Goal: Contribute content: Contribute content

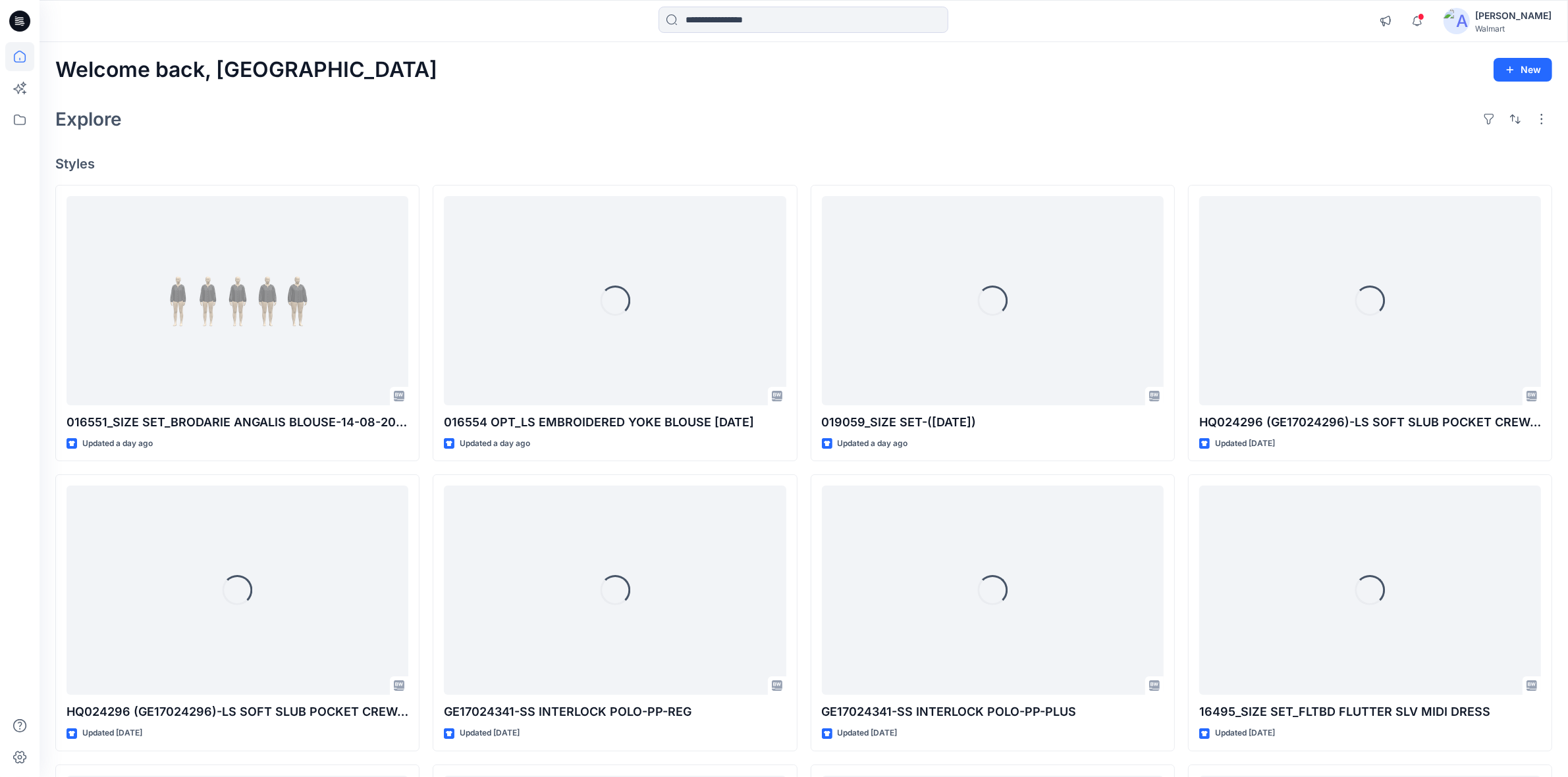
click at [1470, 22] on img at bounding box center [1456, 21] width 26 height 26
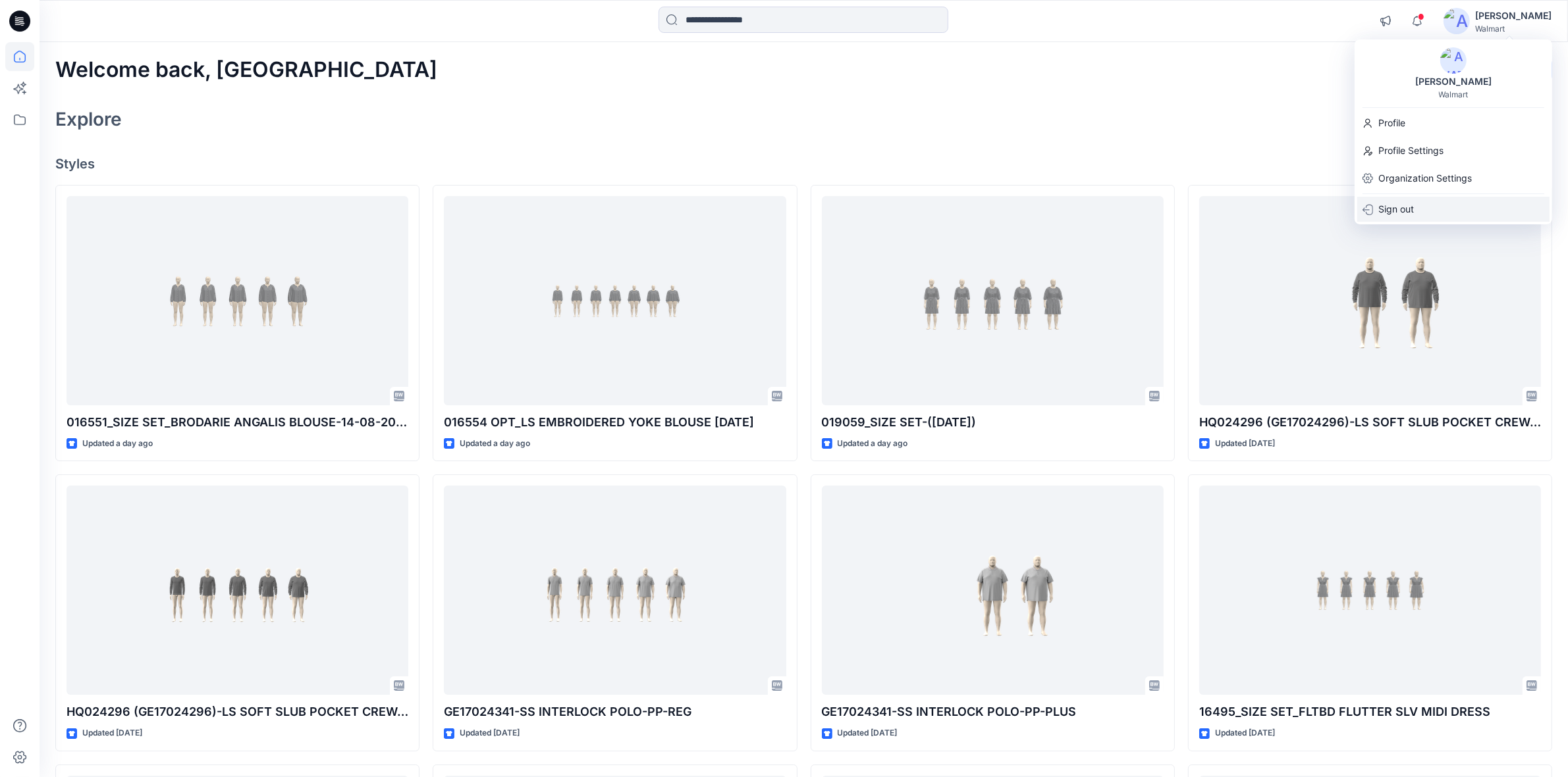
click at [1400, 206] on p "Sign out" at bounding box center [1396, 209] width 36 height 25
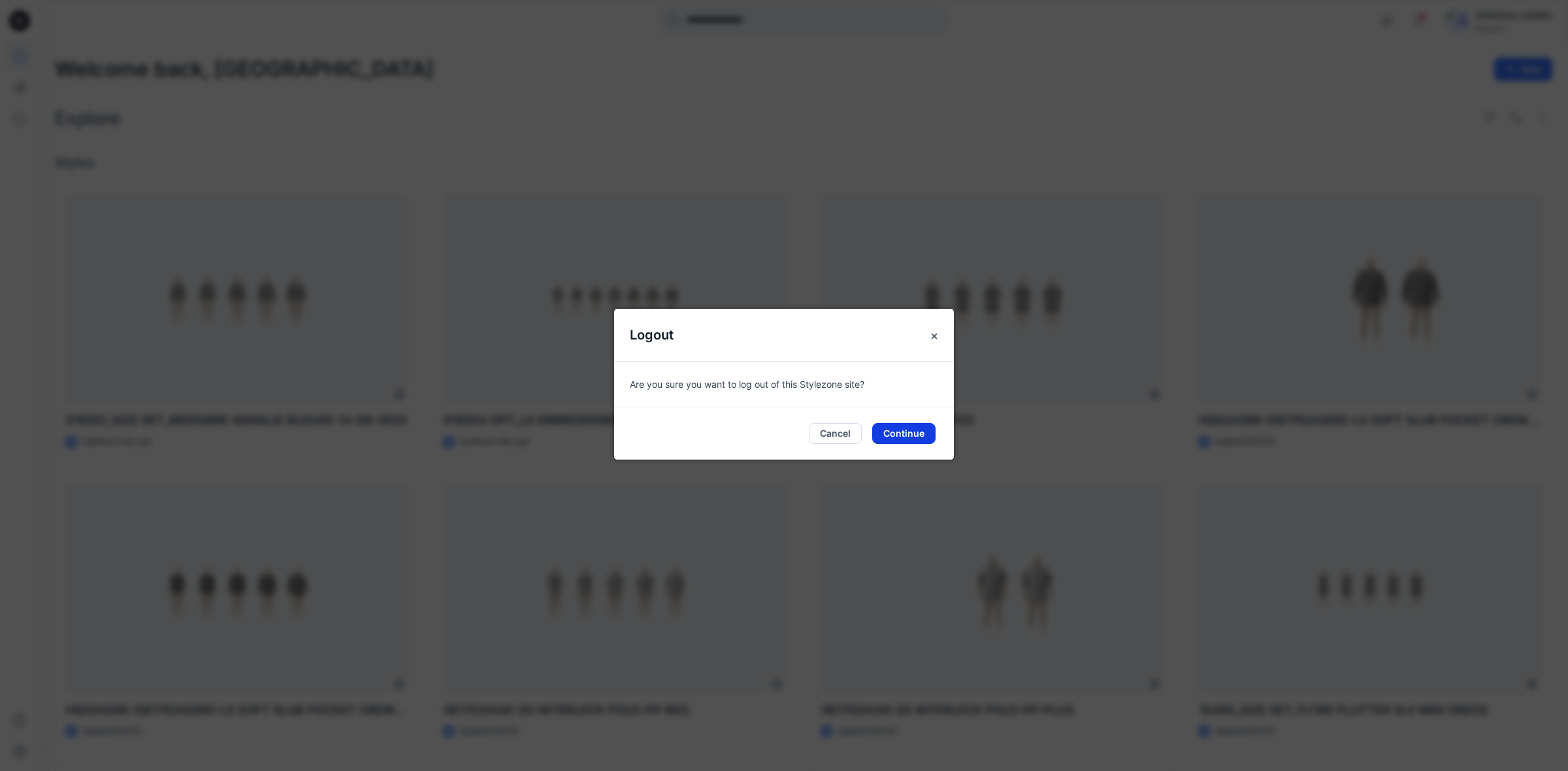
click at [920, 440] on button "Continue" at bounding box center [904, 433] width 64 height 21
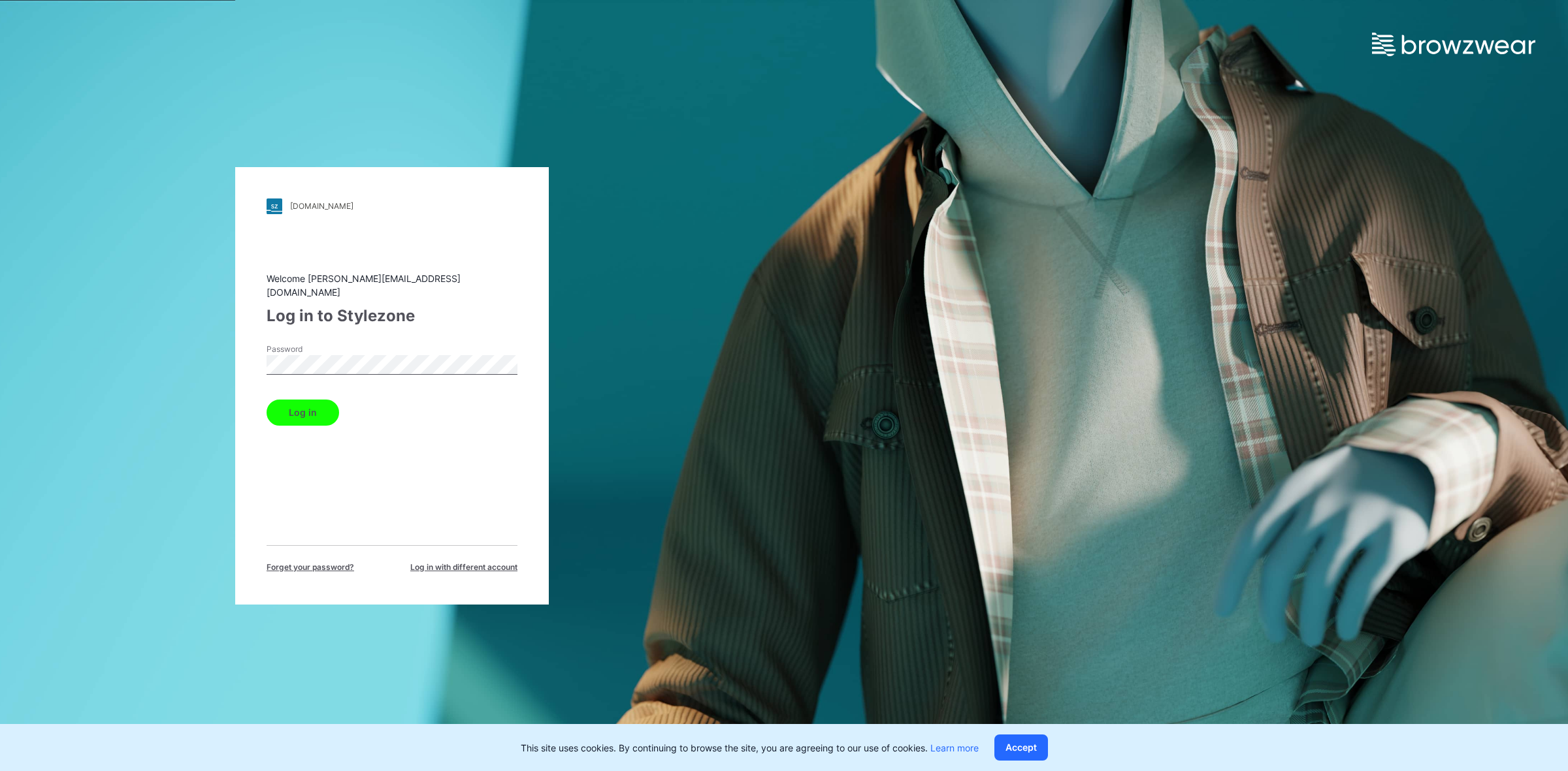
click at [289, 406] on button "Log in" at bounding box center [302, 413] width 72 height 26
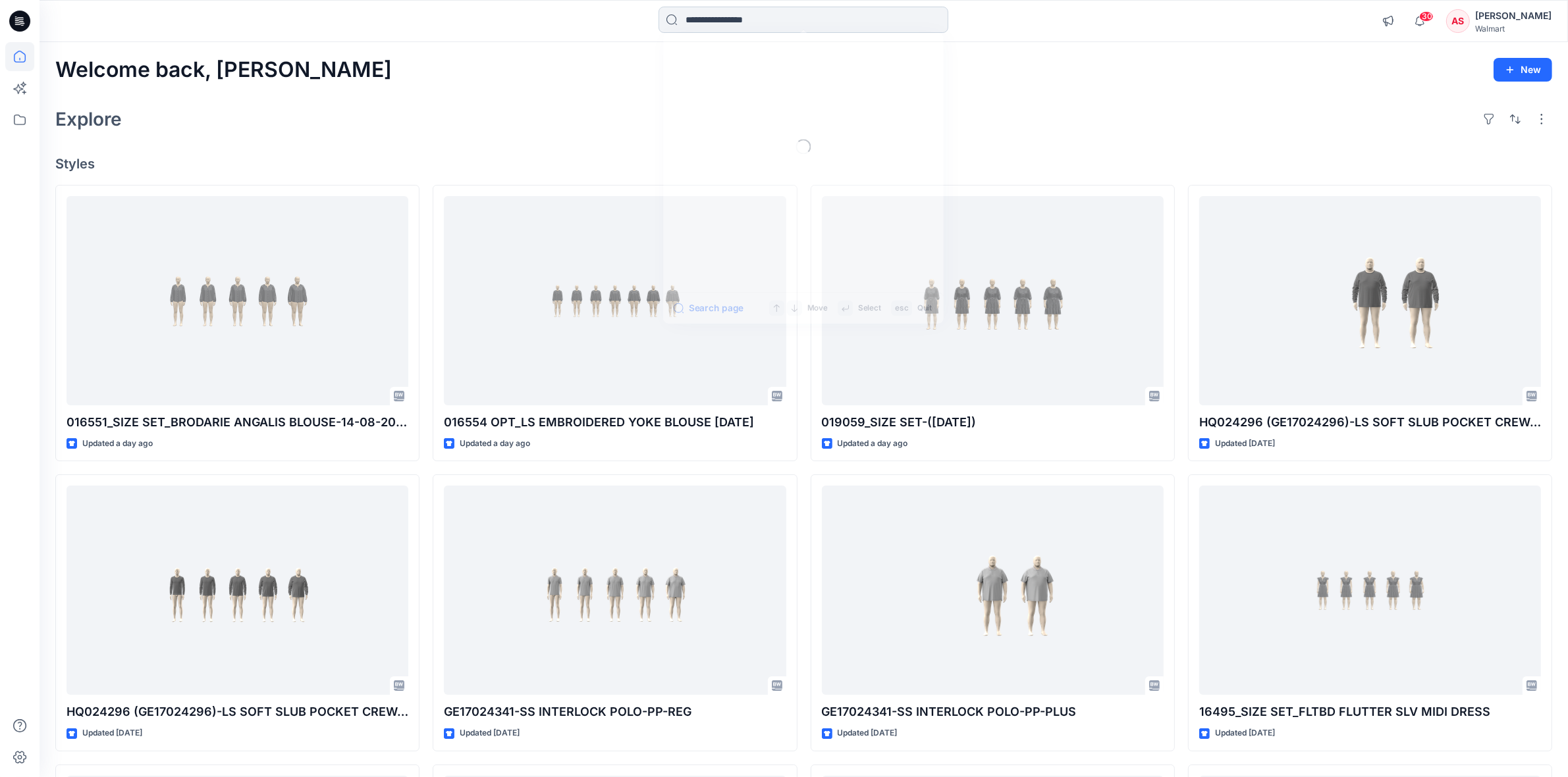
click at [688, 20] on input at bounding box center [803, 20] width 289 height 26
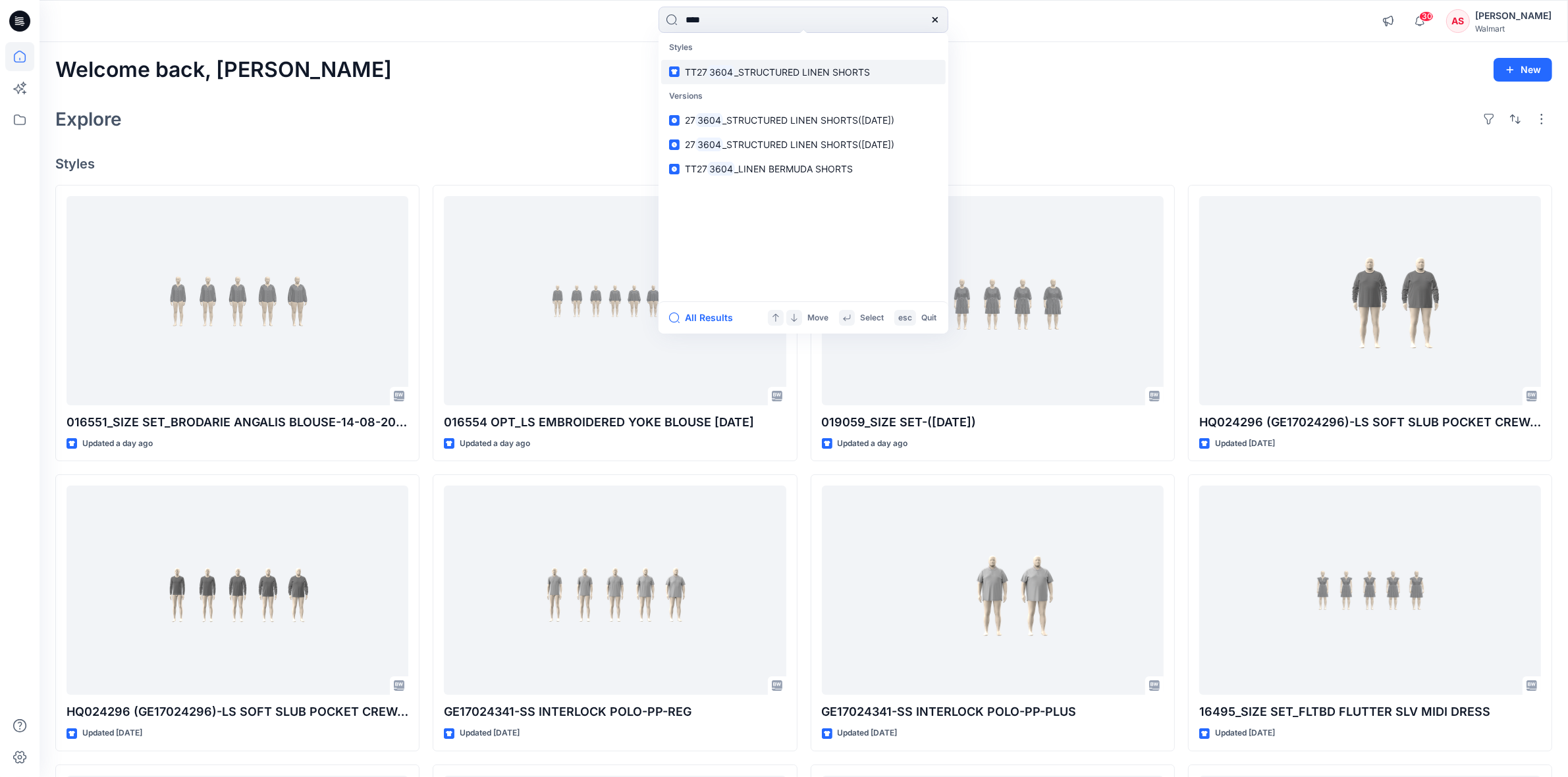
type input "****"
click at [712, 76] on mark "3604" at bounding box center [721, 72] width 27 height 15
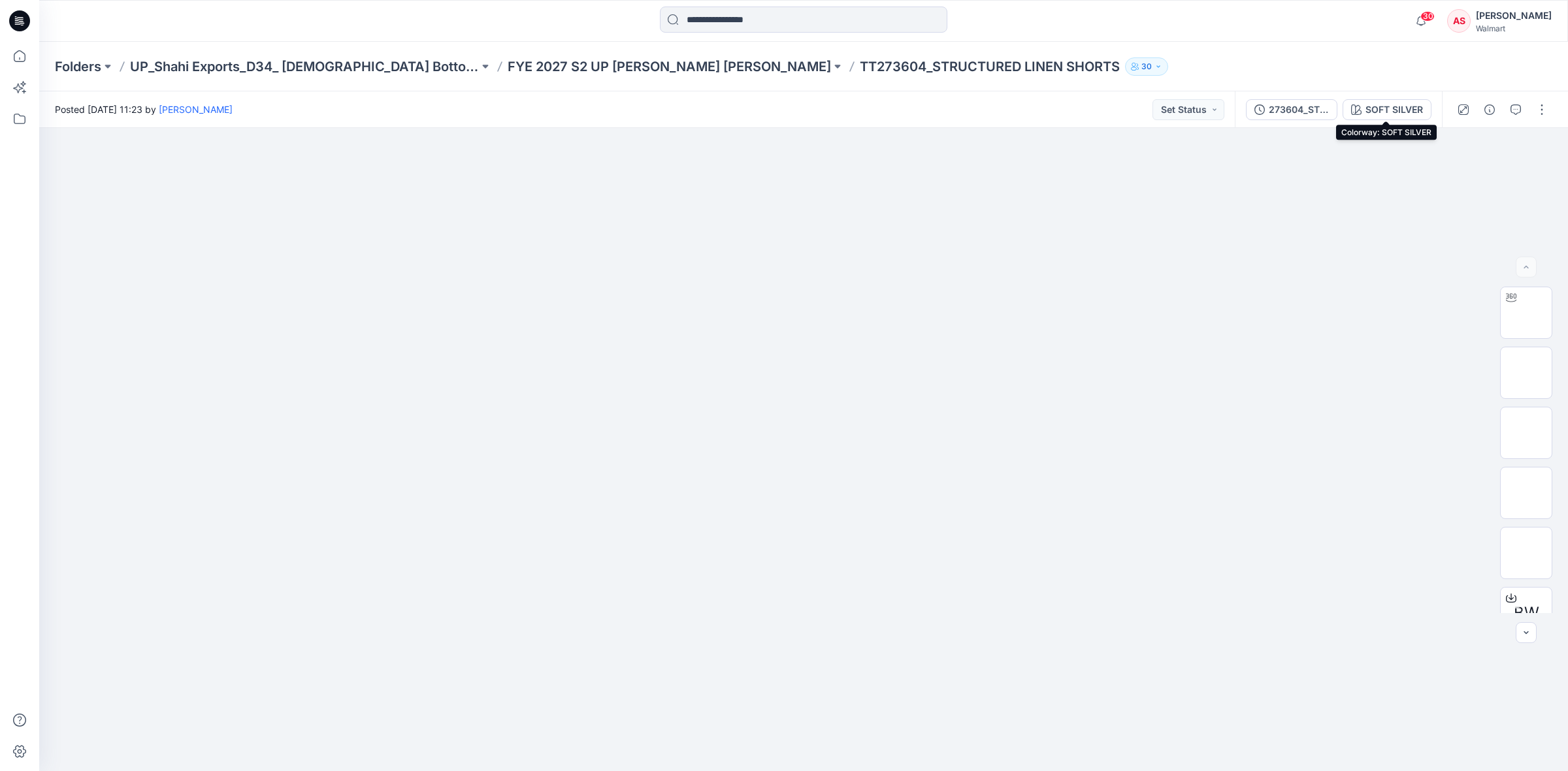
click at [1384, 111] on div "SOFT SILVER" at bounding box center [1393, 109] width 57 height 14
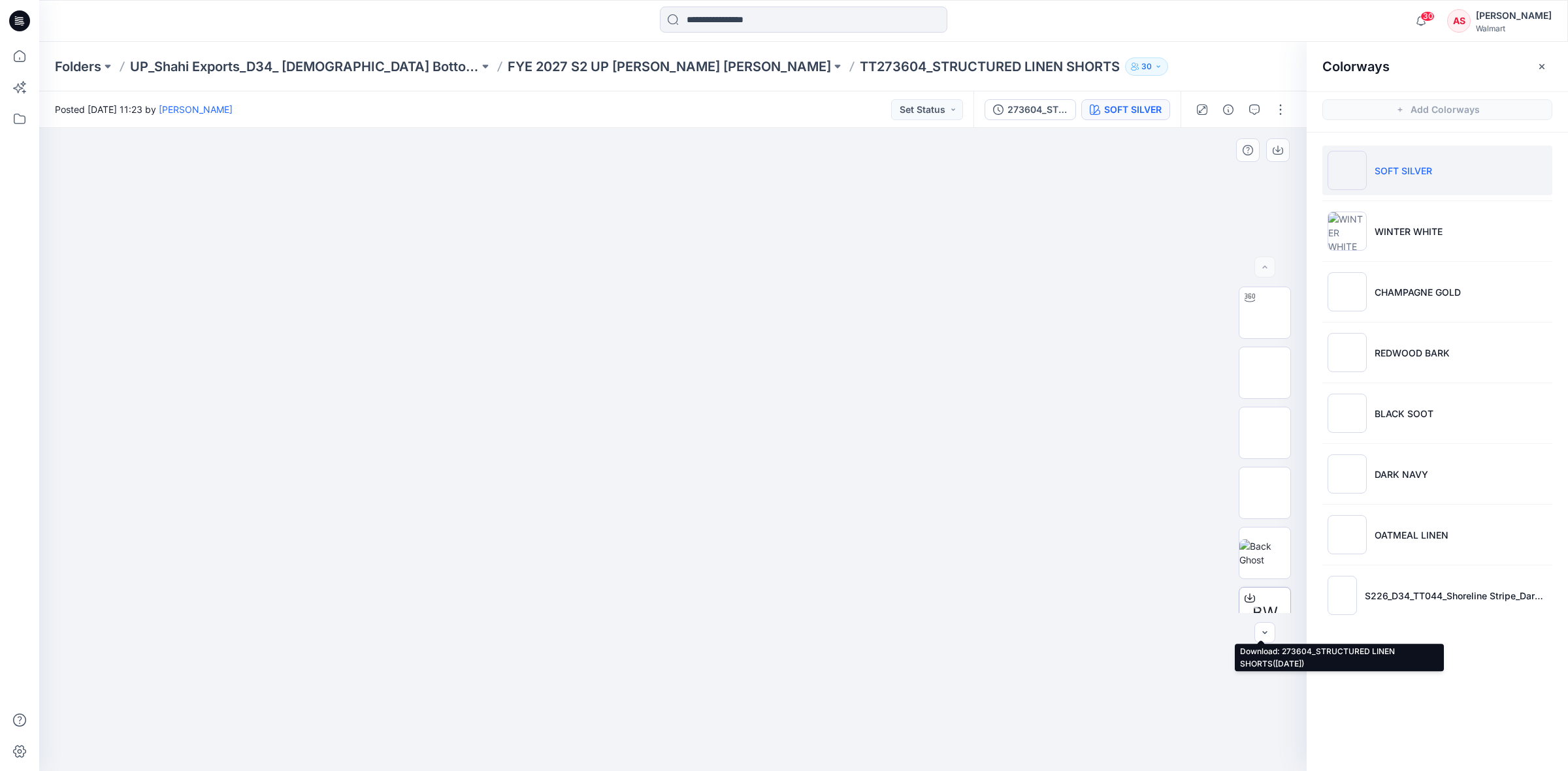
click at [1251, 595] on div at bounding box center [1250, 598] width 21 height 21
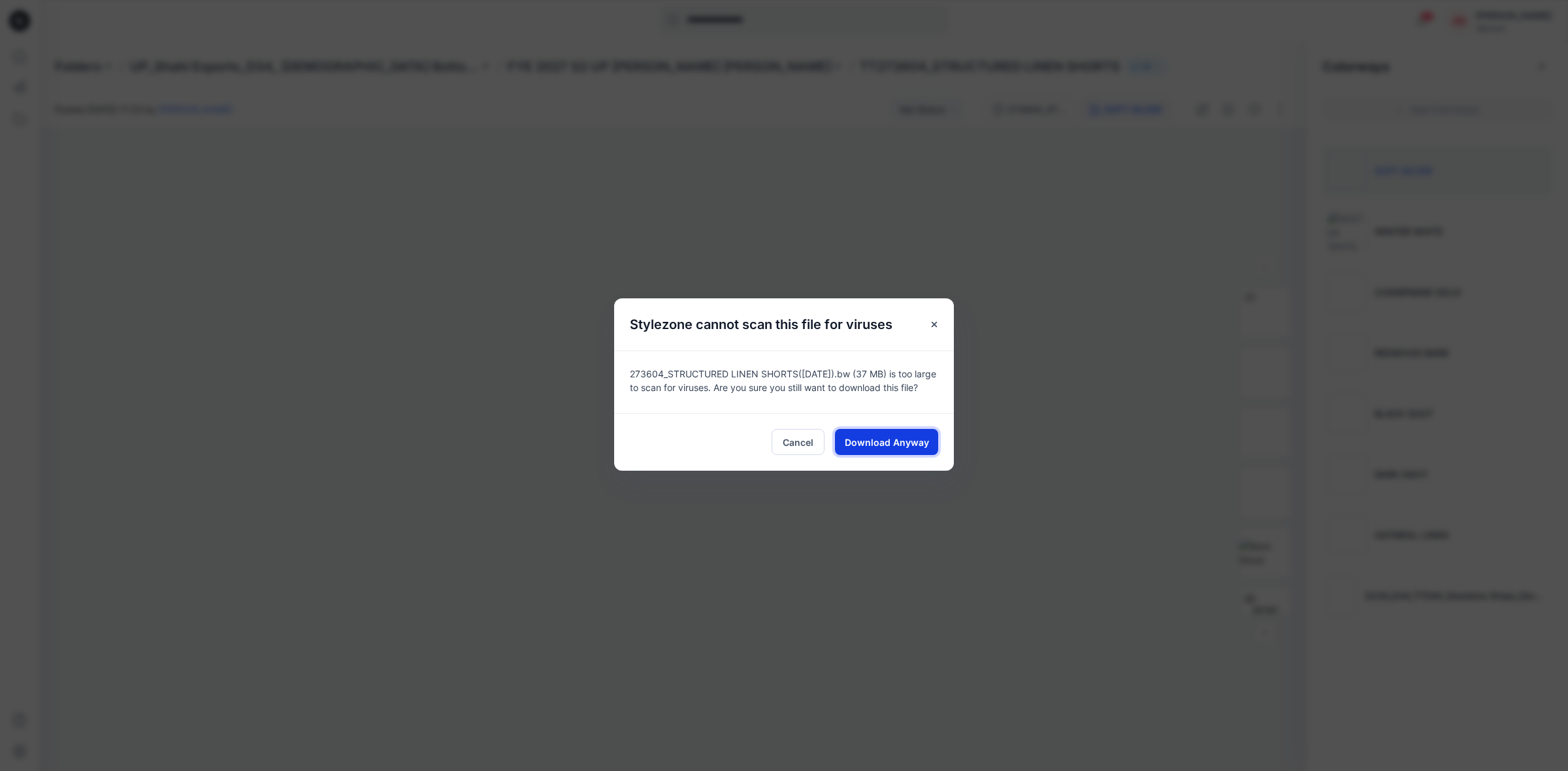
click at [906, 447] on span "Download Anyway" at bounding box center [887, 442] width 84 height 14
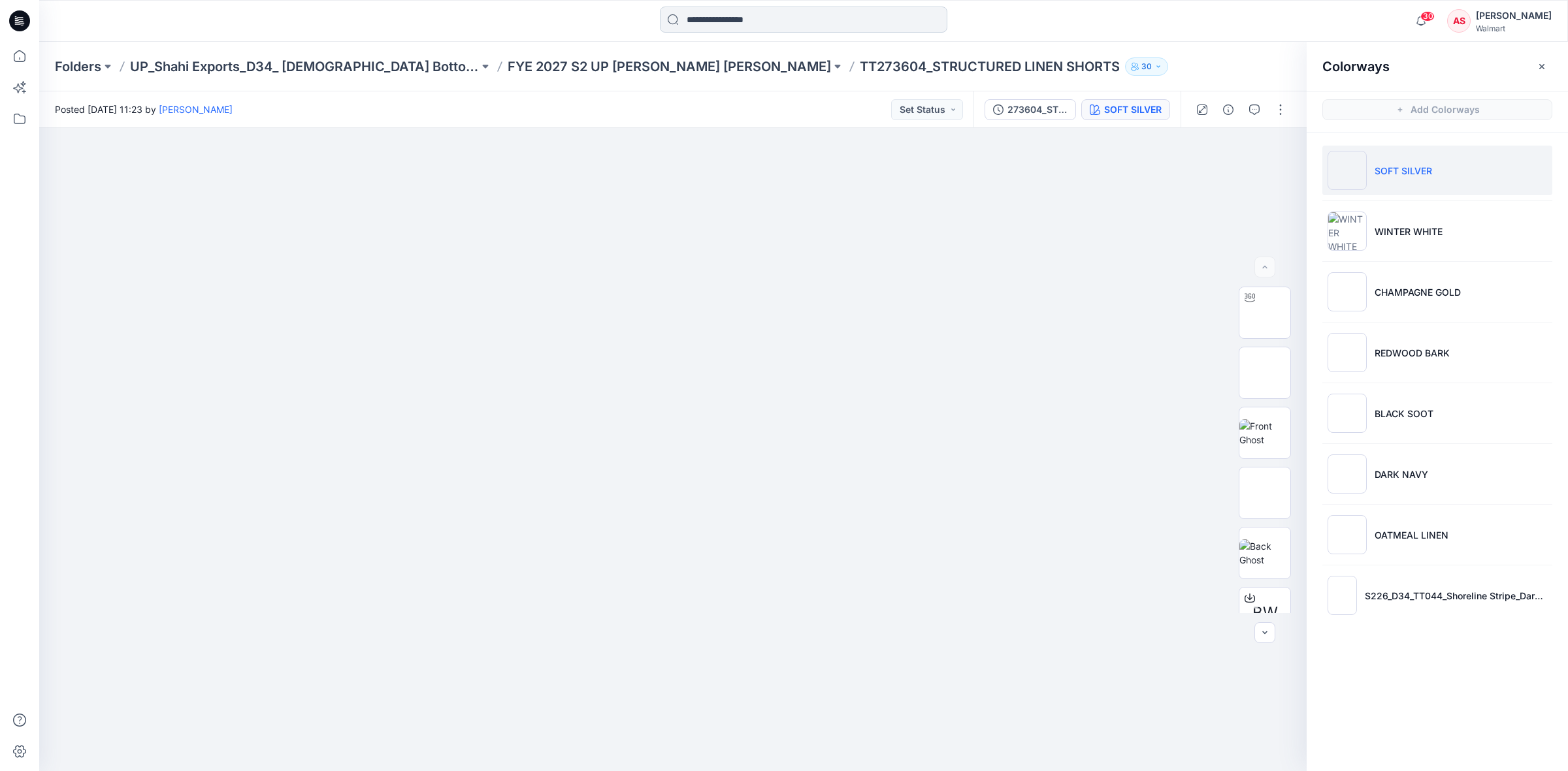
click at [716, 13] on input at bounding box center [803, 20] width 287 height 26
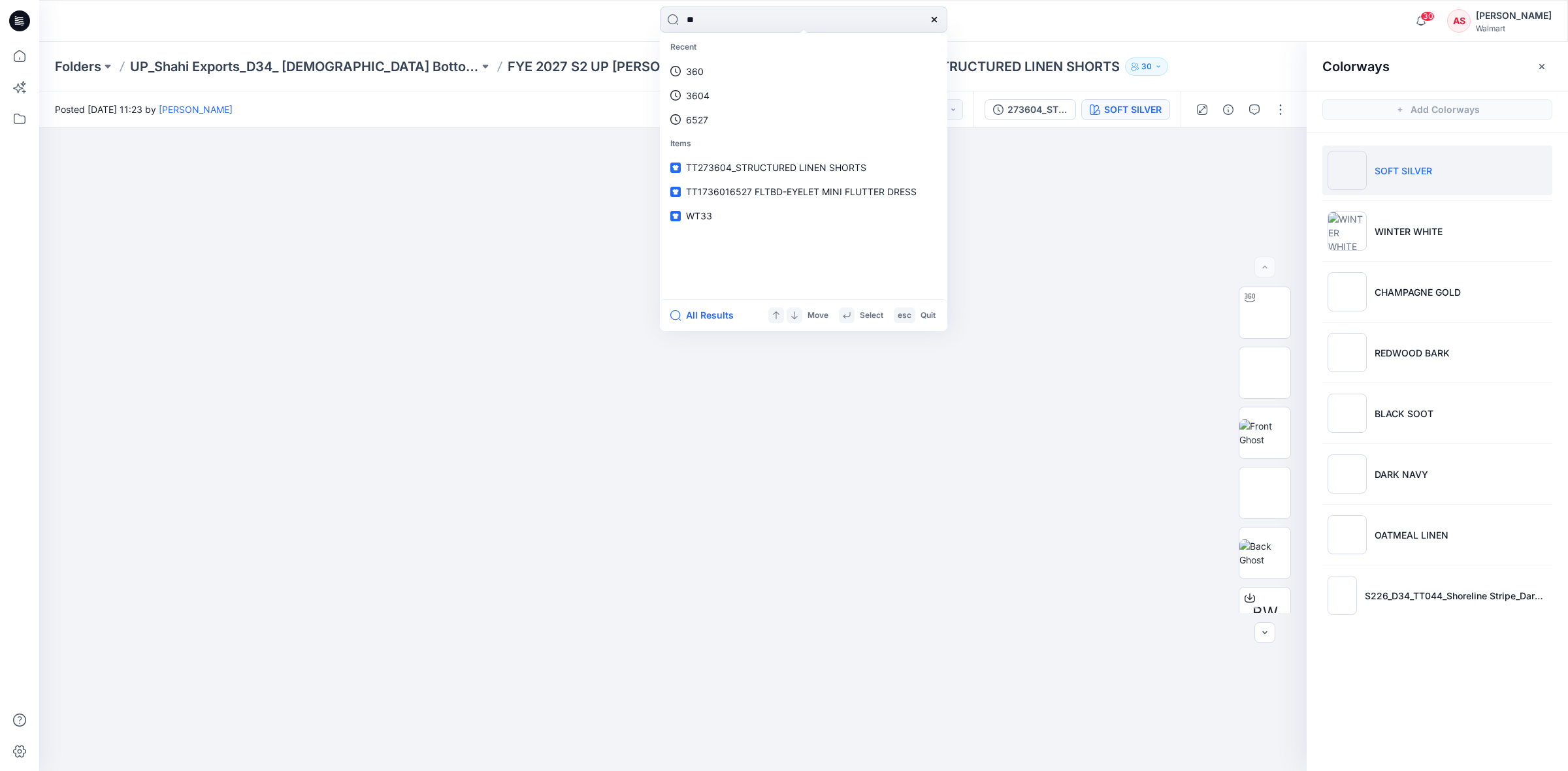
type input "*"
type input "****"
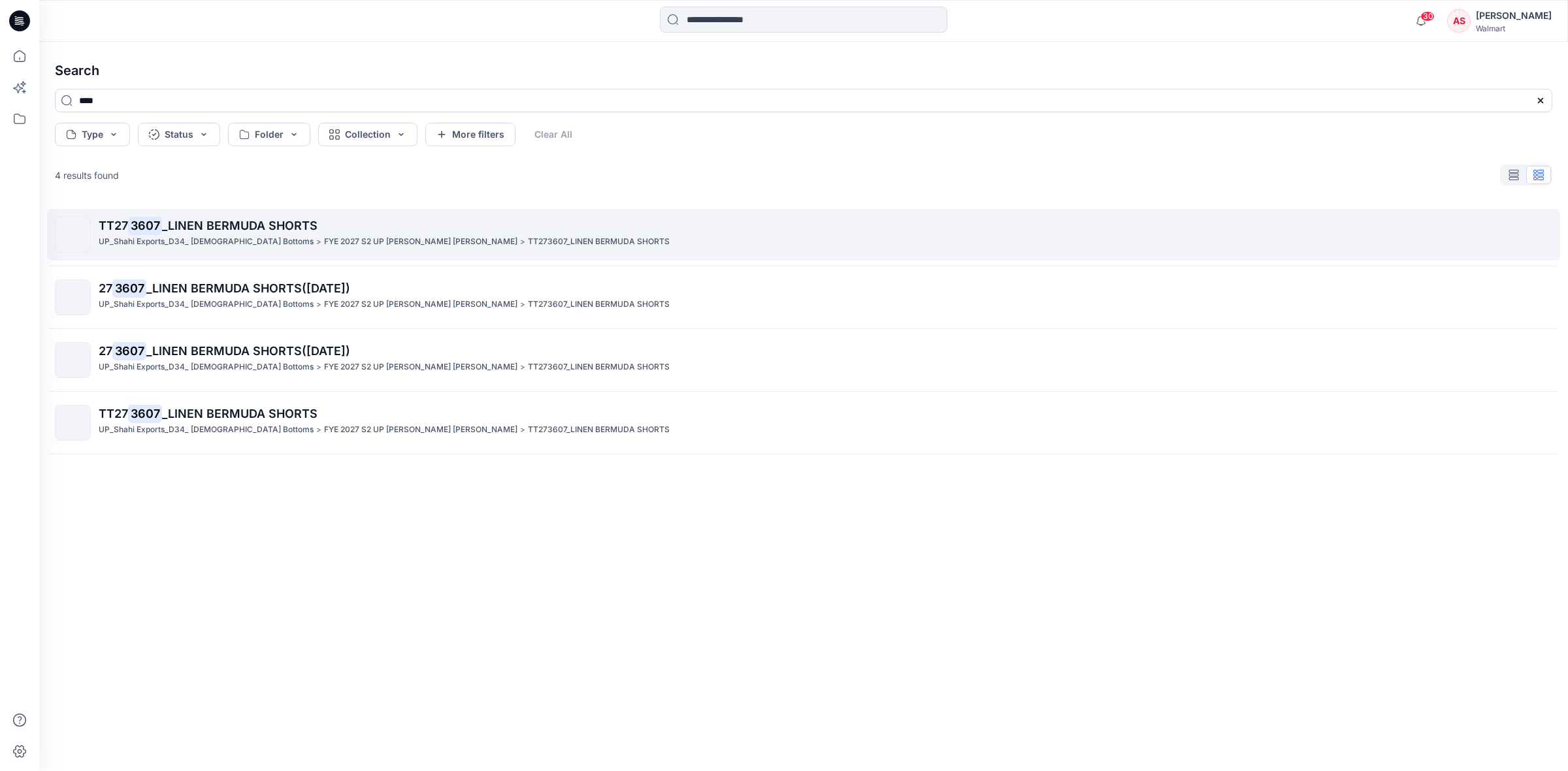
click at [229, 231] on span "_LINEN BERMUDA SHORTS" at bounding box center [240, 225] width 156 height 14
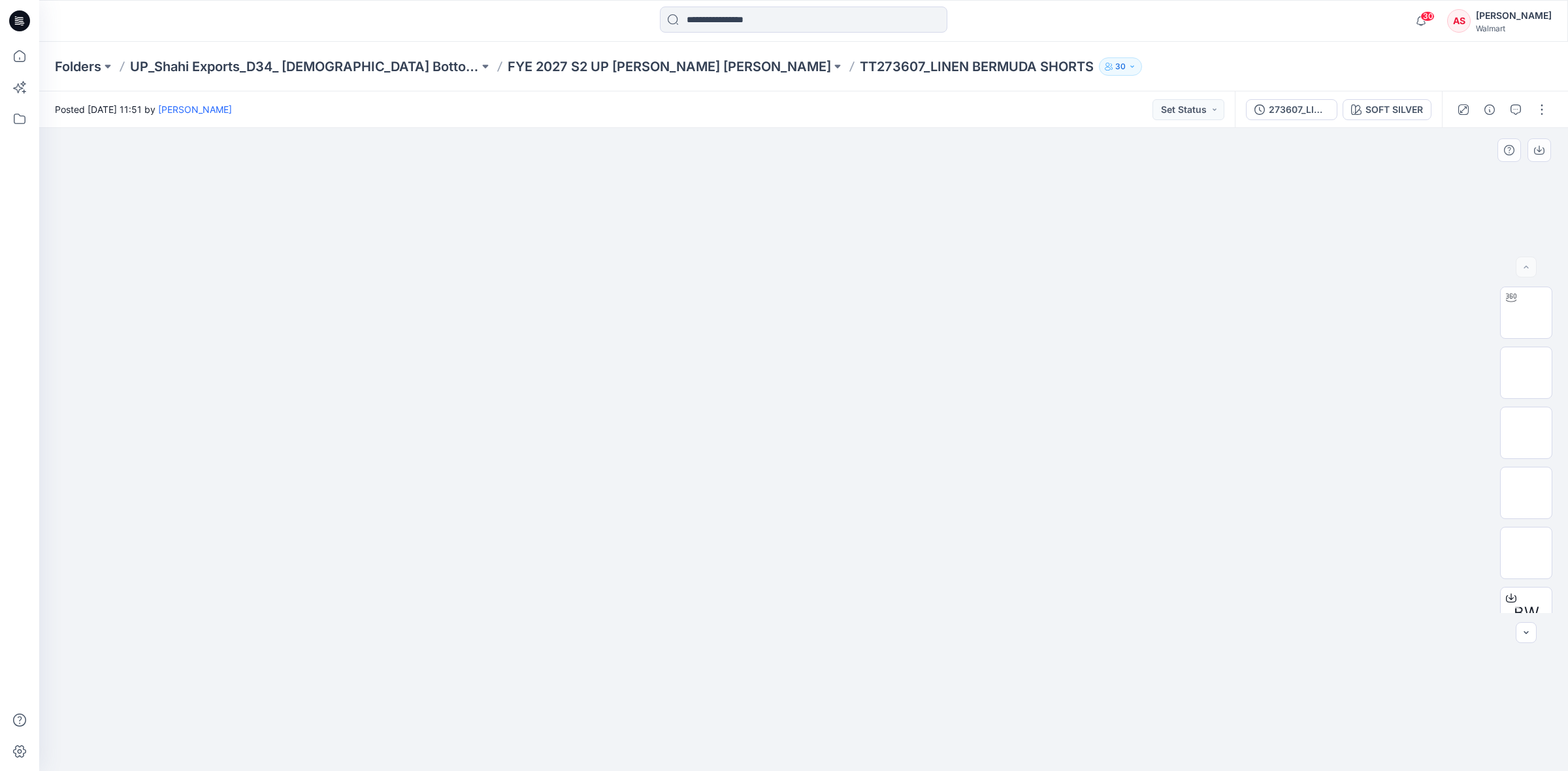
click at [1072, 167] on div at bounding box center [803, 449] width 1529 height 643
click at [1511, 601] on icon at bounding box center [1511, 598] width 10 height 8
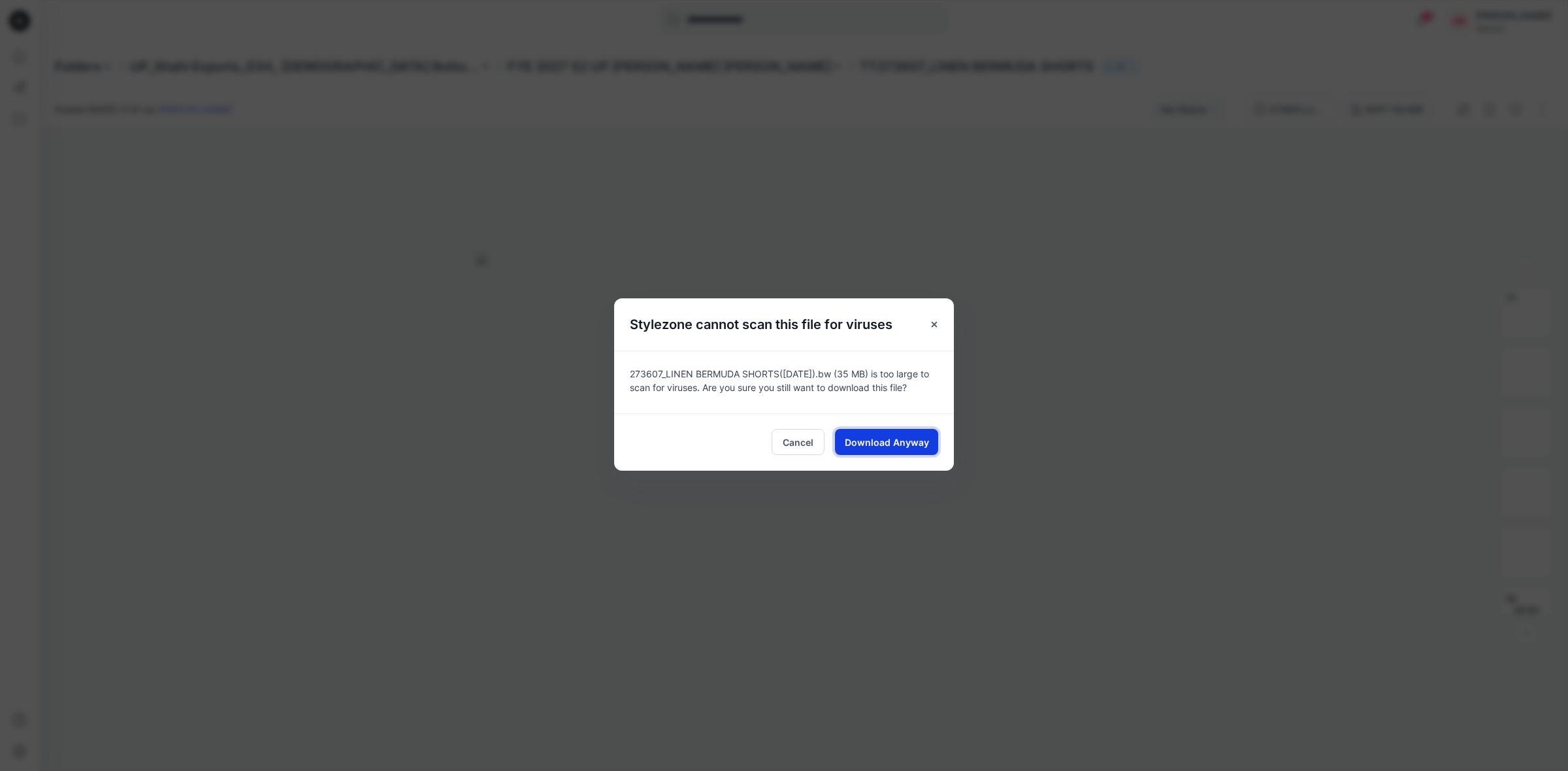
click at [890, 446] on span "Download Anyway" at bounding box center [887, 442] width 84 height 14
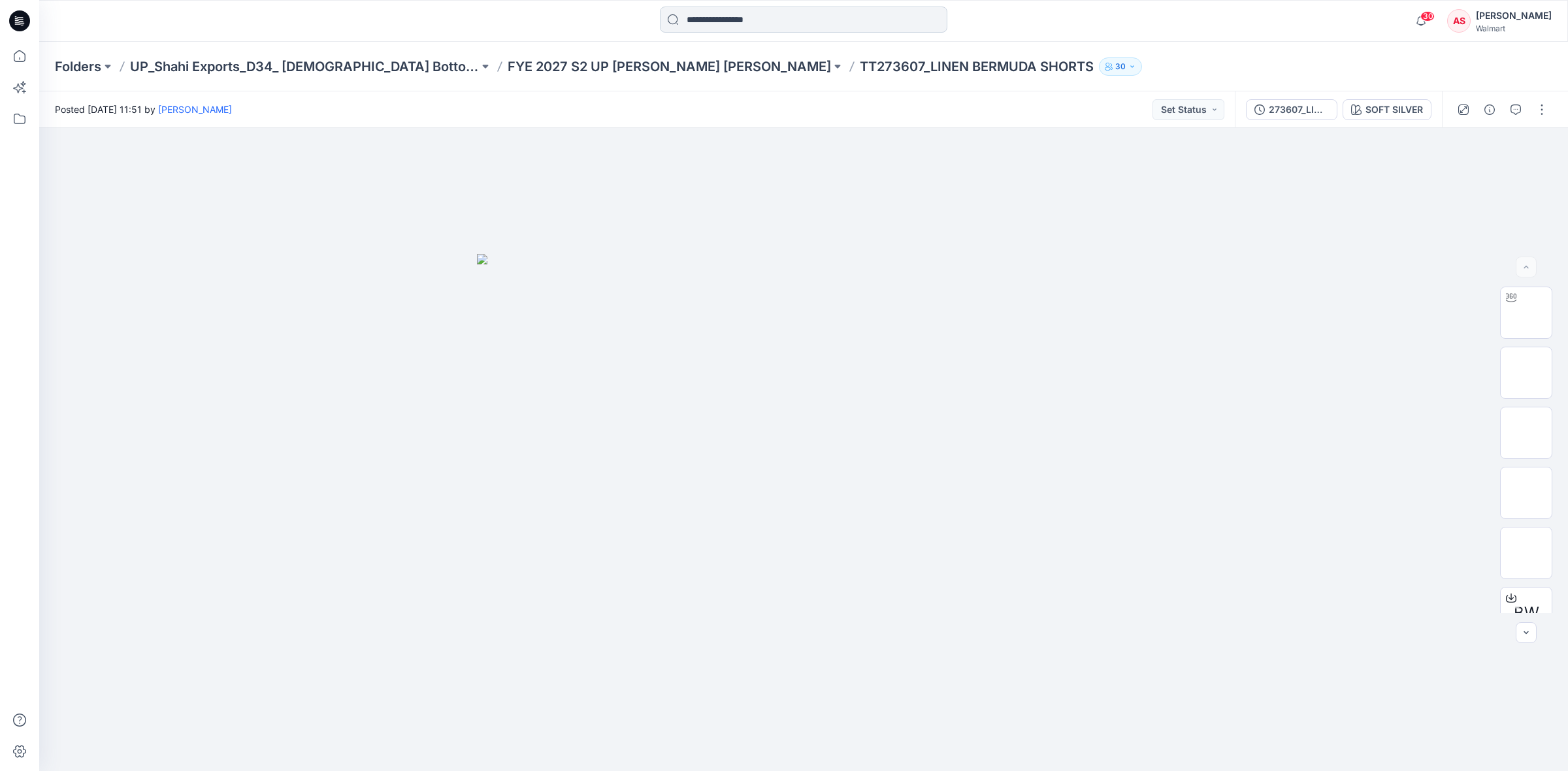
click at [716, 17] on input at bounding box center [803, 20] width 287 height 26
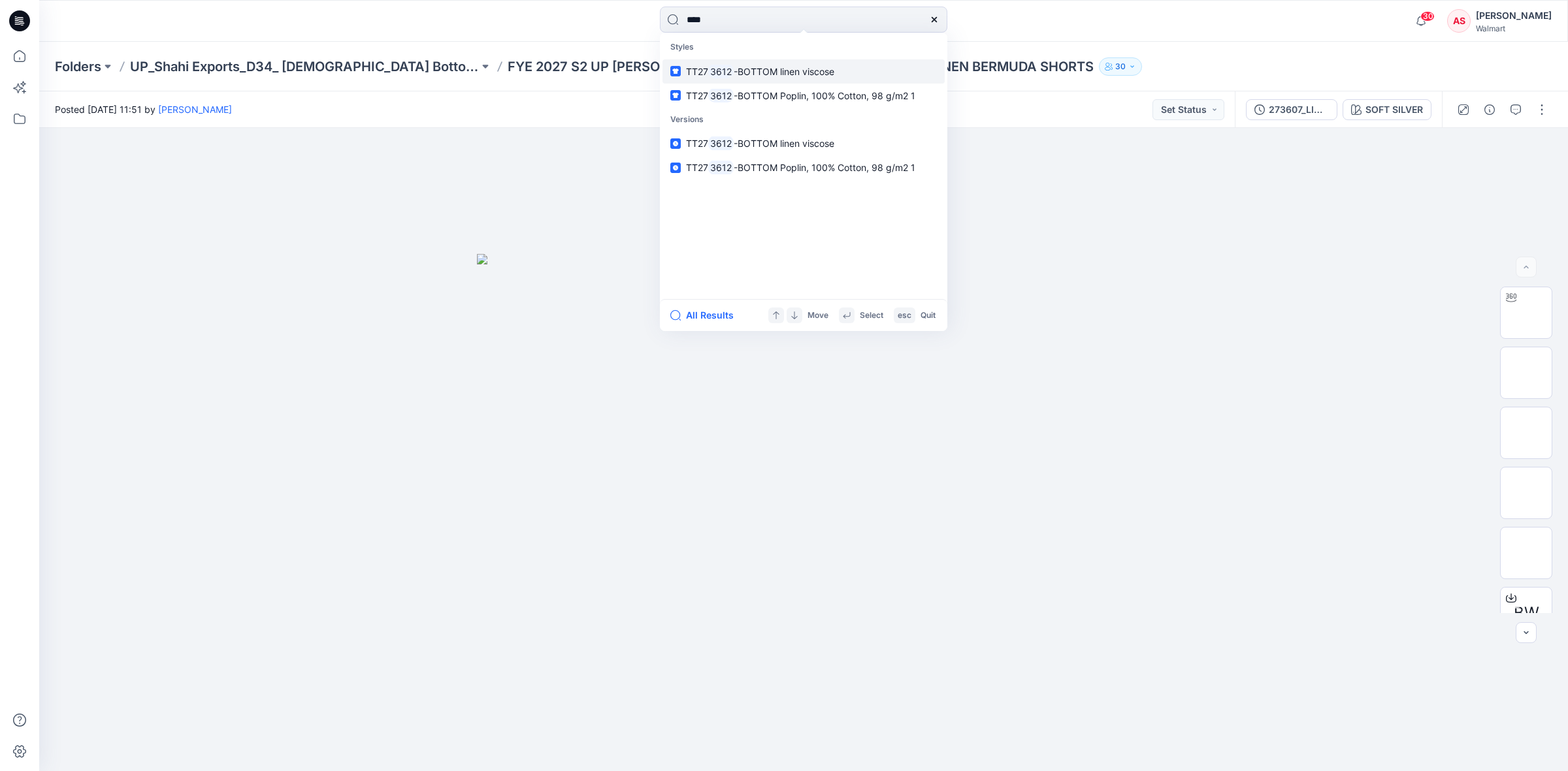
type input "****"
click at [738, 72] on span "-BOTTOM linen viscose" at bounding box center [784, 71] width 100 height 11
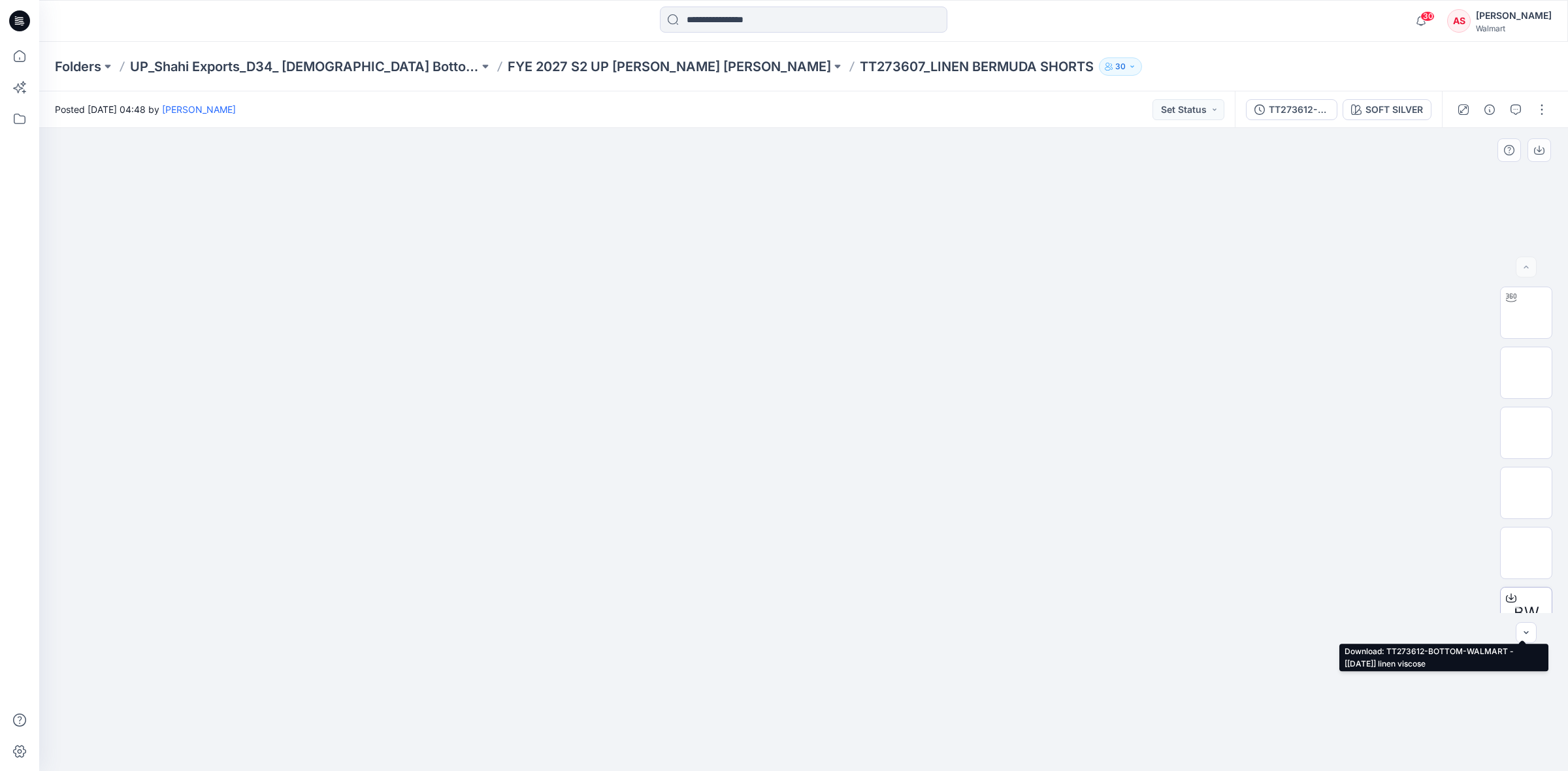
click at [1507, 595] on icon at bounding box center [1511, 597] width 10 height 10
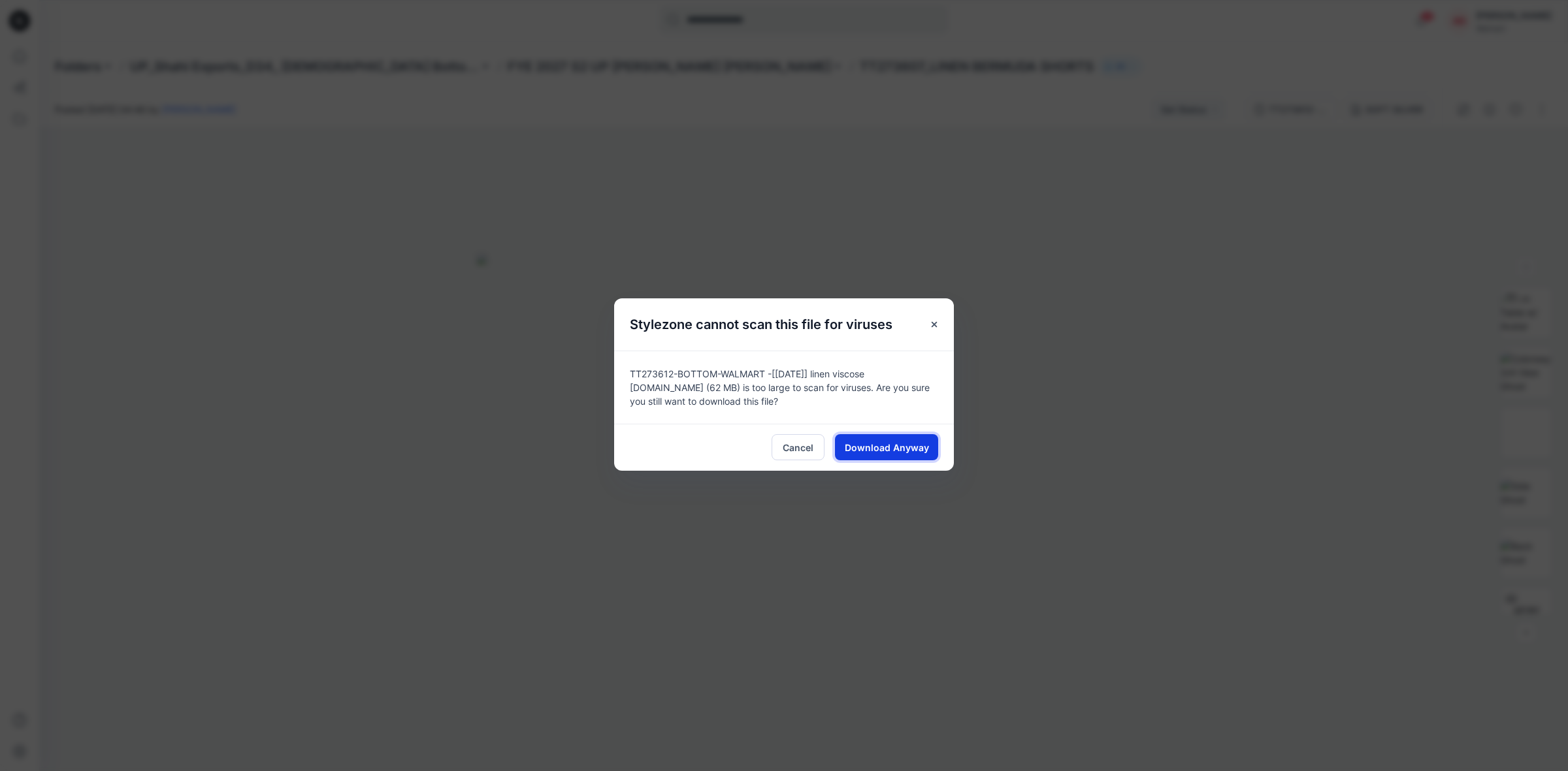
click at [908, 442] on span "Download Anyway" at bounding box center [887, 447] width 84 height 14
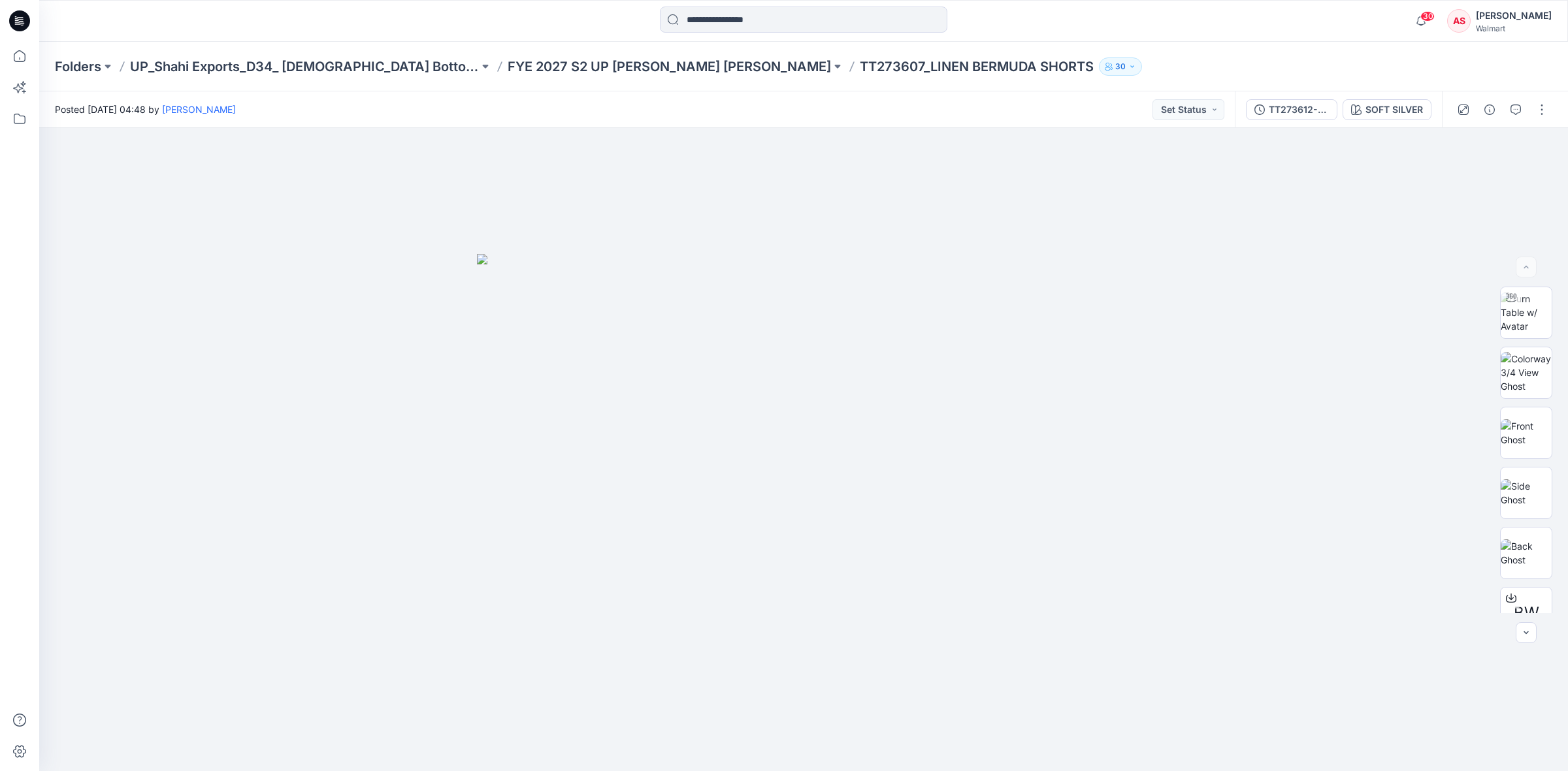
click at [21, 18] on icon at bounding box center [20, 21] width 21 height 21
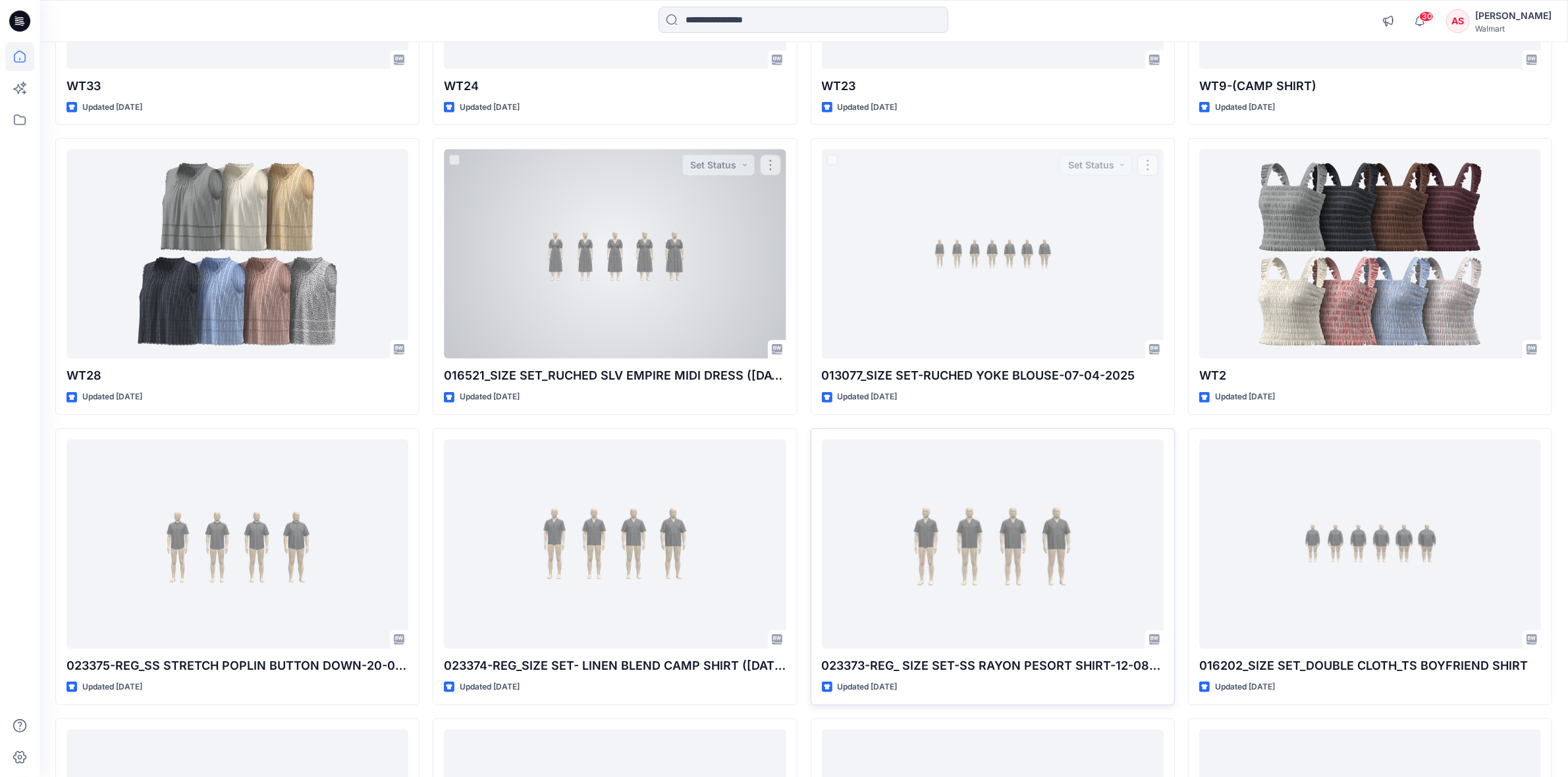
scroll to position [1067, 0]
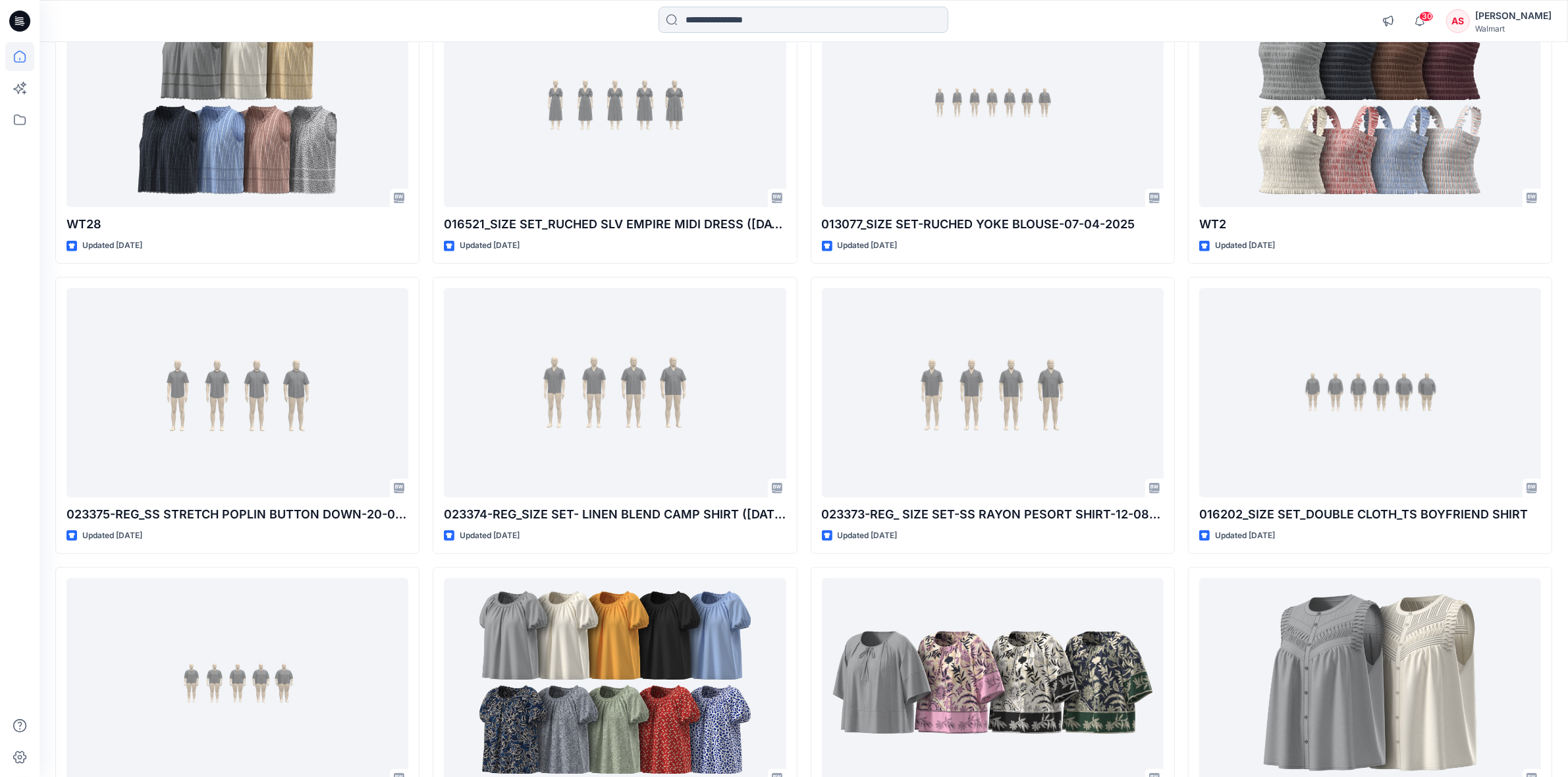
click at [761, 15] on input at bounding box center [803, 20] width 289 height 26
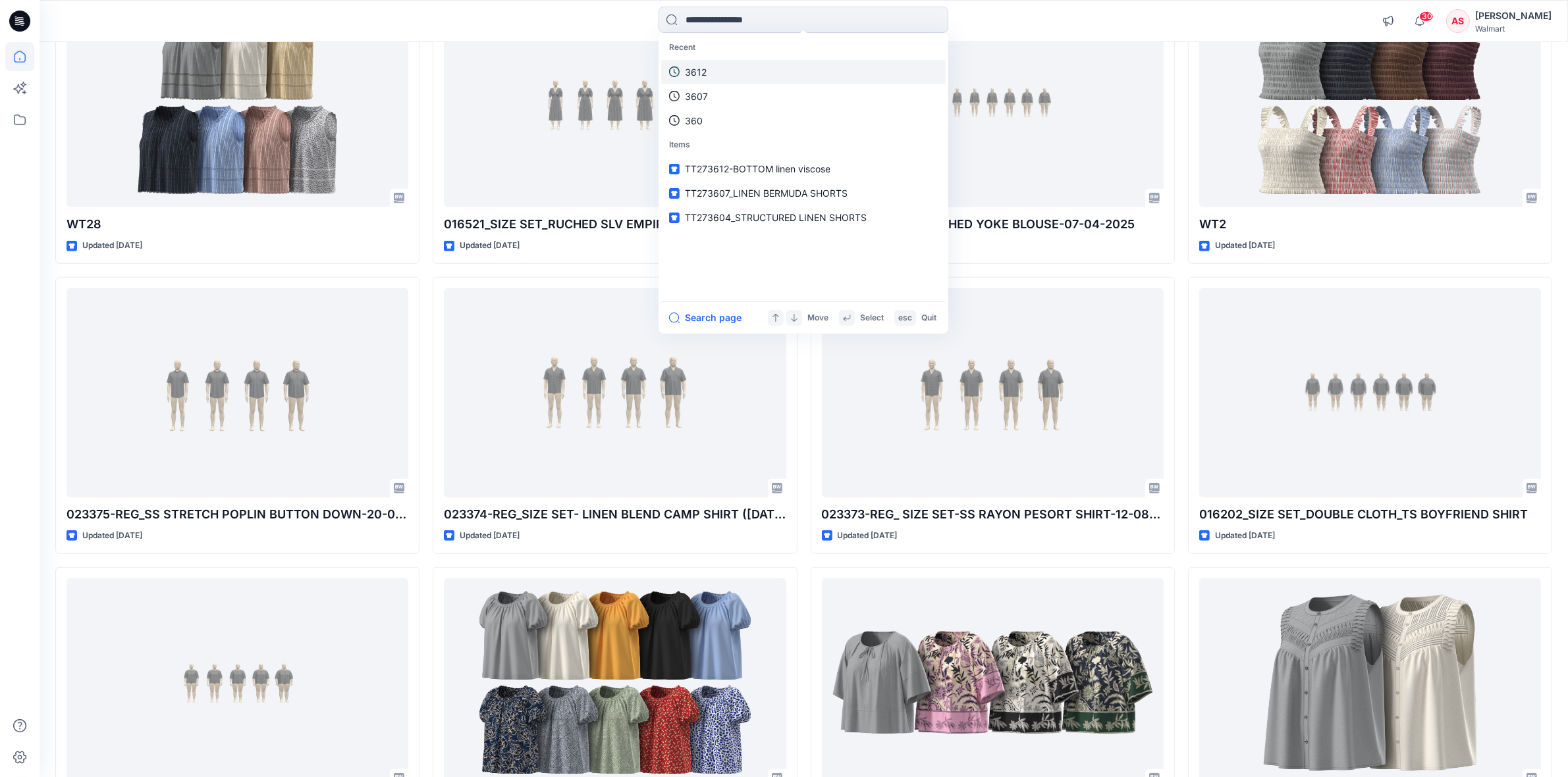
click at [716, 70] on link "3612" at bounding box center [803, 72] width 285 height 25
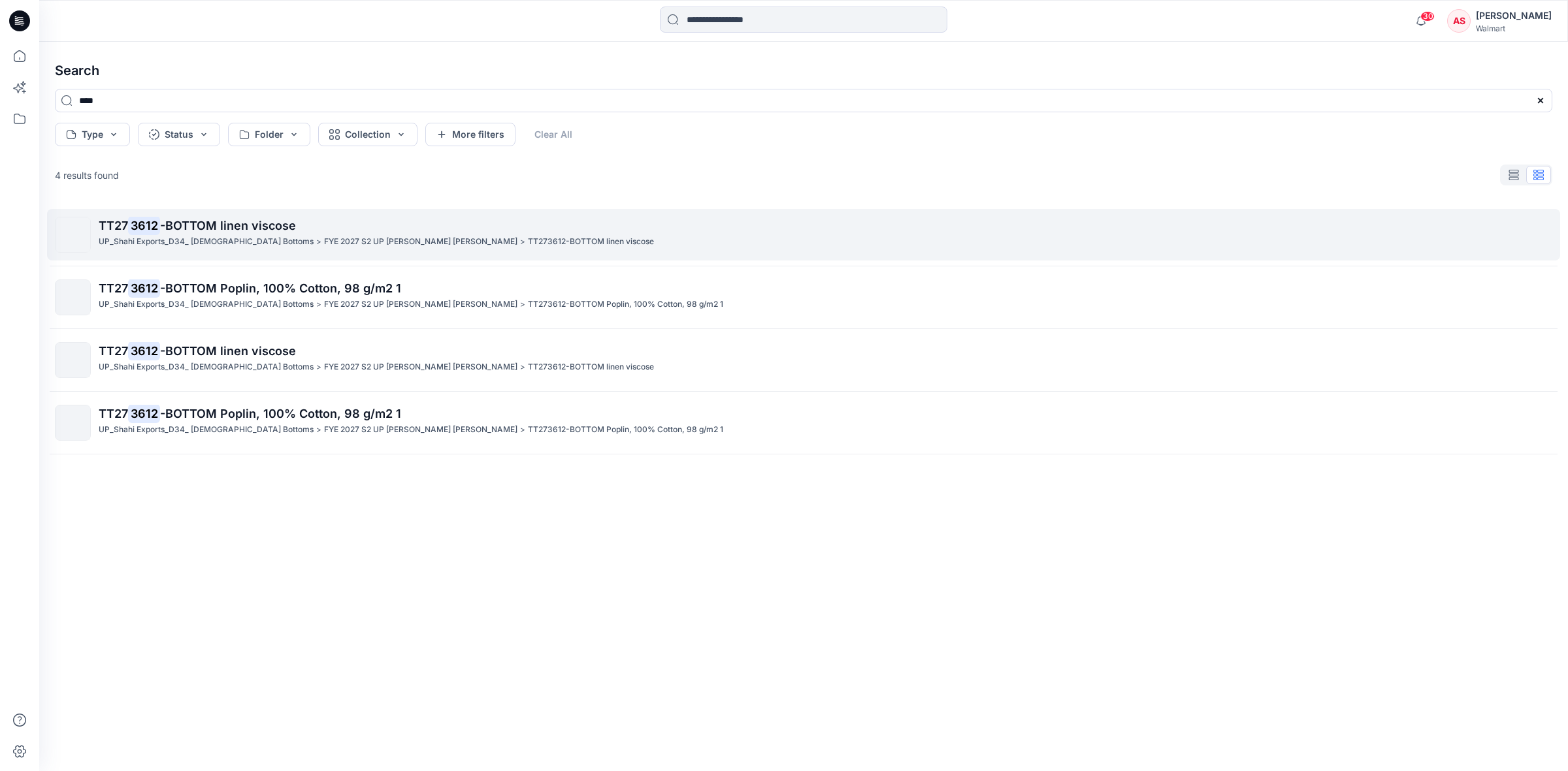
click at [168, 235] on p "TT27 3612 -BOTTOM linen viscose" at bounding box center [825, 225] width 1453 height 18
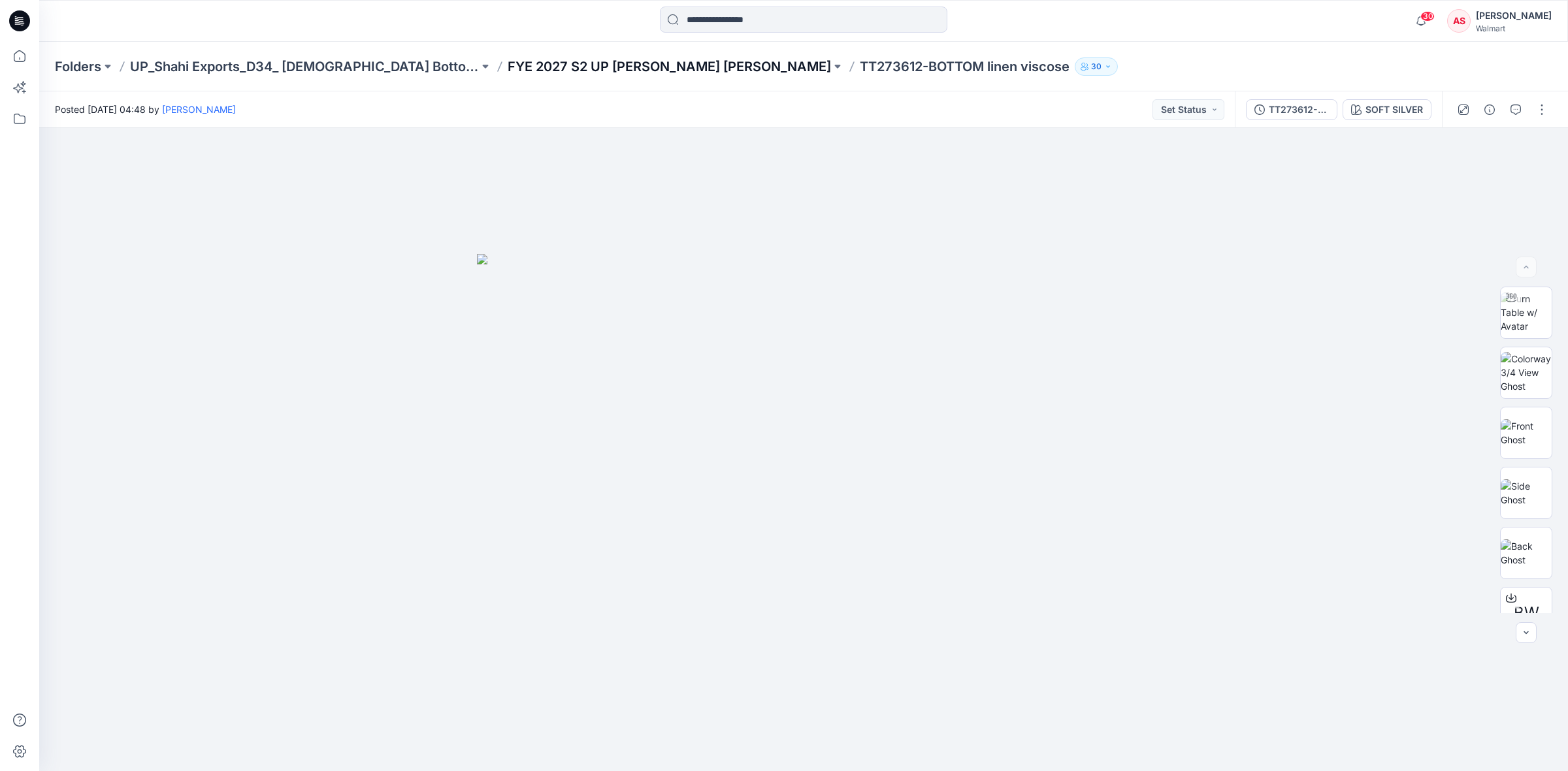
click at [546, 66] on p "FYE 2027 S2 UP Shahi Missy Bottoms" at bounding box center [669, 66] width 324 height 18
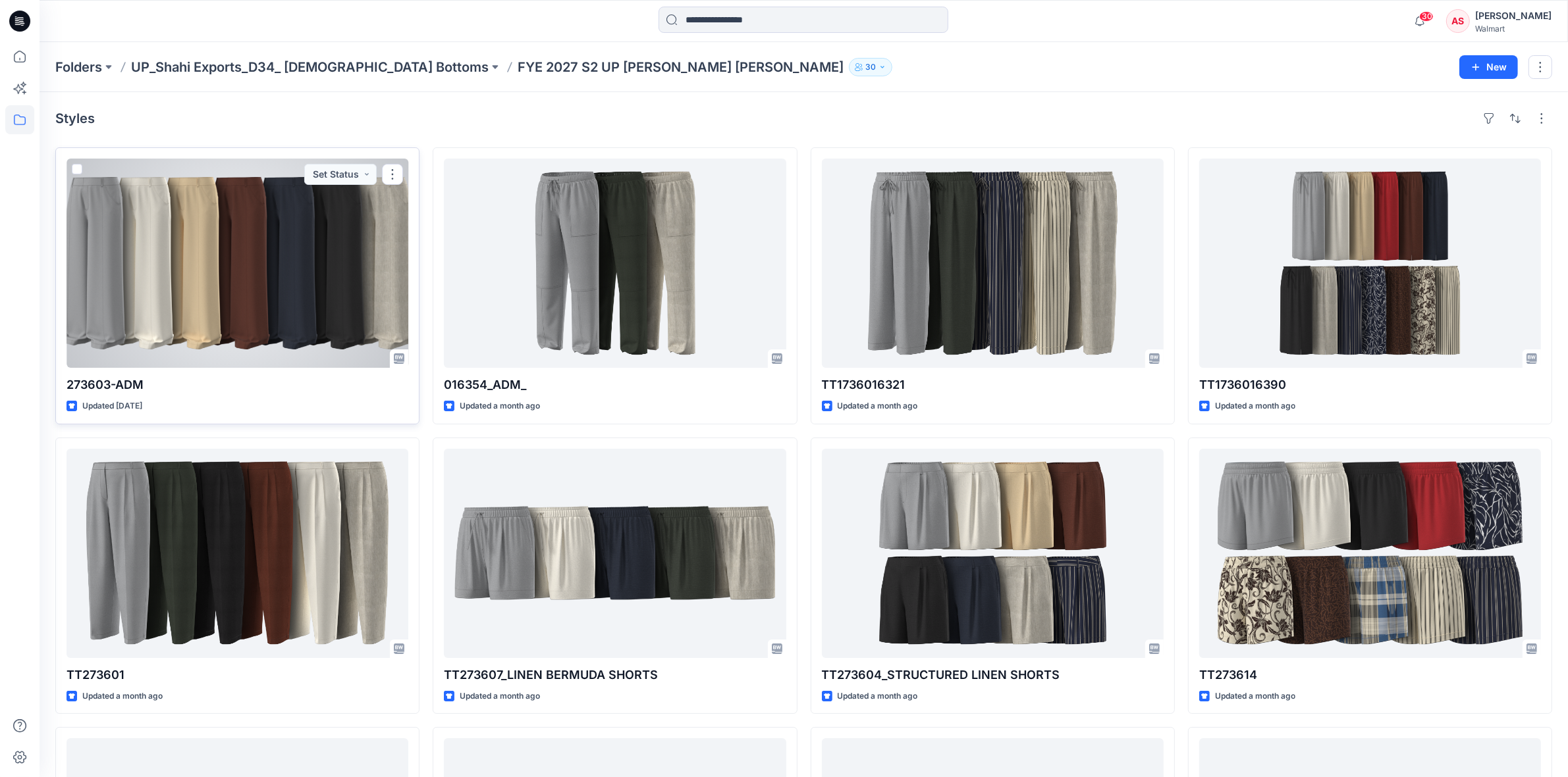
click at [247, 255] on div at bounding box center [236, 263] width 341 height 209
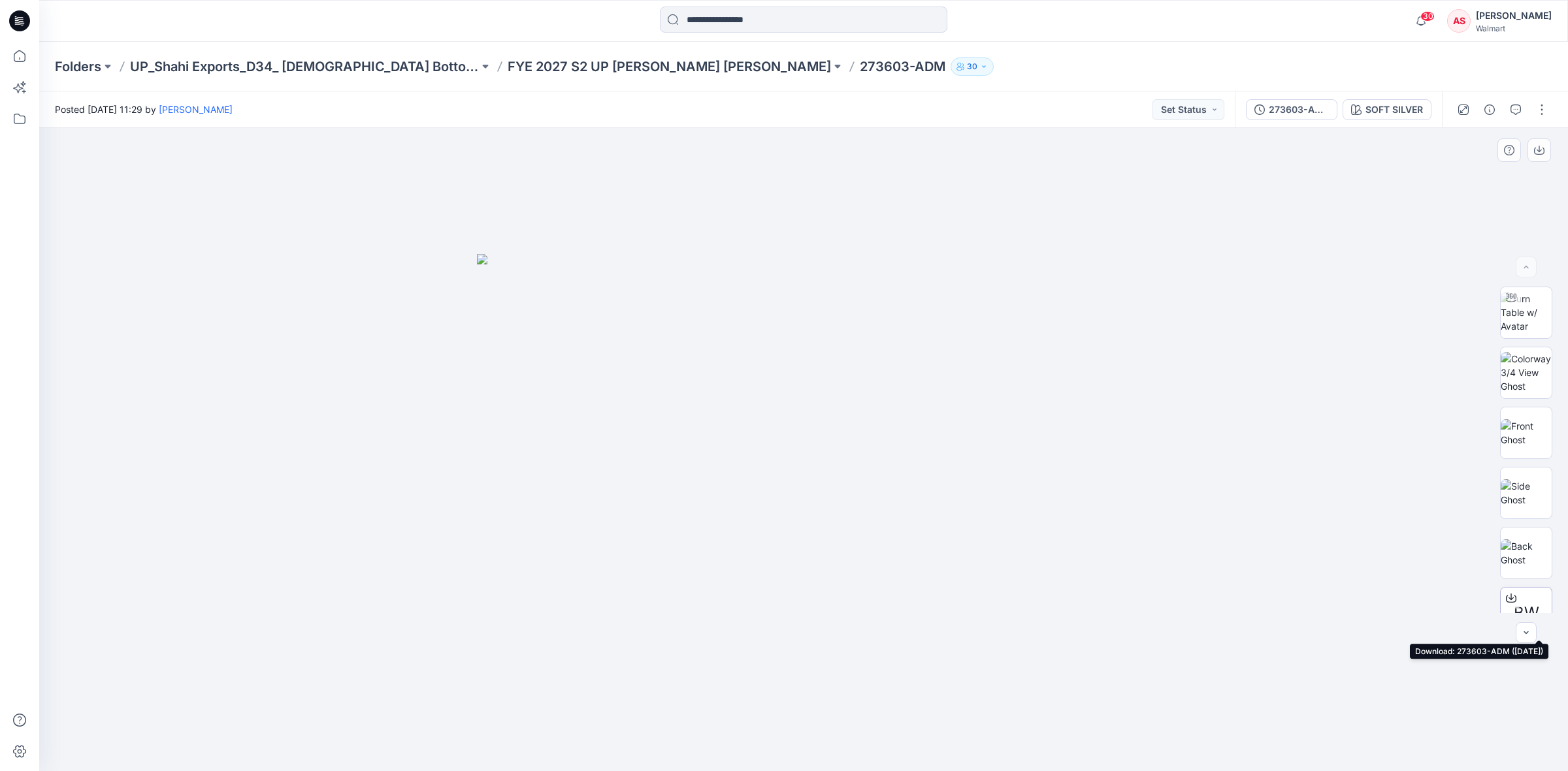
click at [1506, 595] on icon at bounding box center [1511, 597] width 10 height 10
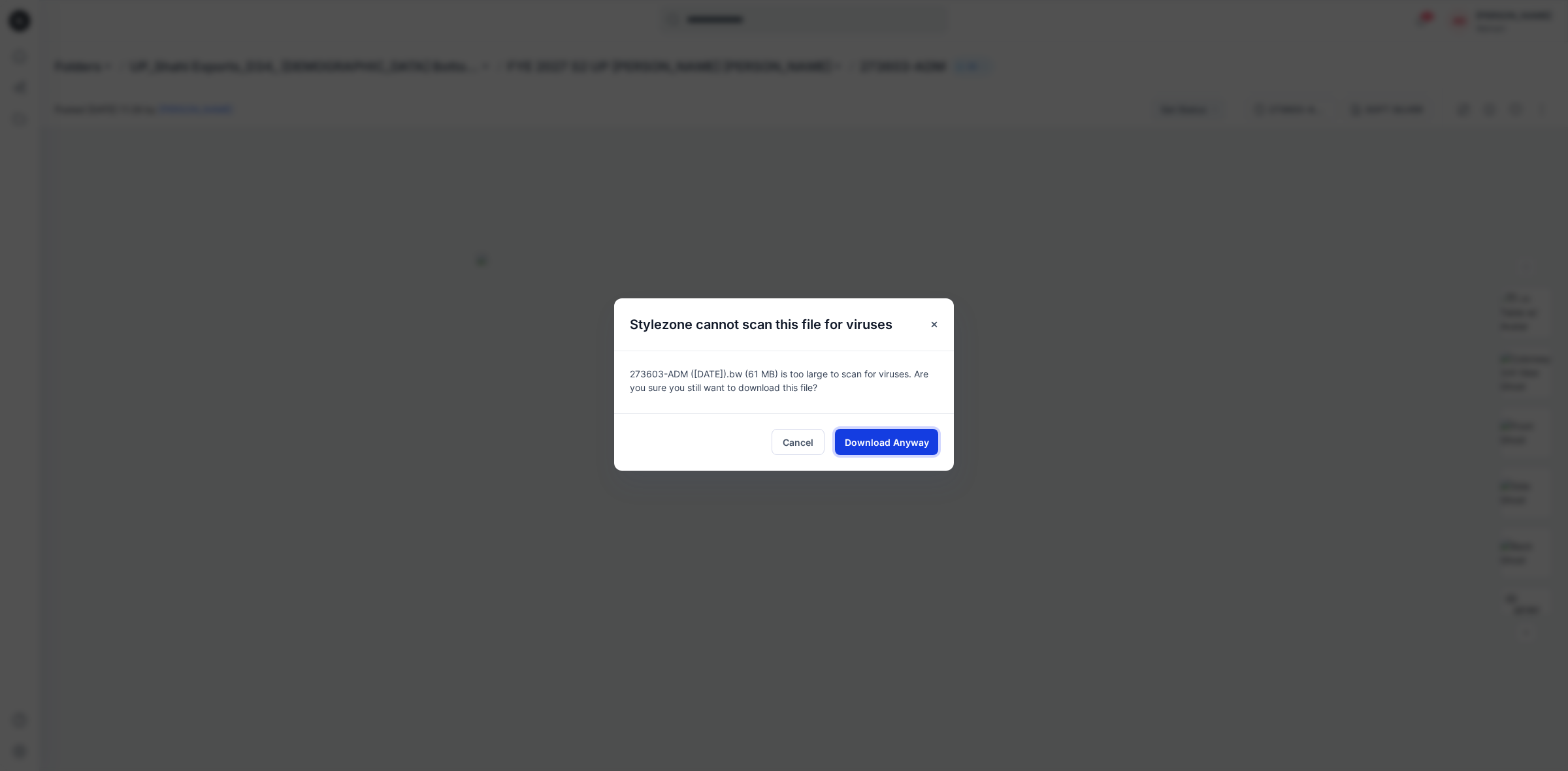
click at [915, 437] on span "Download Anyway" at bounding box center [887, 442] width 84 height 14
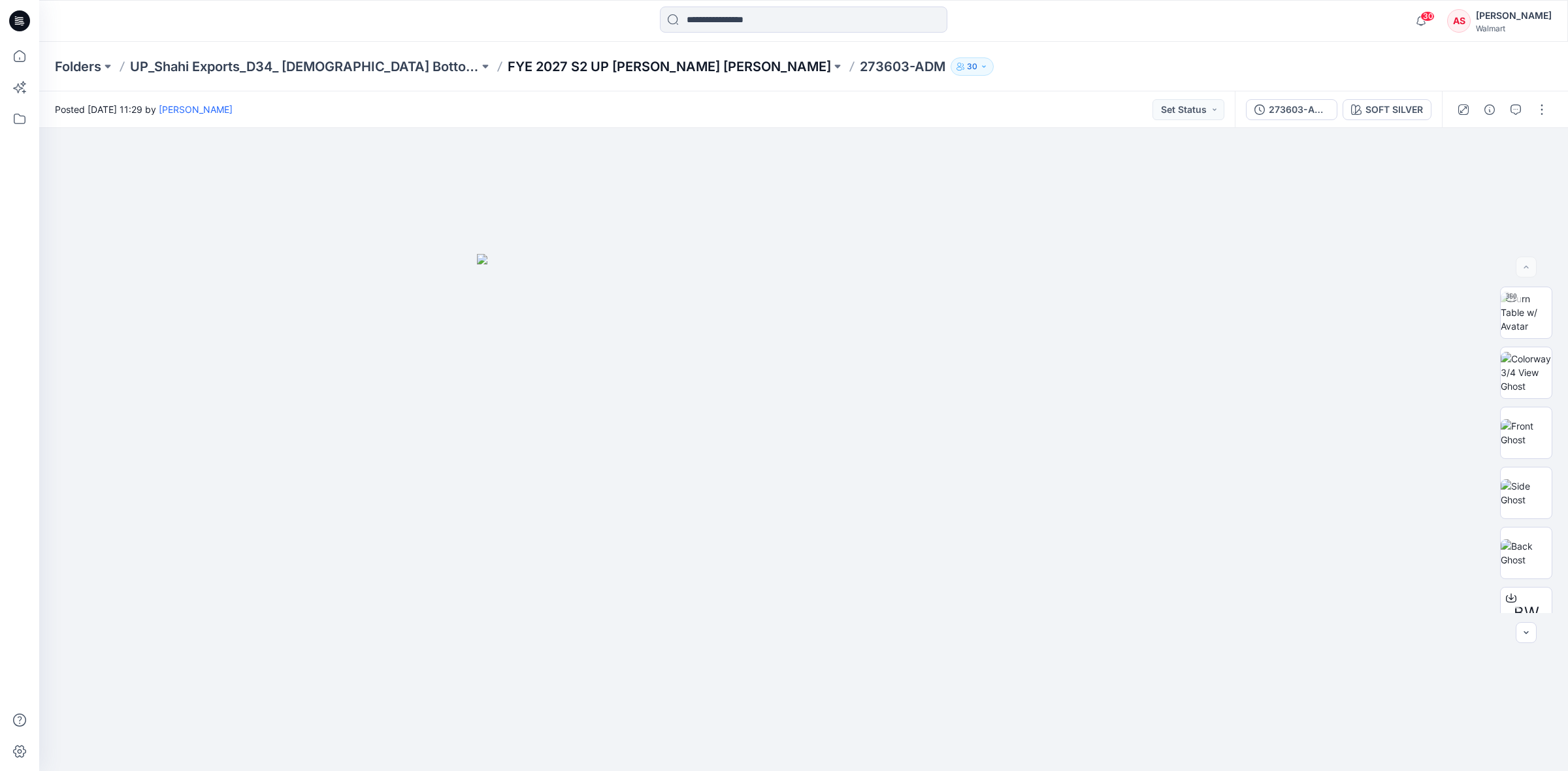
click at [510, 66] on p "FYE 2027 S2 UP Shahi Missy Bottoms" at bounding box center [669, 66] width 324 height 18
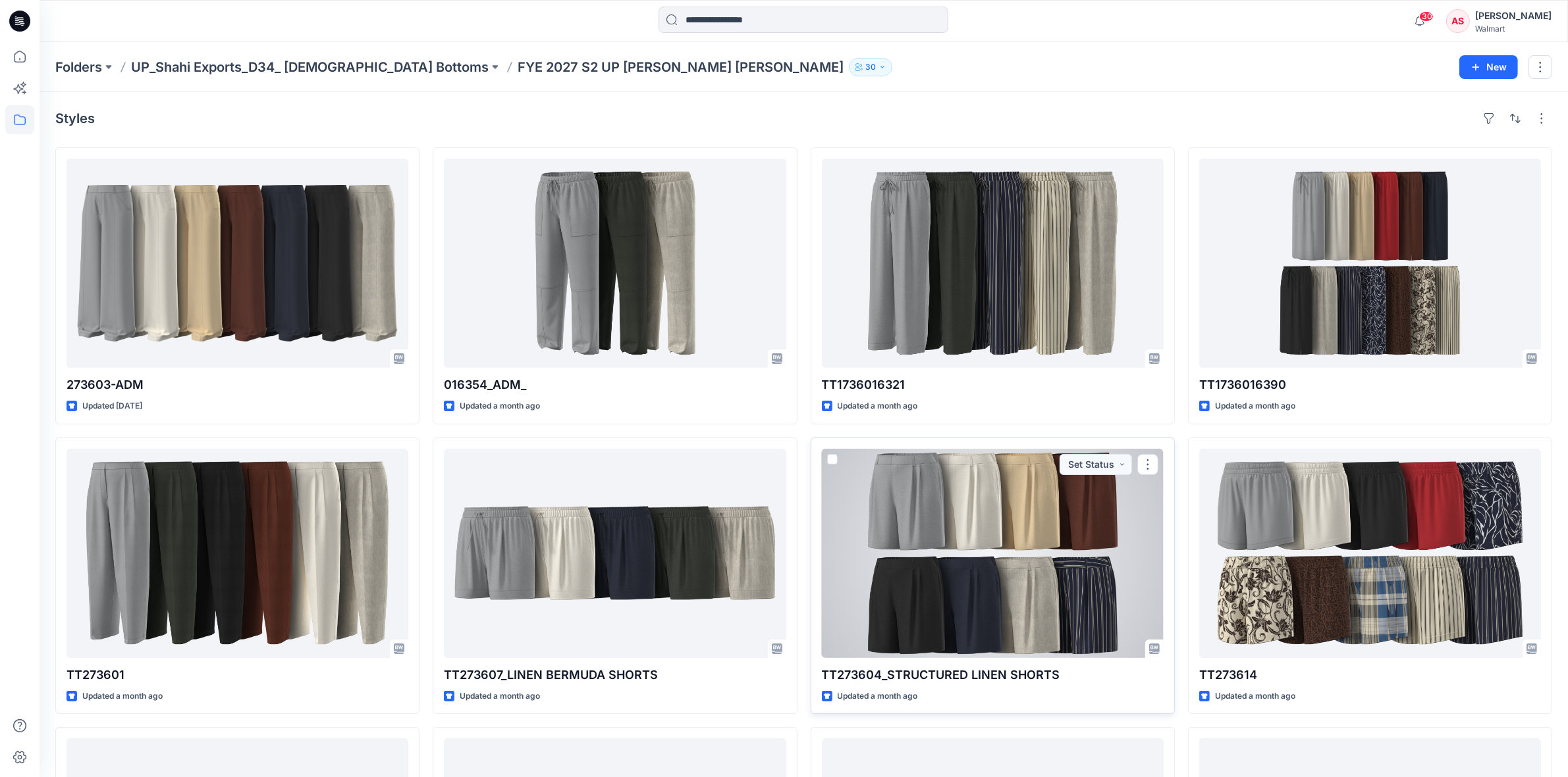
click at [972, 564] on div at bounding box center [992, 553] width 341 height 209
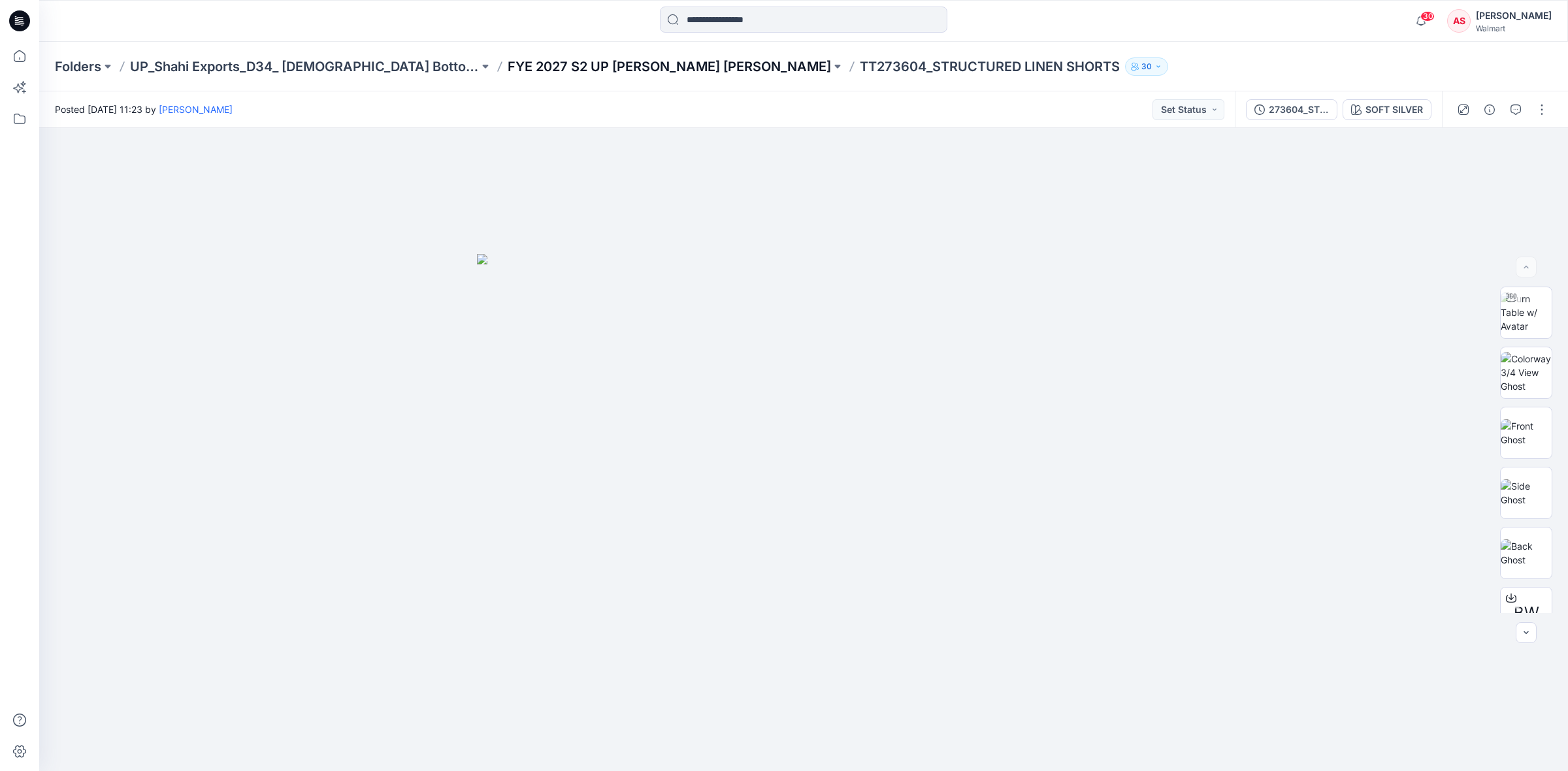
click at [510, 68] on p "FYE 2027 S2 UP Shahi Missy Bottoms" at bounding box center [669, 66] width 324 height 18
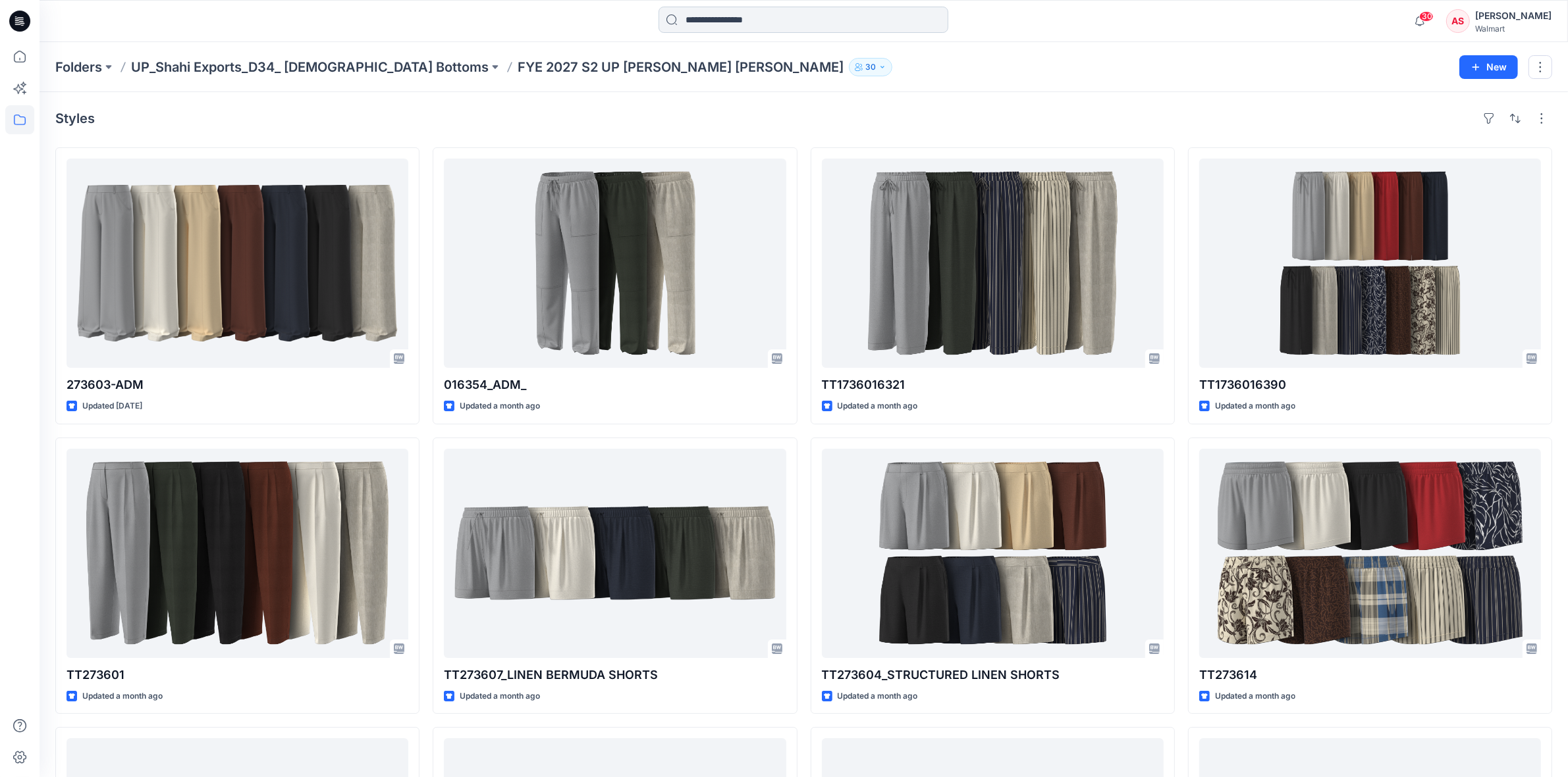
click at [21, 18] on icon at bounding box center [20, 17] width 7 height 1
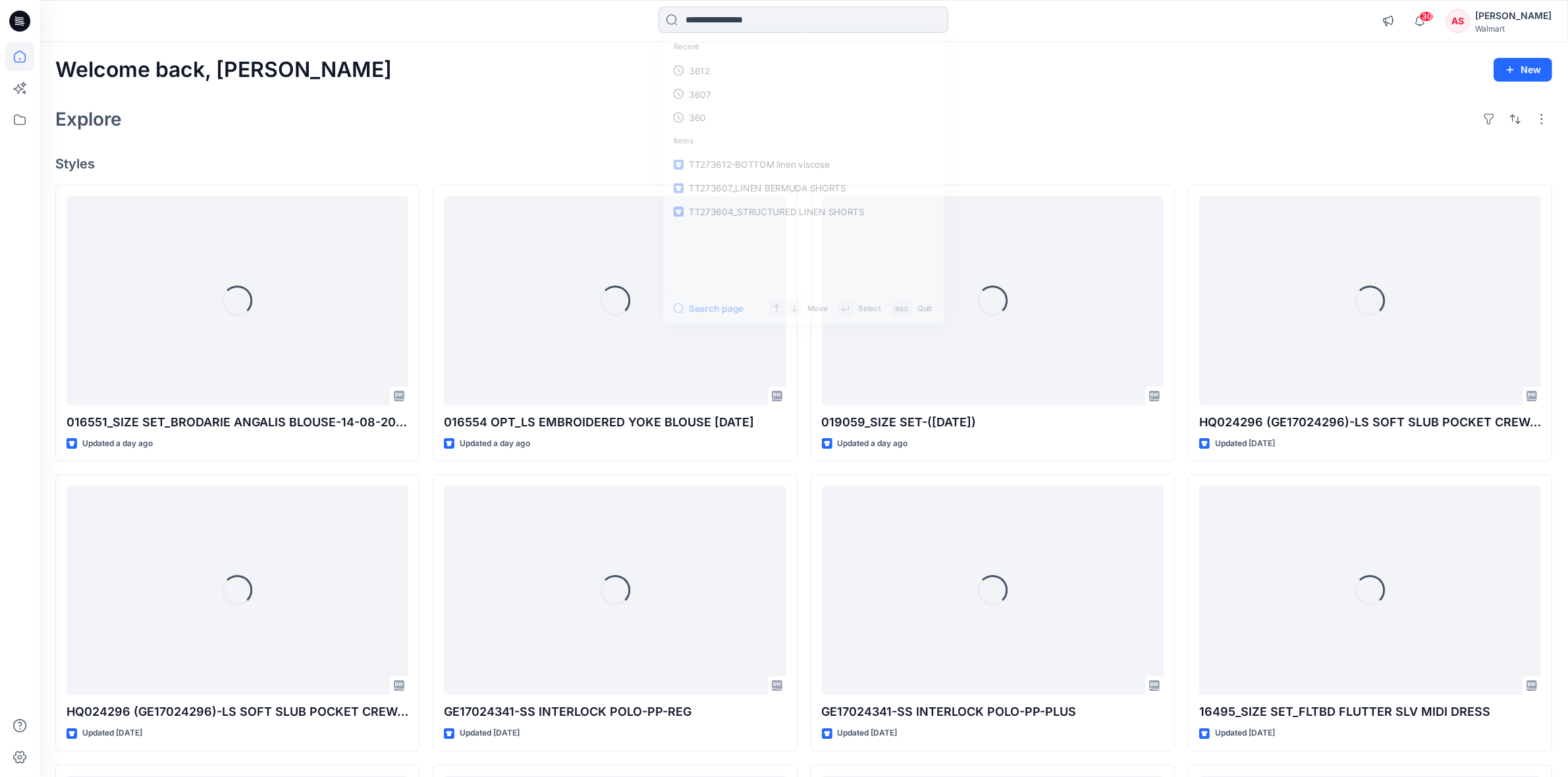
click at [746, 24] on input at bounding box center [803, 20] width 289 height 26
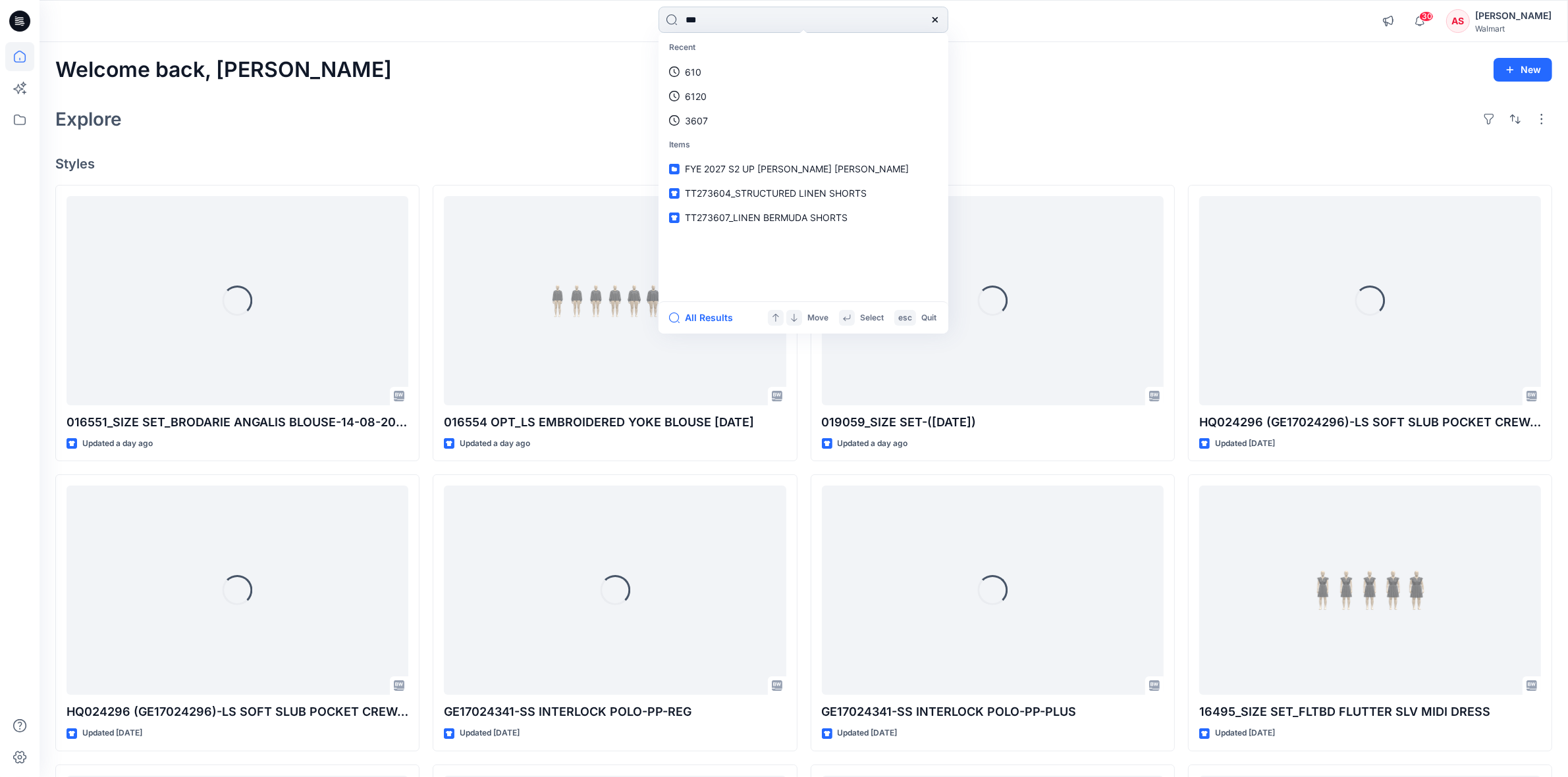
type input "****"
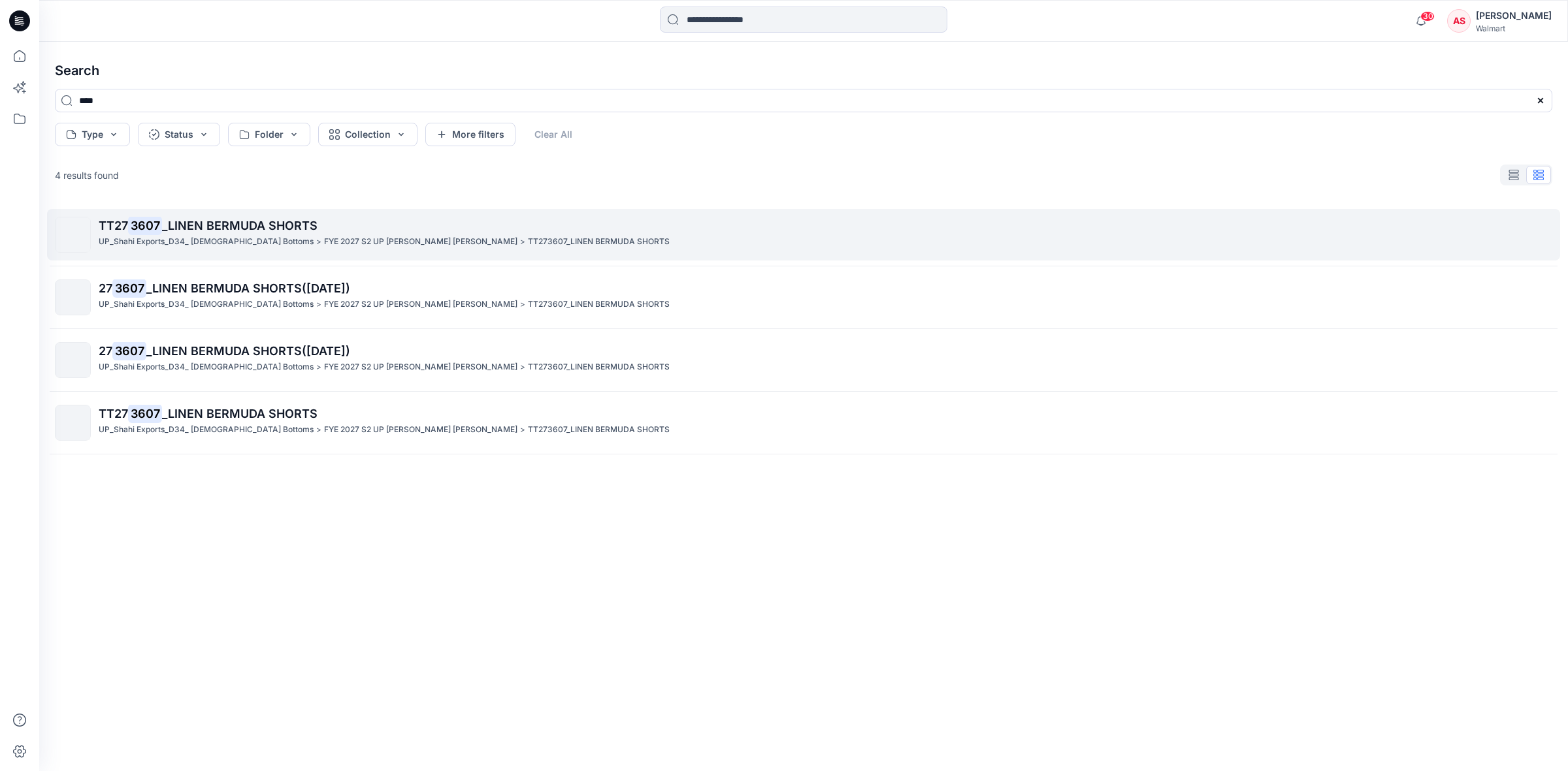
click at [227, 231] on span "_LINEN BERMUDA SHORTS" at bounding box center [240, 225] width 156 height 14
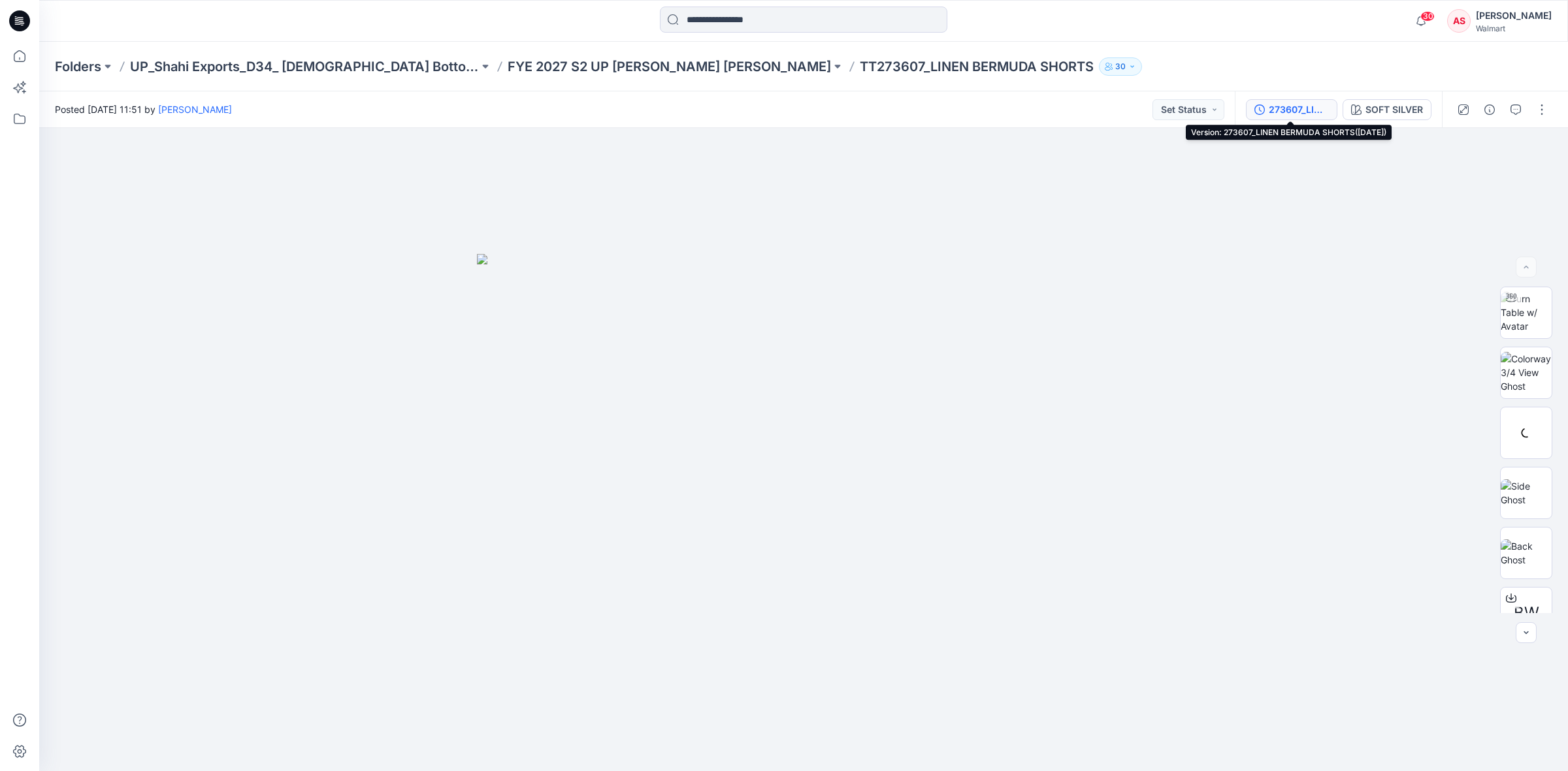
click at [1316, 110] on div "273607_LINEN BERMUDA SHORTS(16-07-2025)" at bounding box center [1299, 109] width 60 height 14
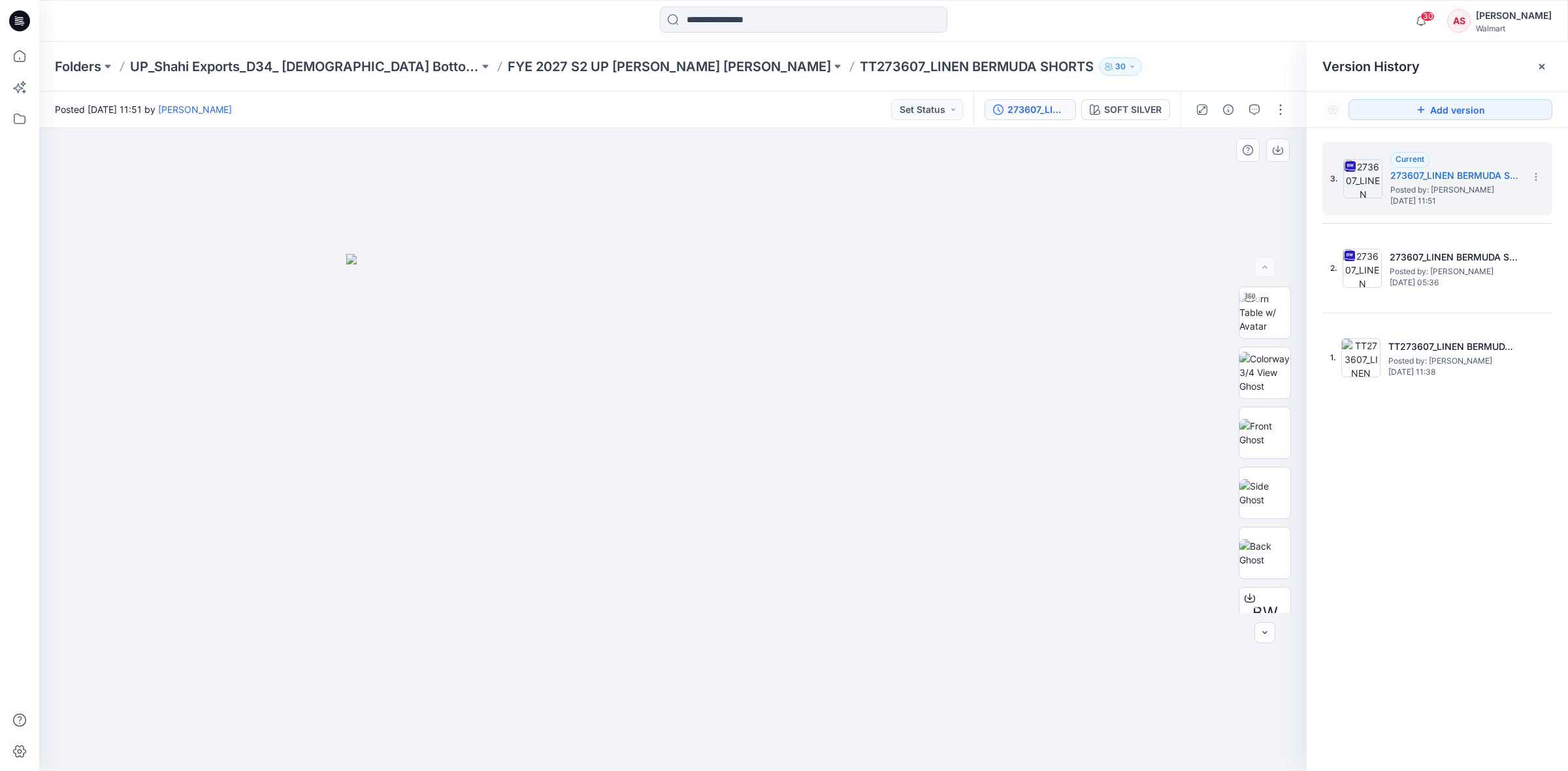
click at [1070, 272] on div at bounding box center [673, 449] width 1268 height 643
click at [1416, 187] on span "Posted by: Annanya Sharma" at bounding box center [1455, 190] width 130 height 13
click at [1120, 101] on button "SOFT SILVER" at bounding box center [1125, 110] width 89 height 21
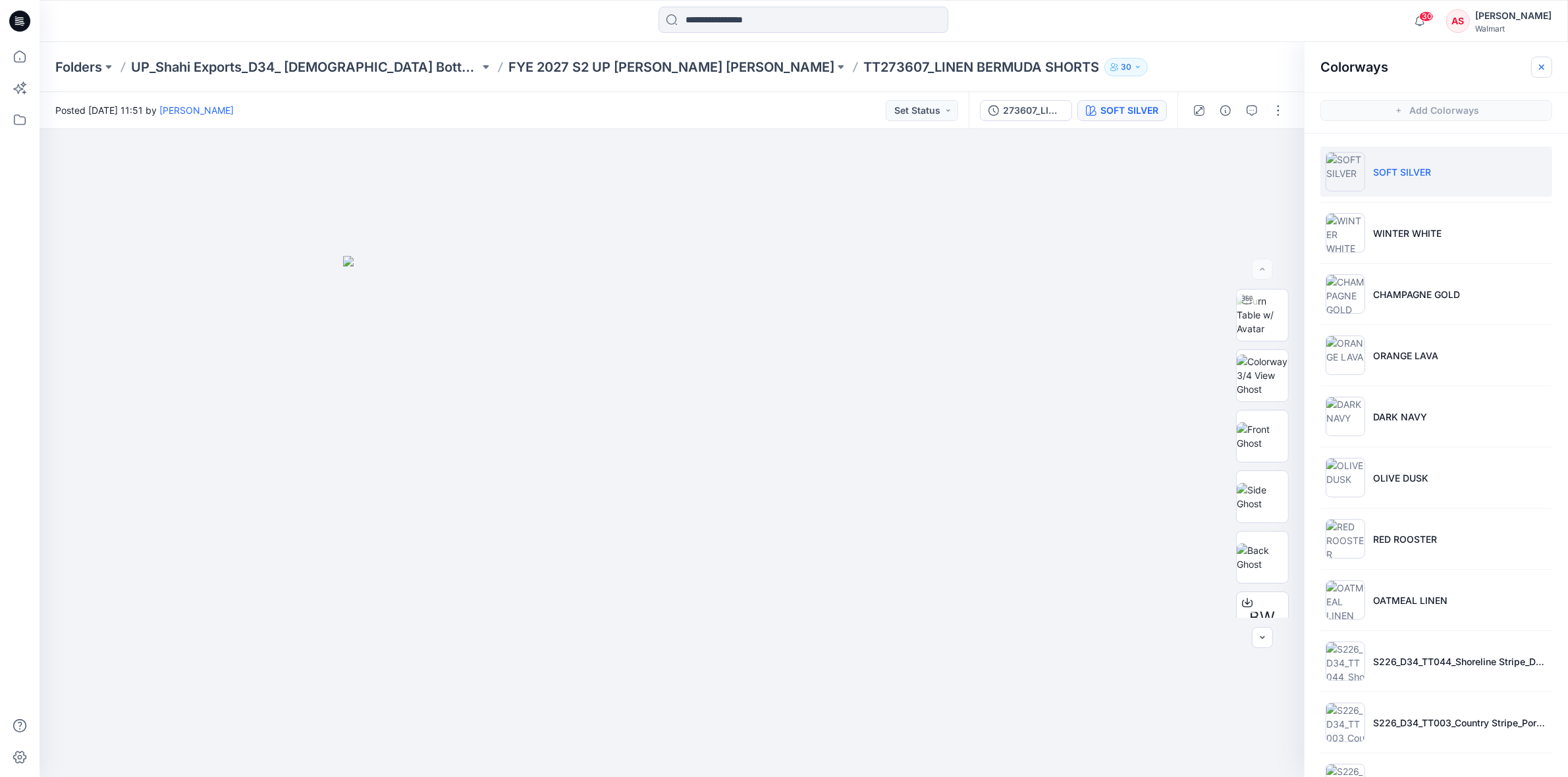
click at [1539, 69] on icon "button" at bounding box center [1542, 67] width 6 height 6
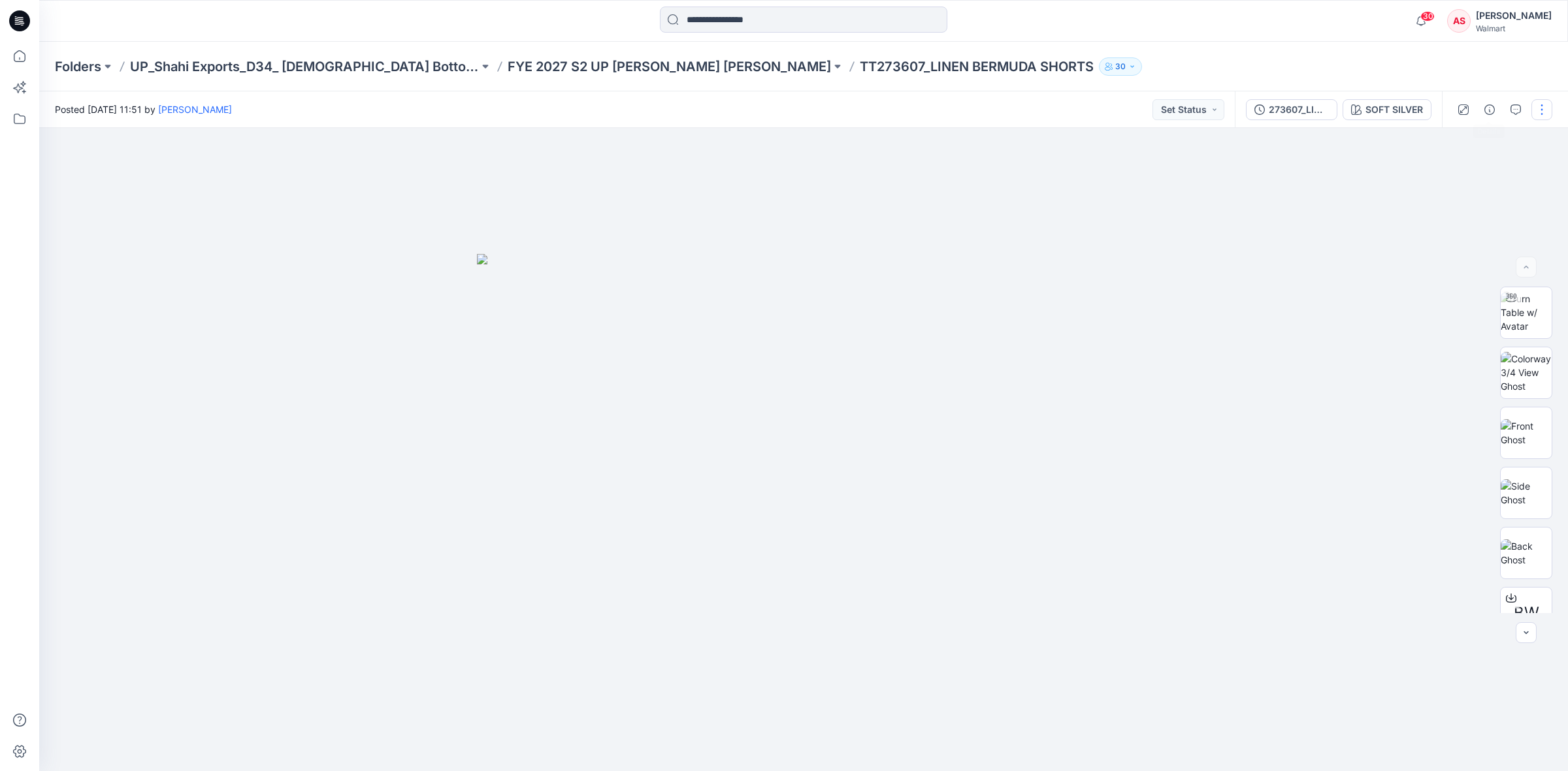
click at [1545, 109] on button "button" at bounding box center [1542, 110] width 21 height 21
drag, startPoint x: 1455, startPoint y: 175, endPoint x: 1447, endPoint y: 179, distance: 8.9
click at [1455, 175] on p "Edit" at bounding box center [1458, 175] width 16 height 14
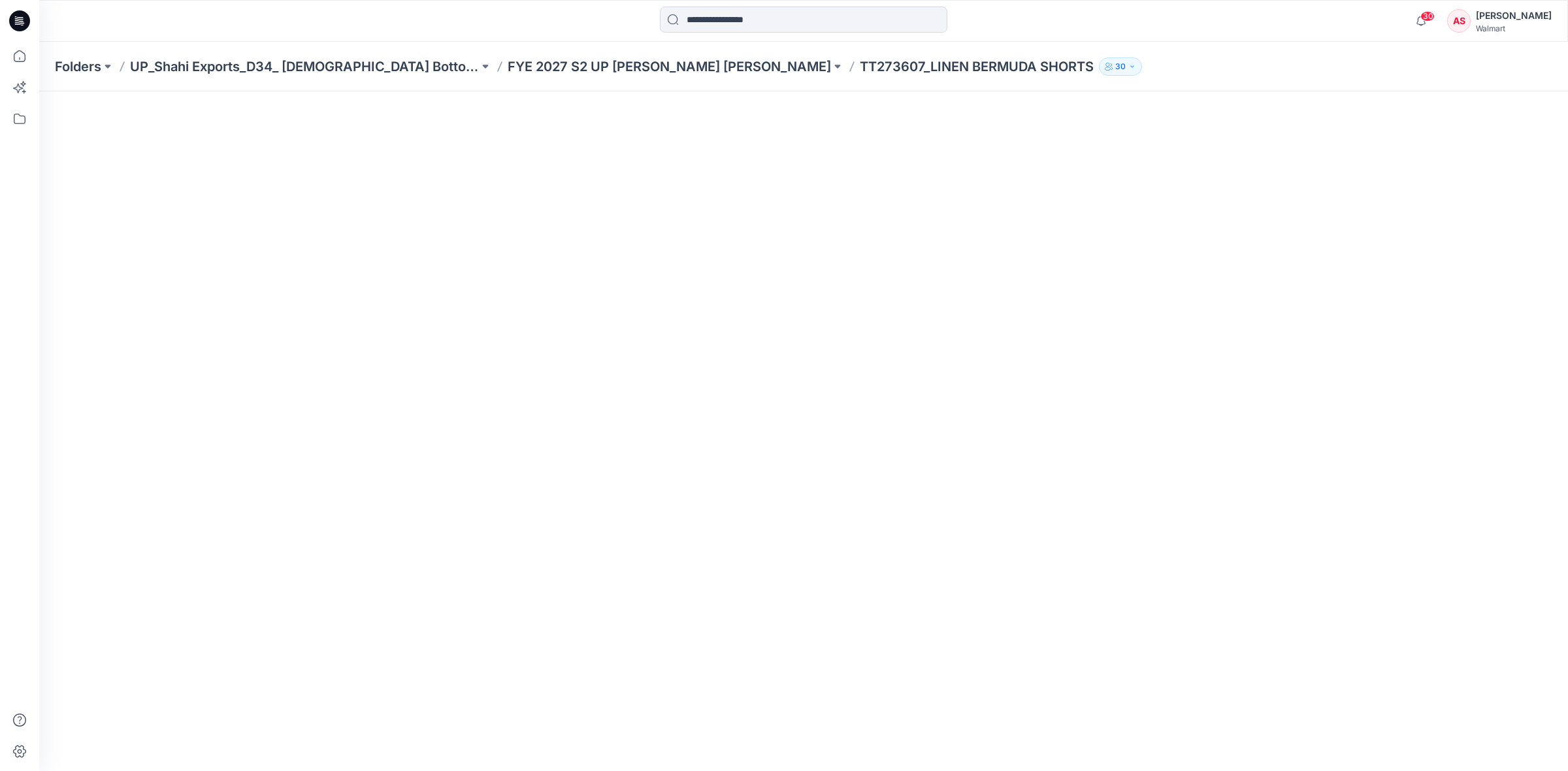
scroll to position [14, 0]
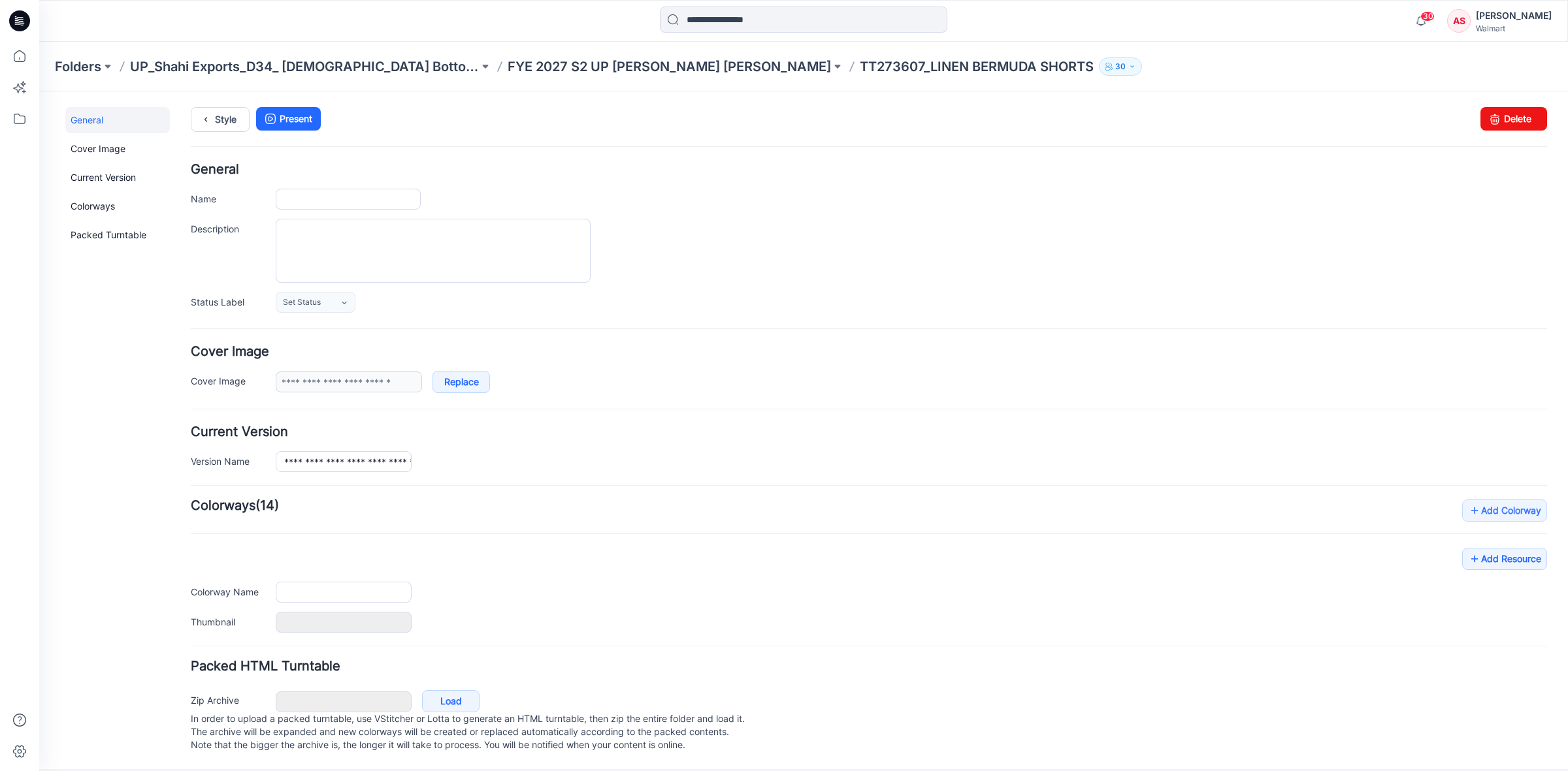
type input "**********"
type textarea "**********"
type input "**********"
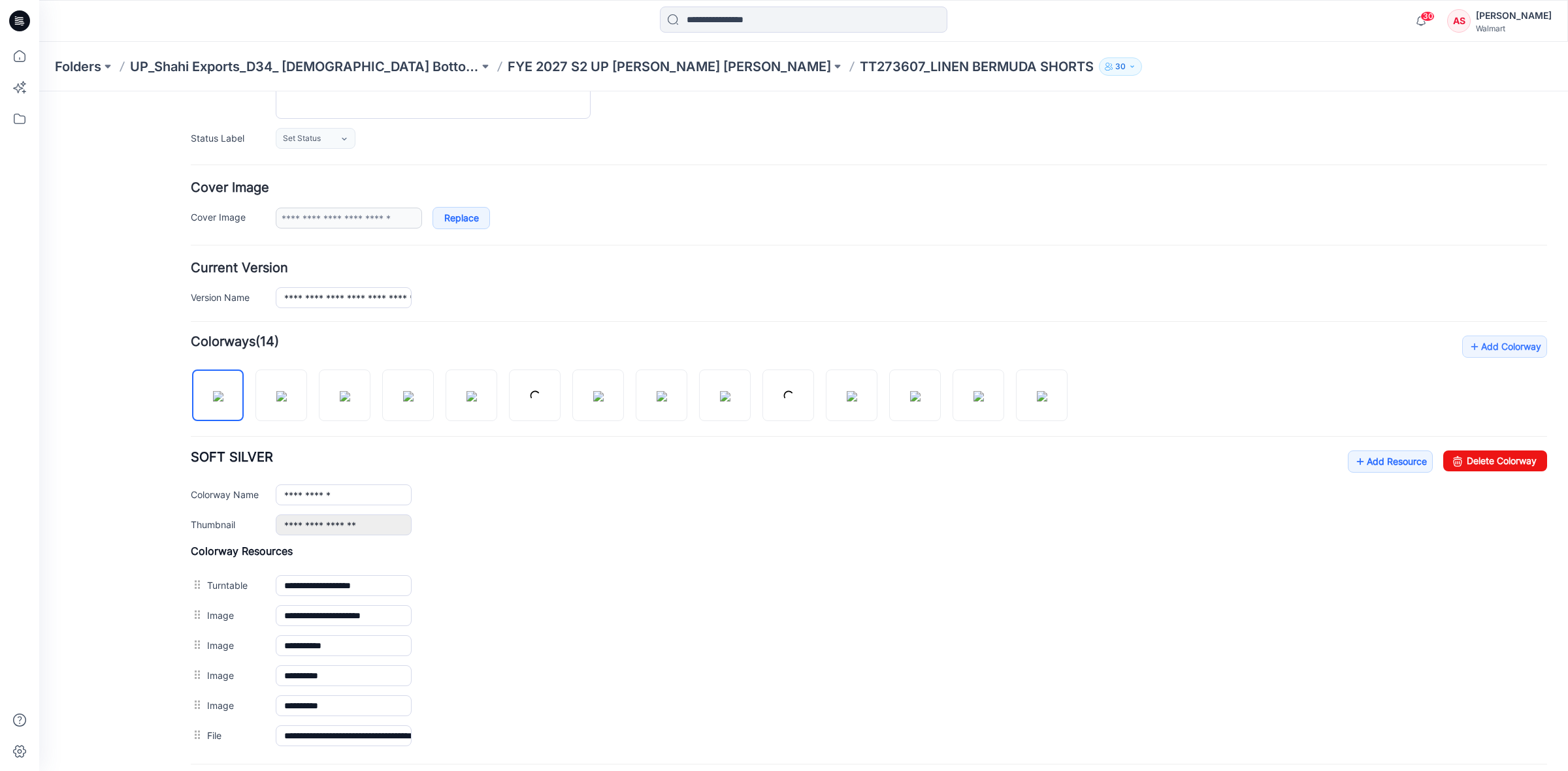
scroll to position [177, 0]
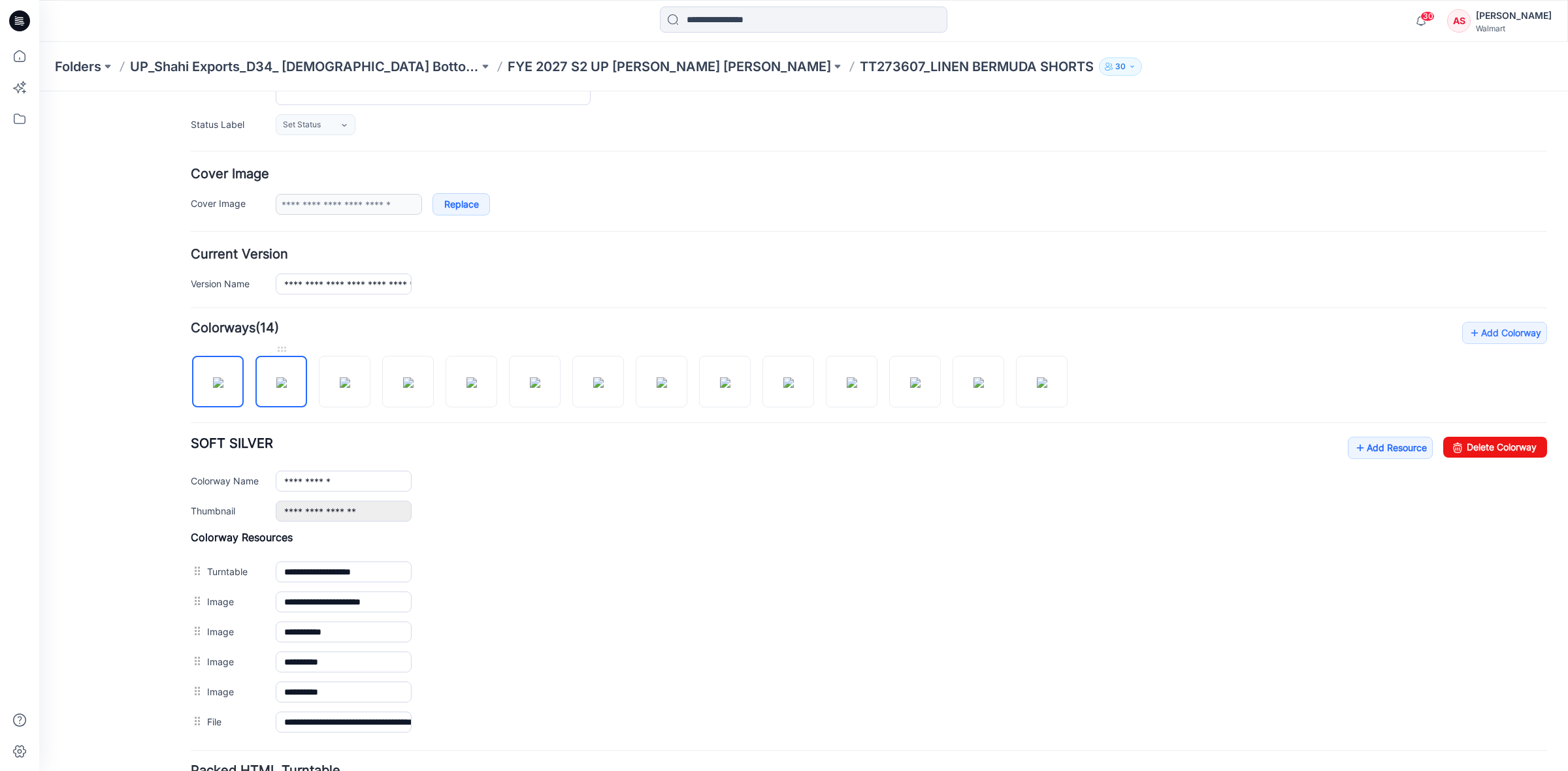
click at [287, 388] on img at bounding box center [282, 382] width 10 height 10
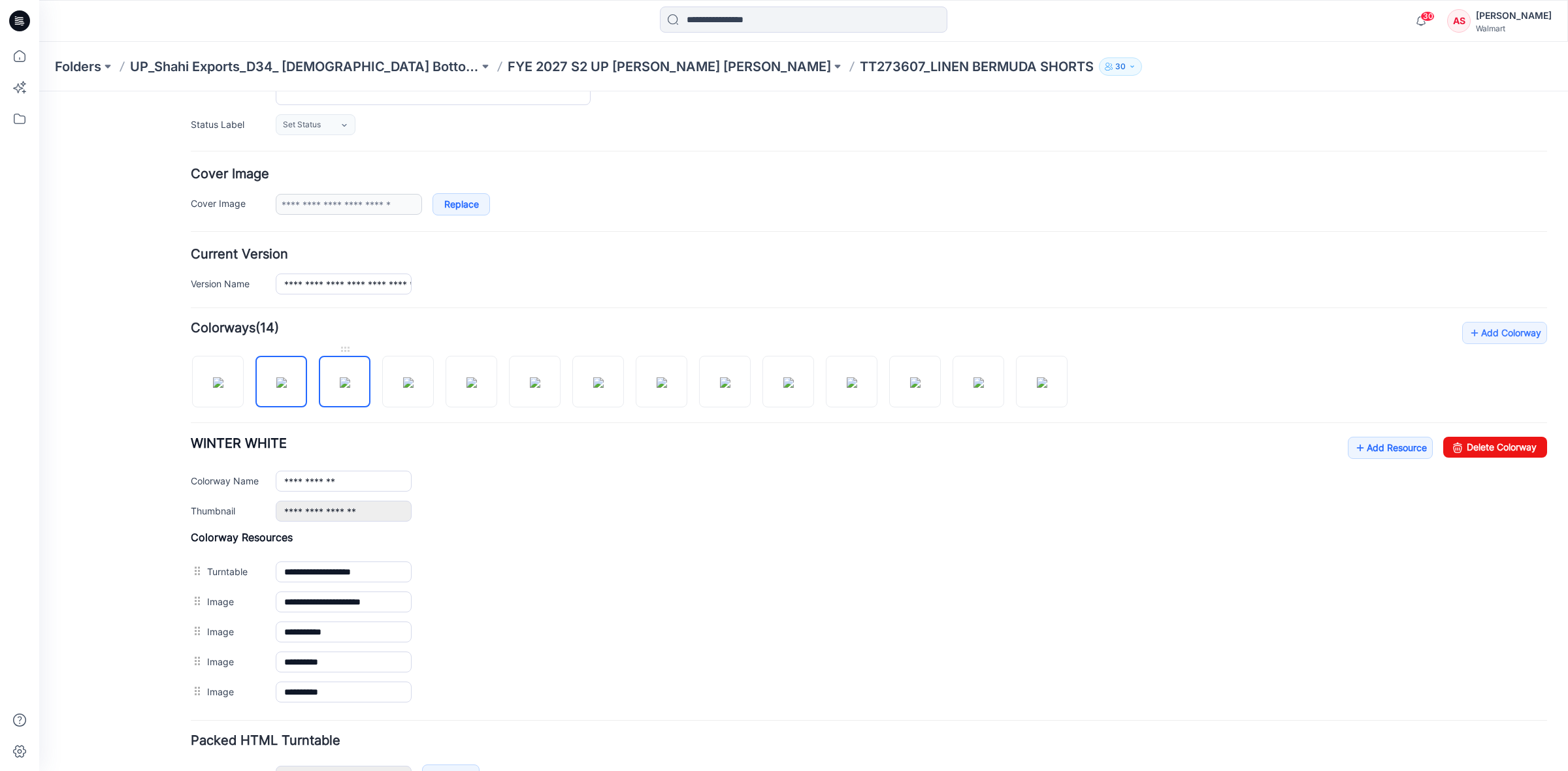
click at [340, 387] on img at bounding box center [344, 382] width 10 height 10
drag, startPoint x: 1474, startPoint y: 448, endPoint x: 880, endPoint y: 176, distance: 653.3
click at [1474, 448] on link "Delete Colorway" at bounding box center [1495, 447] width 104 height 21
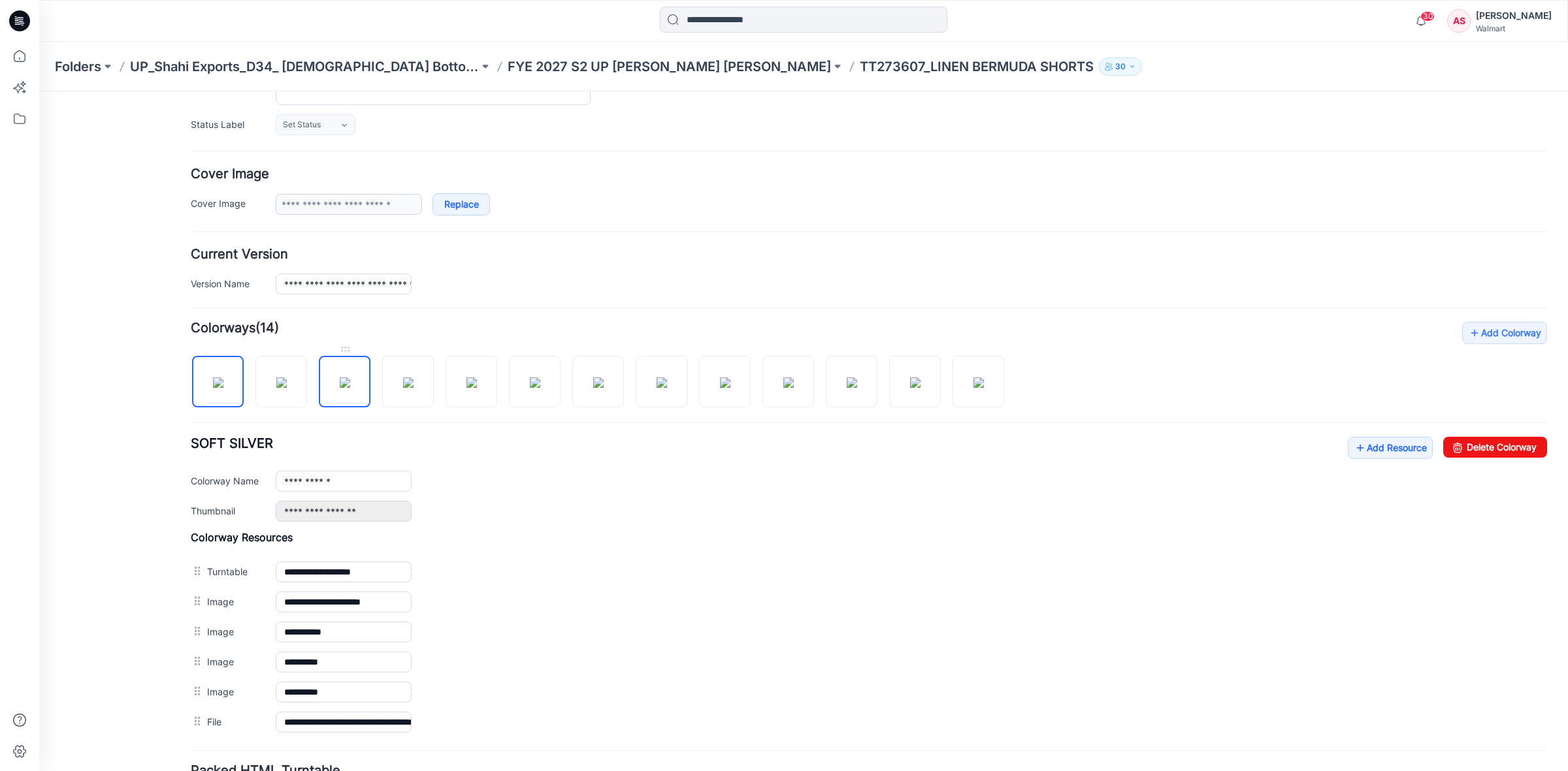
click at [340, 388] on img at bounding box center [344, 382] width 10 height 10
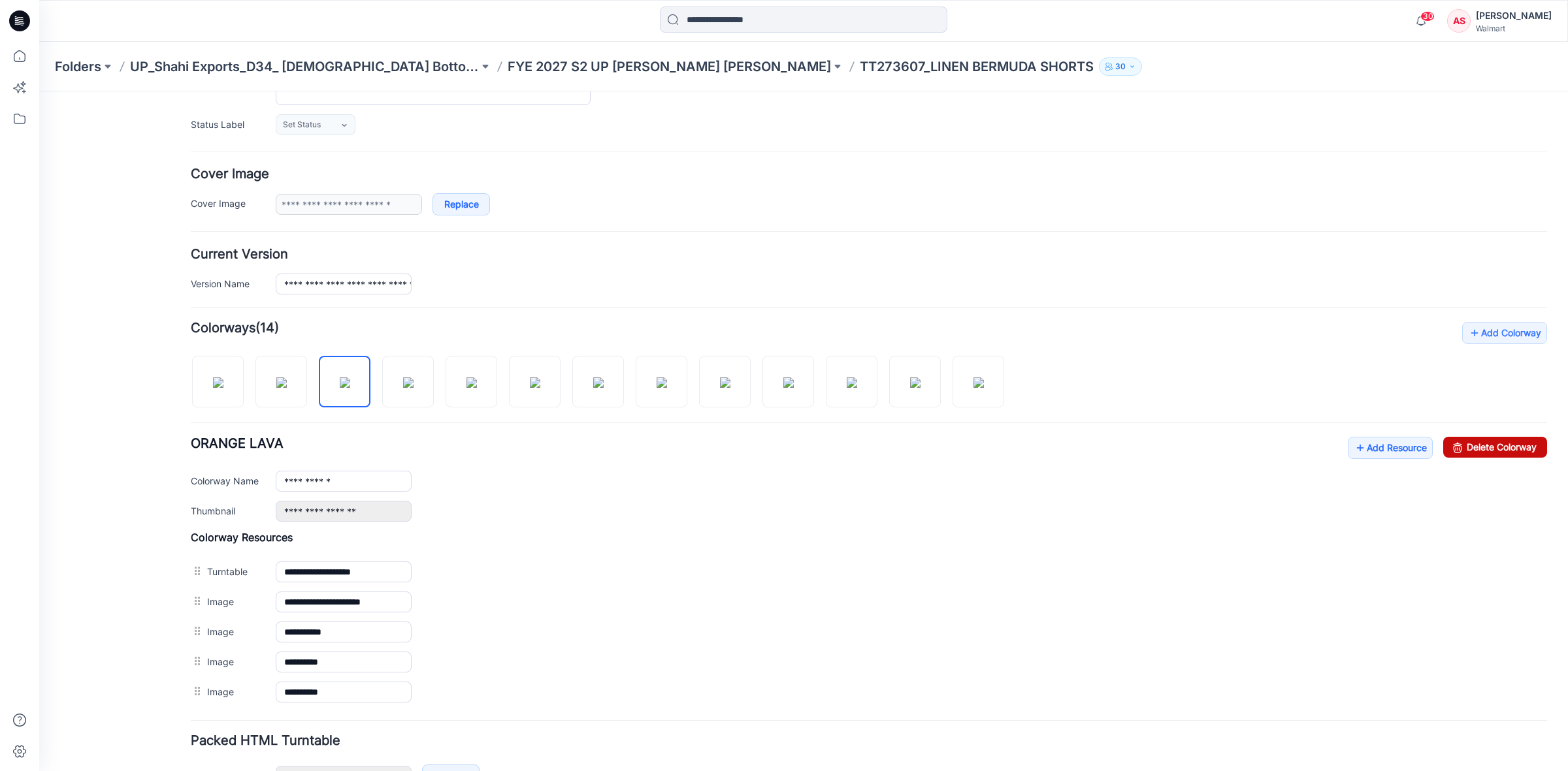
click at [1453, 454] on link "Delete Colorway" at bounding box center [1495, 447] width 104 height 21
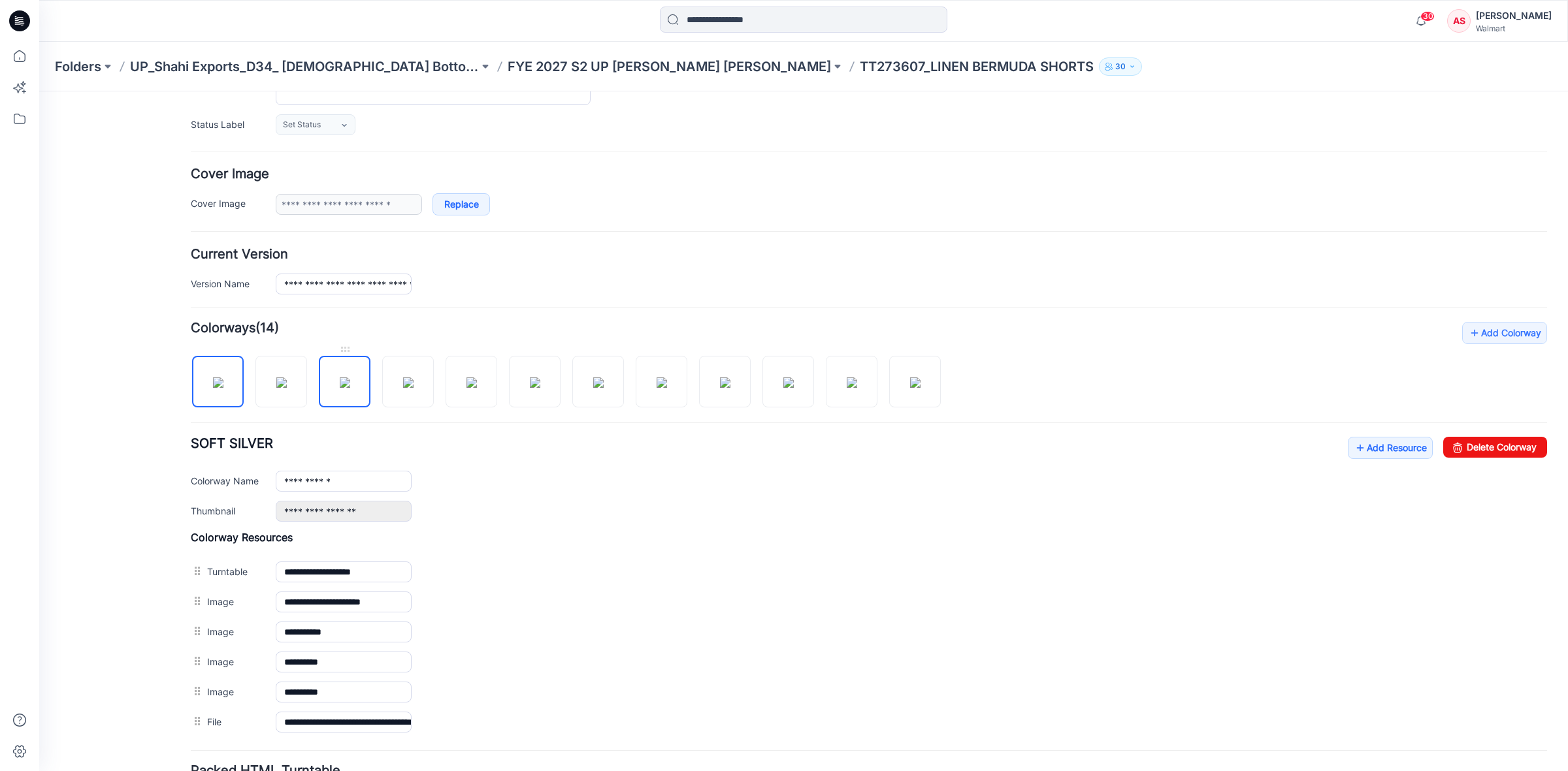
click at [345, 388] on img at bounding box center [344, 382] width 10 height 10
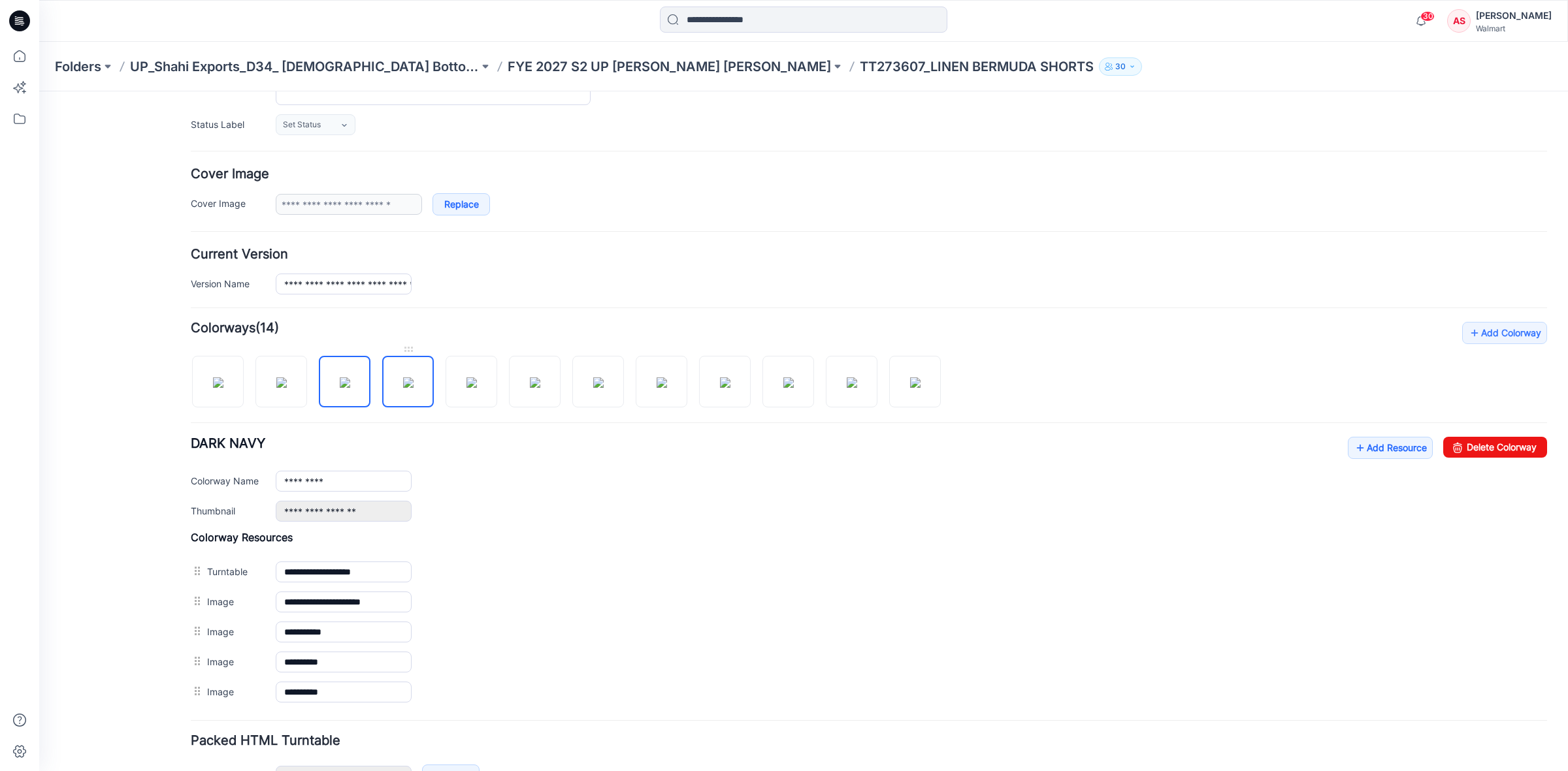
click at [403, 386] on img at bounding box center [408, 382] width 10 height 10
click at [470, 388] on img at bounding box center [471, 382] width 10 height 10
click at [1494, 446] on link "Delete Colorway" at bounding box center [1495, 447] width 104 height 21
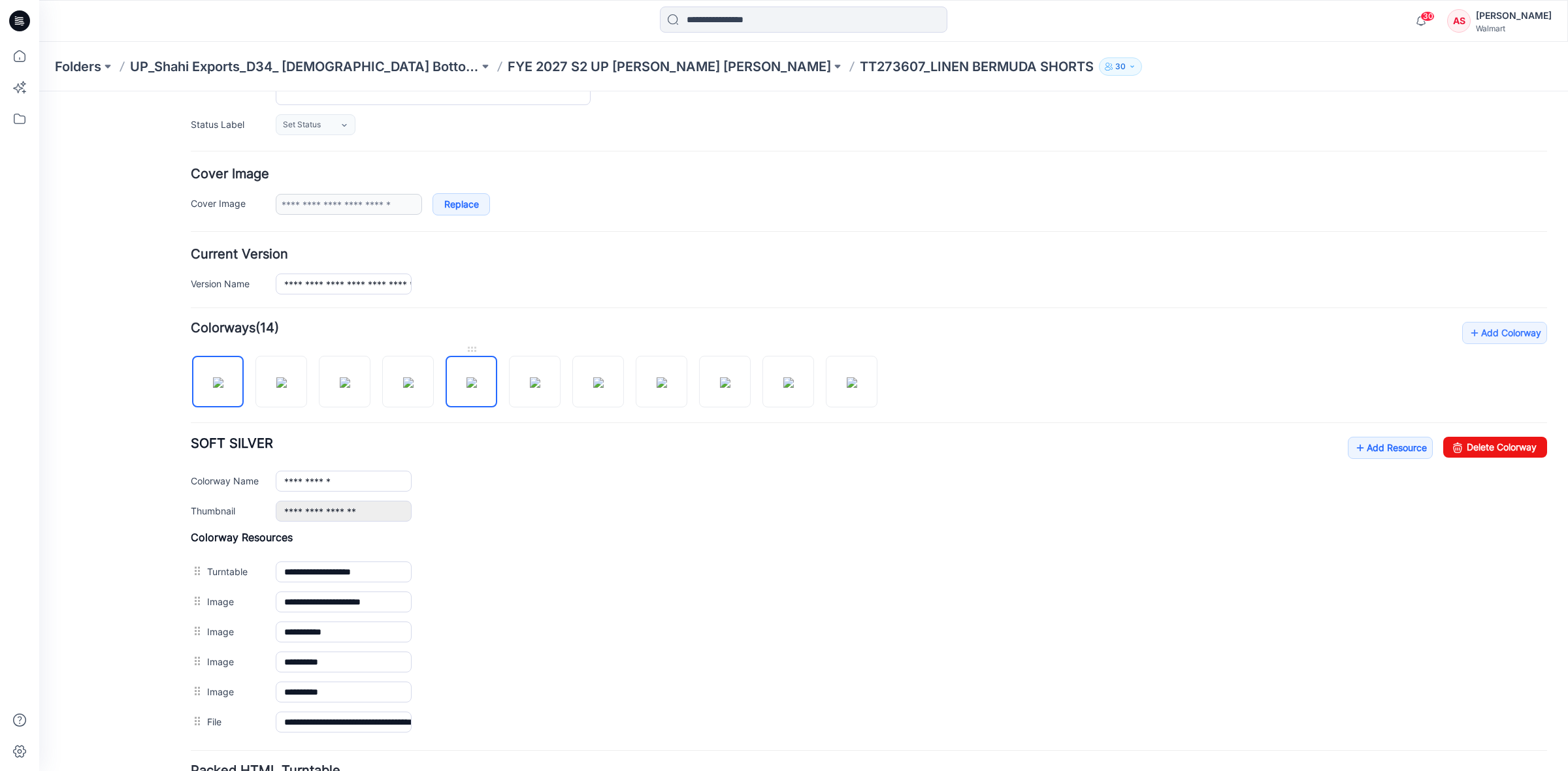
click at [472, 386] on img at bounding box center [471, 382] width 10 height 10
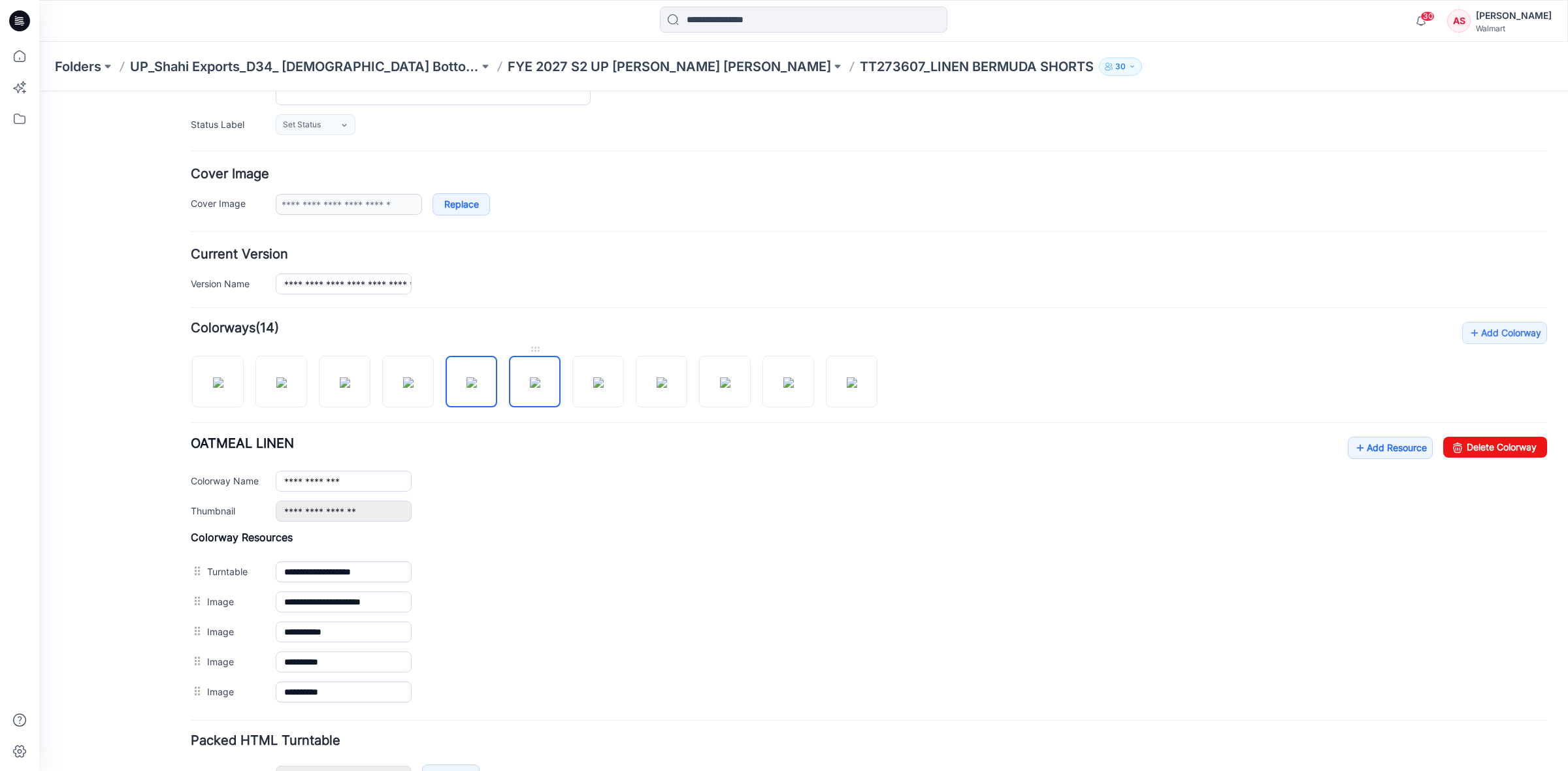
click at [534, 388] on img at bounding box center [535, 382] width 10 height 10
click at [1455, 452] on link "Delete Colorway" at bounding box center [1495, 447] width 104 height 21
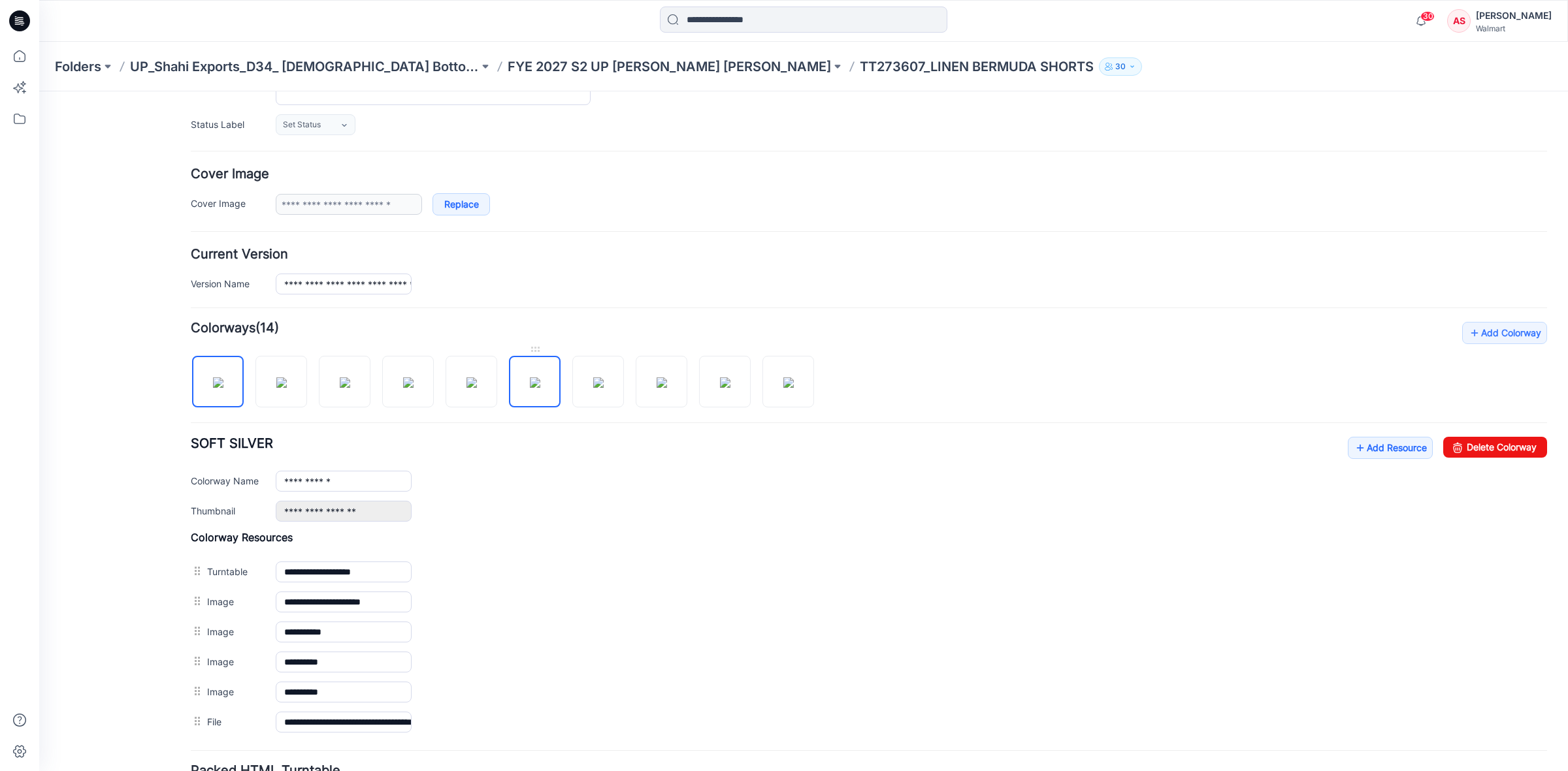
click at [530, 386] on img at bounding box center [535, 382] width 10 height 10
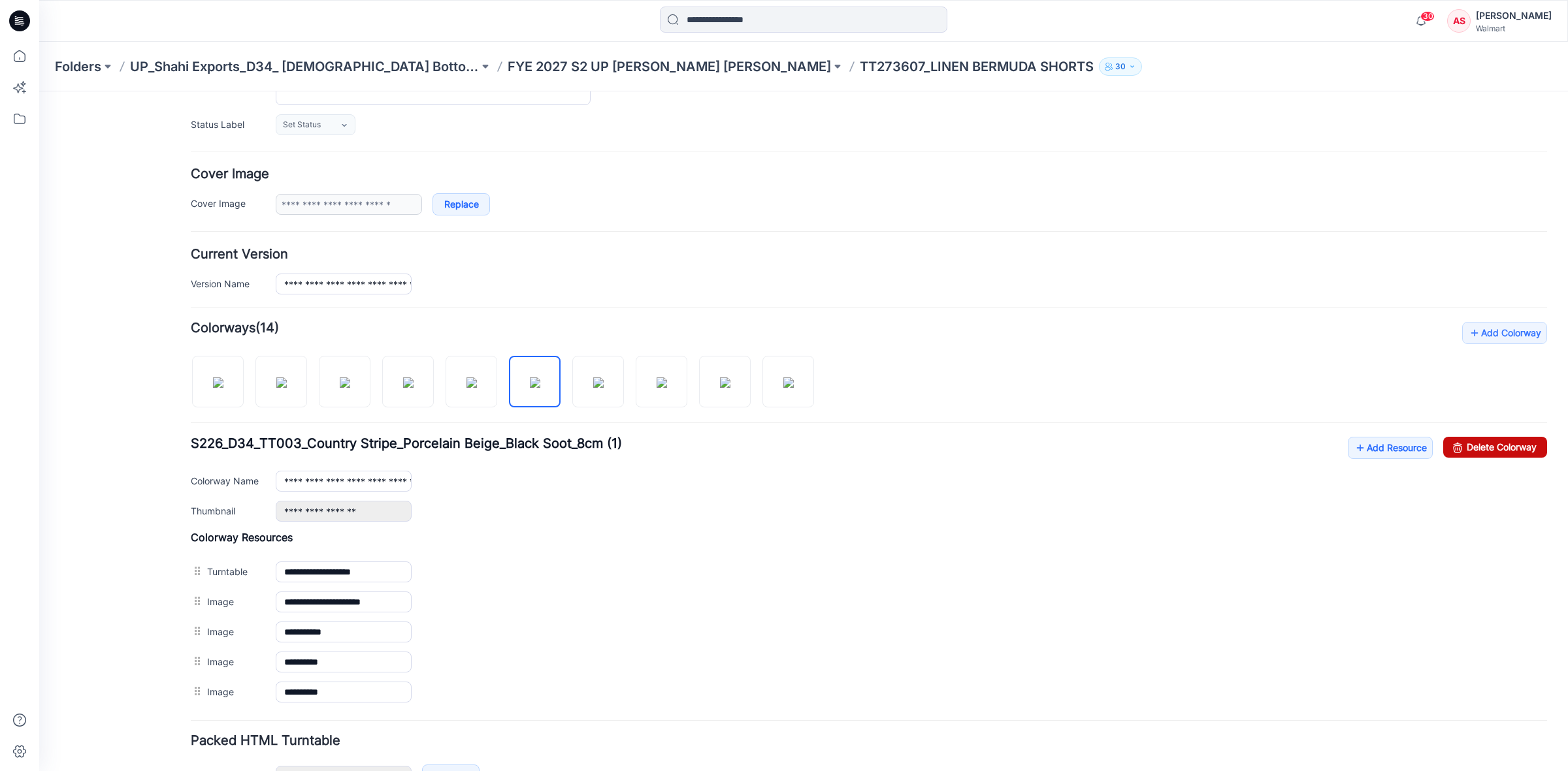
click at [1449, 449] on icon at bounding box center [1457, 447] width 18 height 21
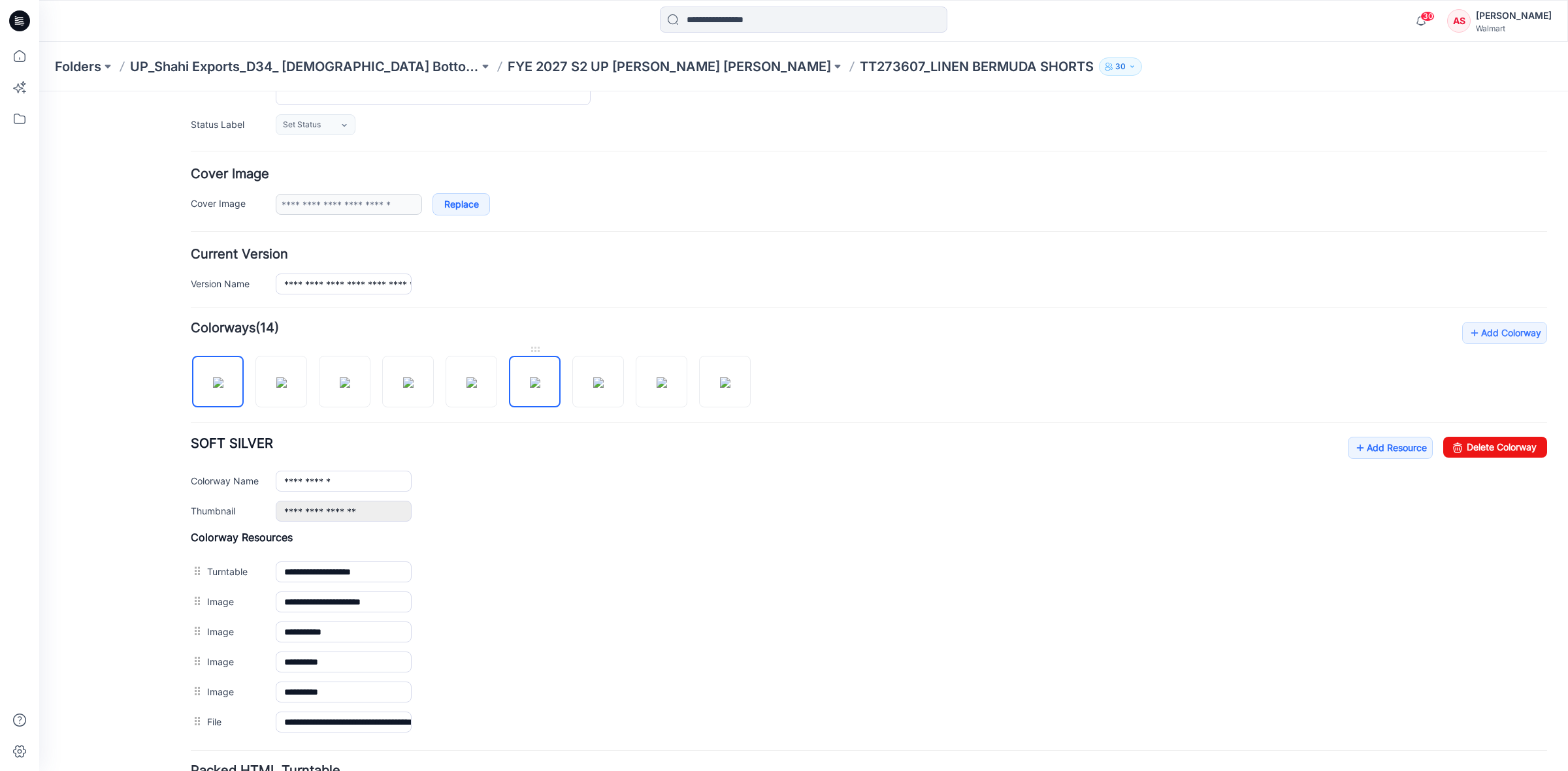
click at [530, 384] on img at bounding box center [535, 382] width 10 height 10
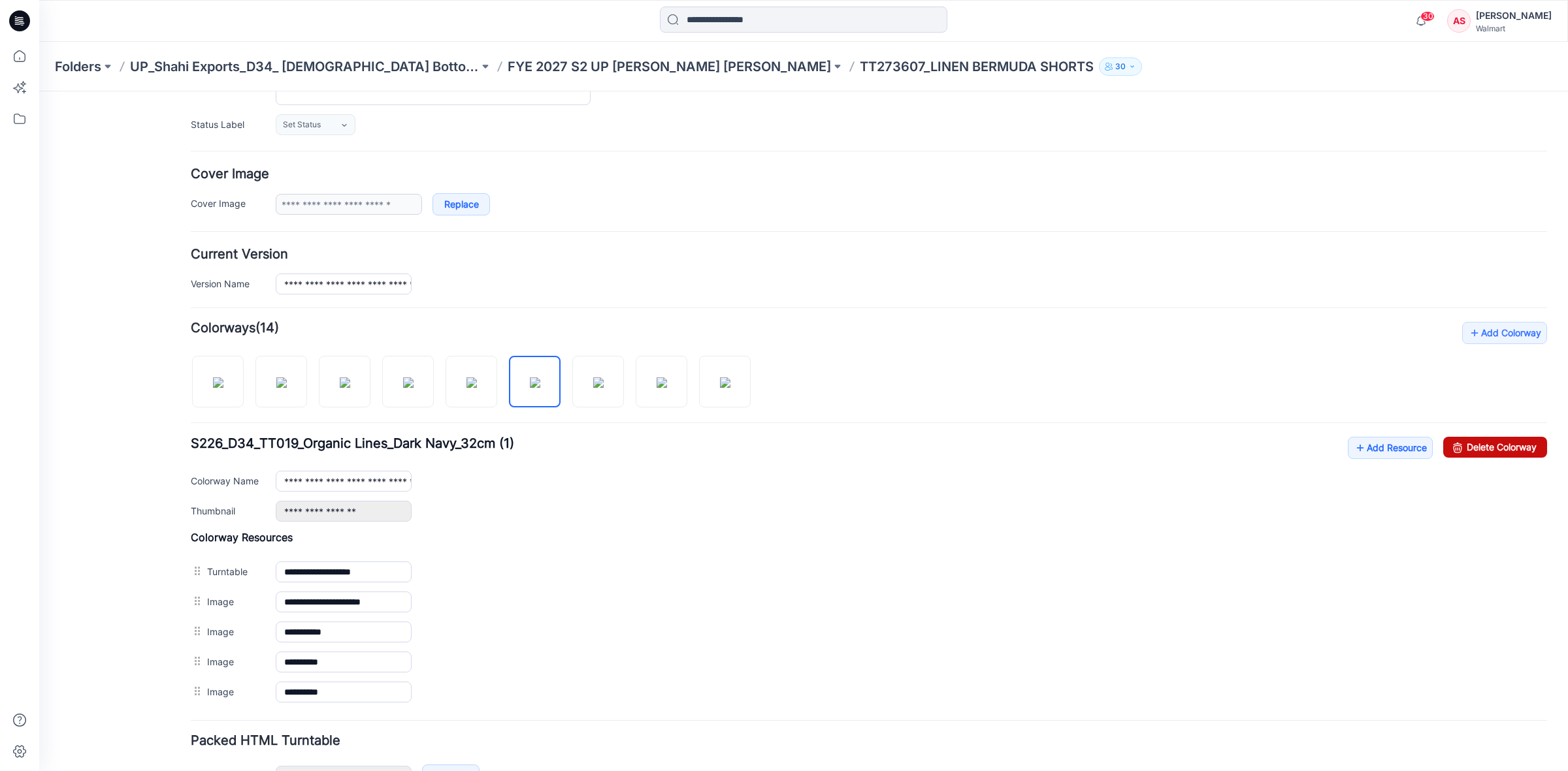
click at [1451, 448] on icon at bounding box center [1457, 447] width 18 height 21
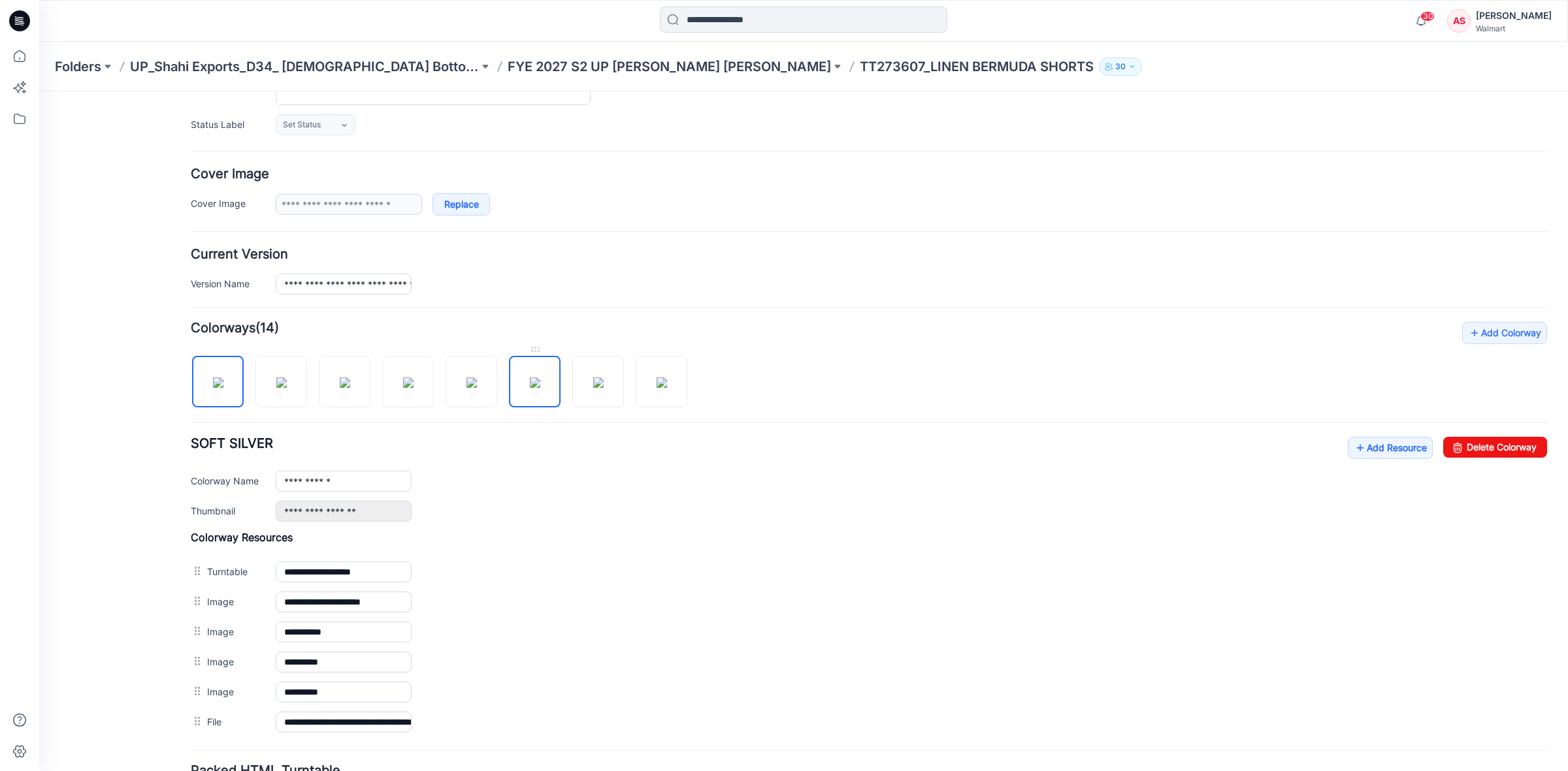
click at [530, 388] on img at bounding box center [535, 382] width 10 height 10
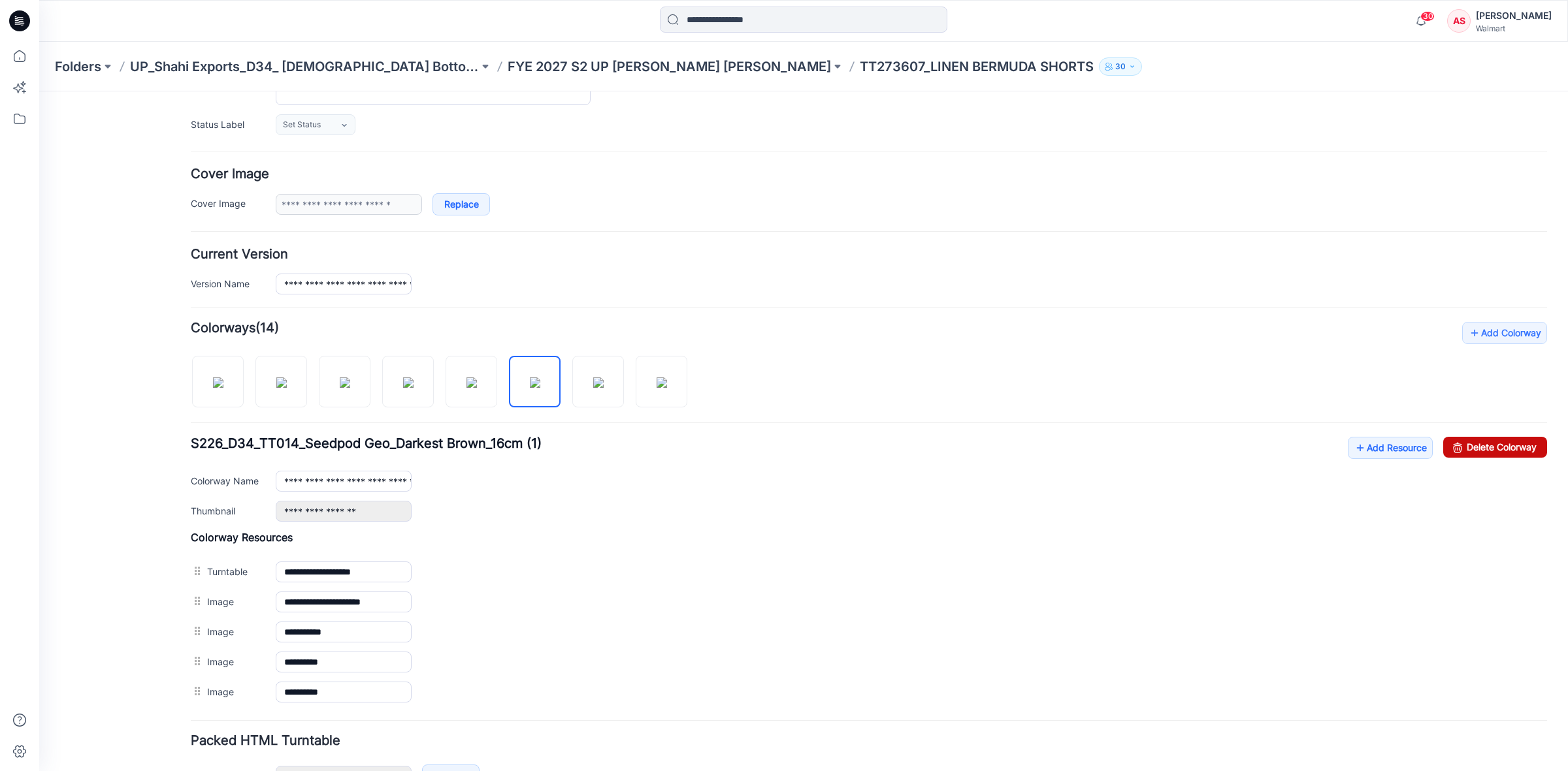
click at [1455, 450] on link "Delete Colorway" at bounding box center [1495, 447] width 104 height 21
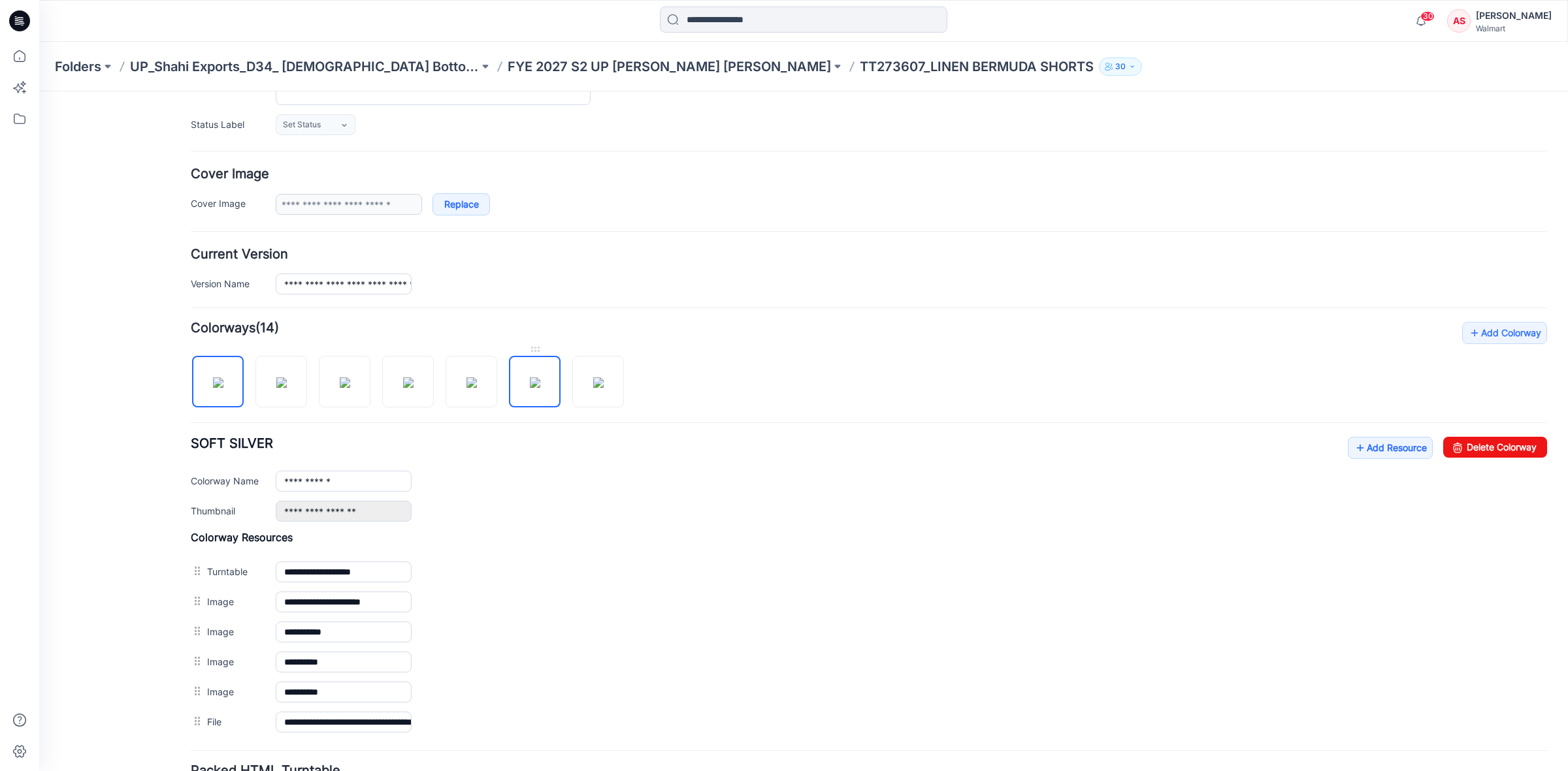
click at [535, 384] on img at bounding box center [535, 382] width 10 height 10
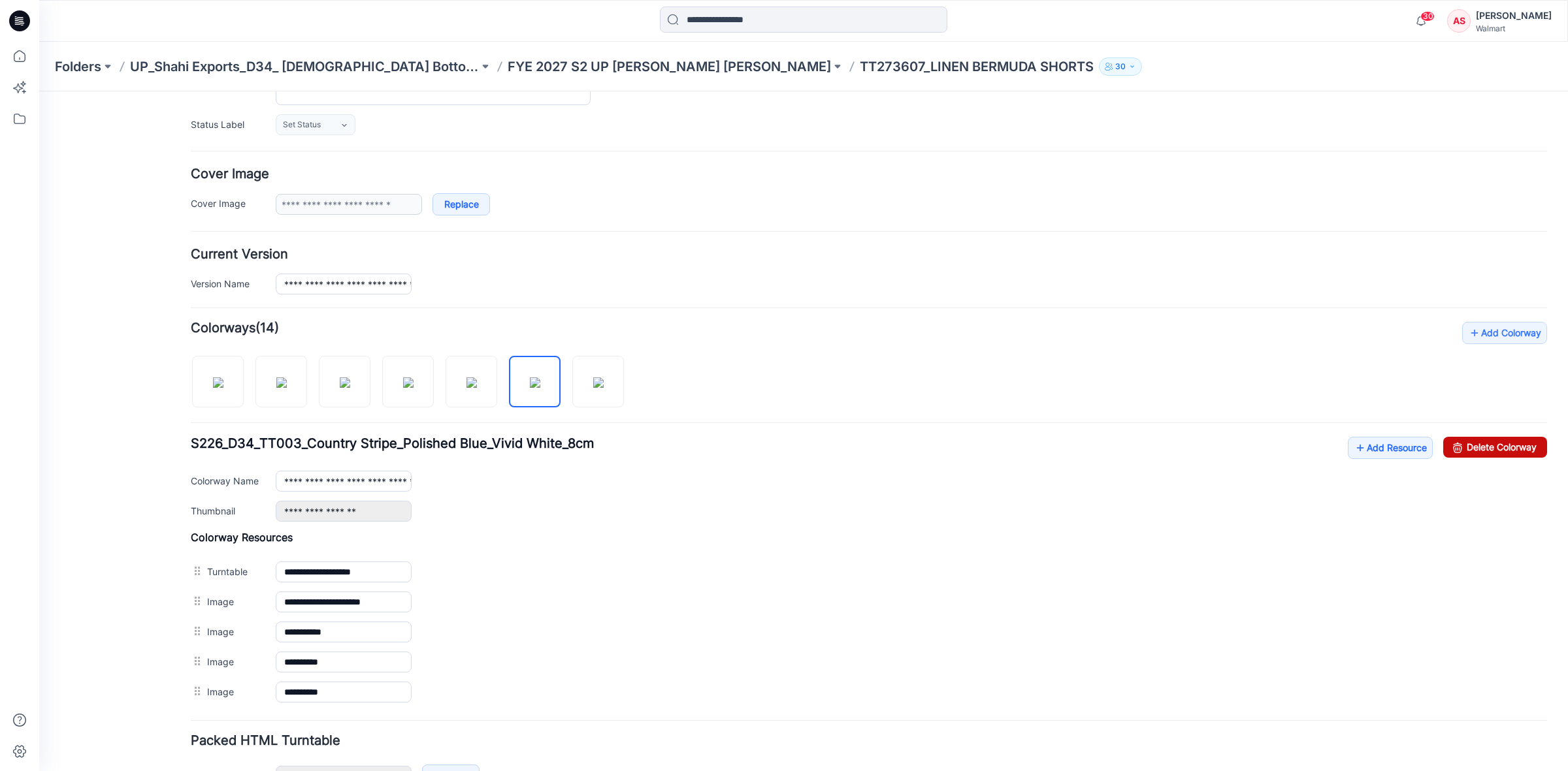
click at [1460, 448] on link "Delete Colorway" at bounding box center [1495, 447] width 104 height 21
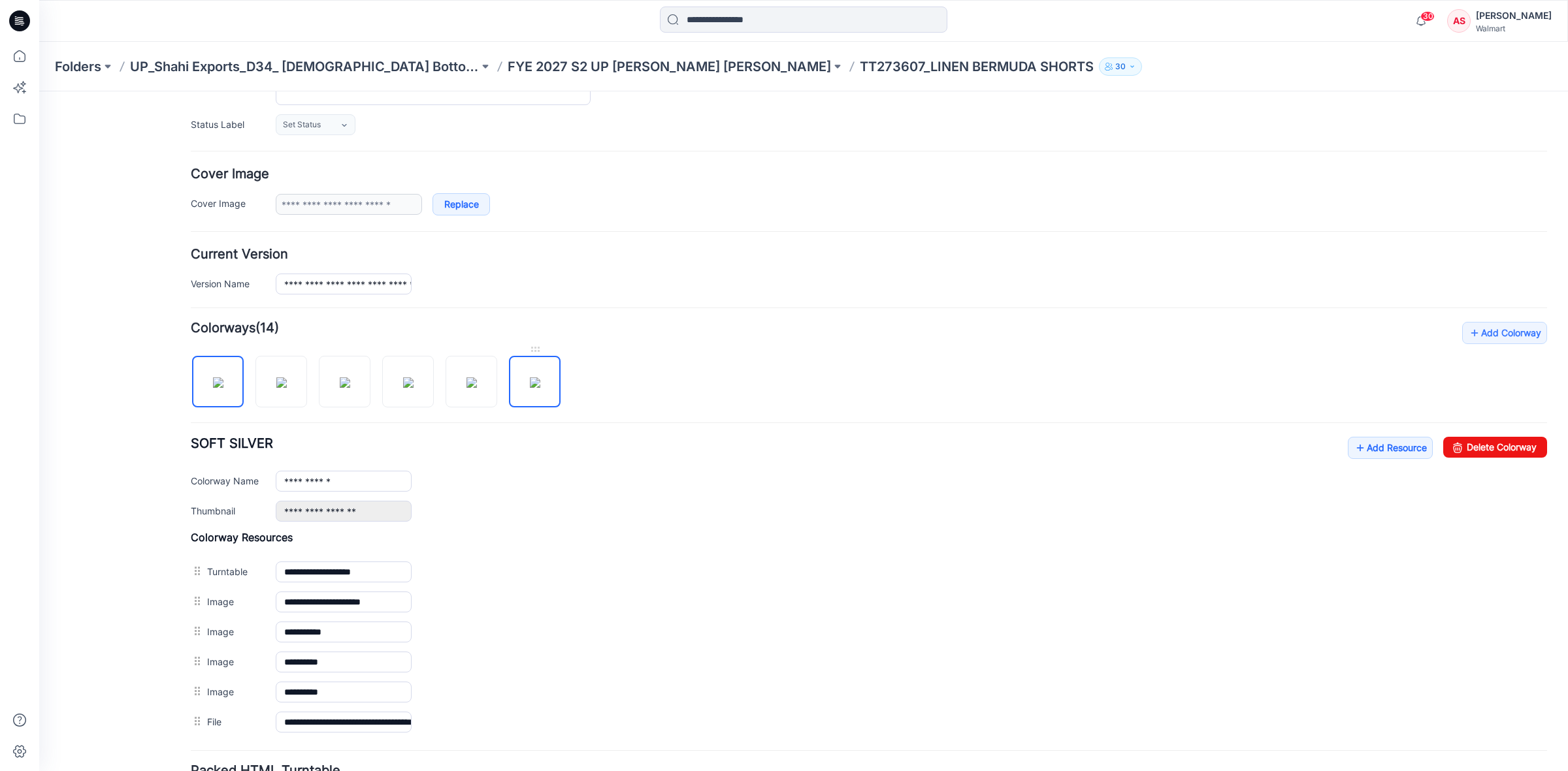
click at [537, 384] on img at bounding box center [535, 382] width 10 height 10
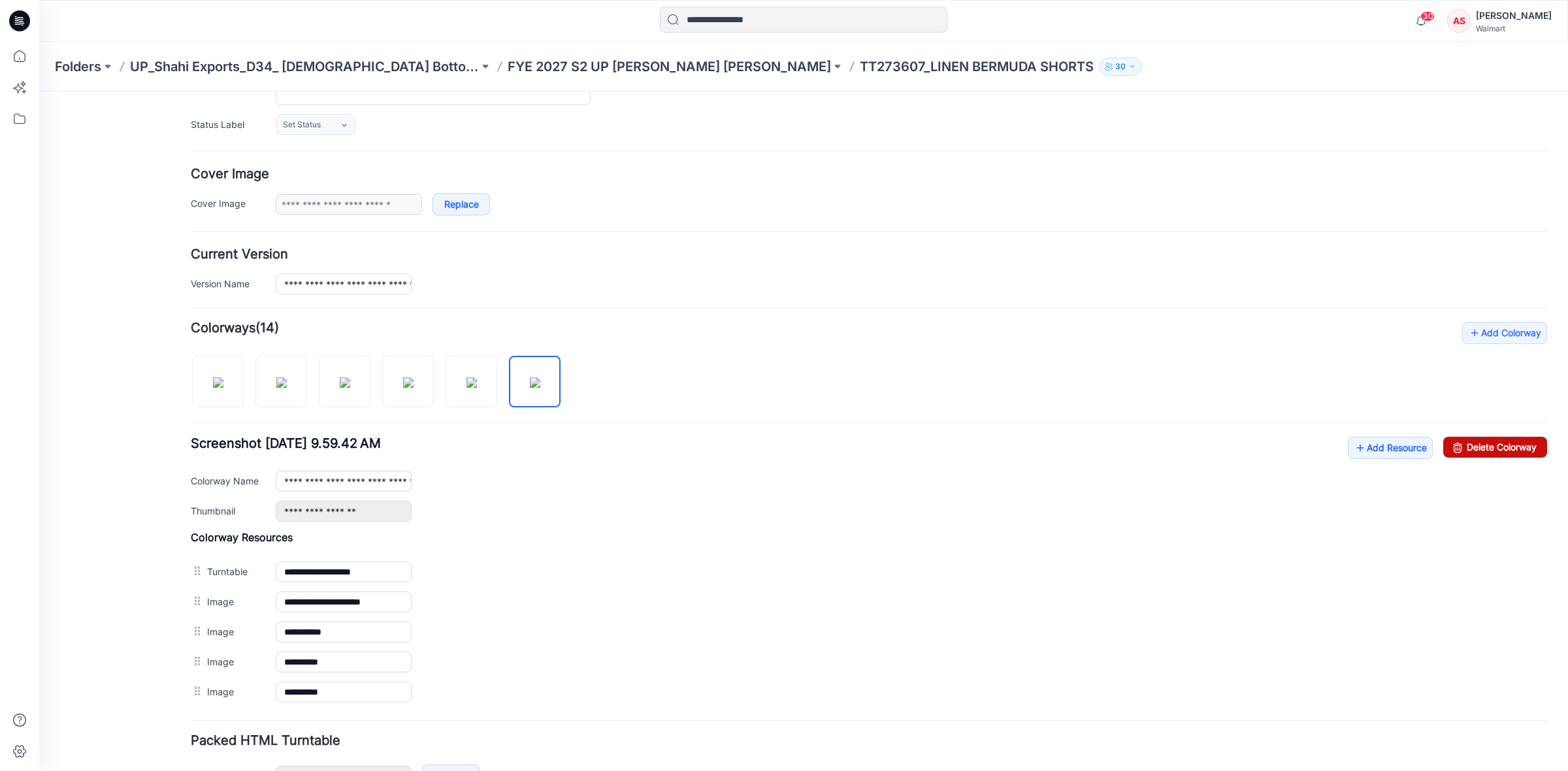
click at [1451, 450] on icon at bounding box center [1457, 447] width 18 height 21
type input "**********"
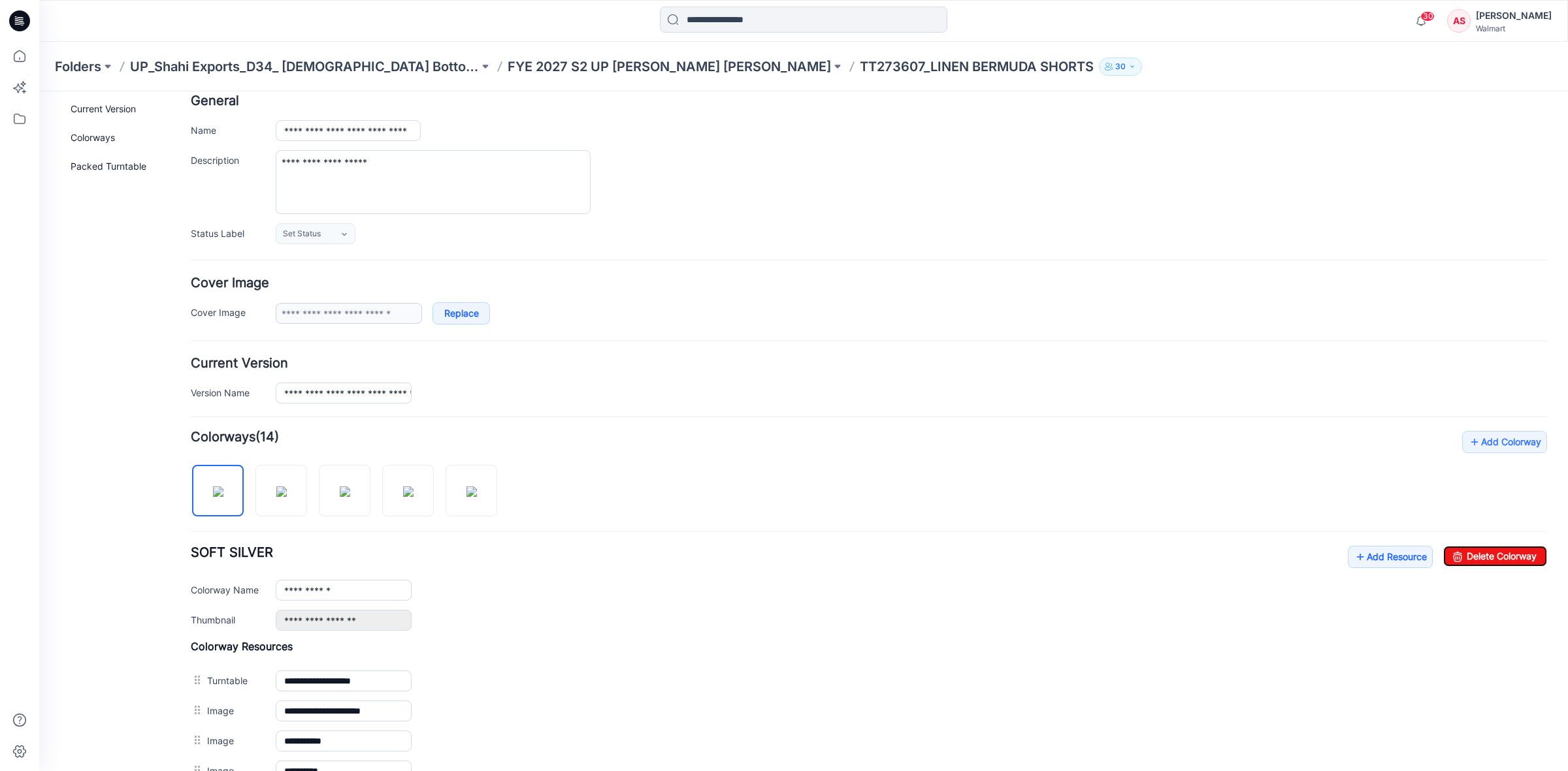
scroll to position [0, 0]
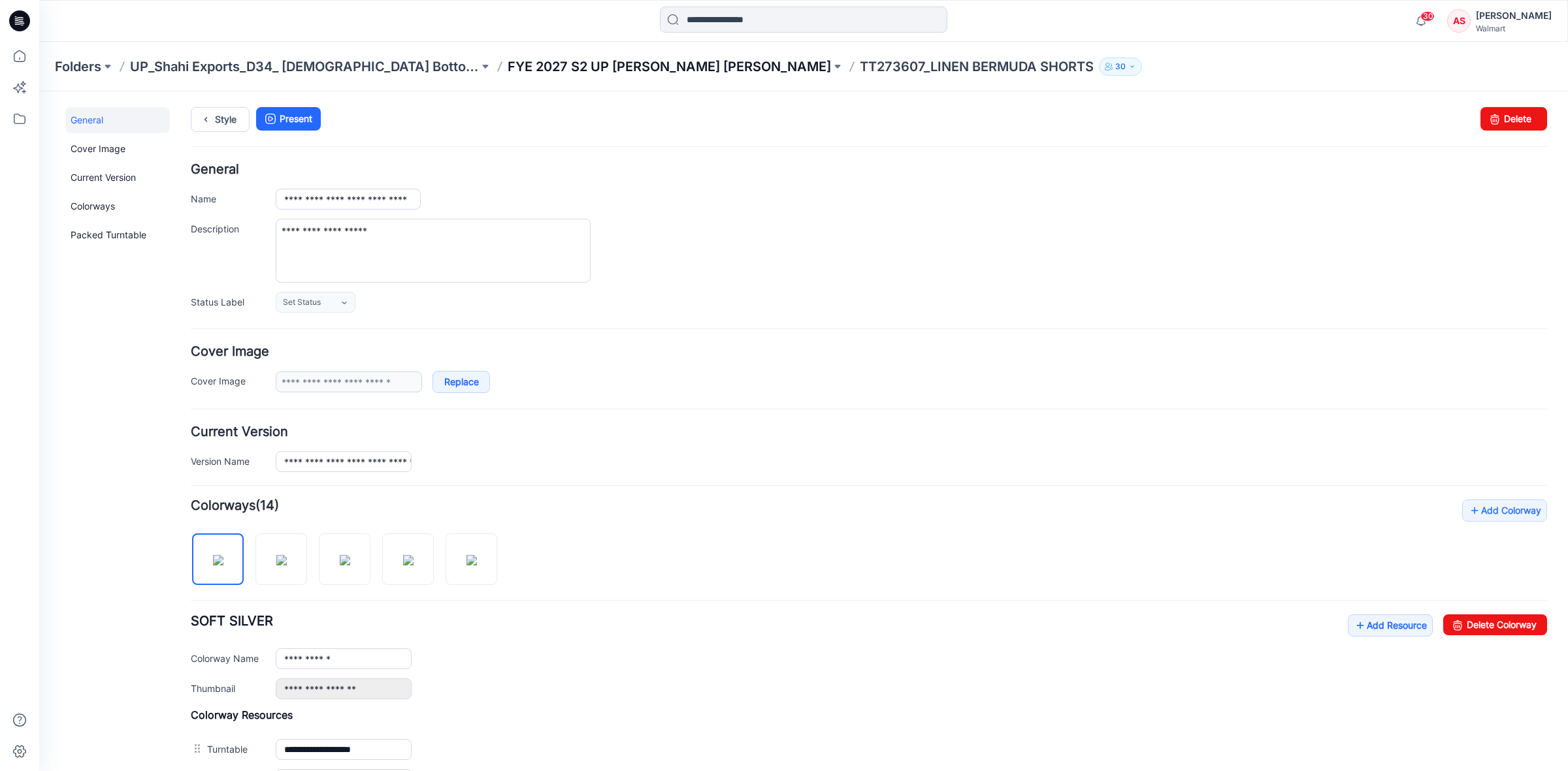
click at [557, 66] on p "FYE 2027 S2 UP [PERSON_NAME] [PERSON_NAME]" at bounding box center [669, 66] width 324 height 18
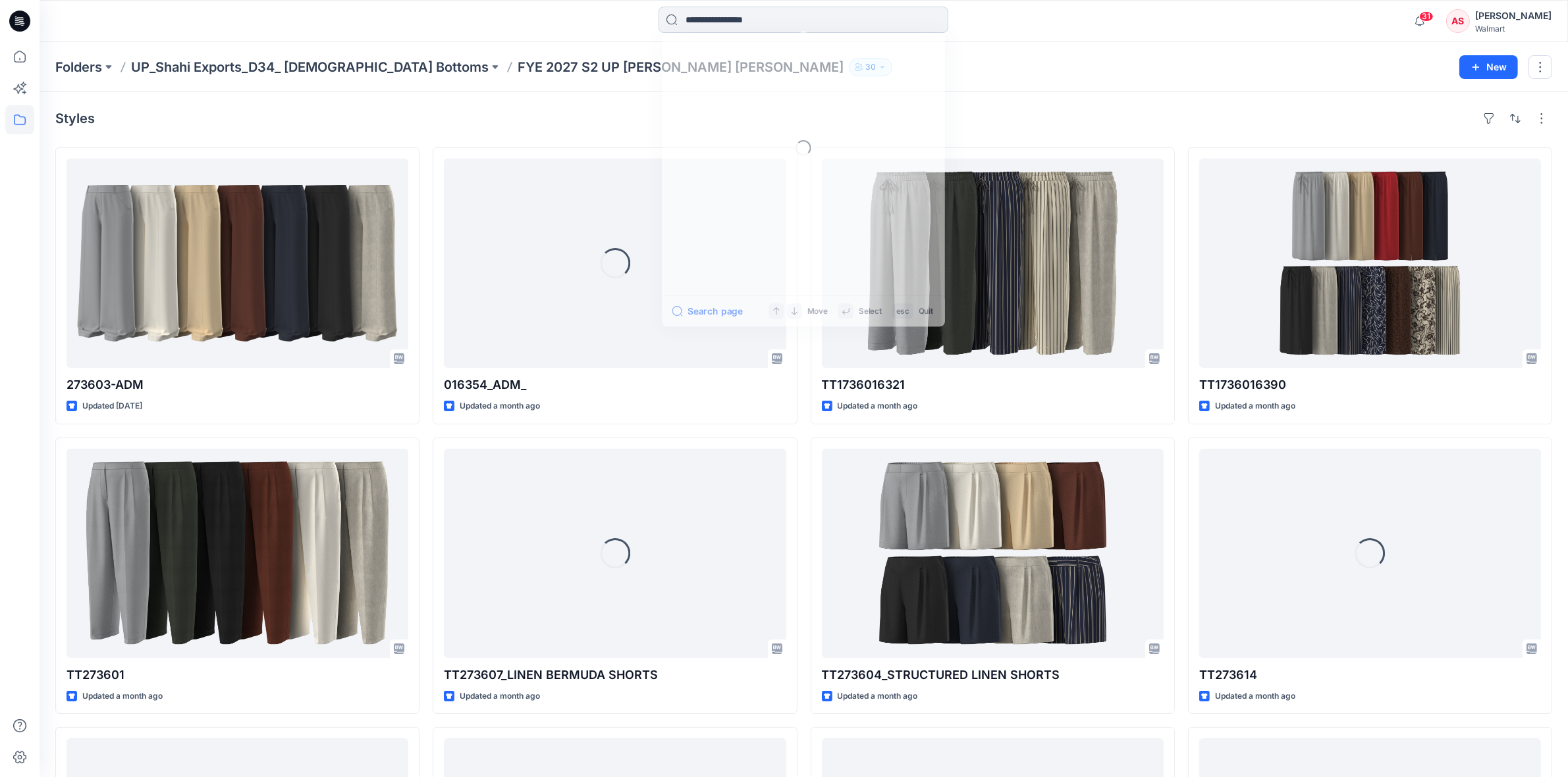
click at [709, 20] on input at bounding box center [803, 20] width 289 height 26
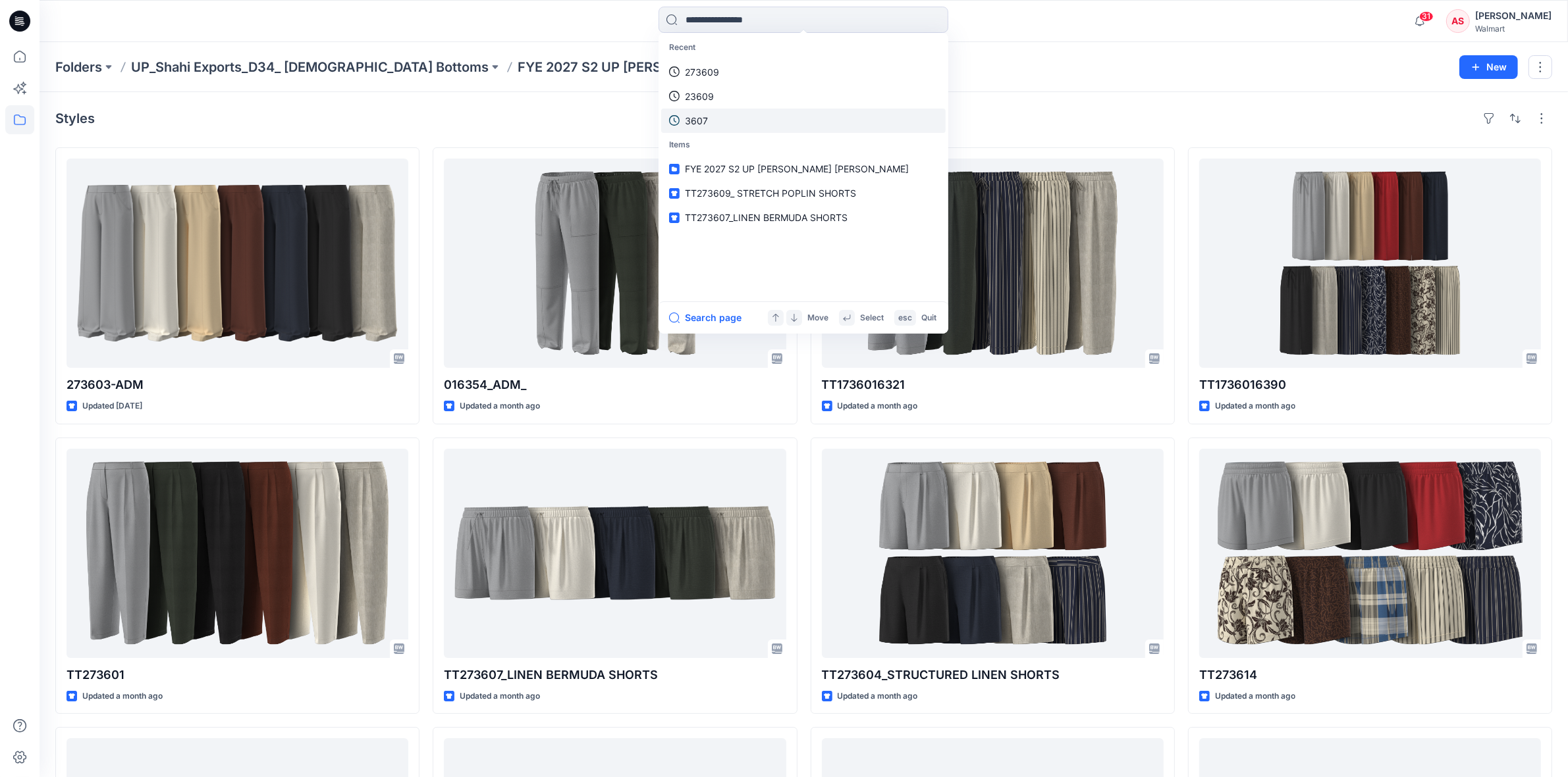
click at [708, 118] on link "3607" at bounding box center [803, 121] width 285 height 25
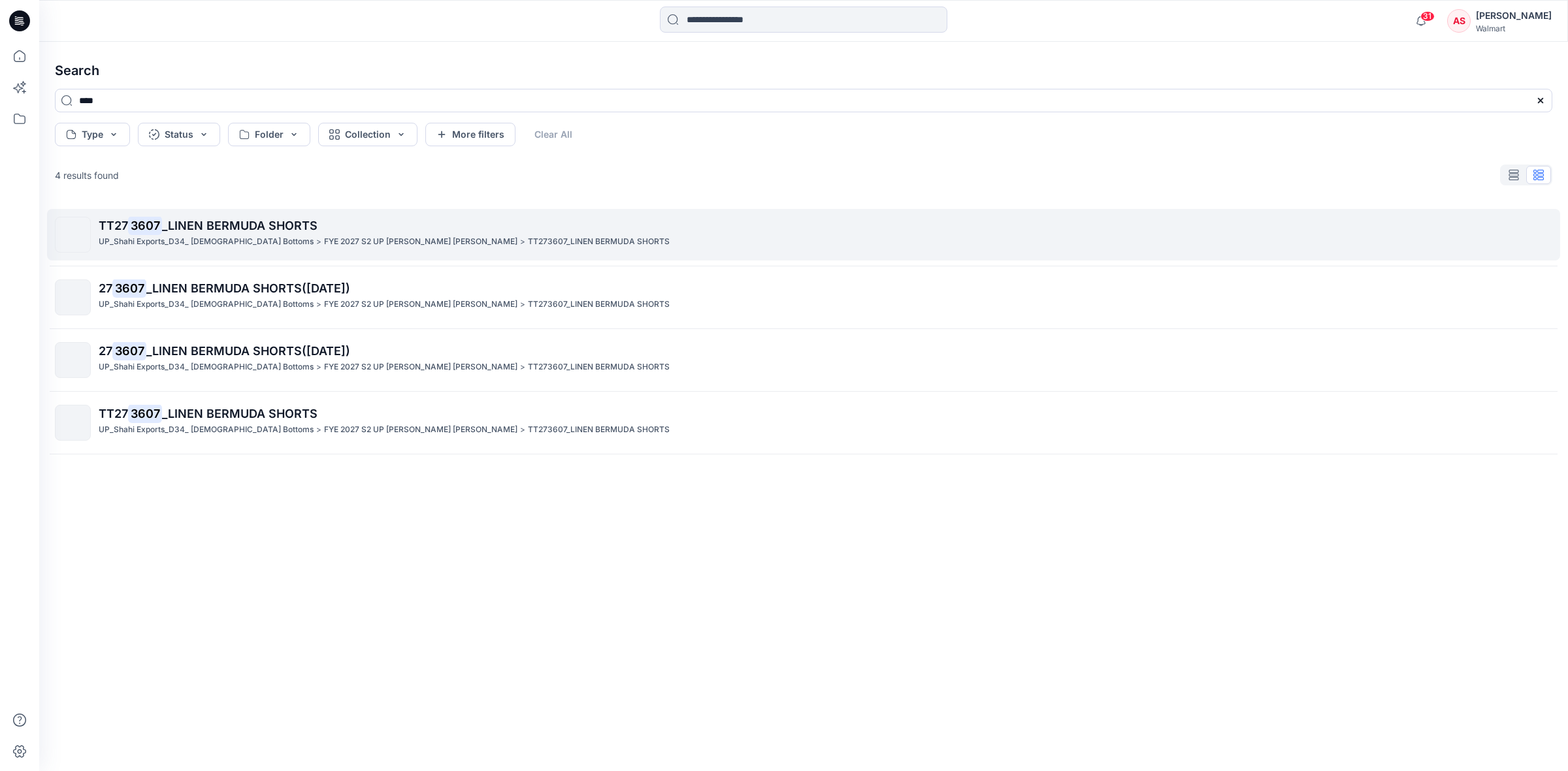
click at [240, 235] on p "UP_Shahi Exports_D34_ [DEMOGRAPHIC_DATA] Bottoms" at bounding box center [206, 242] width 215 height 14
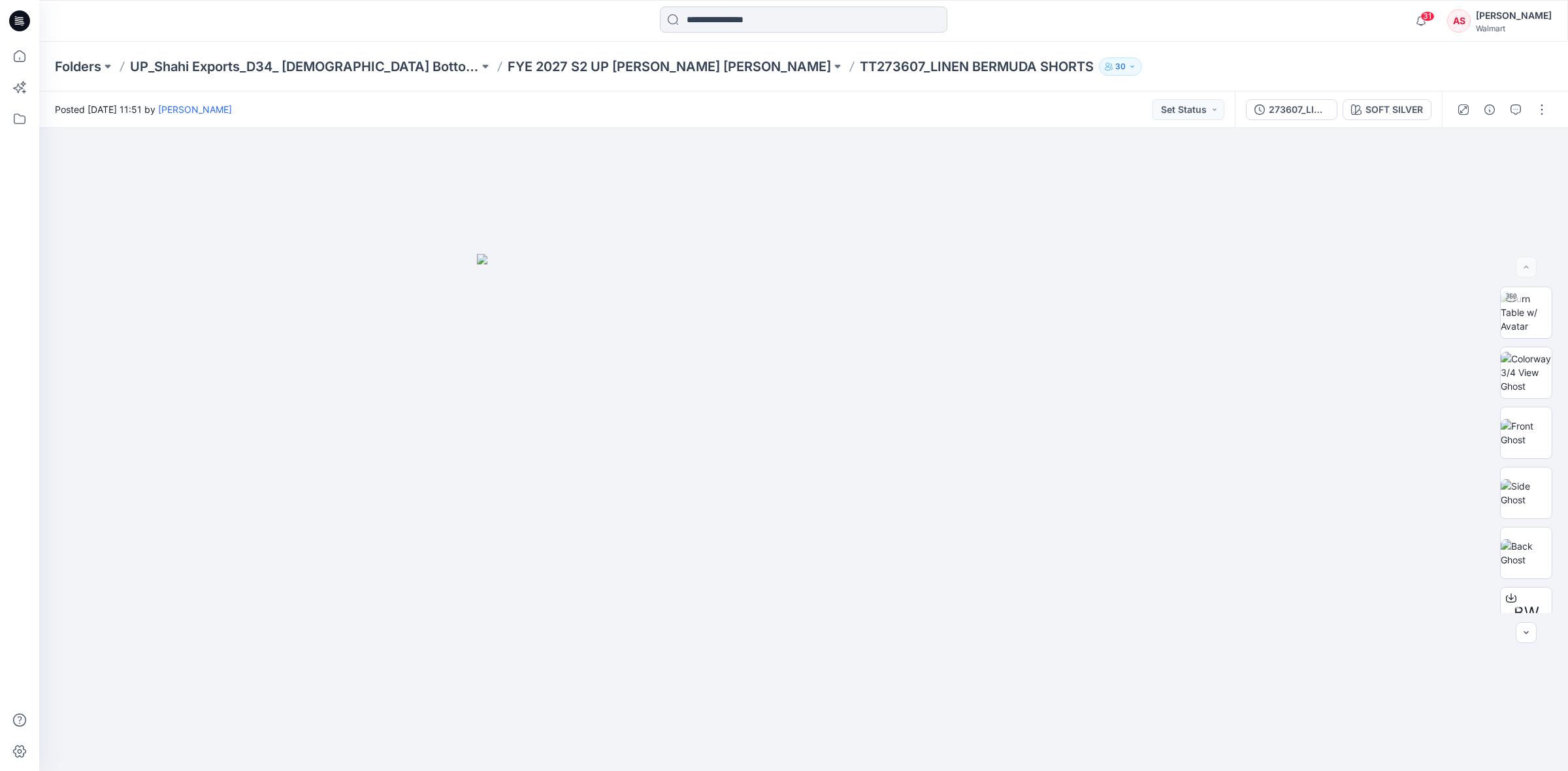
click at [738, 13] on input at bounding box center [803, 20] width 287 height 26
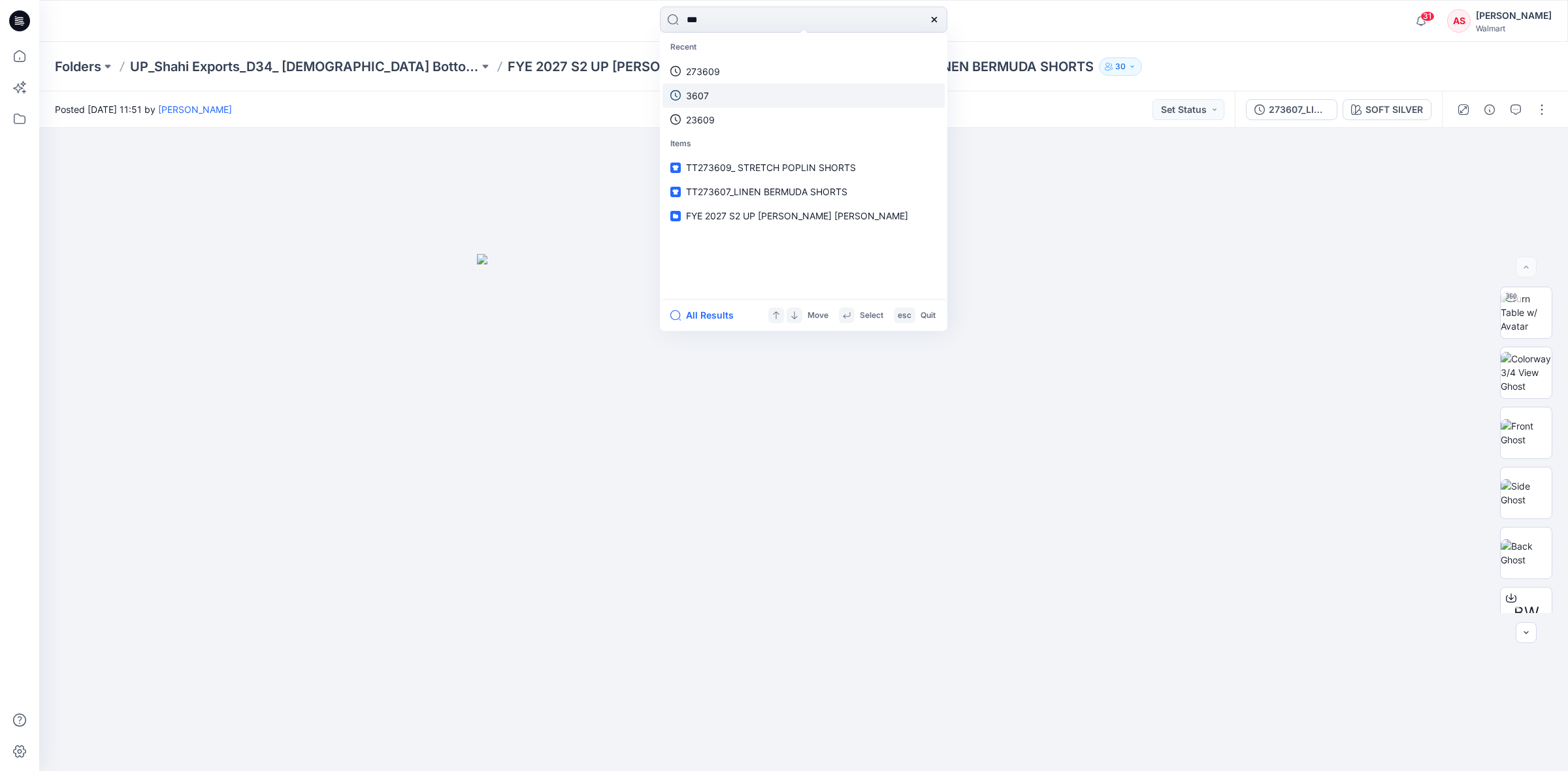
type input "****"
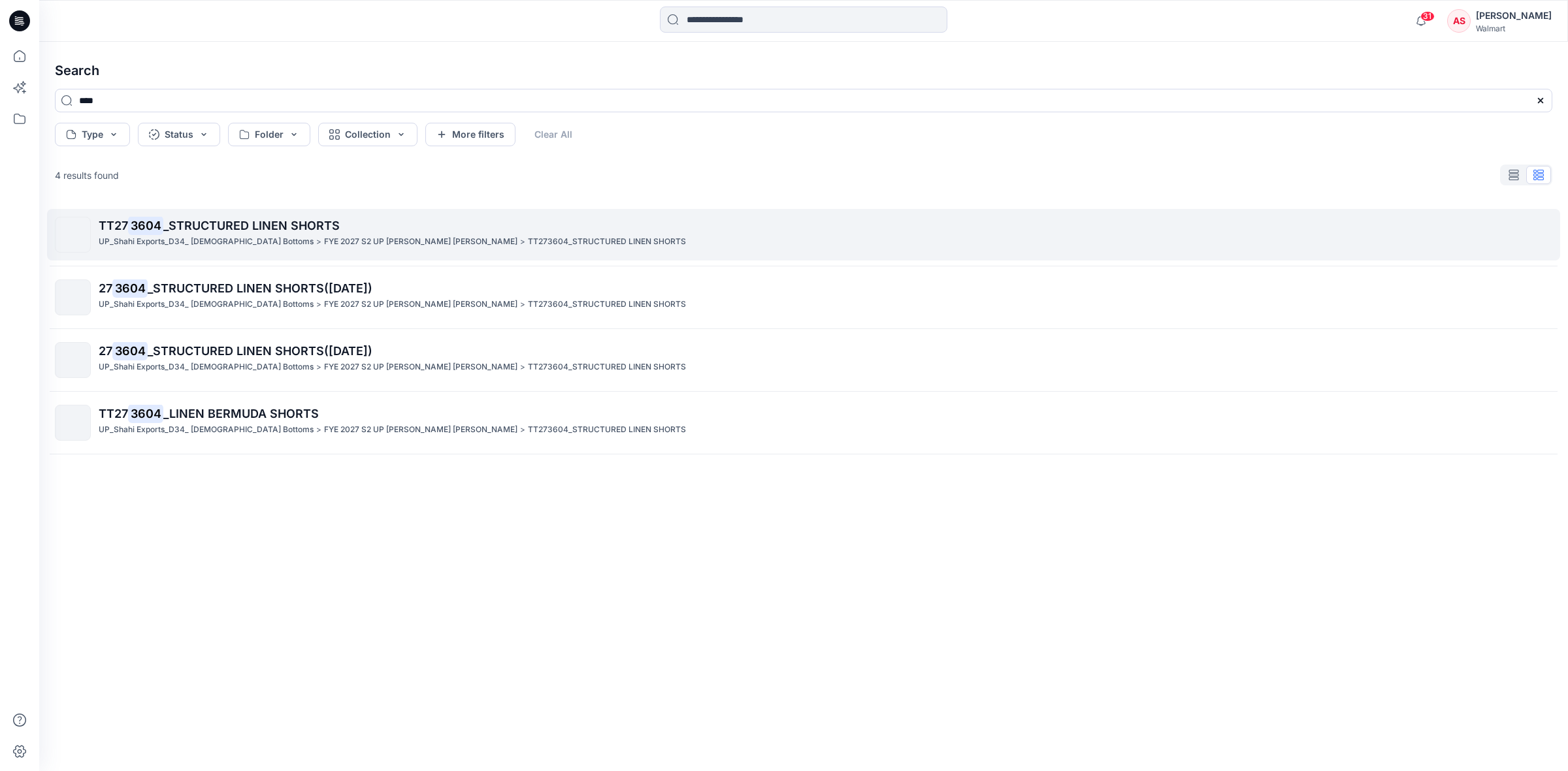
click at [217, 222] on span "_STRUCTURED LINEN SHORTS" at bounding box center [251, 225] width 176 height 14
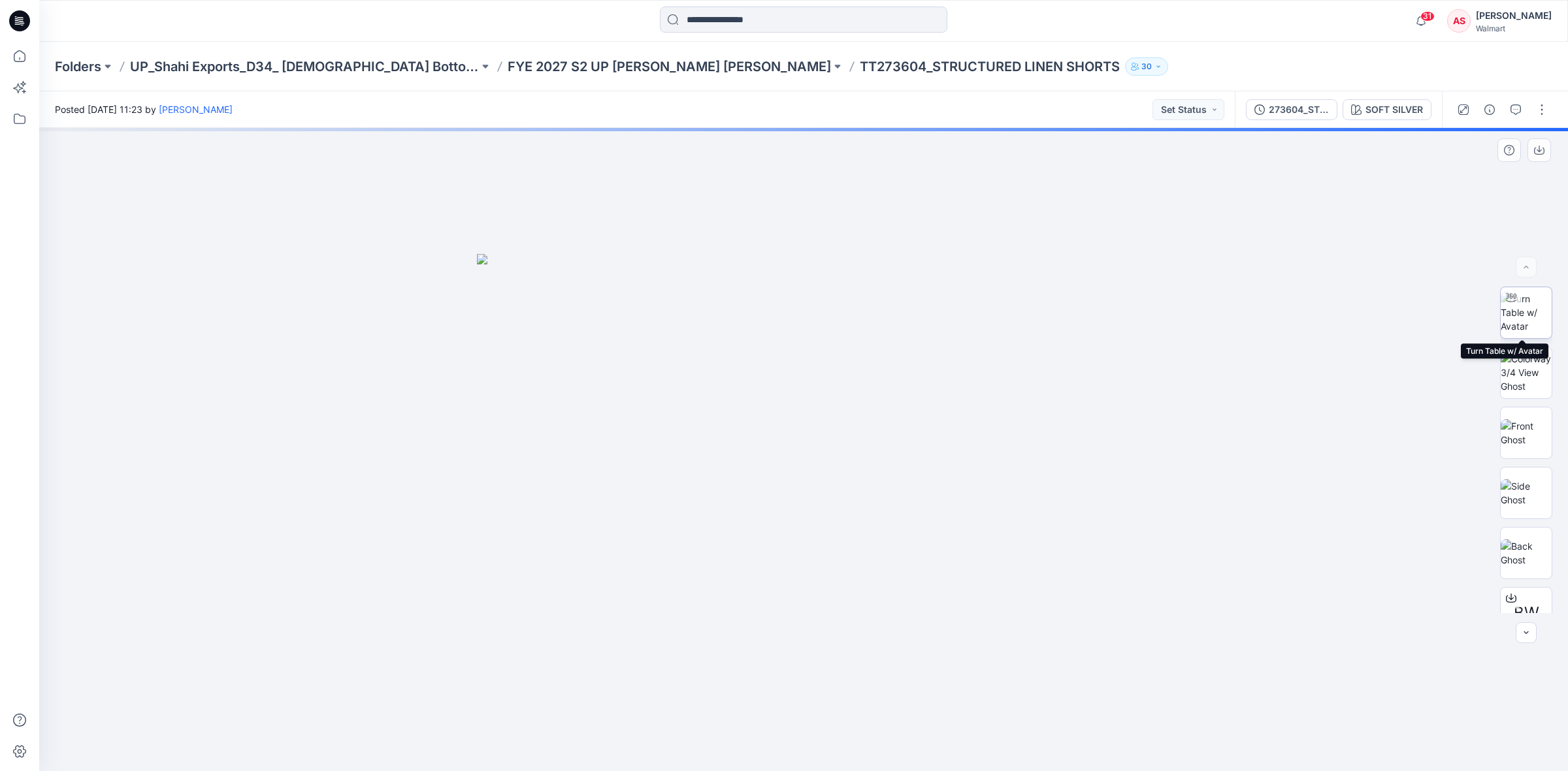
click at [1527, 311] on img at bounding box center [1526, 312] width 51 height 41
click at [1399, 106] on div "SOFT SILVER" at bounding box center [1393, 109] width 57 height 14
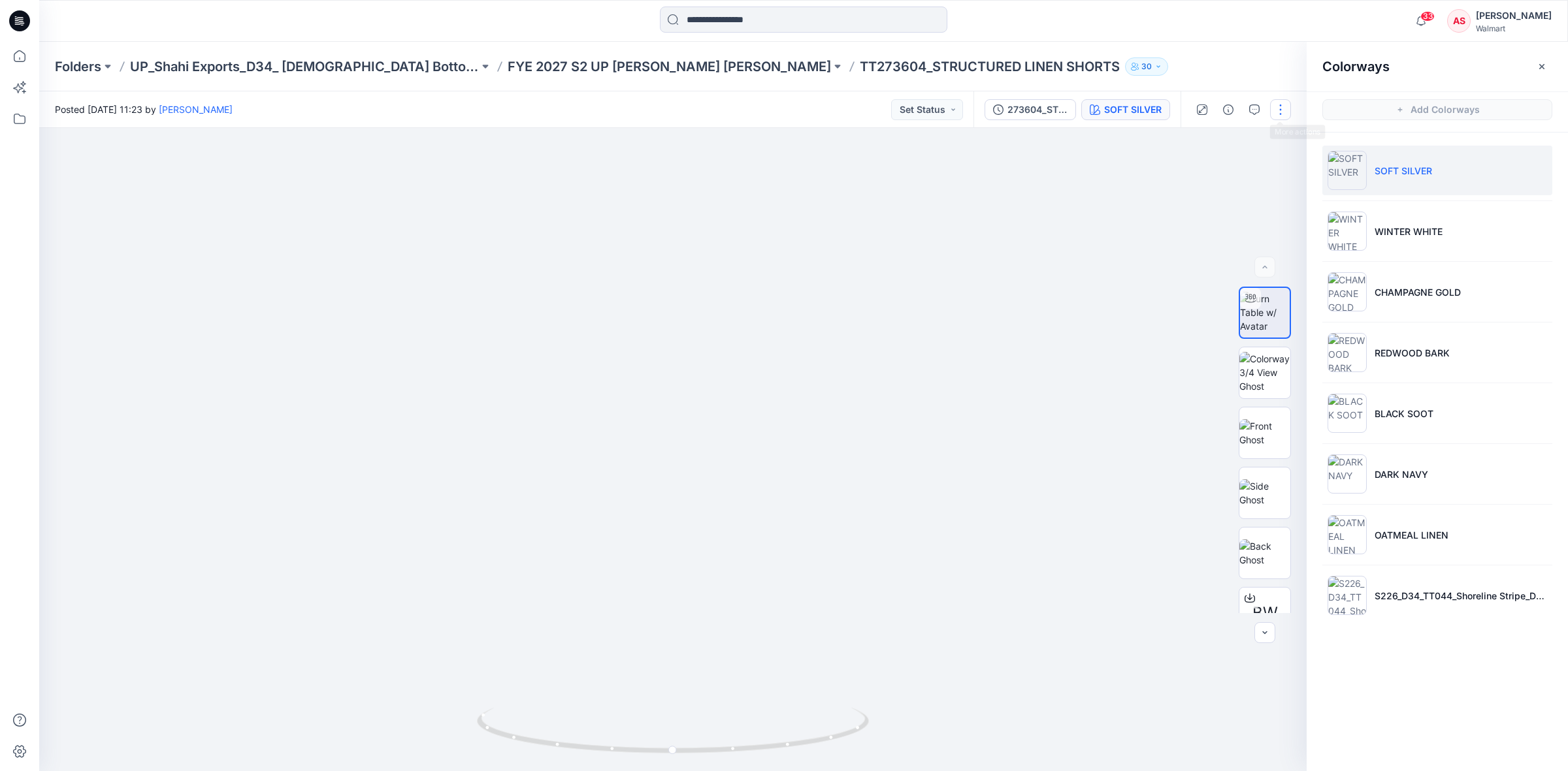
click at [1281, 111] on button "button" at bounding box center [1281, 110] width 21 height 21
click at [1197, 176] on p "Edit" at bounding box center [1196, 175] width 16 height 14
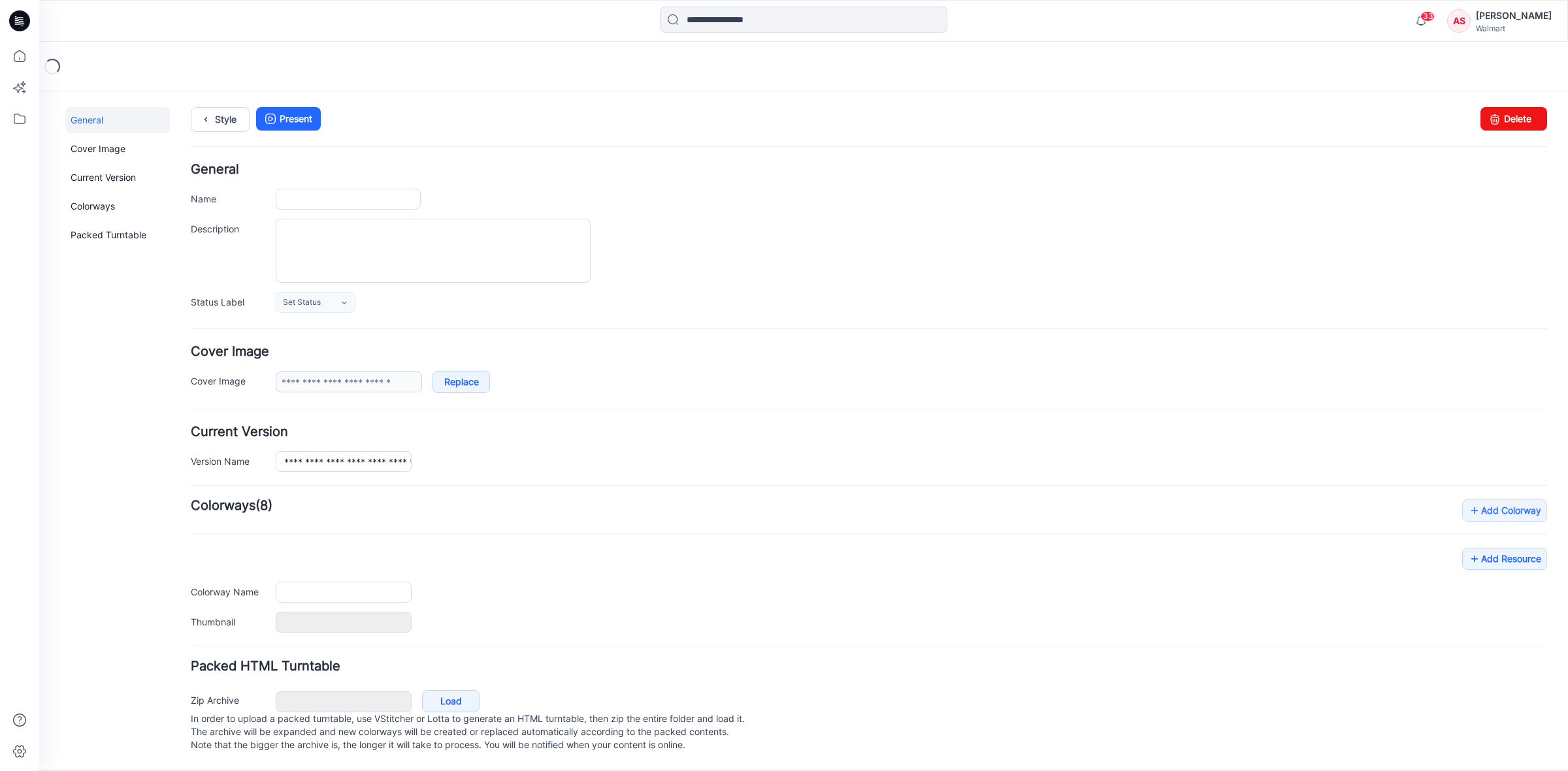
type input "**********"
type textarea "**********"
type input "**********"
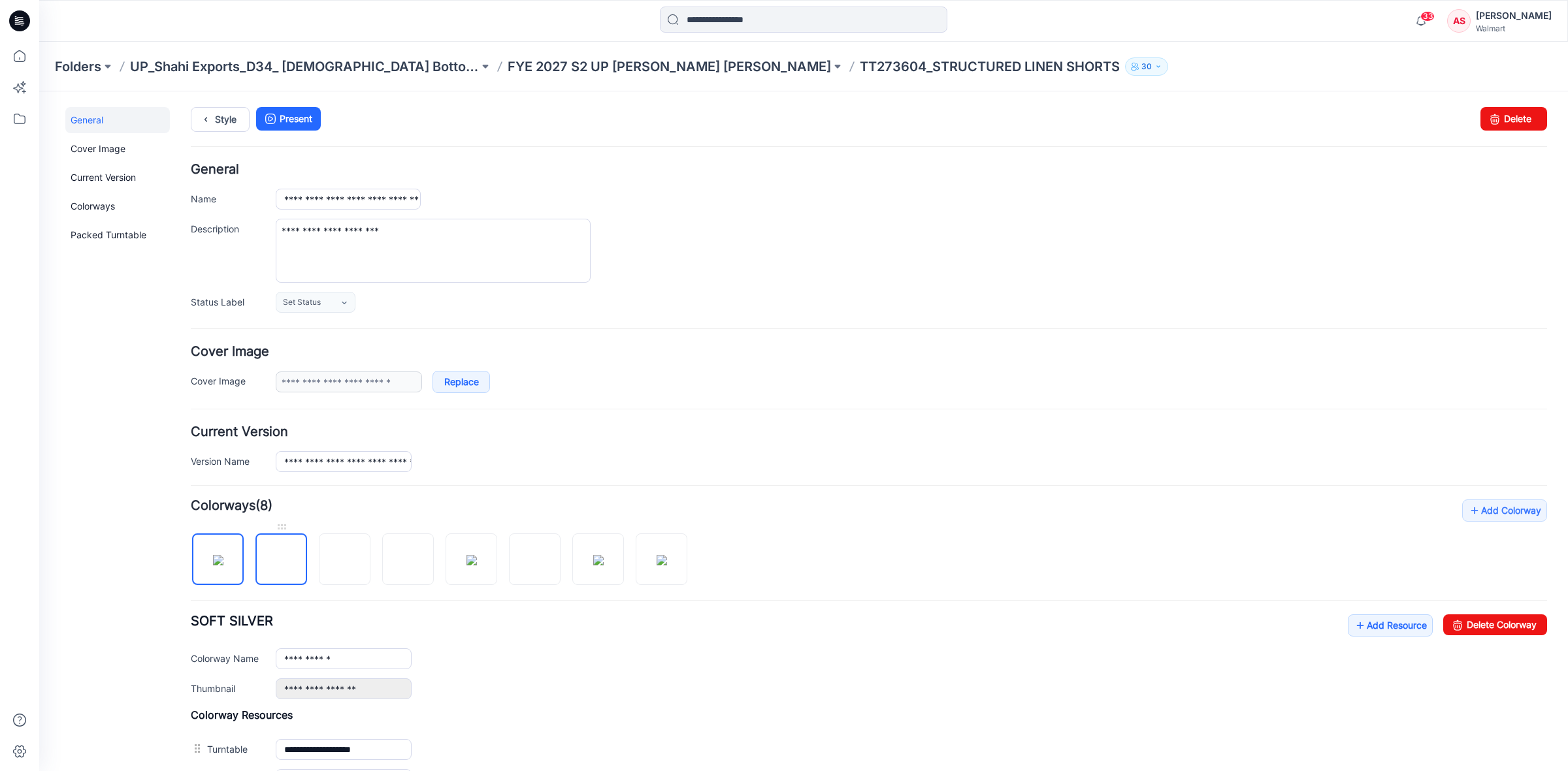
click at [282, 560] on img at bounding box center [282, 560] width 0 height 0
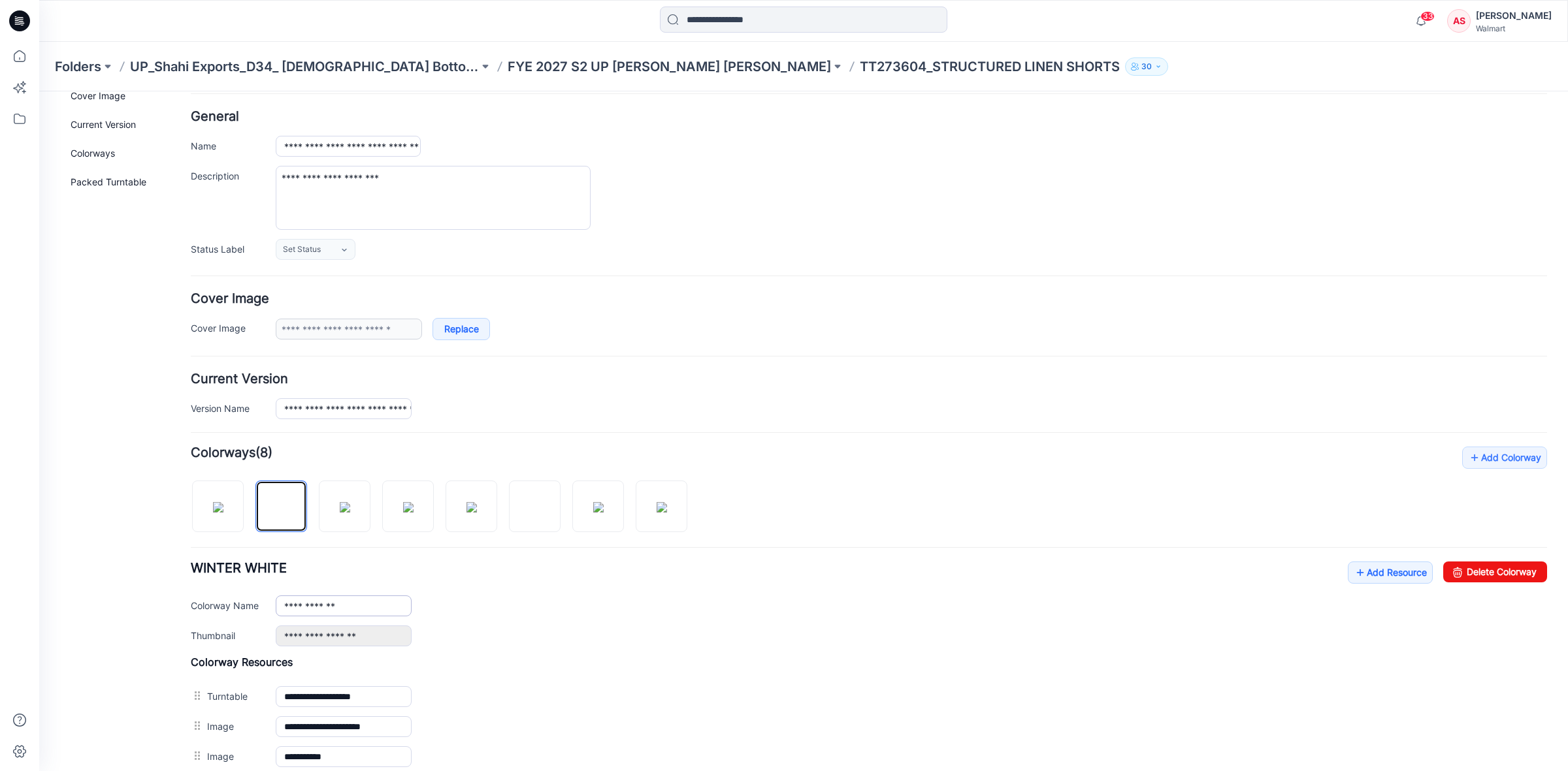
scroll to position [82, 0]
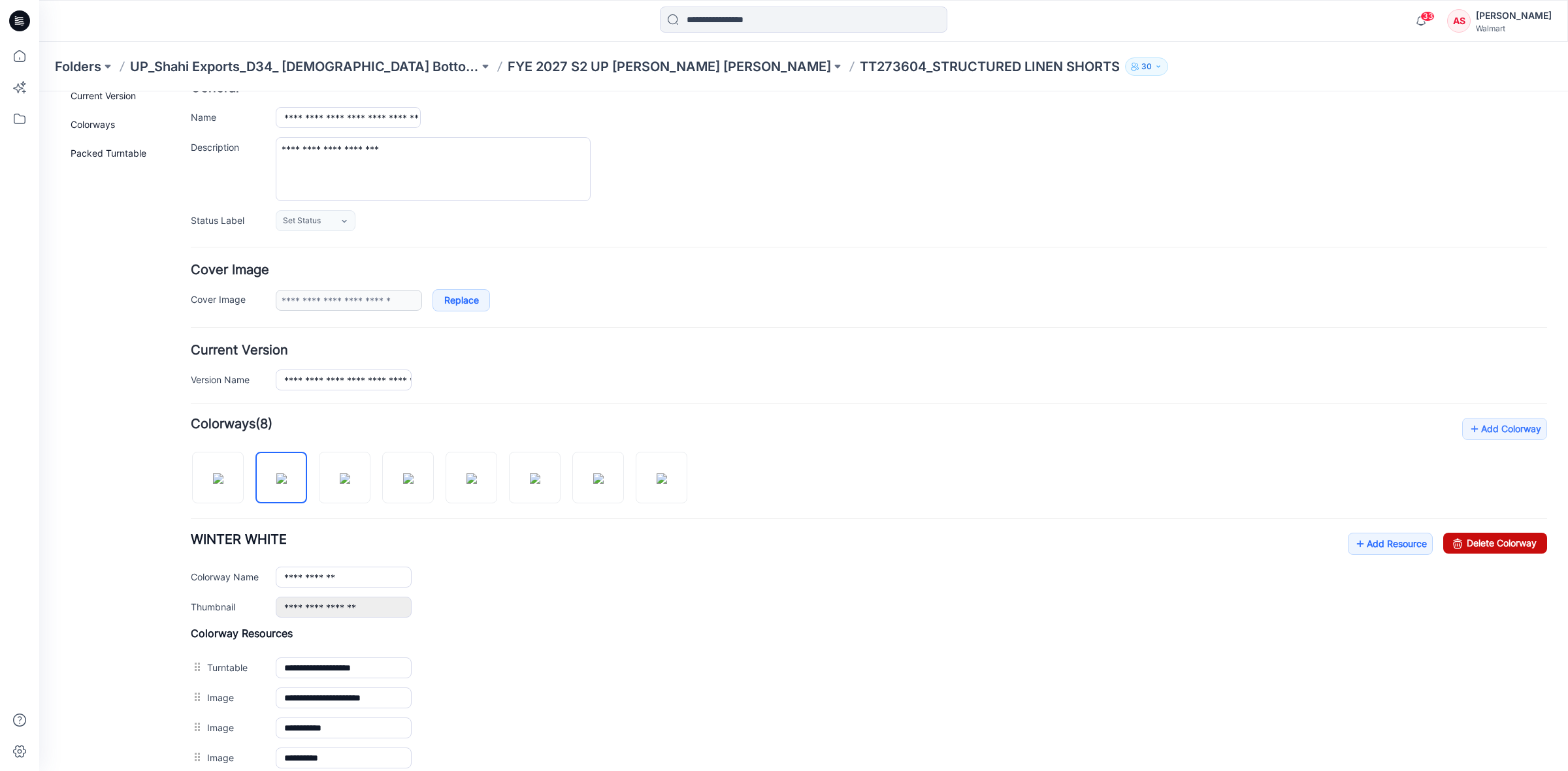
drag, startPoint x: 1491, startPoint y: 542, endPoint x: 887, endPoint y: 171, distance: 708.8
click at [1491, 542] on link "Delete Colorway" at bounding box center [1495, 543] width 104 height 21
click at [277, 480] on img at bounding box center [282, 478] width 10 height 10
click at [1454, 540] on link "Delete Colorway" at bounding box center [1495, 543] width 104 height 21
click at [341, 474] on img at bounding box center [344, 478] width 10 height 10
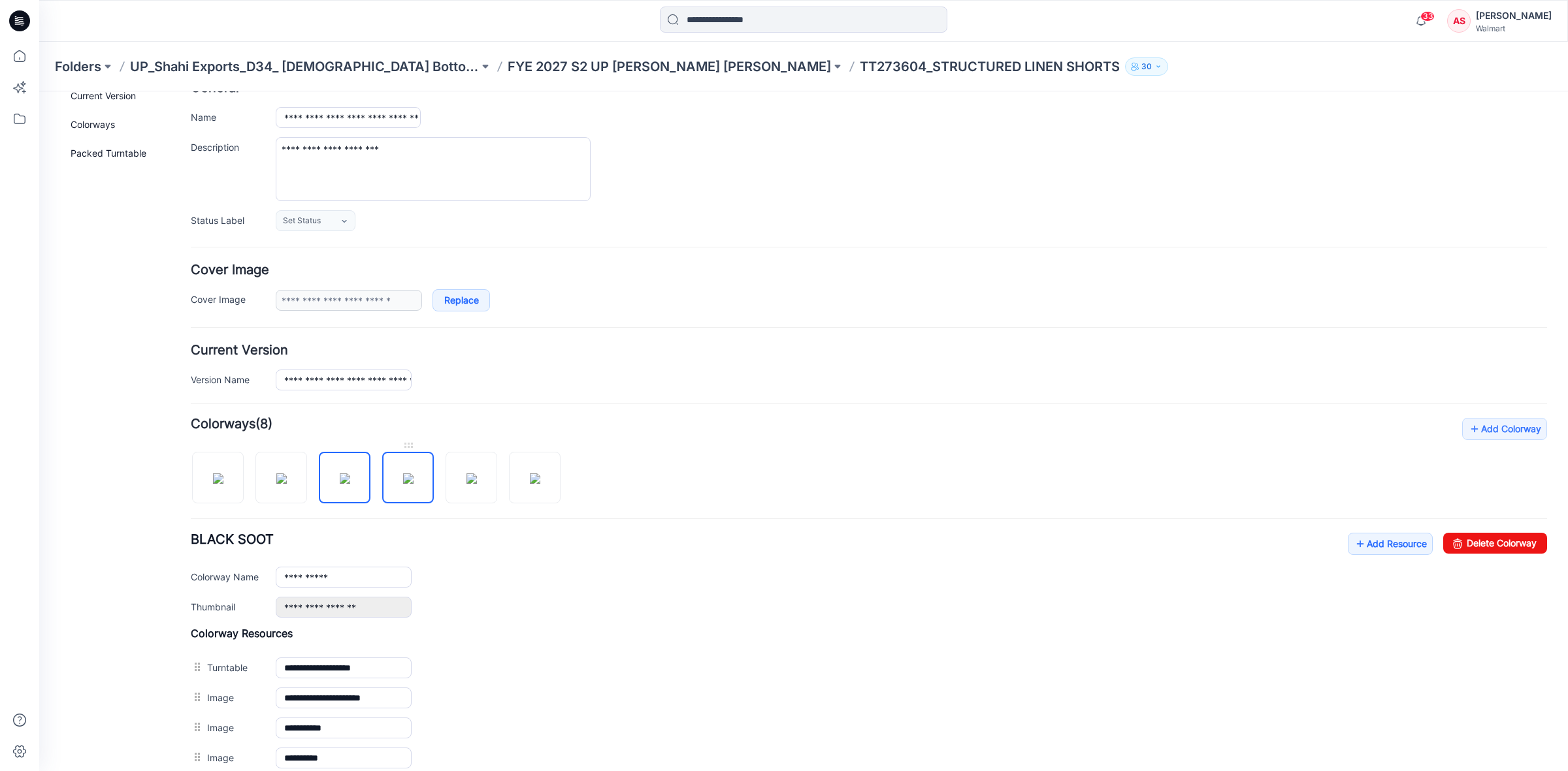
click at [405, 476] on img at bounding box center [408, 478] width 10 height 10
drag, startPoint x: 1470, startPoint y: 544, endPoint x: 874, endPoint y: 174, distance: 701.5
click at [1470, 544] on link "Delete Colorway" at bounding box center [1495, 543] width 104 height 21
click at [403, 476] on img at bounding box center [408, 478] width 10 height 10
click at [468, 474] on img at bounding box center [471, 478] width 10 height 10
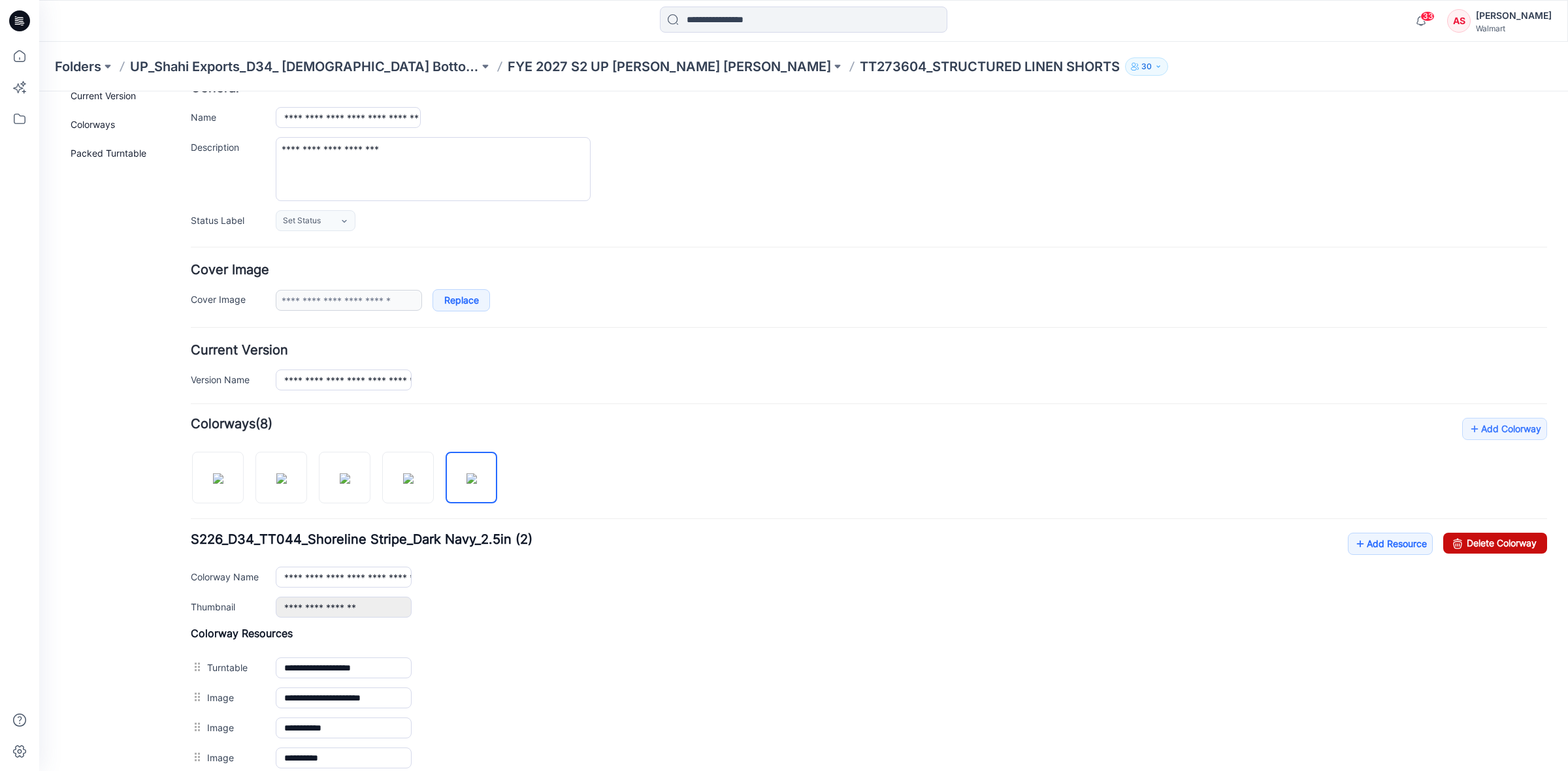
click at [1454, 540] on link "Delete Colorway" at bounding box center [1495, 543] width 104 height 21
type input "**********"
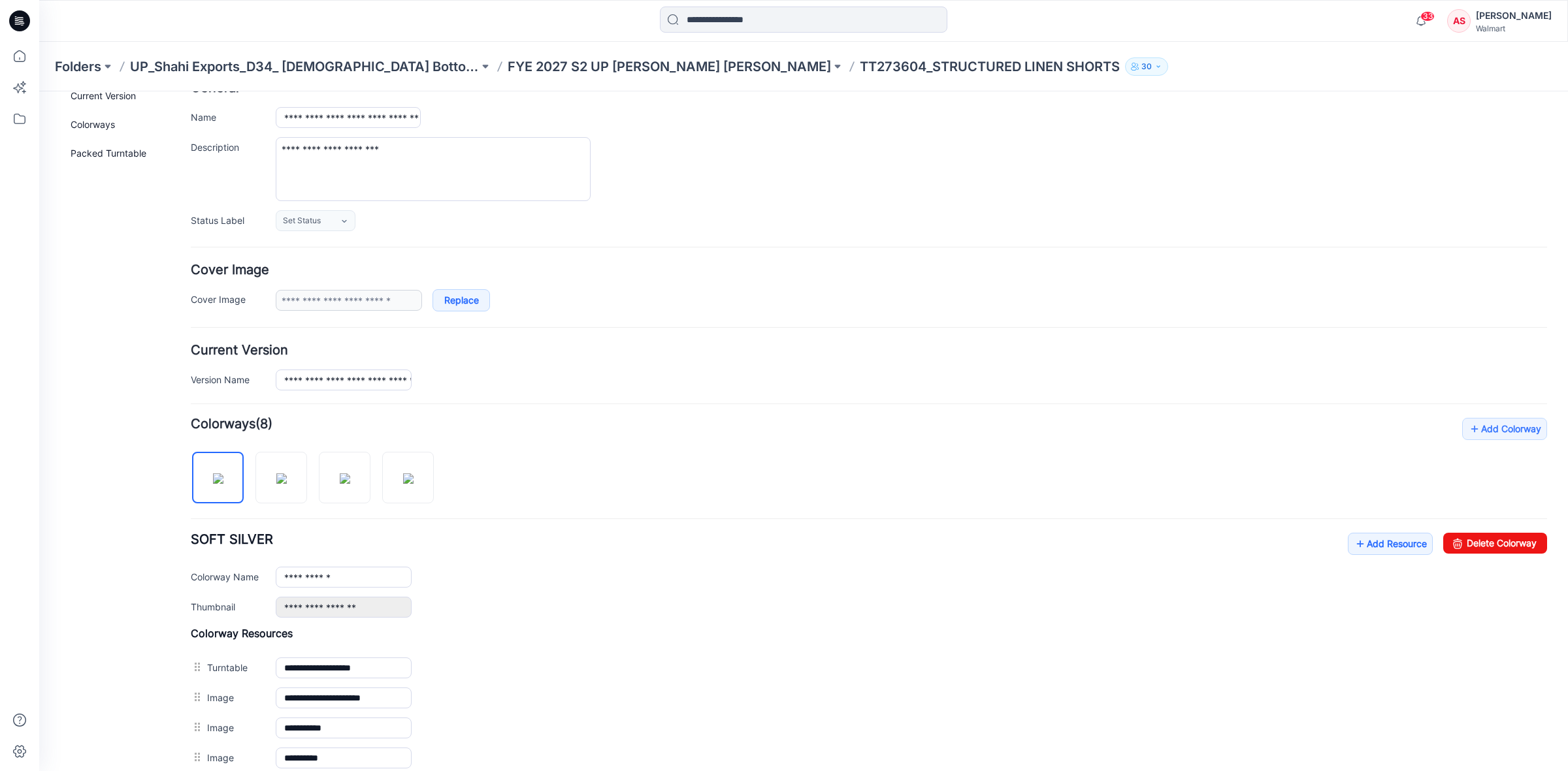
click at [18, 20] on icon at bounding box center [20, 21] width 21 height 21
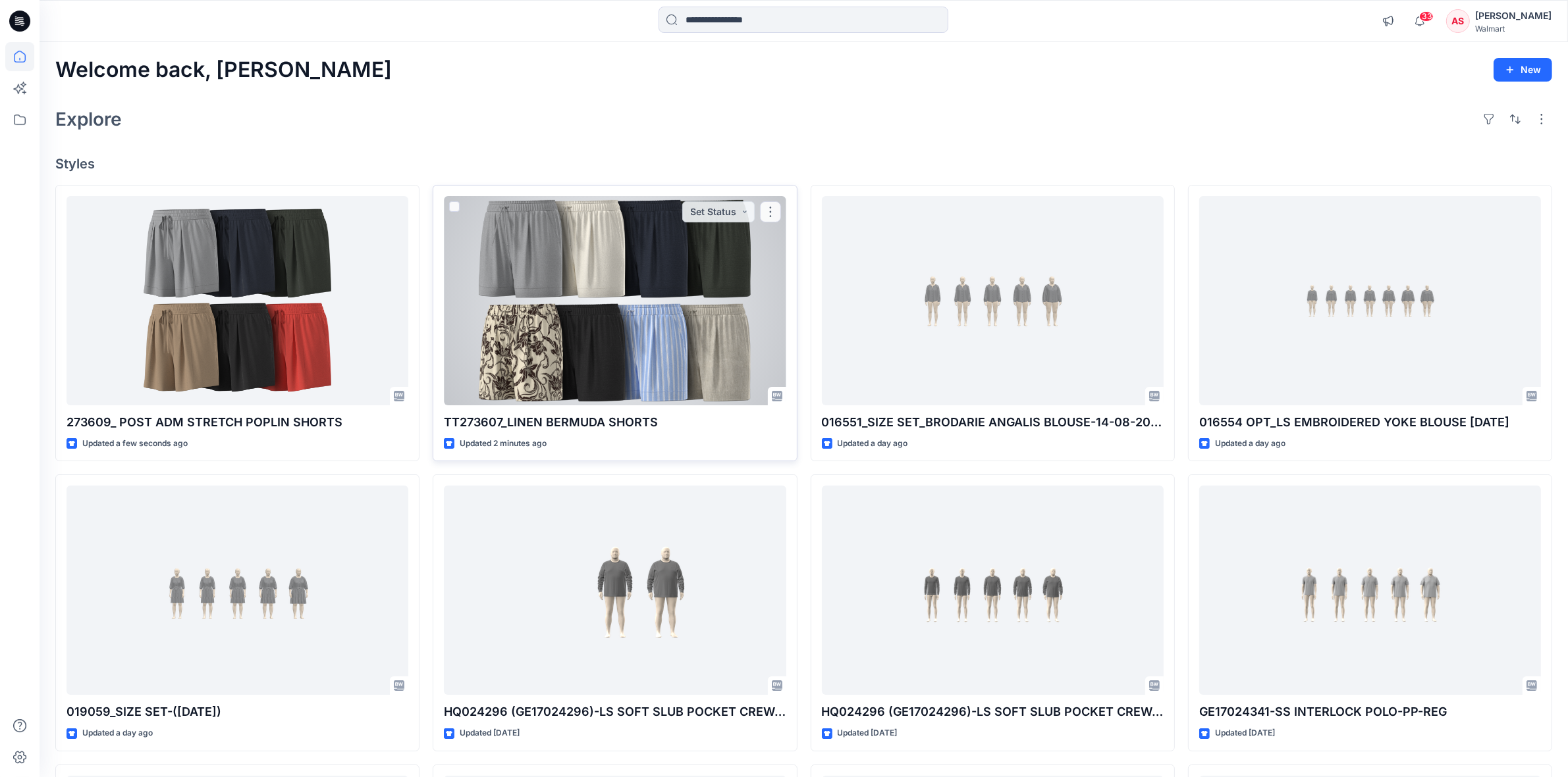
click at [535, 319] on div at bounding box center [614, 300] width 341 height 209
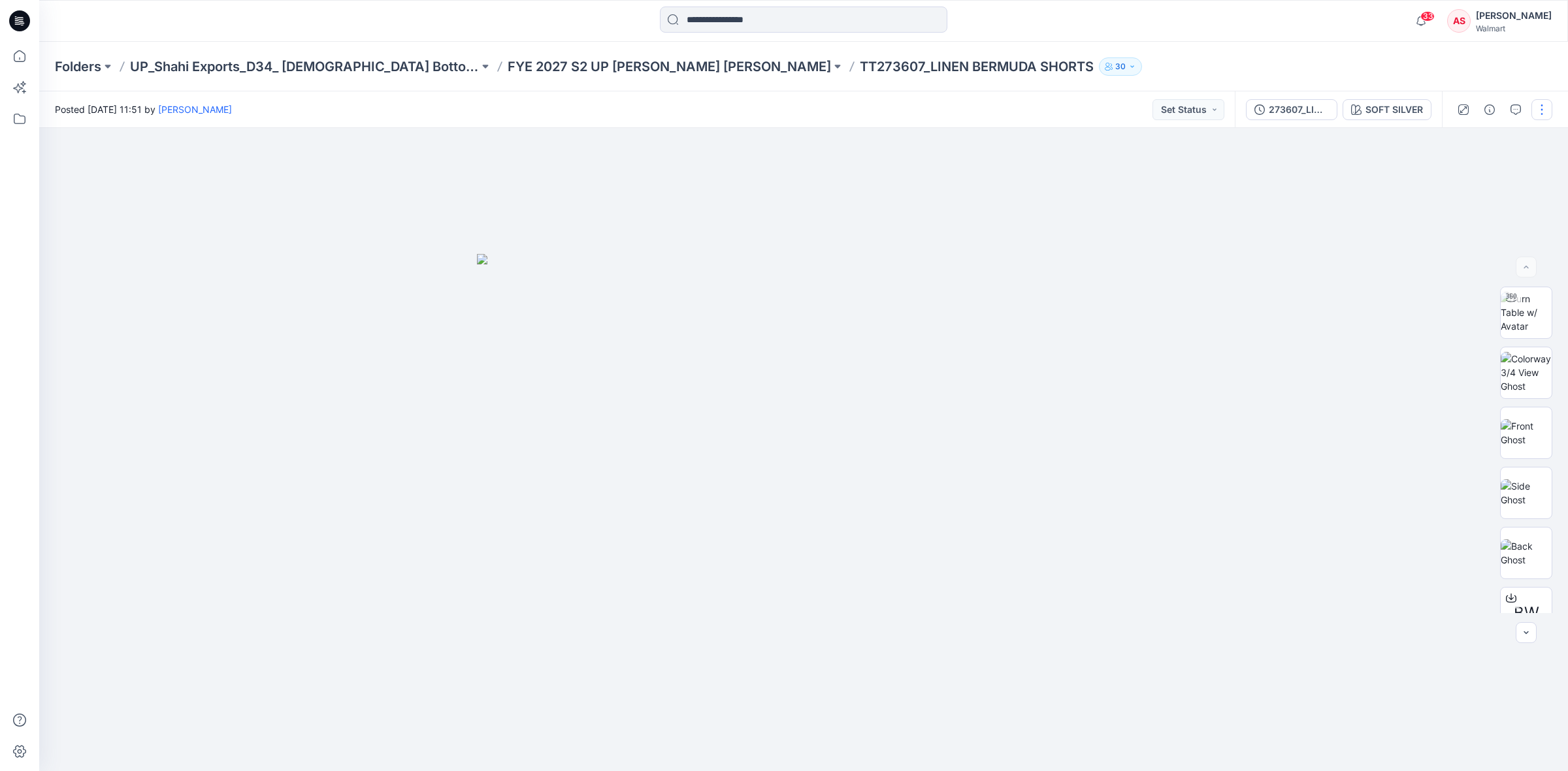
click at [1545, 105] on button "button" at bounding box center [1542, 110] width 21 height 21
click at [1454, 174] on p "Edit" at bounding box center [1458, 175] width 16 height 14
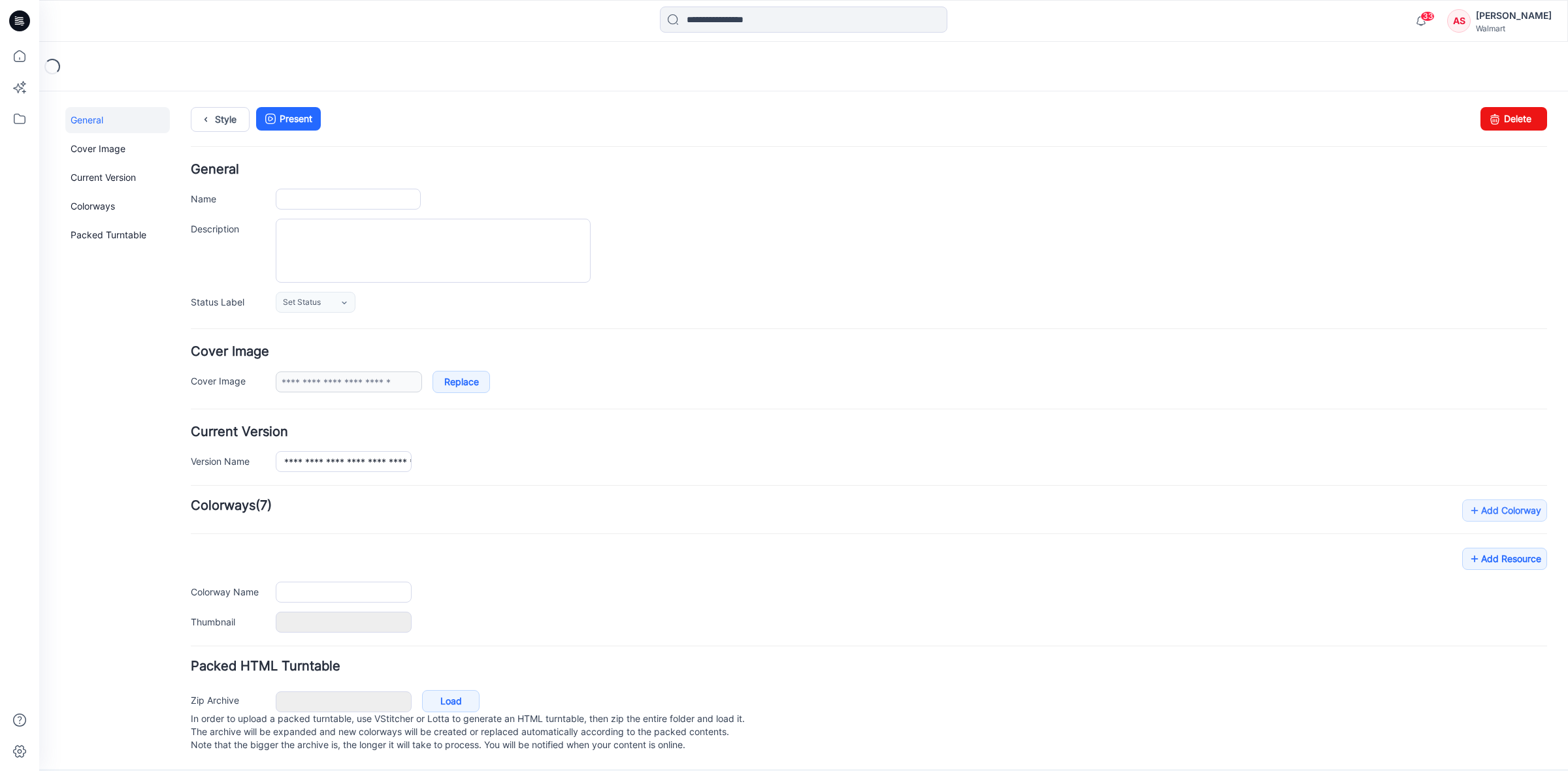
type input "**********"
type textarea "**********"
type input "**********"
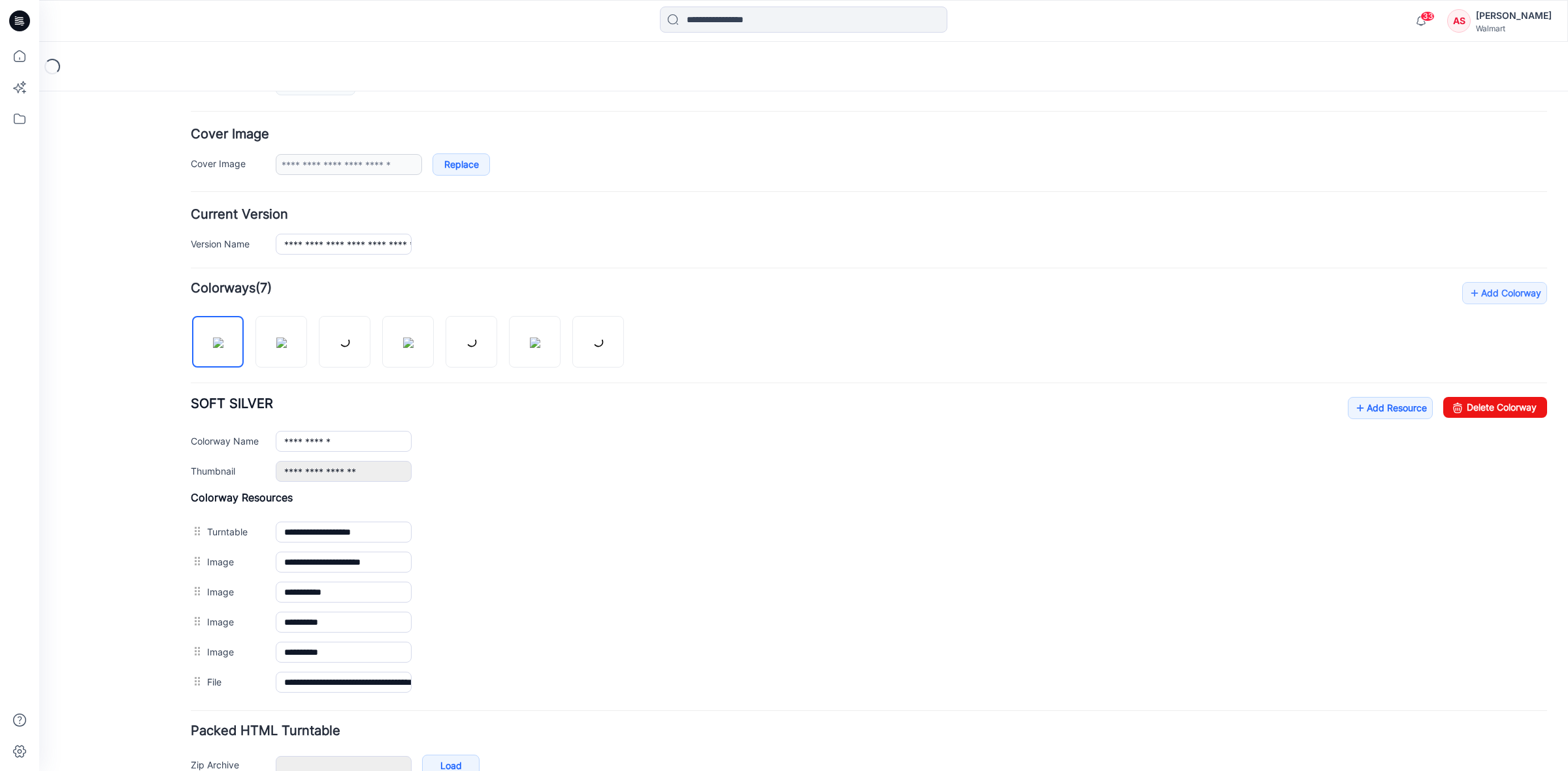
scroll to position [245, 0]
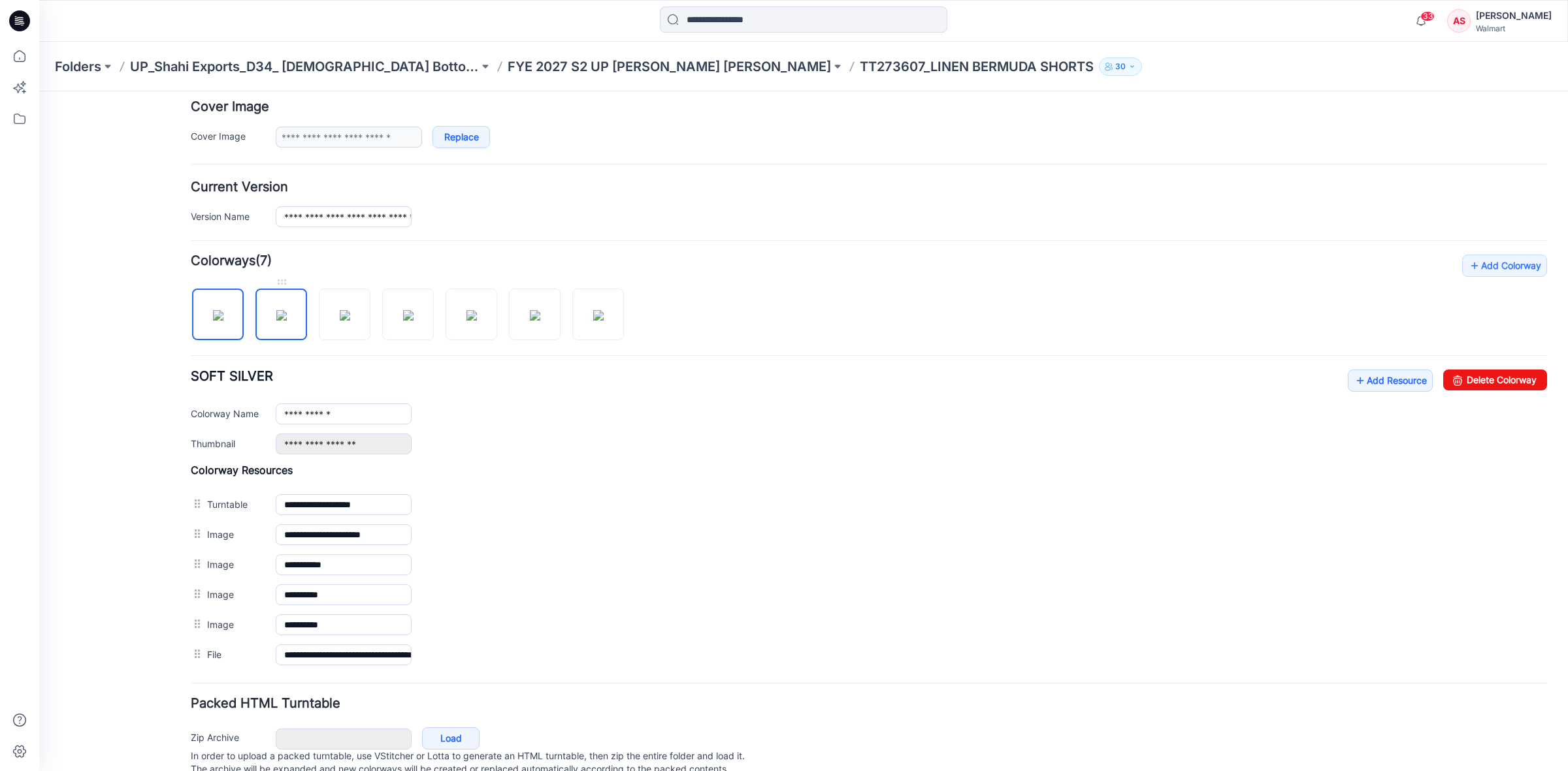
click at [277, 321] on img at bounding box center [282, 315] width 10 height 10
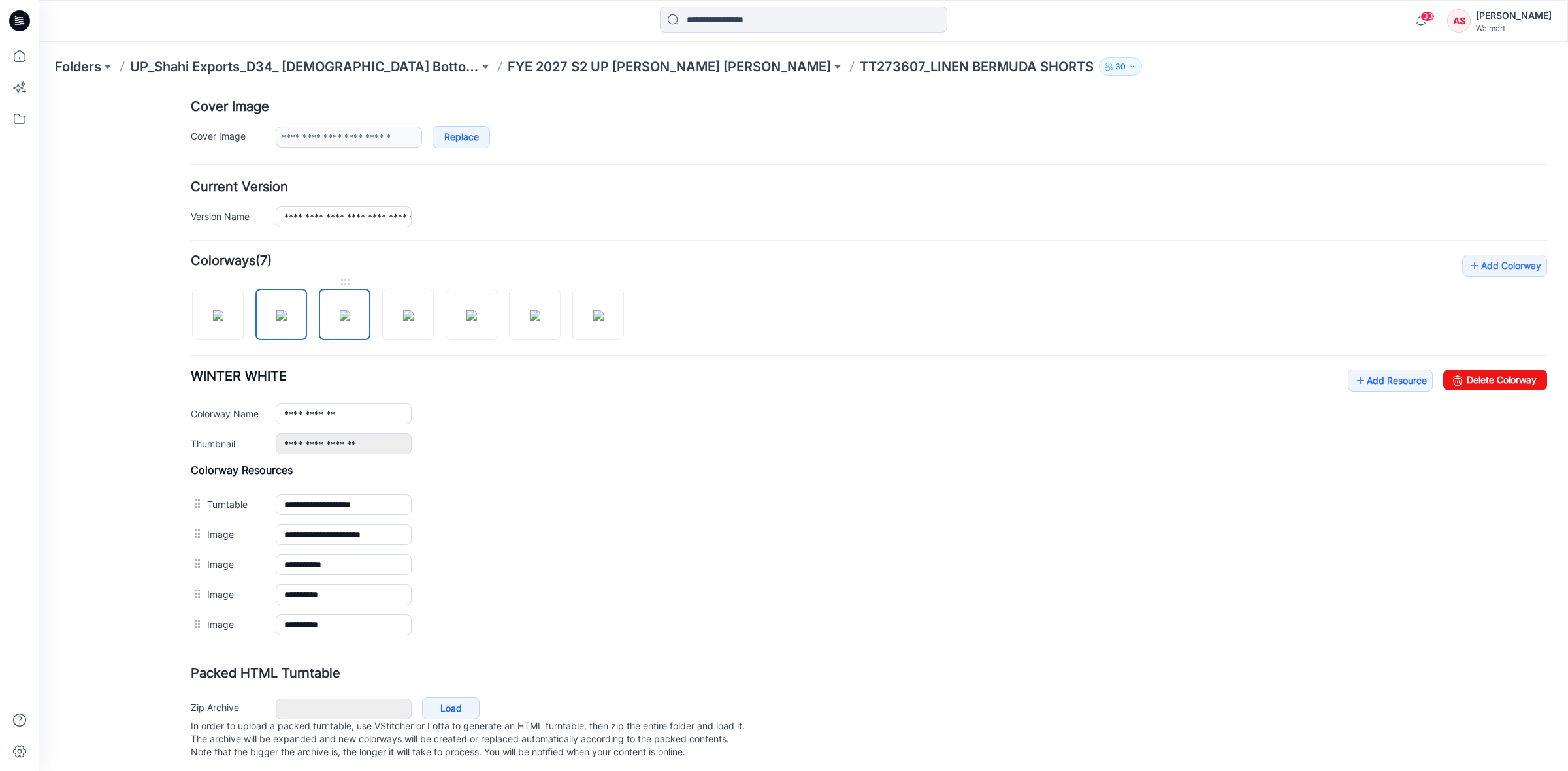
click at [350, 321] on img at bounding box center [344, 315] width 10 height 10
click at [410, 319] on img at bounding box center [408, 315] width 10 height 10
click at [466, 321] on img at bounding box center [471, 315] width 10 height 10
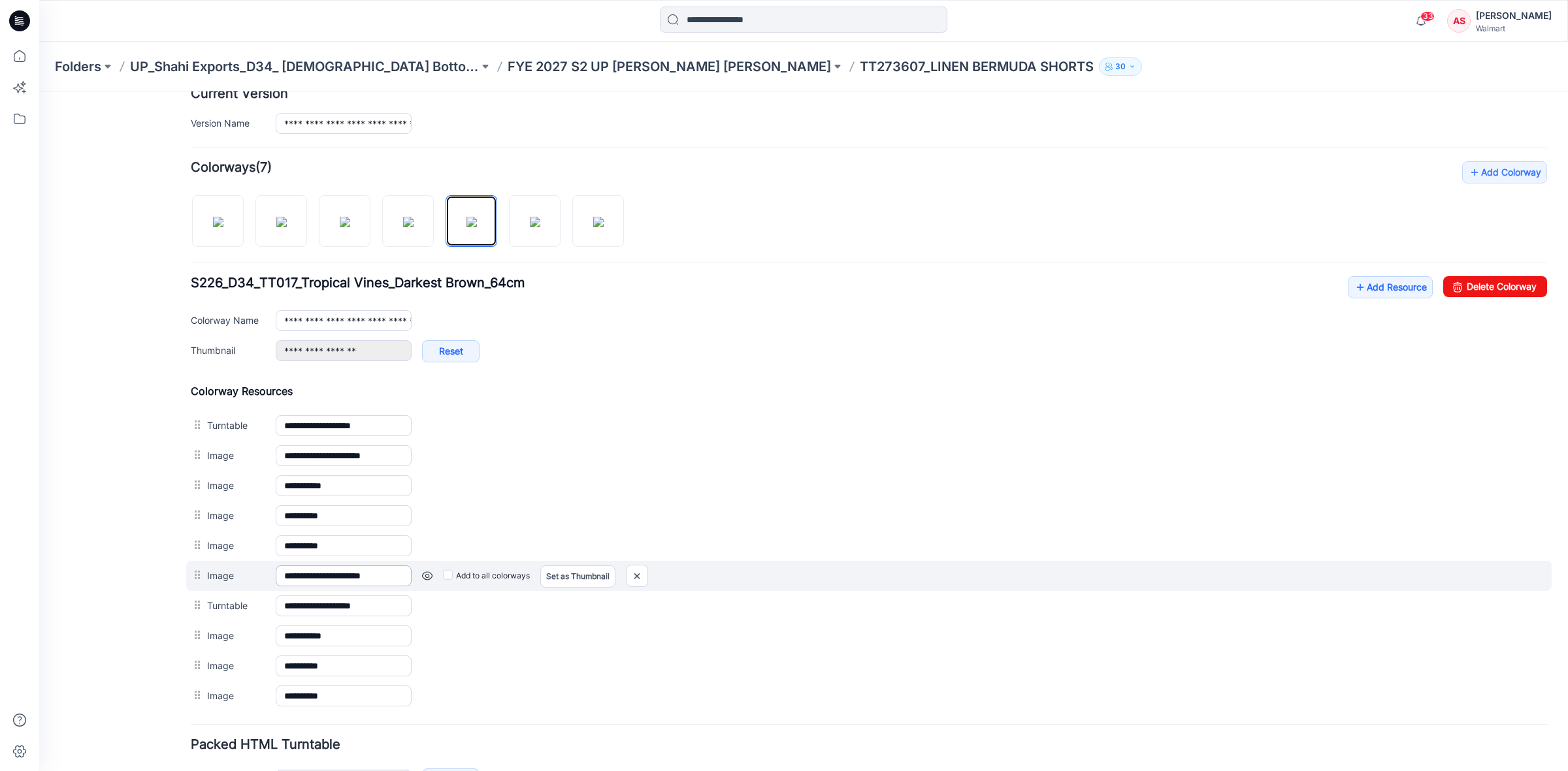
scroll to position [435, 0]
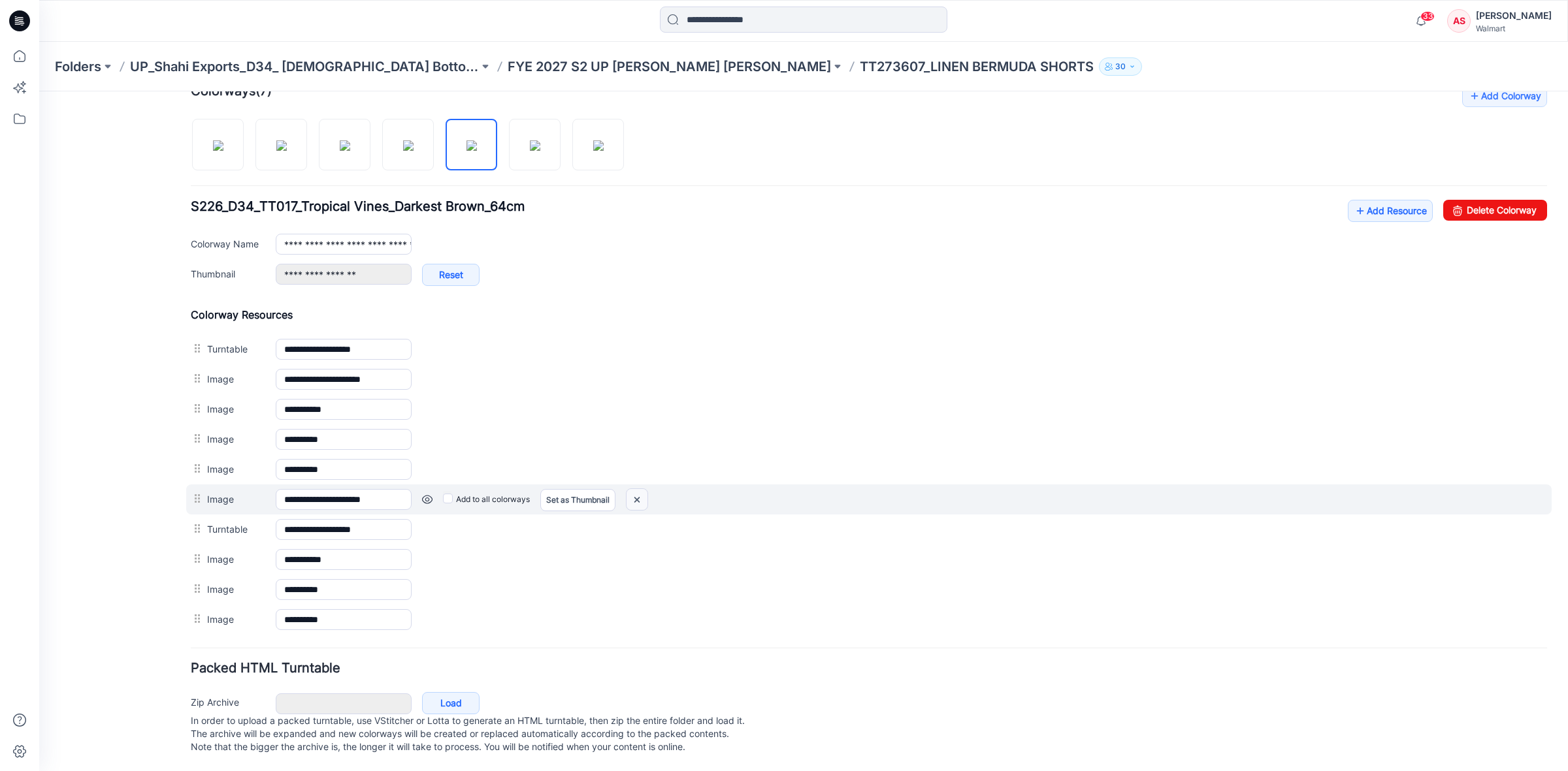
click at [640, 489] on img at bounding box center [637, 499] width 21 height 22
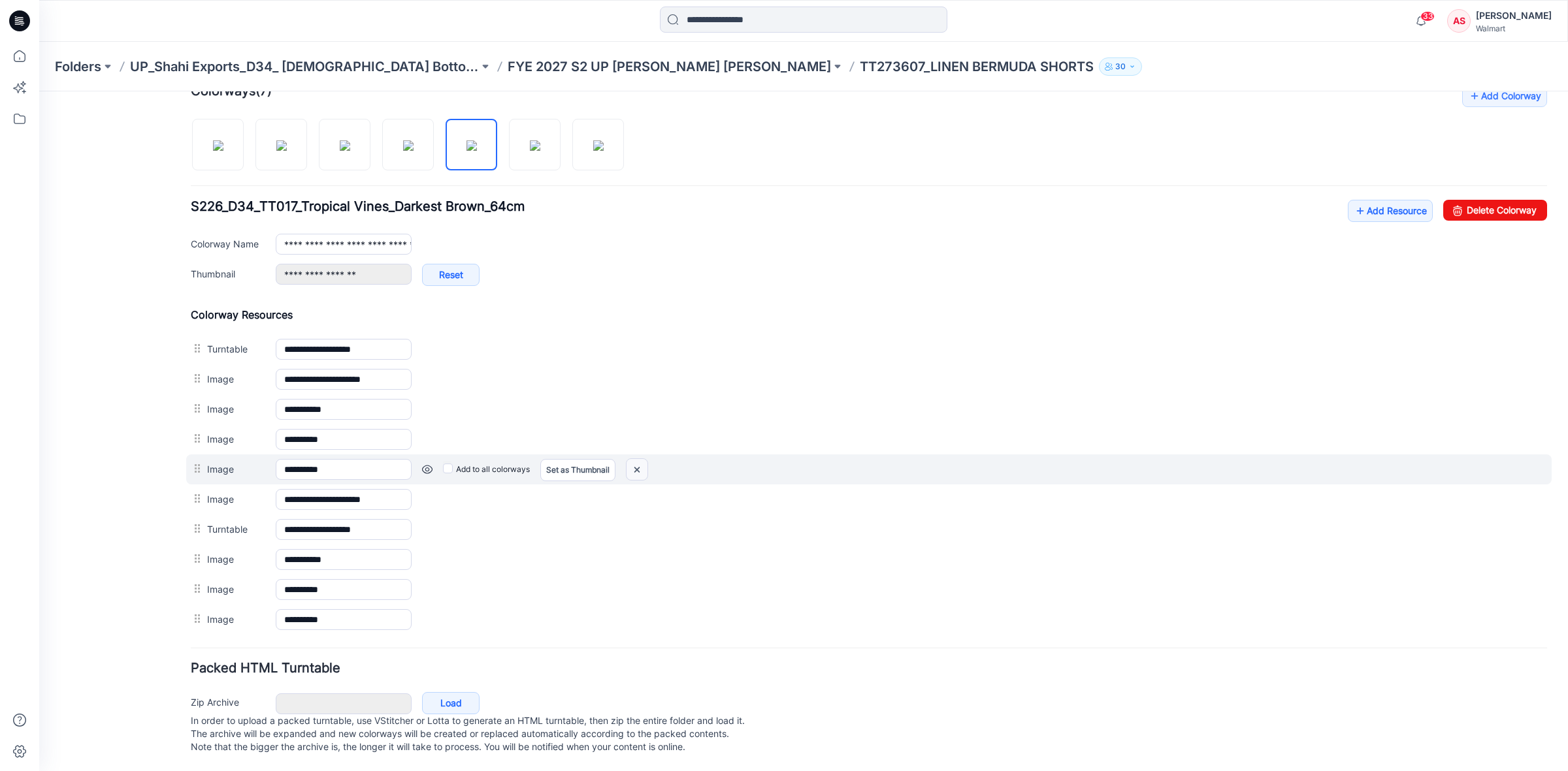
drag, startPoint x: 639, startPoint y: 455, endPoint x: 888, endPoint y: 167, distance: 380.7
click at [639, 459] on img at bounding box center [637, 469] width 21 height 22
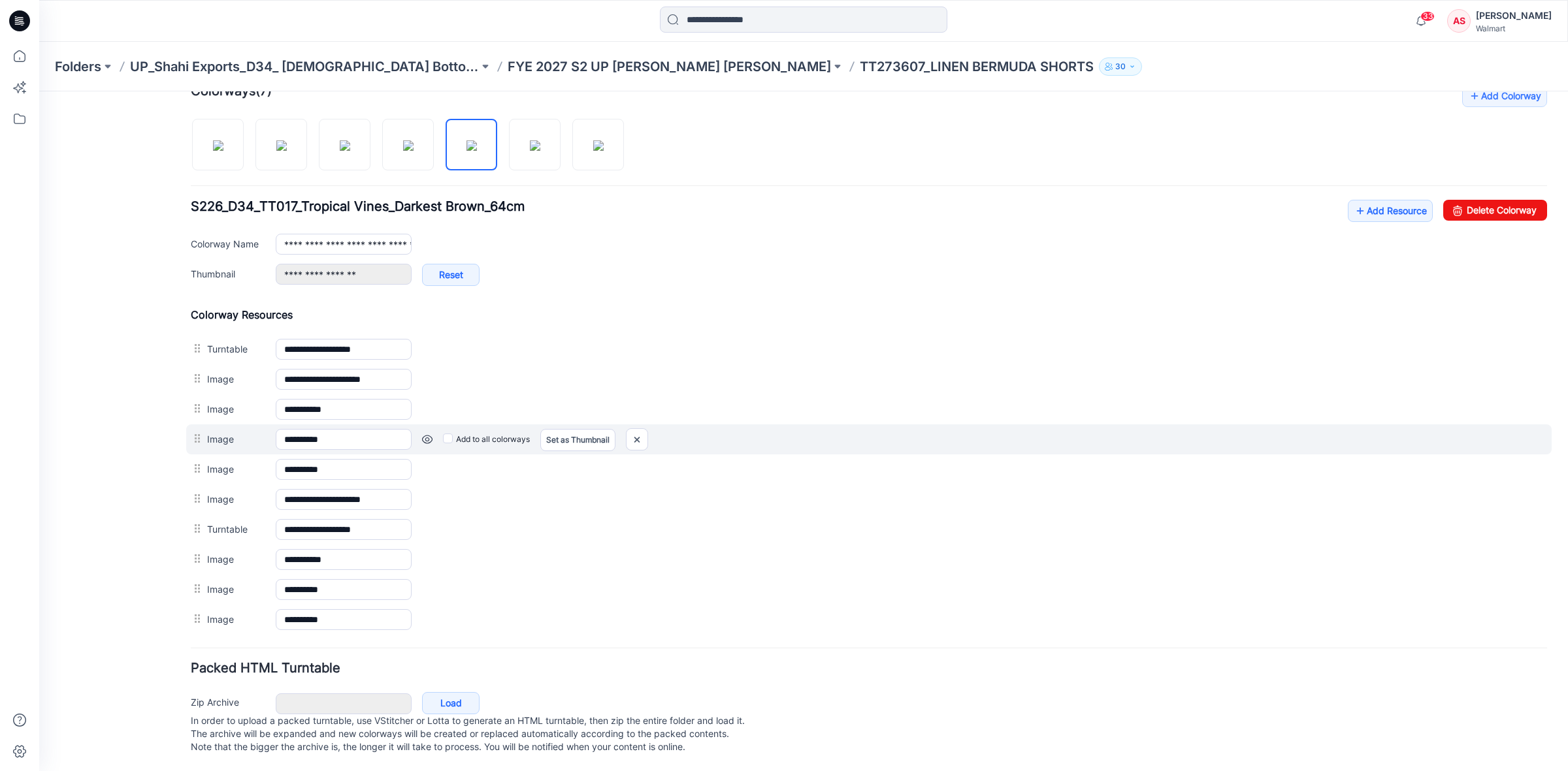
scroll to position [403, 0]
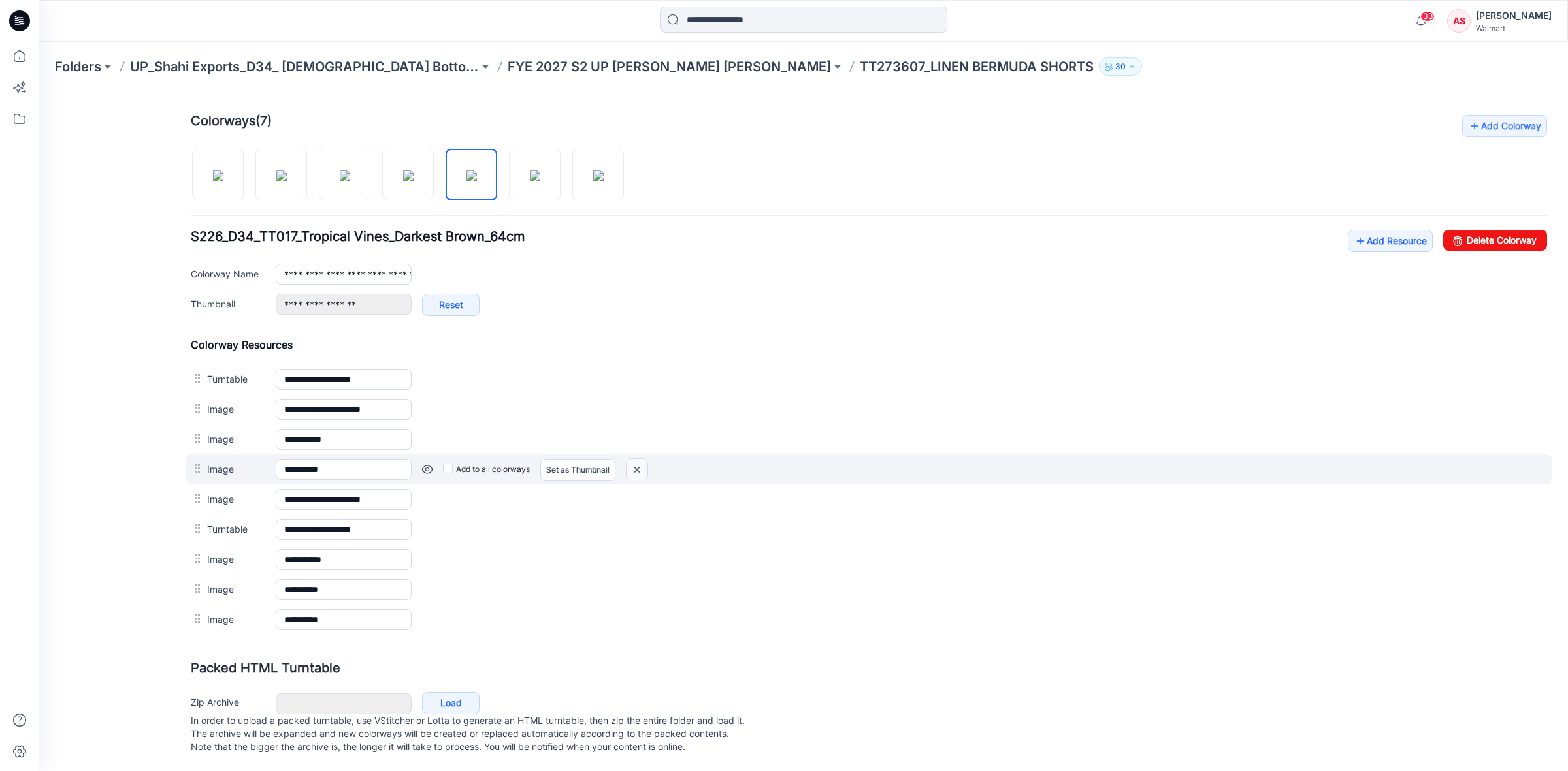
click at [640, 459] on img at bounding box center [637, 469] width 21 height 22
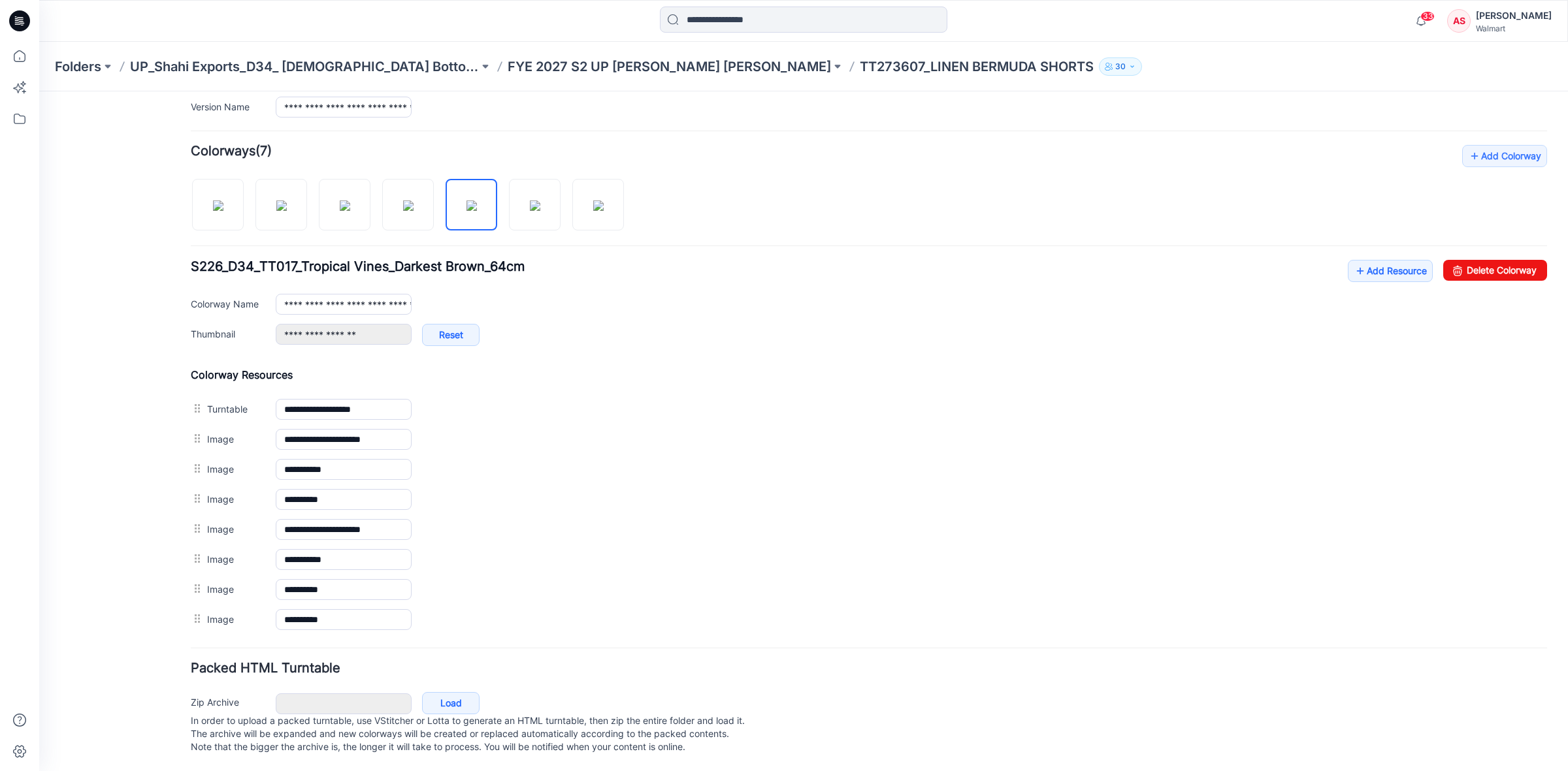
scroll to position [373, 0]
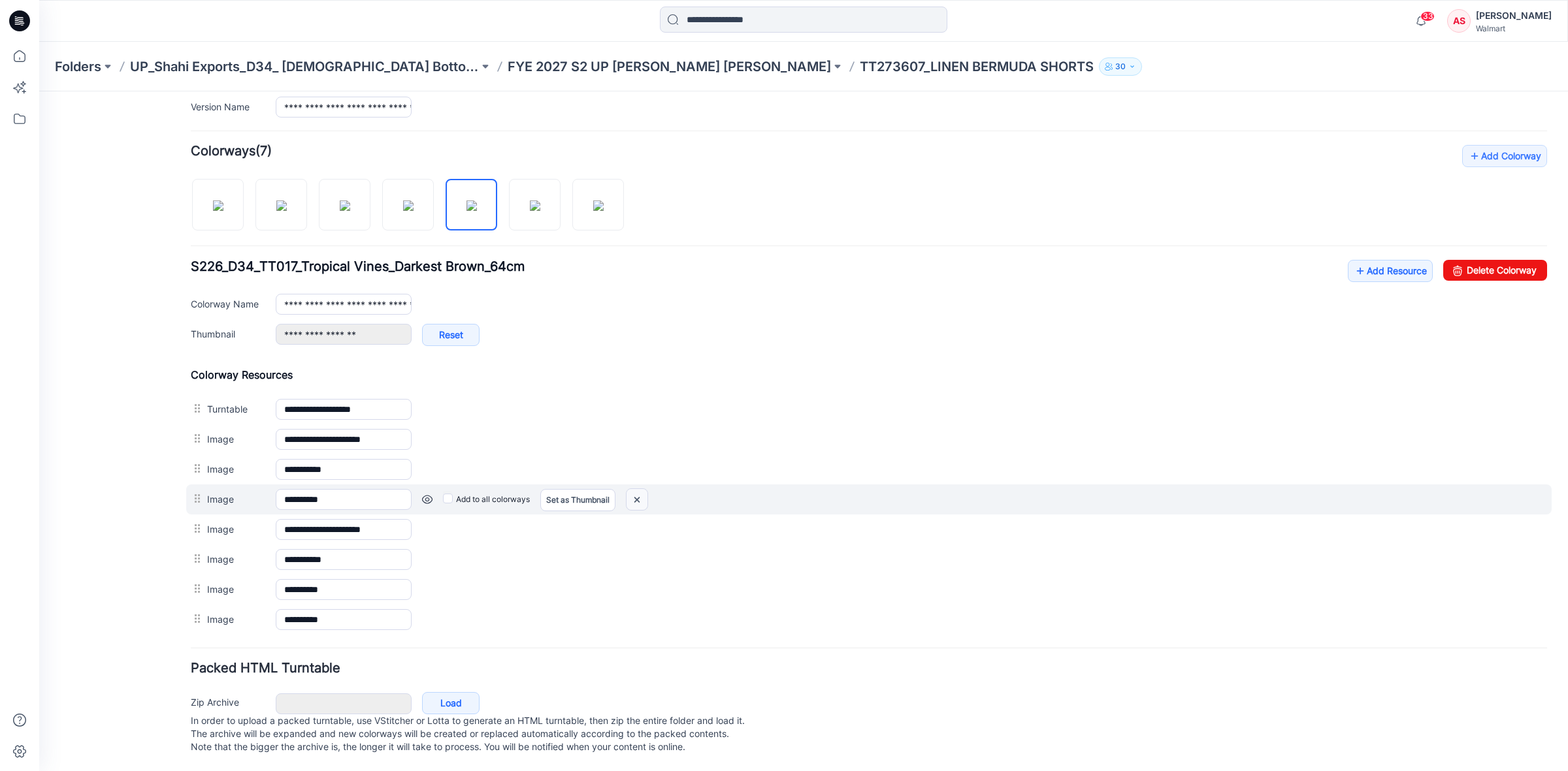
drag, startPoint x: 638, startPoint y: 482, endPoint x: 877, endPoint y: 177, distance: 387.5
click at [638, 489] on img at bounding box center [637, 499] width 21 height 22
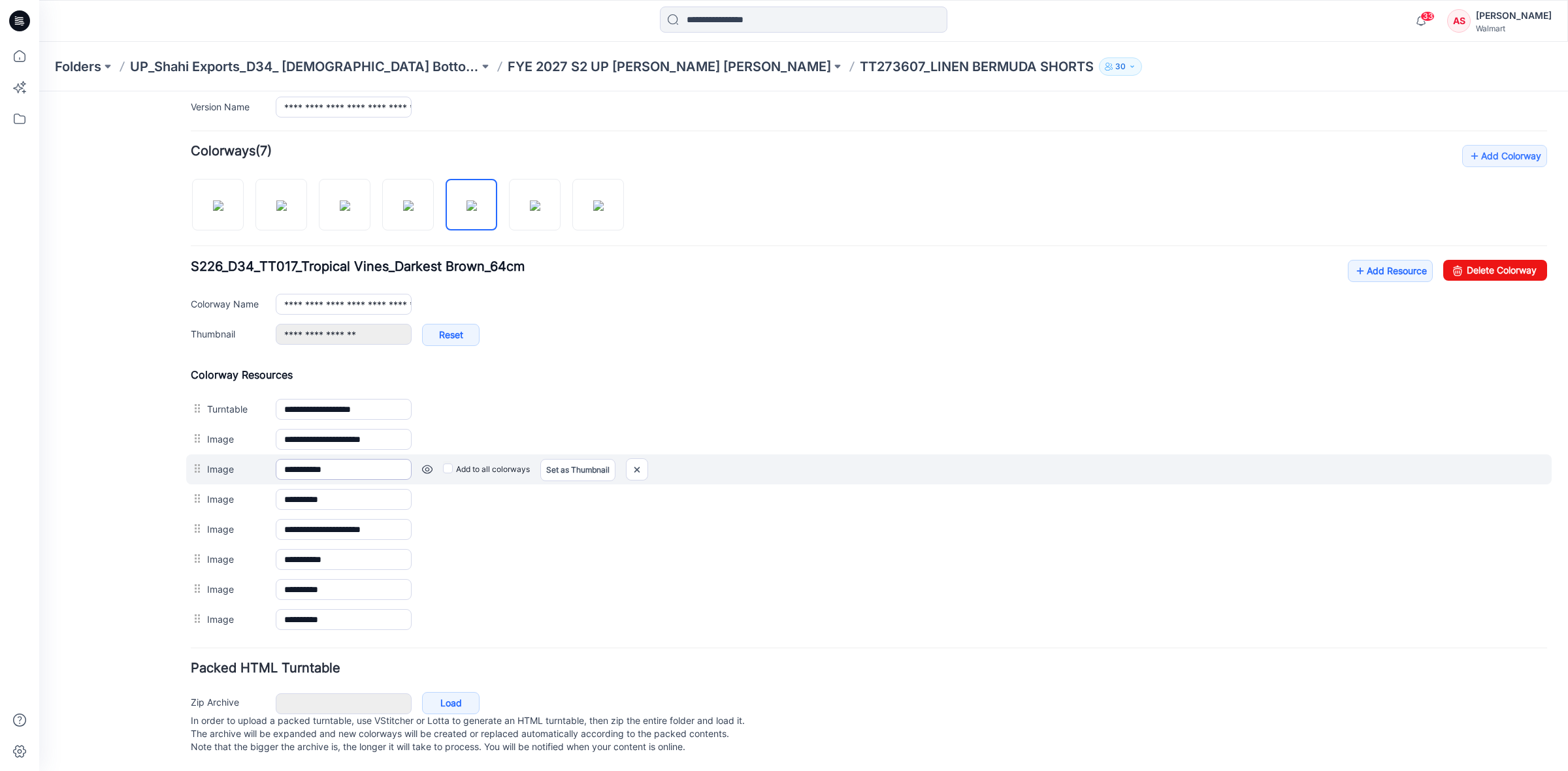
scroll to position [343, 0]
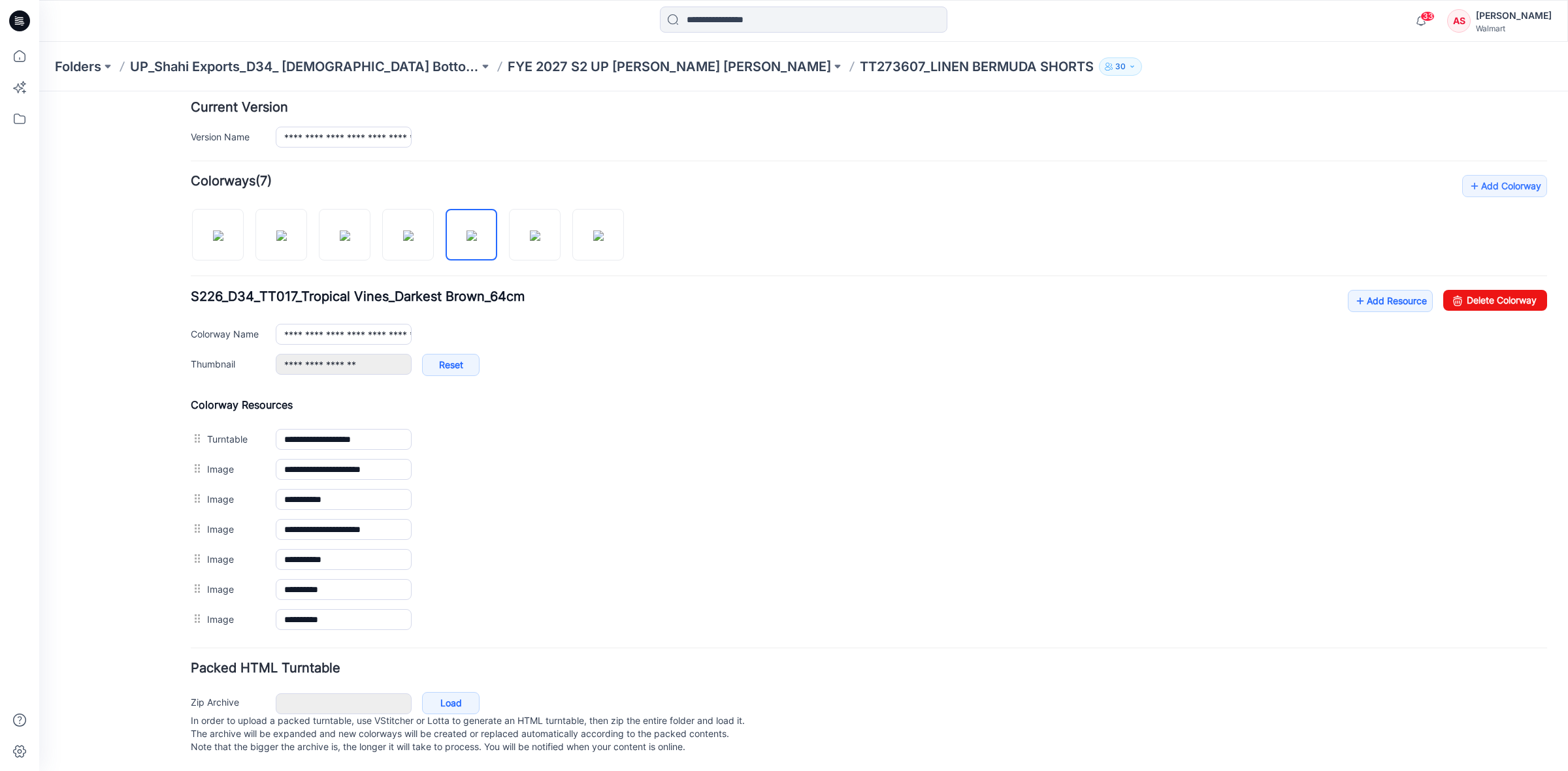
click at [39, 91] on img at bounding box center [39, 91] width 0 height 0
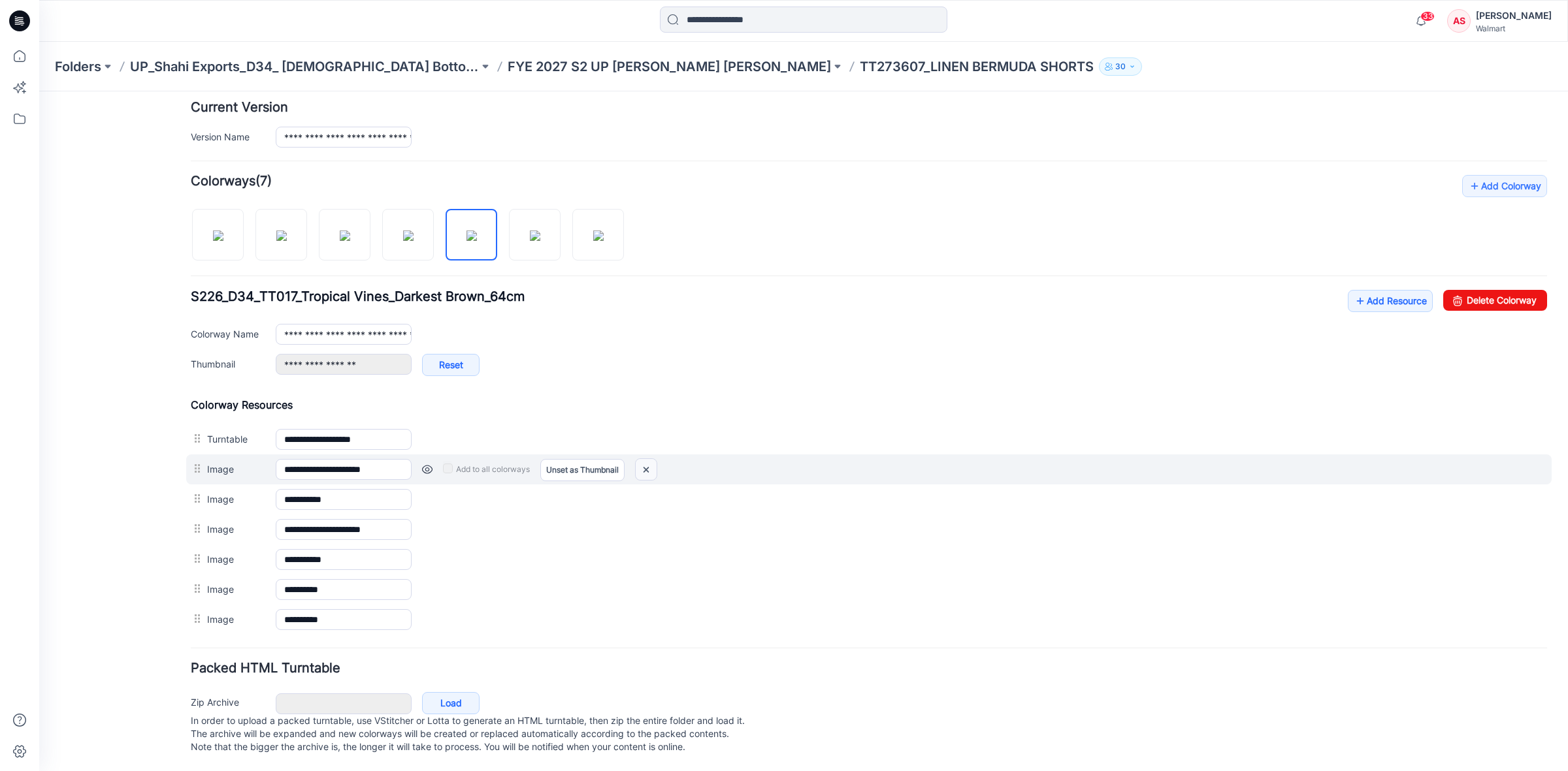
drag, startPoint x: 648, startPoint y: 456, endPoint x: 884, endPoint y: 171, distance: 370.0
click at [648, 459] on img at bounding box center [646, 469] width 21 height 22
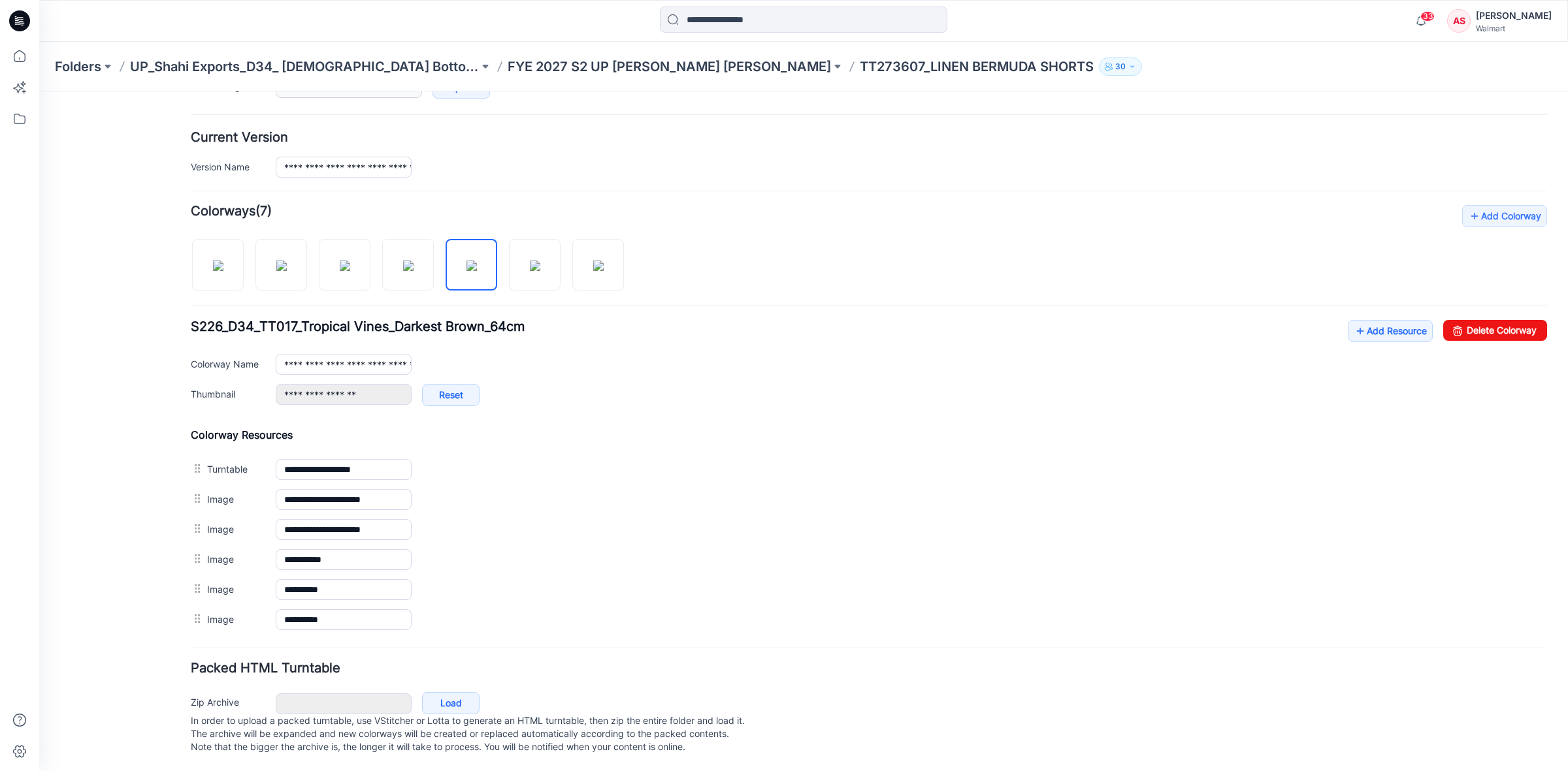
scroll to position [313, 0]
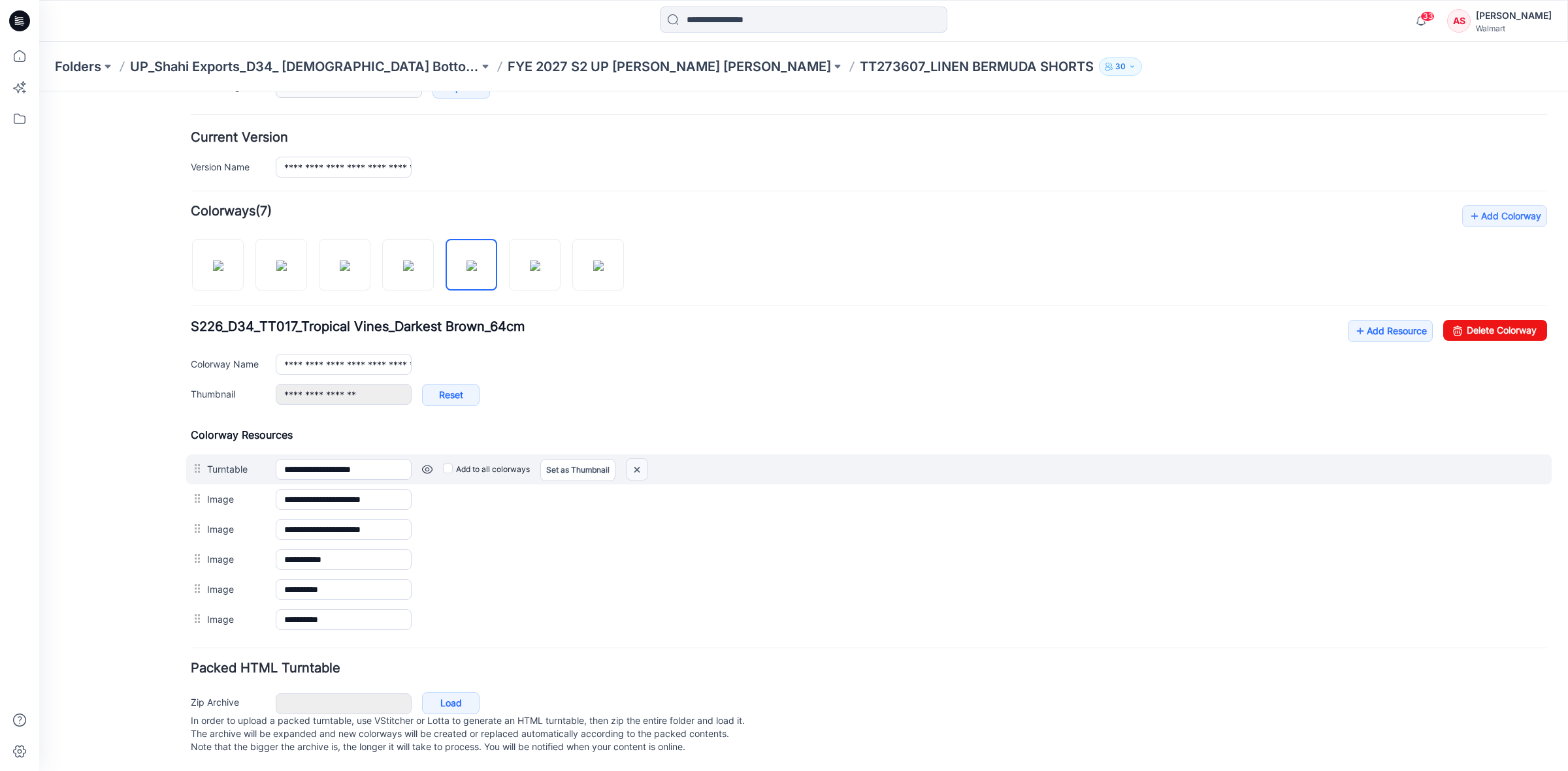
click at [639, 459] on img at bounding box center [637, 469] width 21 height 22
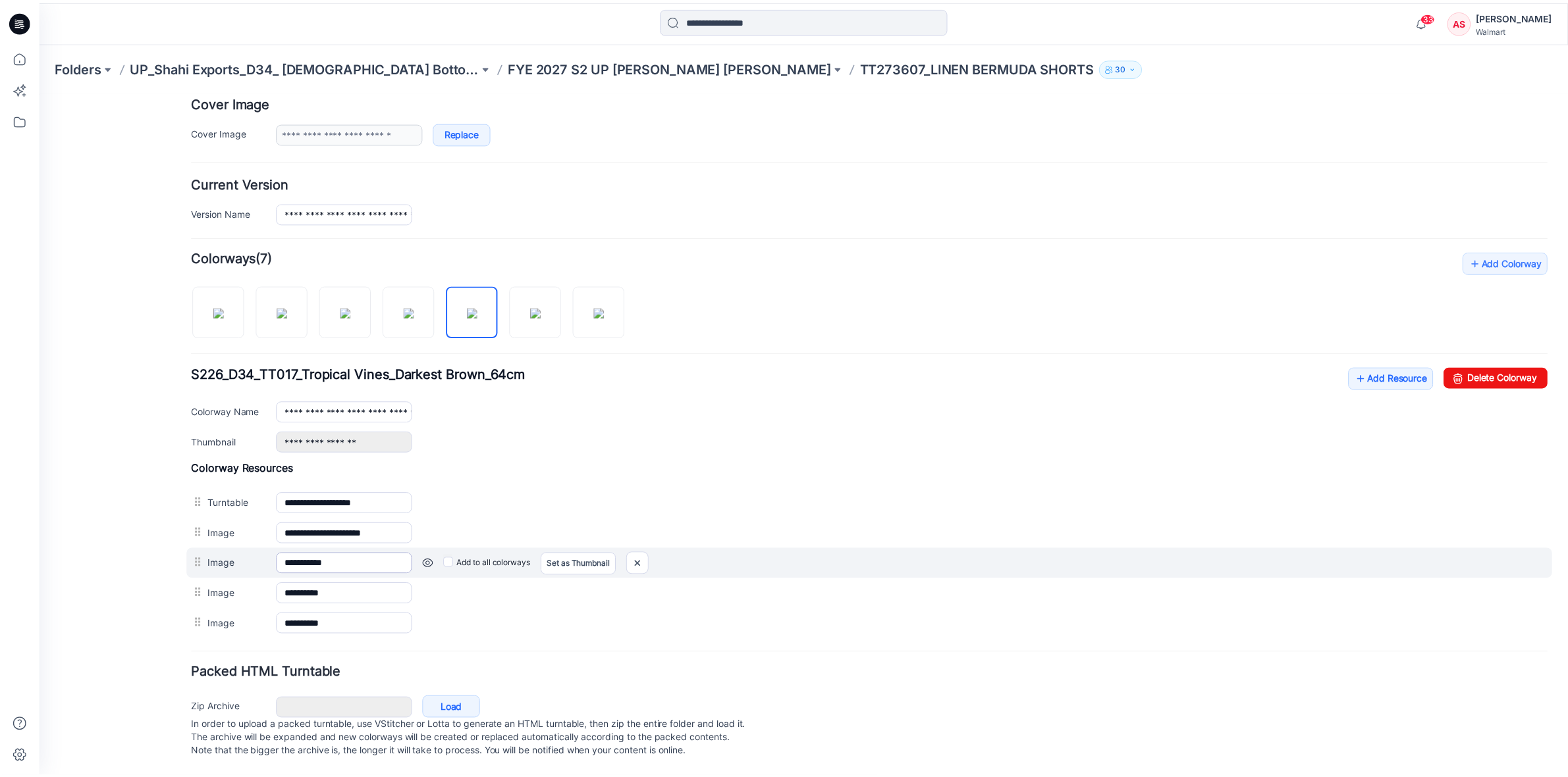
scroll to position [240, 0]
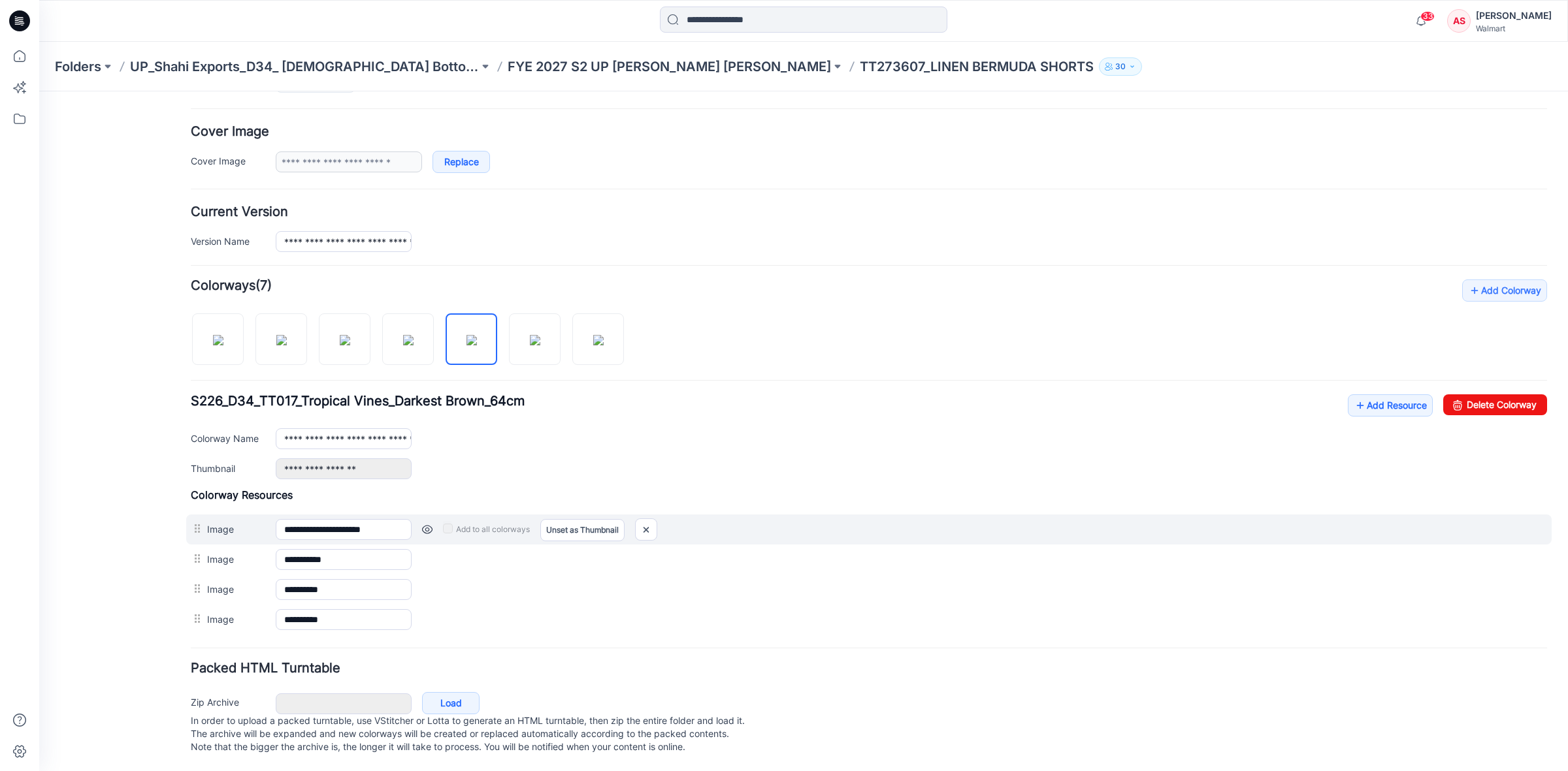
click at [251, 522] on label "Image" at bounding box center [235, 528] width 55 height 14
click at [276, 522] on input "**********" at bounding box center [343, 530] width 136 height 21
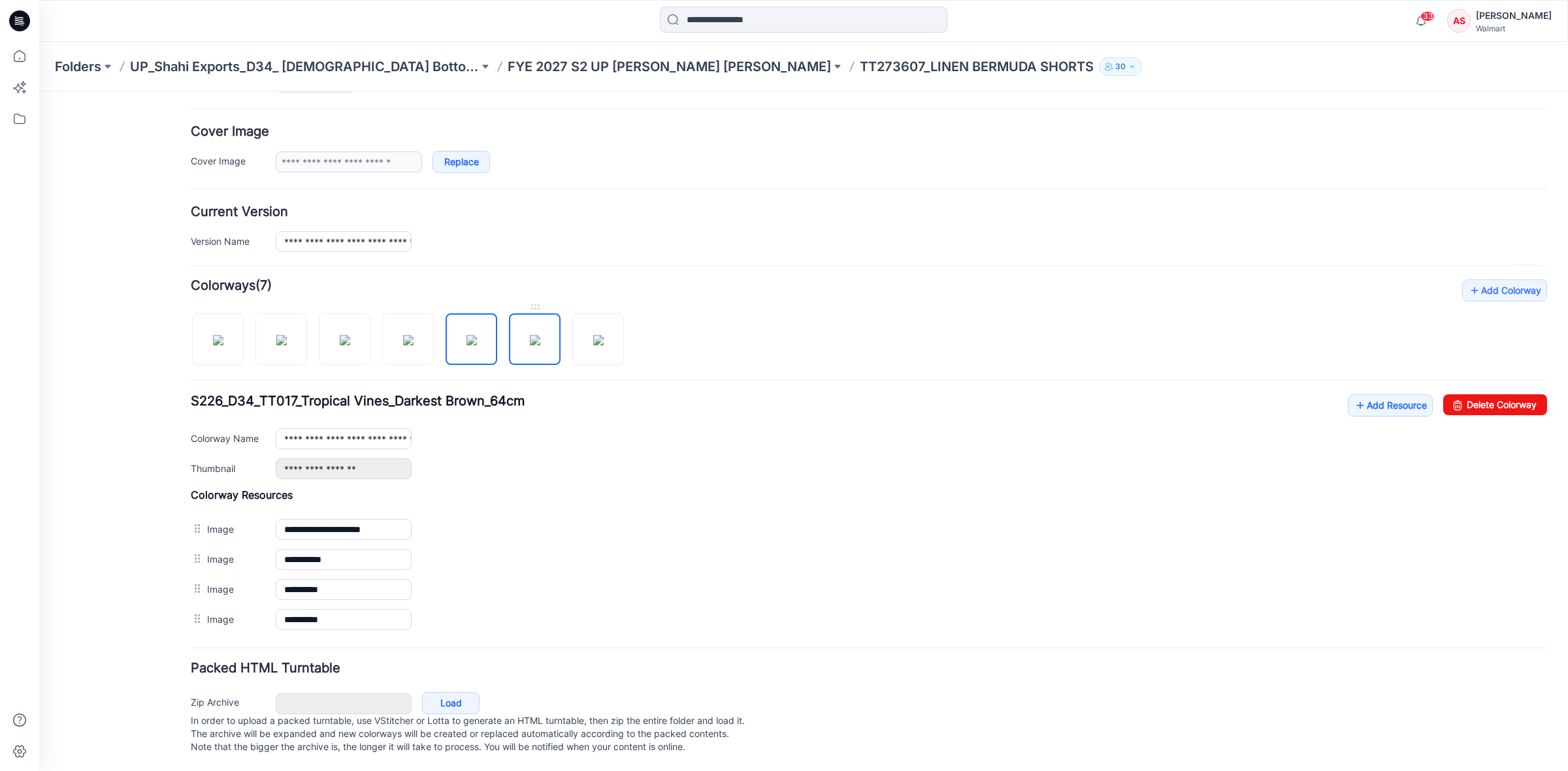
click at [531, 335] on img at bounding box center [535, 340] width 10 height 10
click at [595, 338] on img at bounding box center [598, 340] width 10 height 10
click at [403, 335] on img at bounding box center [408, 340] width 10 height 10
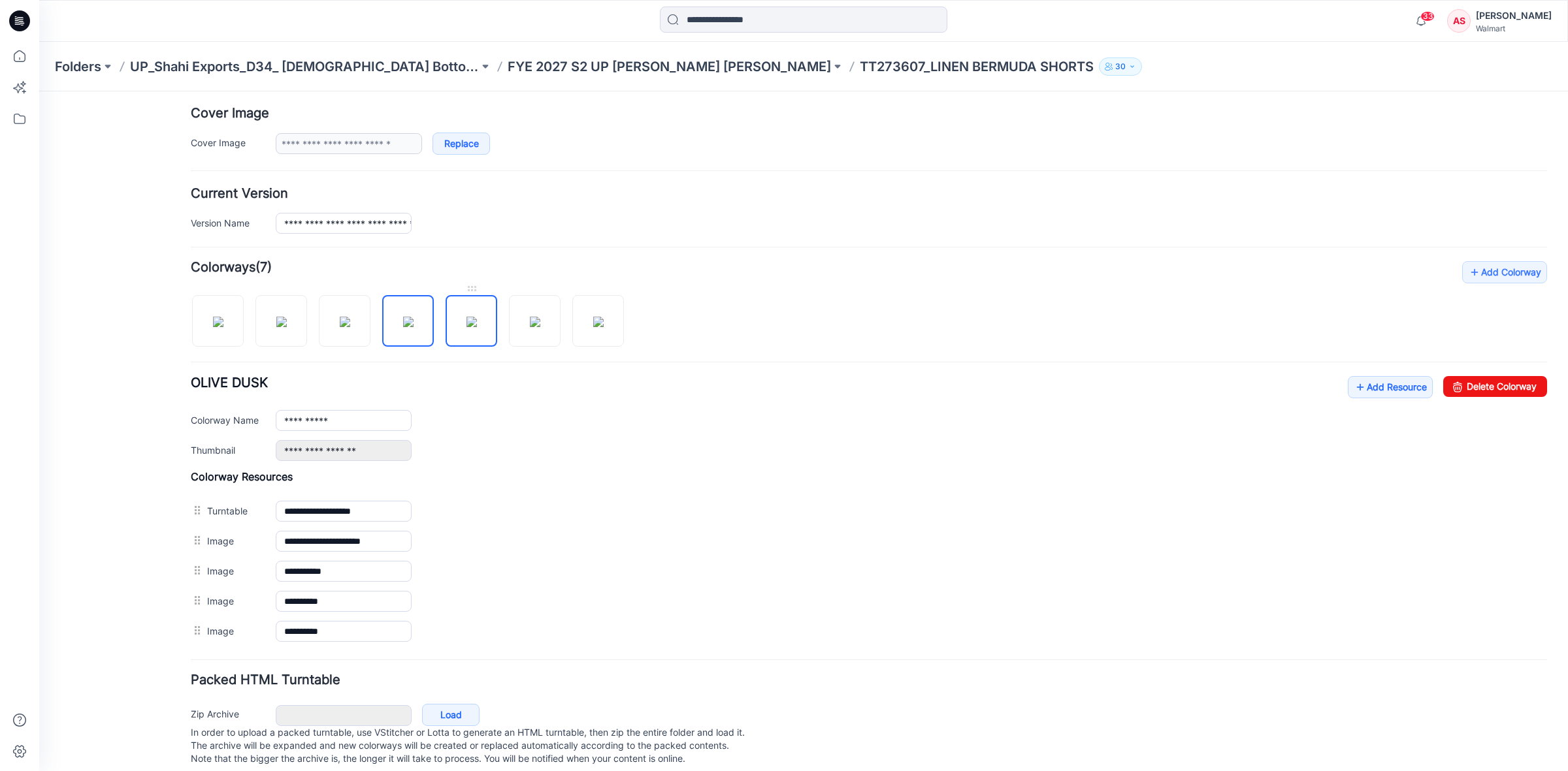
click at [466, 327] on img at bounding box center [471, 322] width 10 height 10
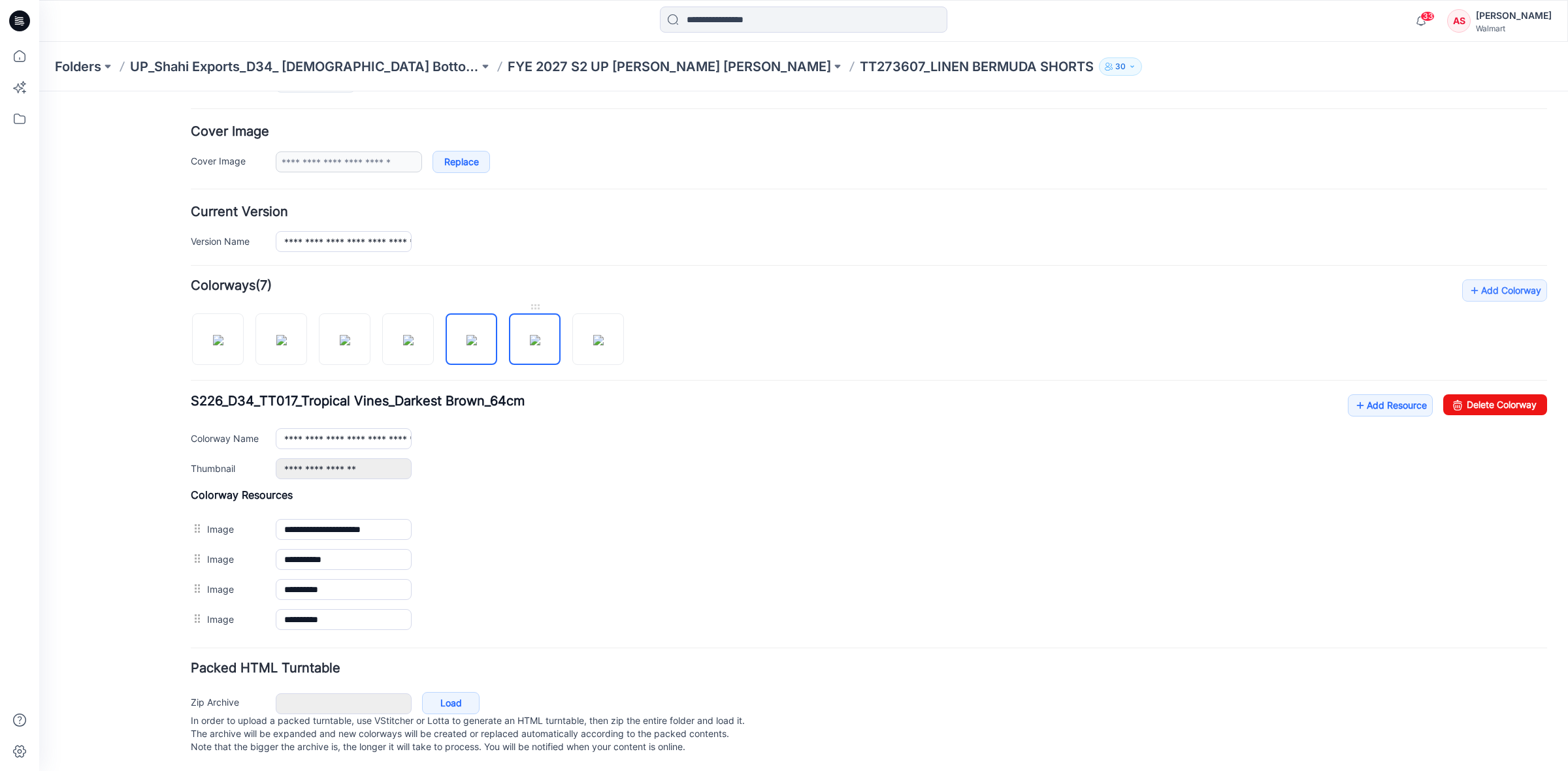
click at [540, 335] on img at bounding box center [535, 340] width 10 height 10
click at [593, 335] on img at bounding box center [598, 340] width 10 height 10
type input "**********"
click at [14, 24] on icon at bounding box center [20, 21] width 21 height 21
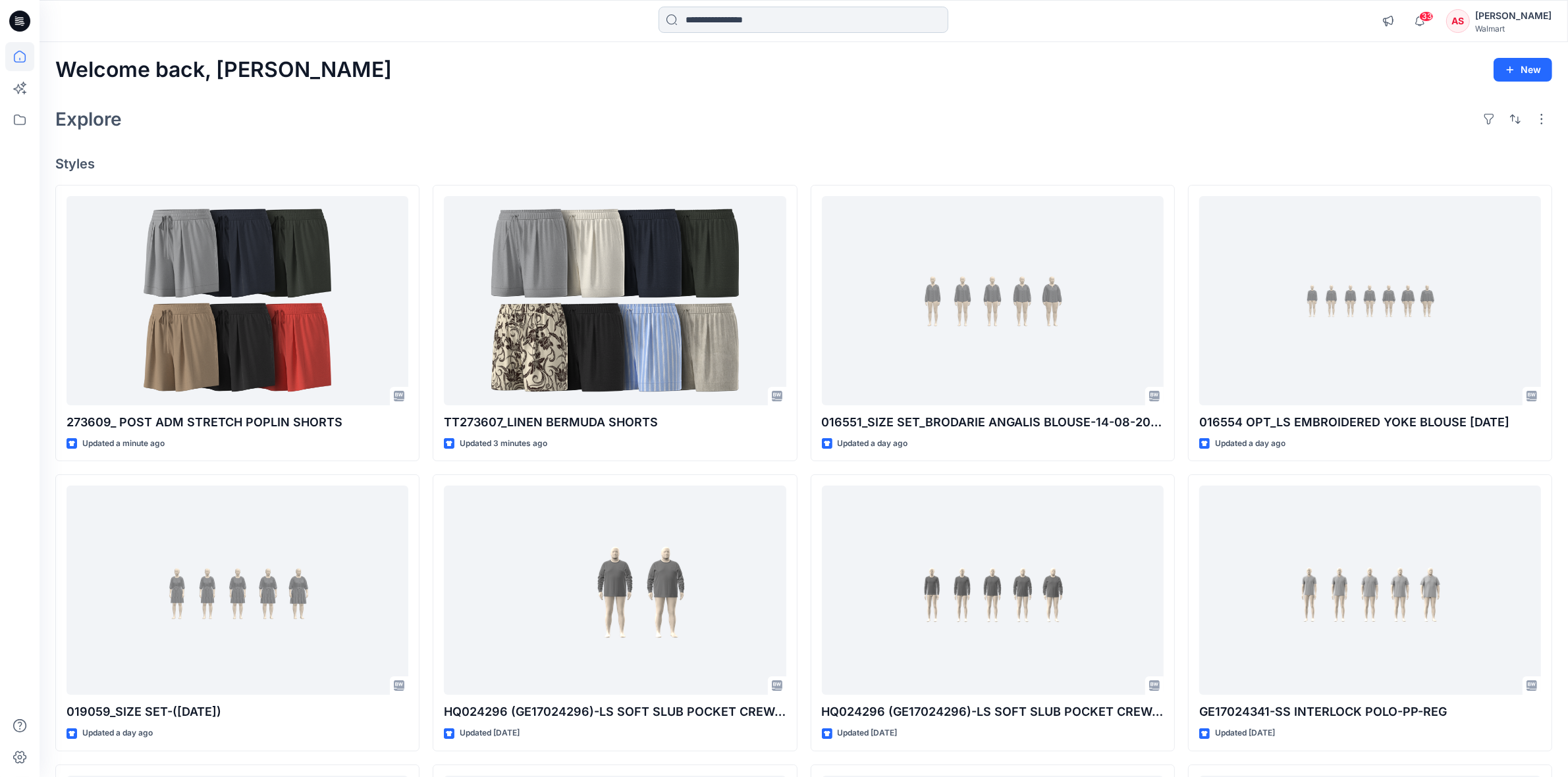
click at [723, 24] on input at bounding box center [803, 20] width 289 height 26
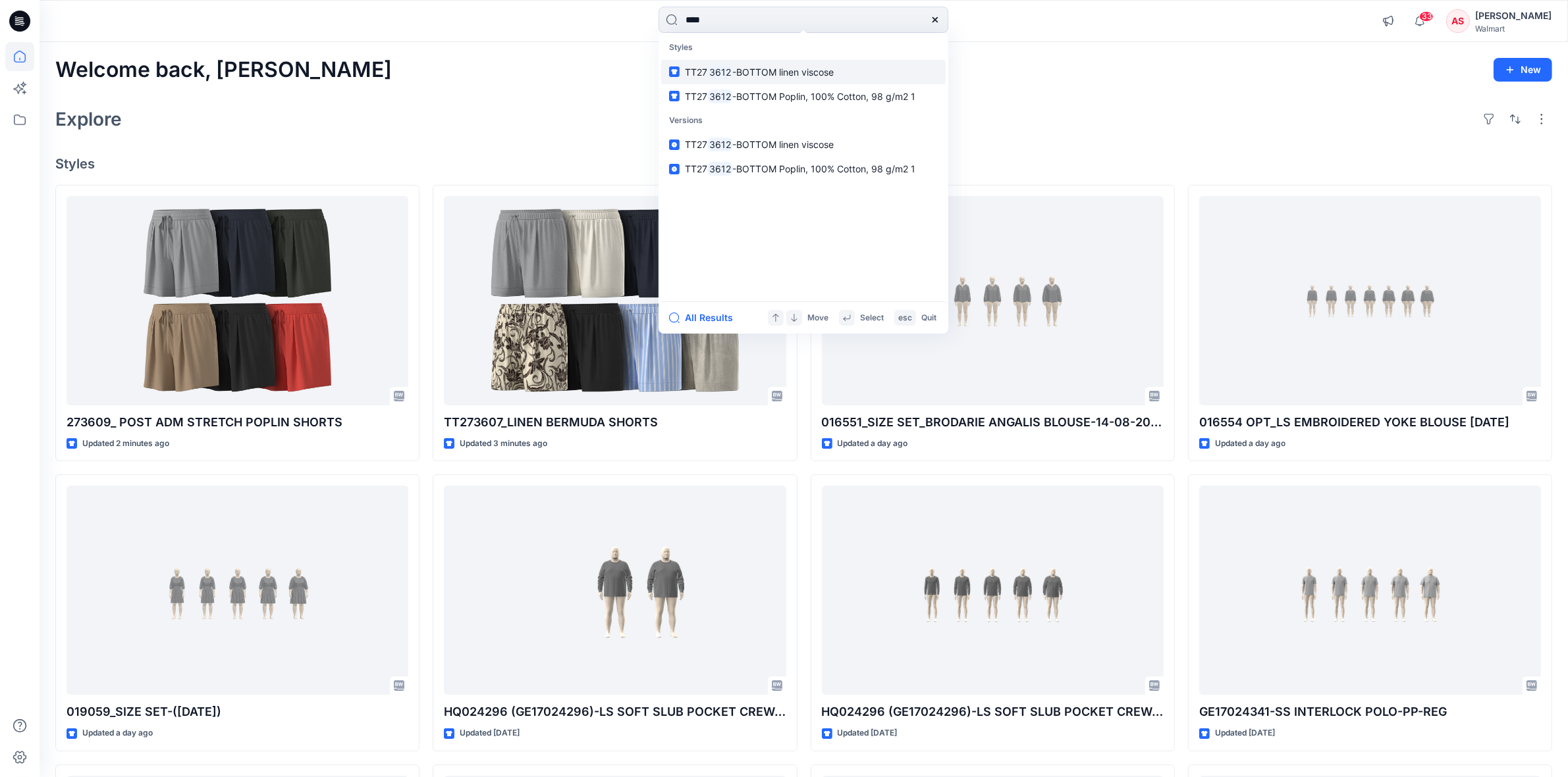
type input "****"
click at [786, 76] on span "-BOTTOM linen viscose" at bounding box center [783, 72] width 101 height 11
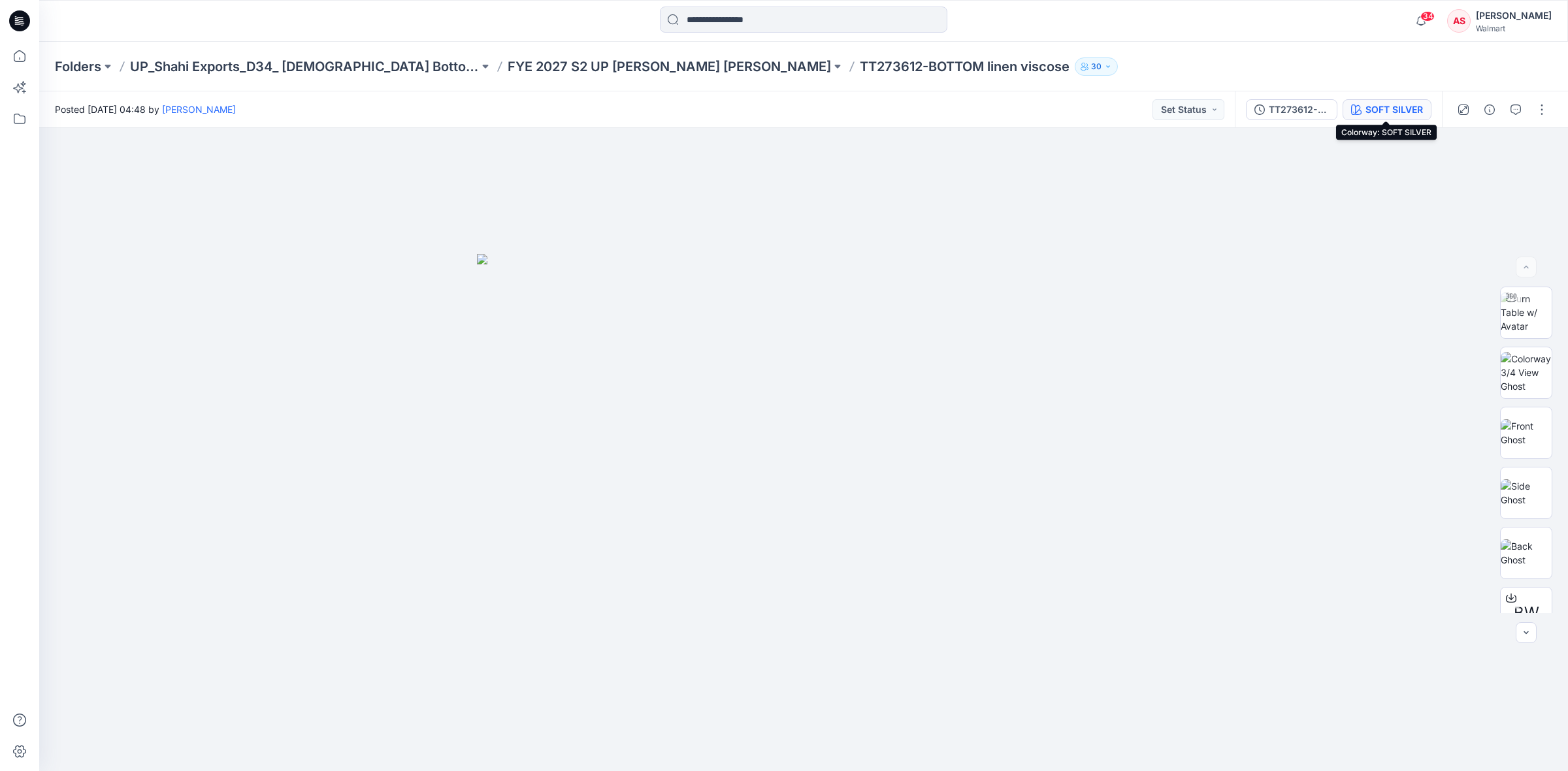
click at [1385, 111] on div "SOFT SILVER" at bounding box center [1393, 109] width 57 height 14
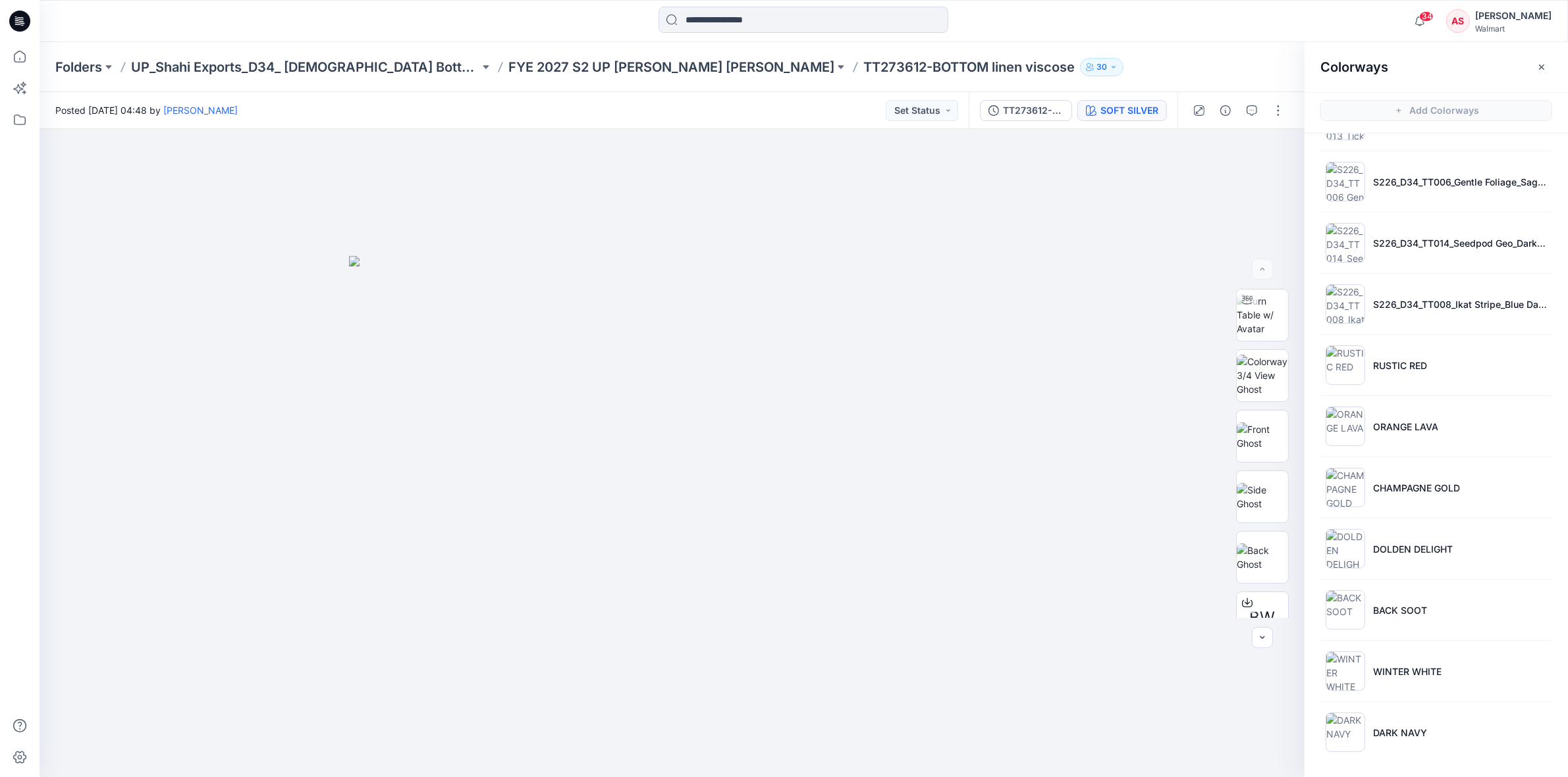
scroll to position [4, 0]
click at [1545, 64] on icon "button" at bounding box center [1541, 62] width 10 height 10
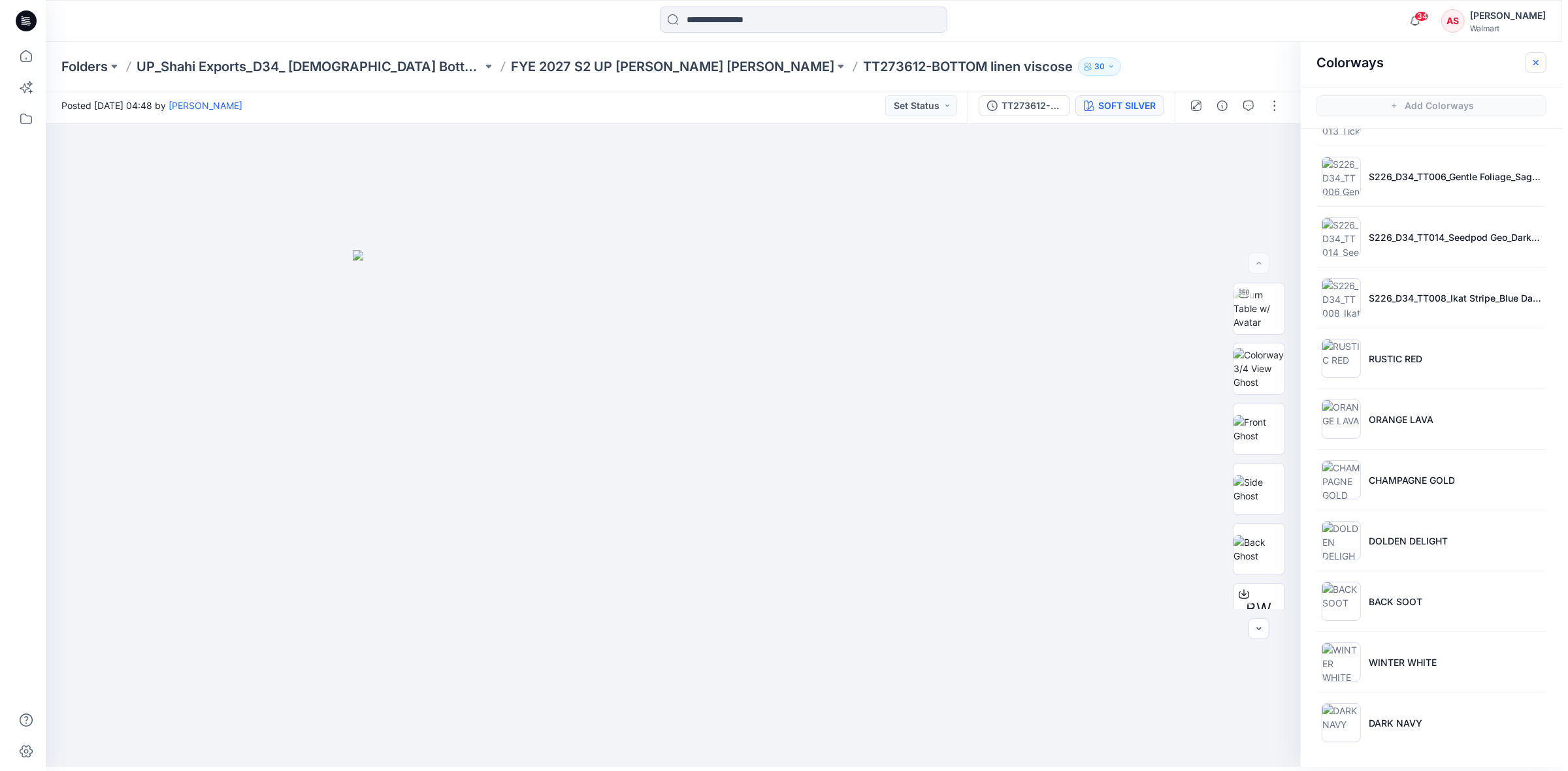
scroll to position [0, 0]
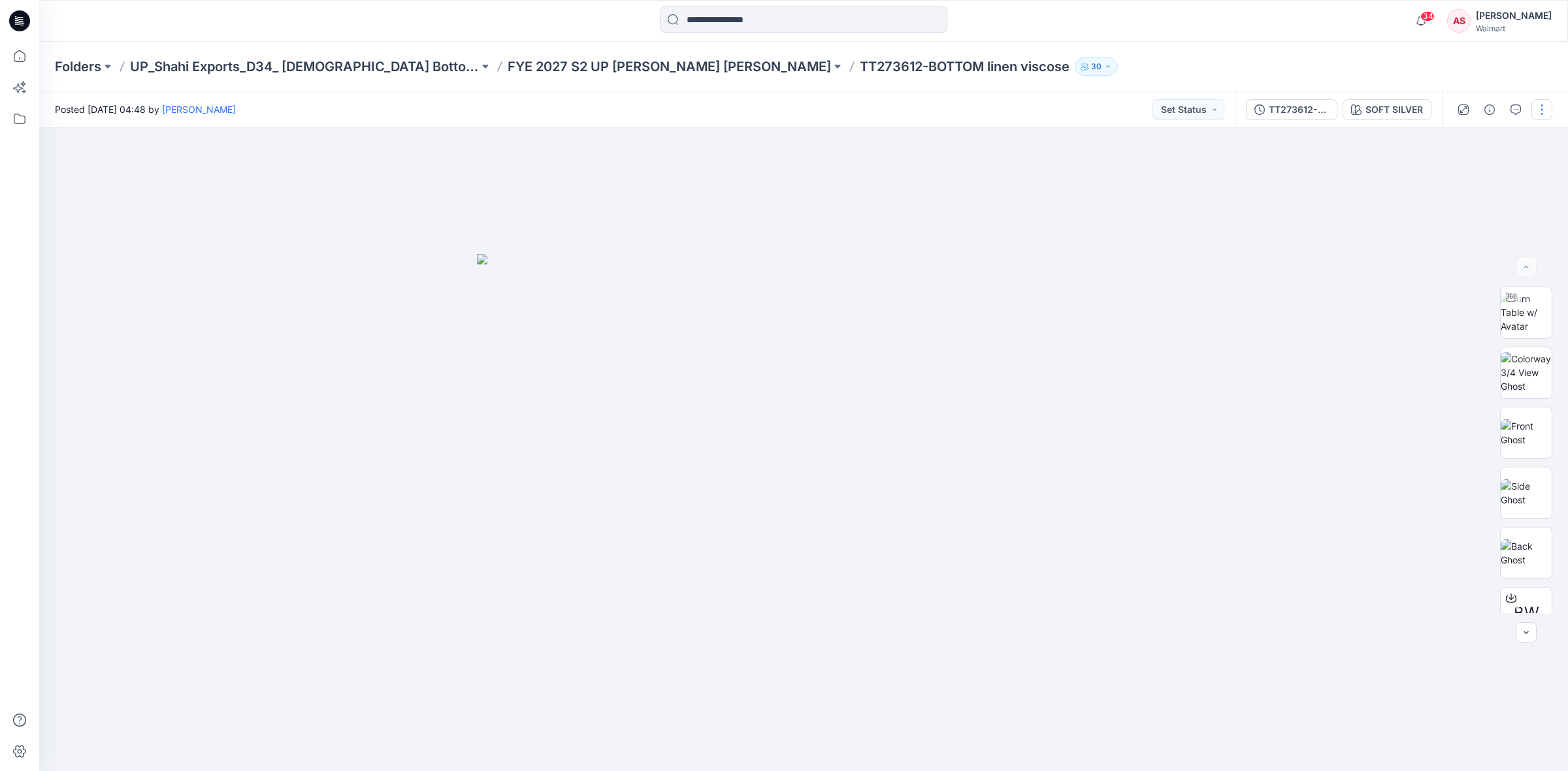
click at [1539, 111] on button "button" at bounding box center [1542, 110] width 21 height 21
click at [1464, 180] on p "Edit" at bounding box center [1458, 175] width 16 height 14
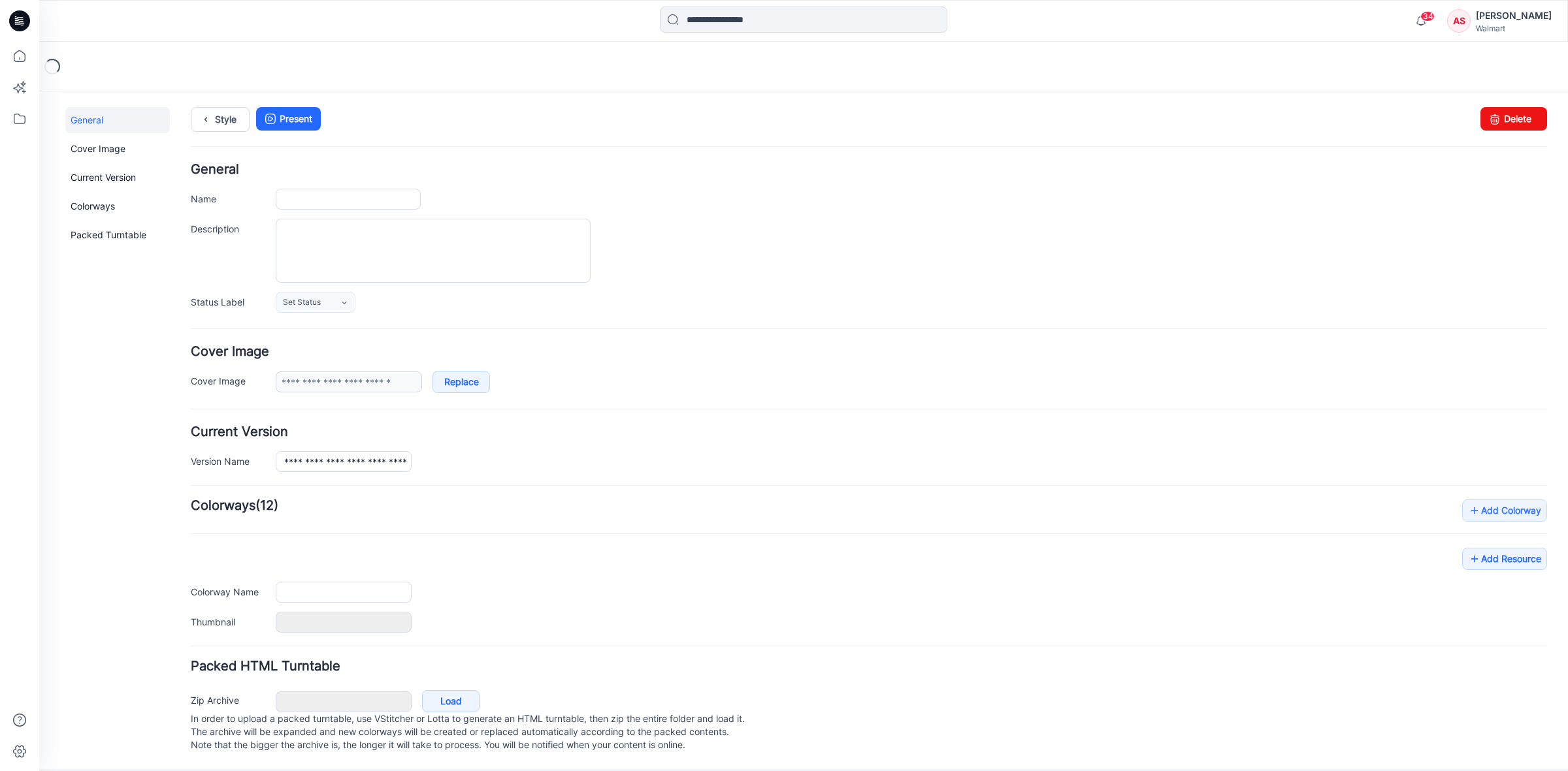
type input "**********"
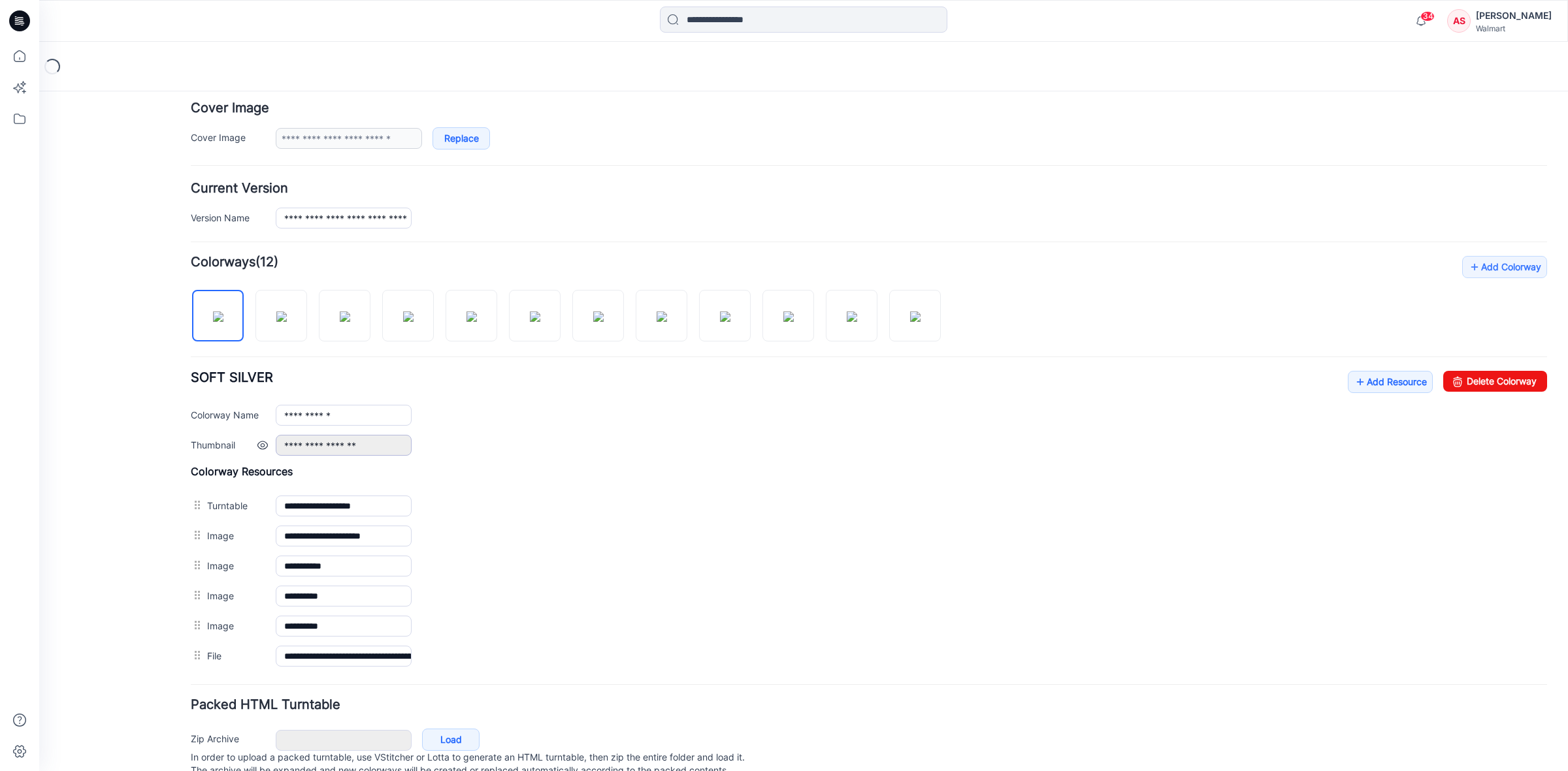
scroll to position [245, 0]
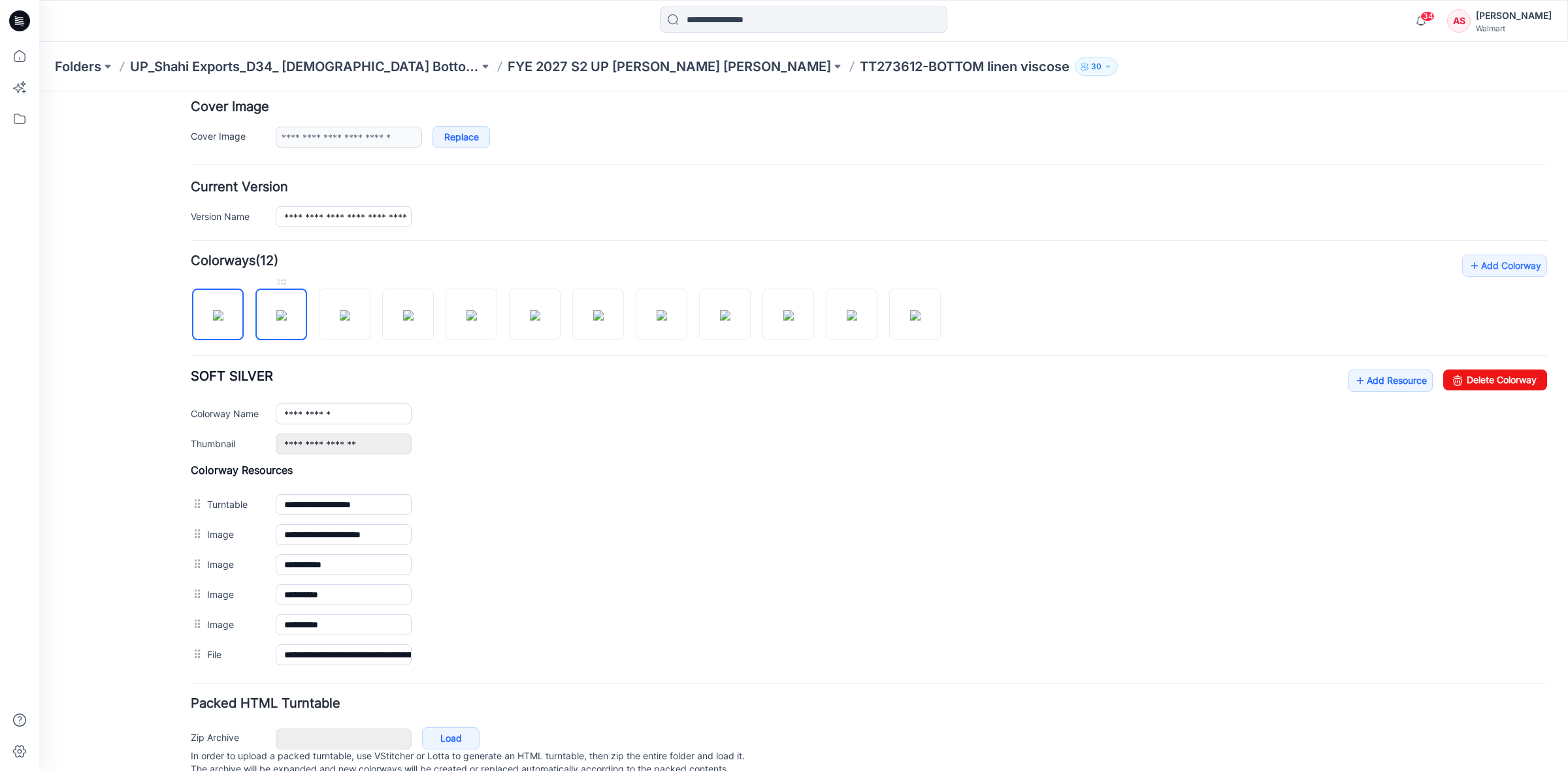
click at [277, 310] on img at bounding box center [282, 315] width 10 height 10
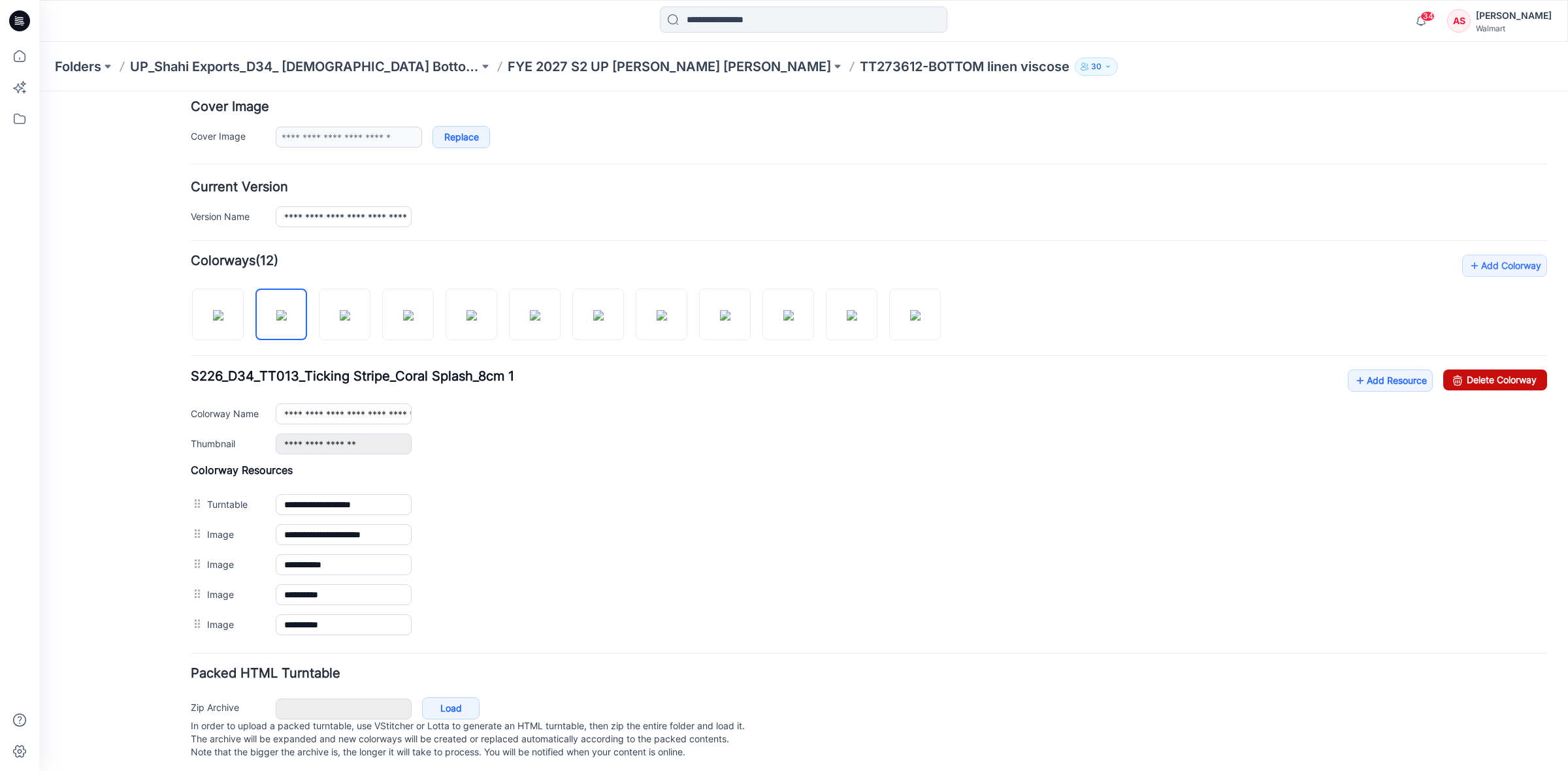
click at [1481, 383] on link "Delete Colorway" at bounding box center [1495, 380] width 104 height 21
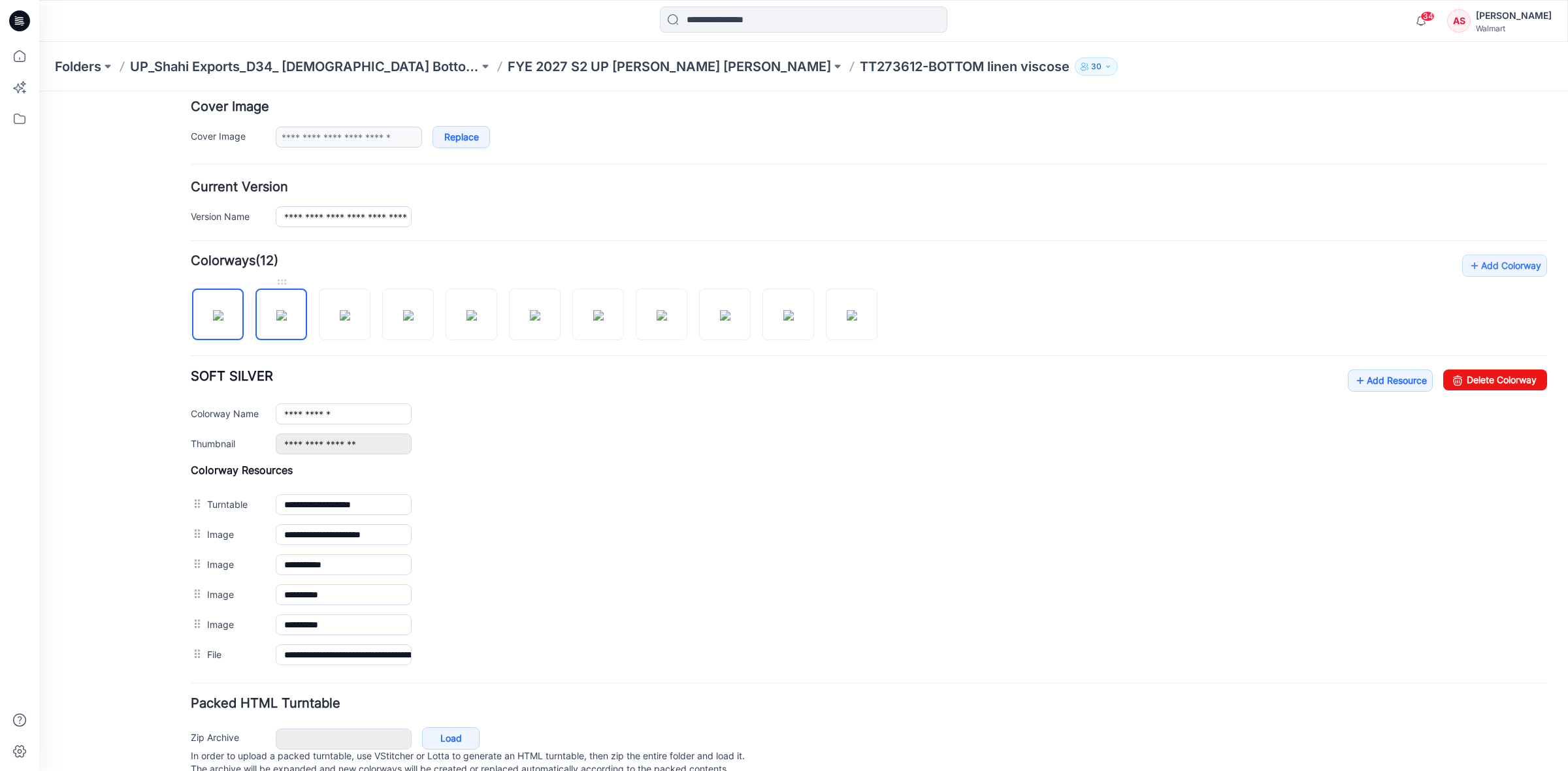
click at [280, 315] on img at bounding box center [282, 315] width 10 height 10
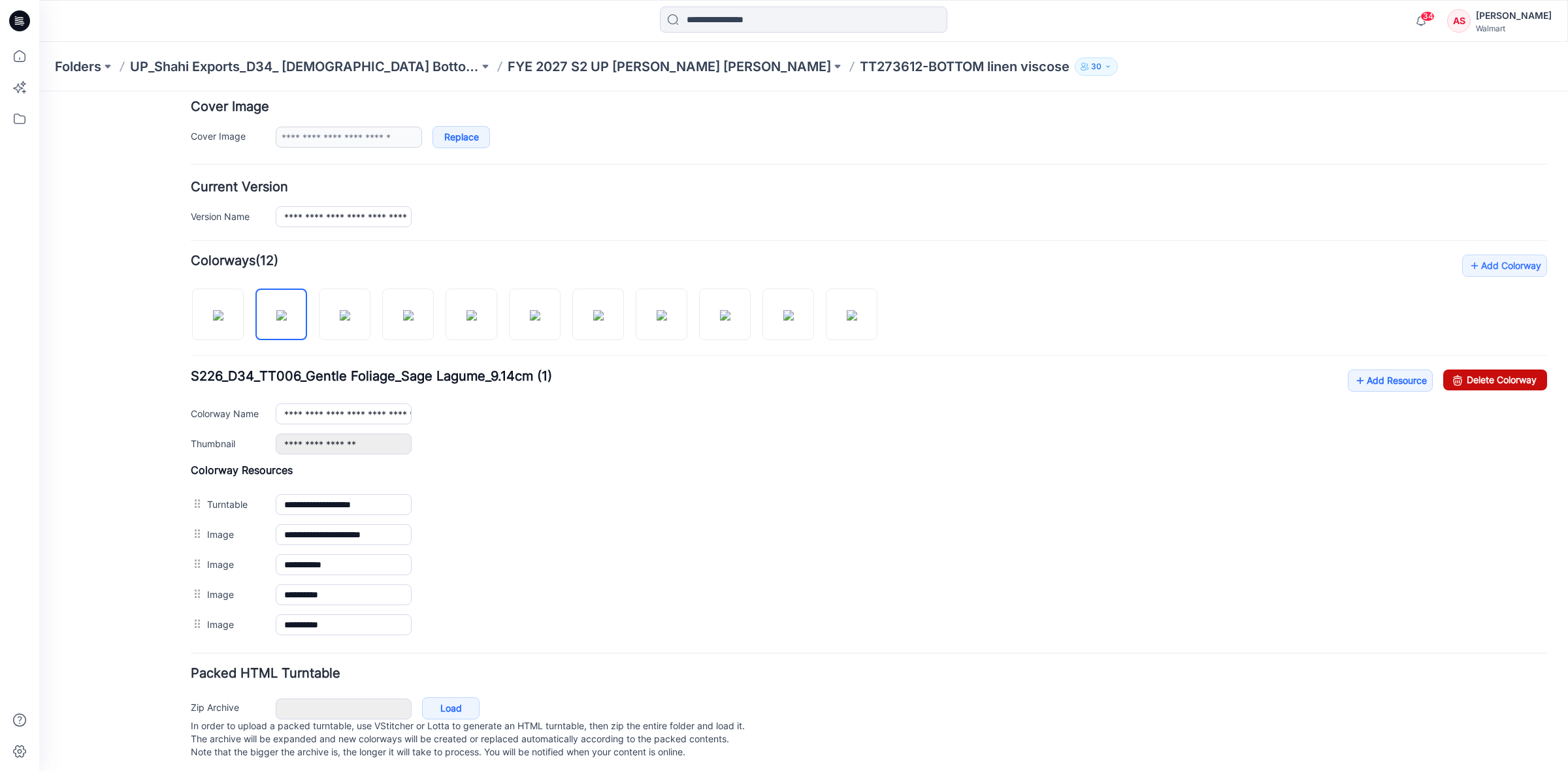
click at [1487, 380] on link "Delete Colorway" at bounding box center [1495, 380] width 104 height 21
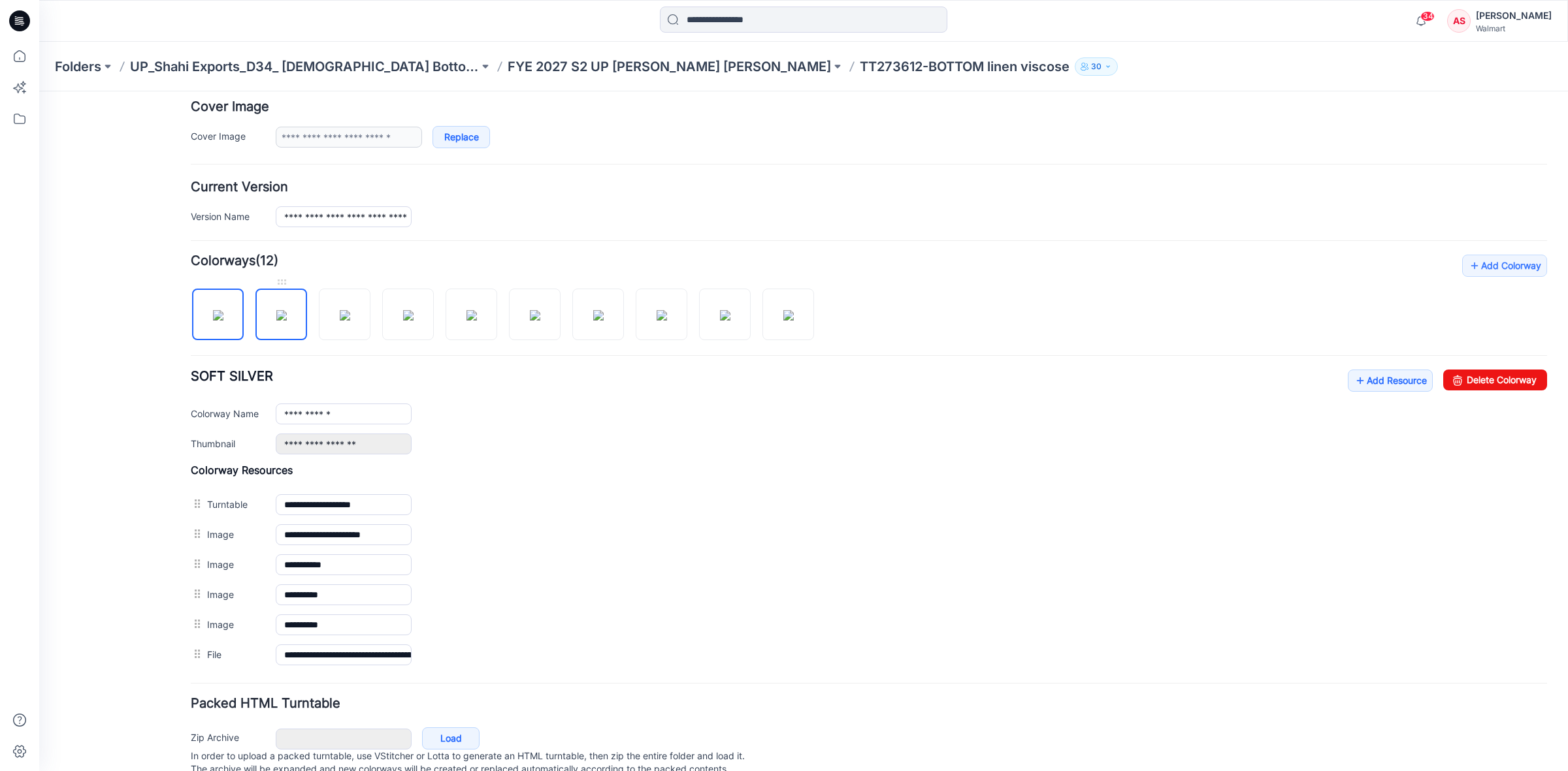
click at [279, 319] on img at bounding box center [282, 315] width 10 height 10
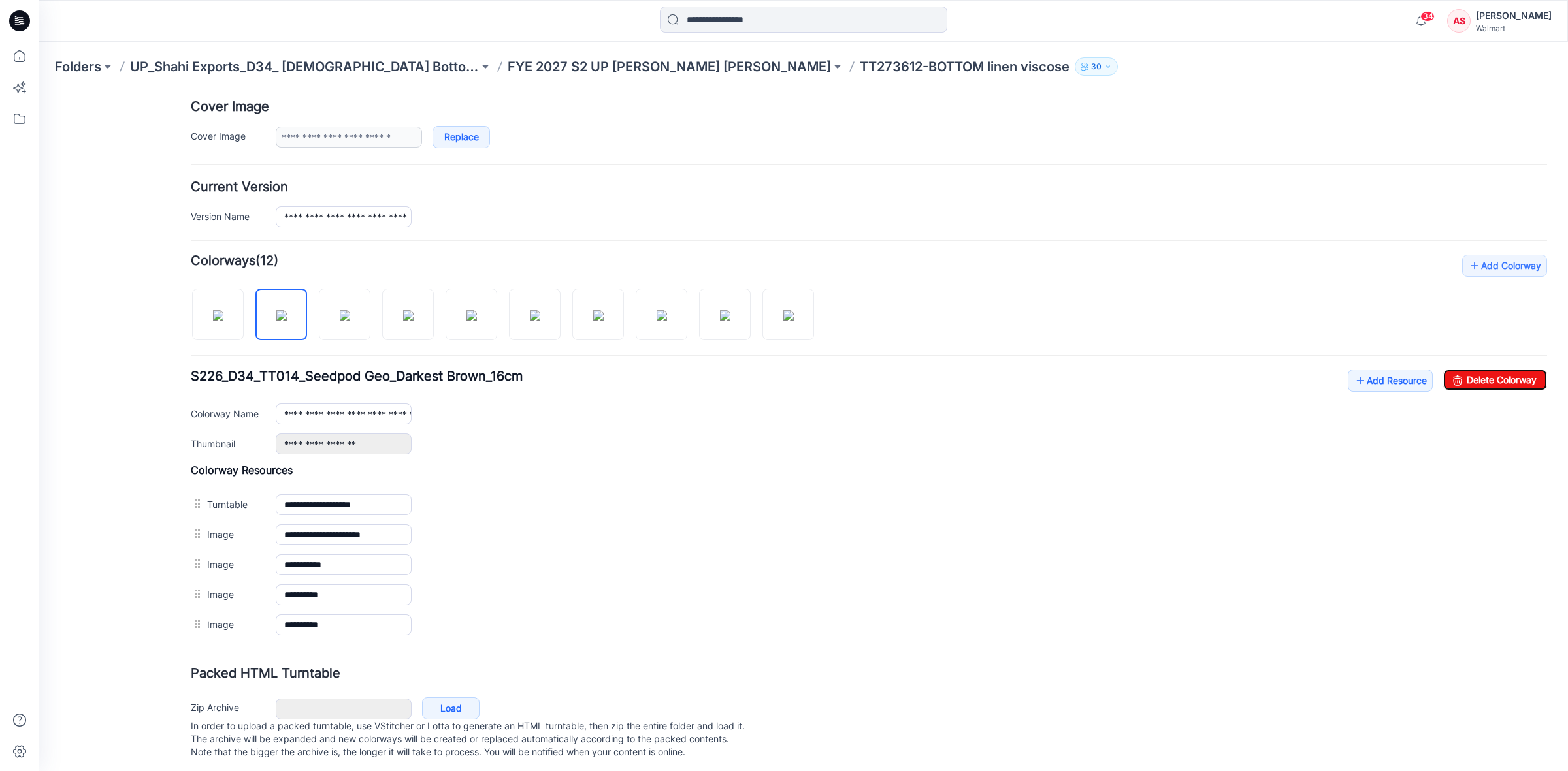
drag, startPoint x: 1498, startPoint y: 380, endPoint x: 863, endPoint y: 105, distance: 692.0
click at [1497, 380] on link "Delete Colorway" at bounding box center [1495, 380] width 104 height 21
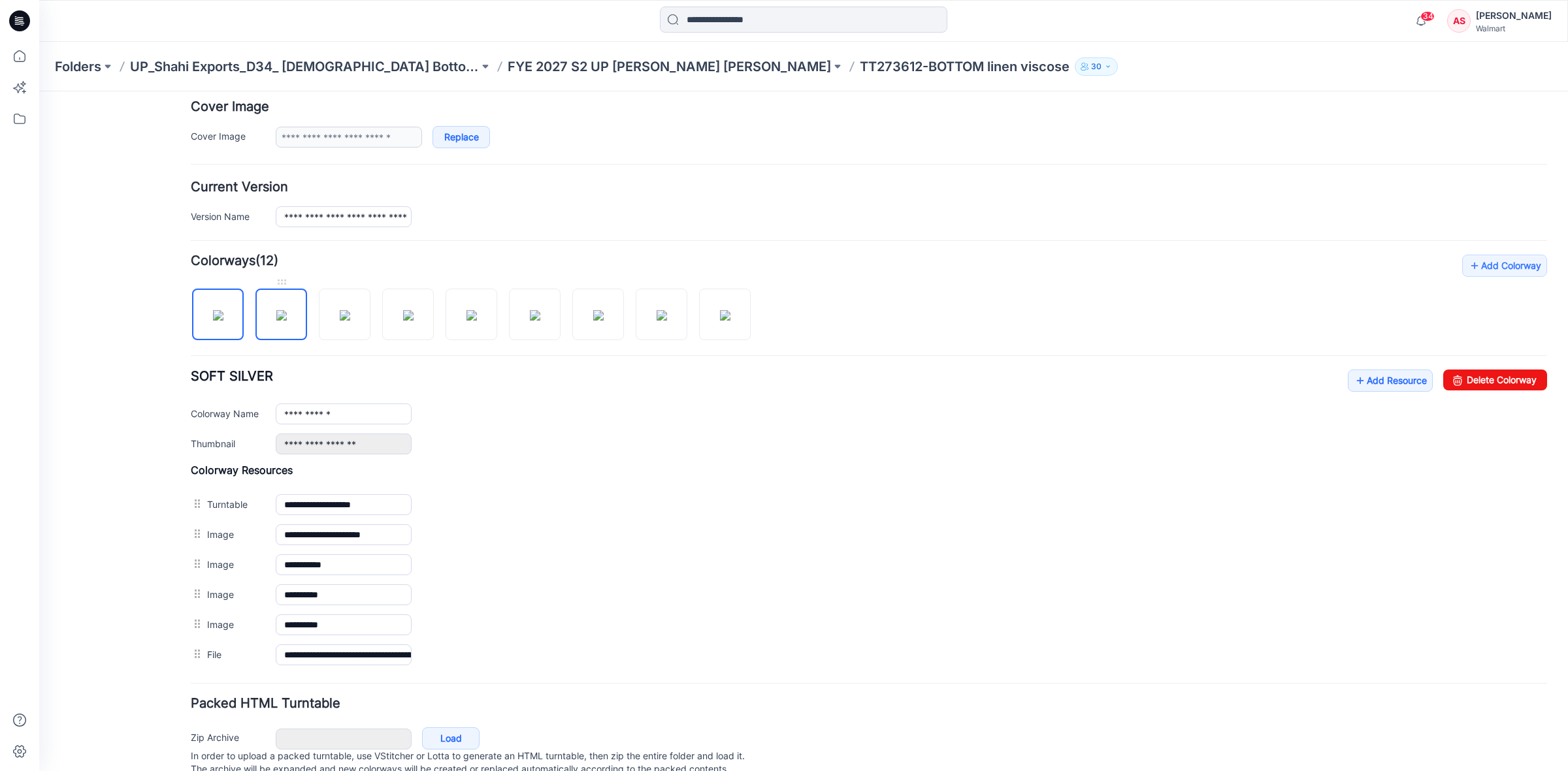
click at [277, 319] on img at bounding box center [282, 315] width 10 height 10
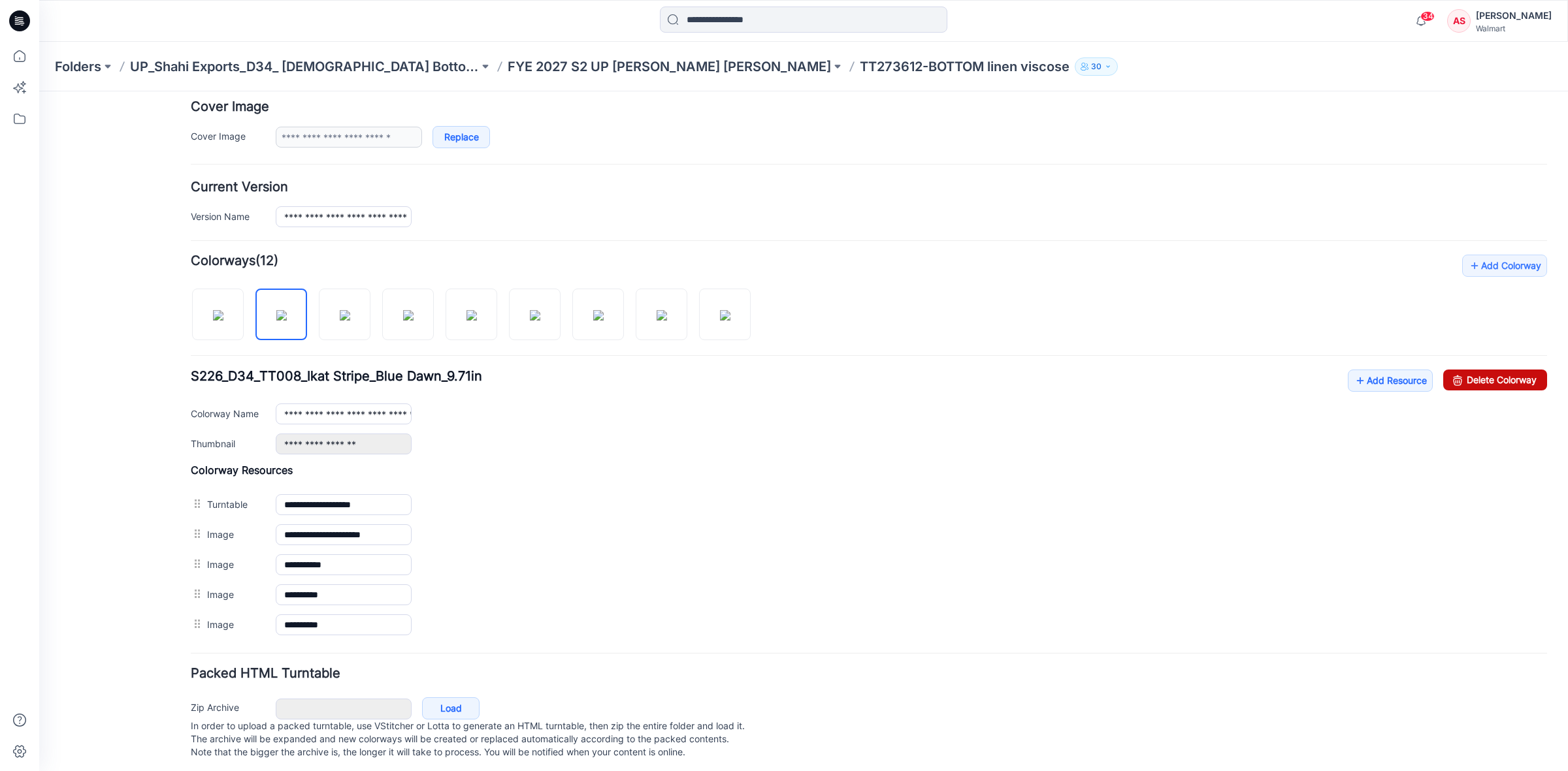
click at [1494, 386] on link "Delete Colorway" at bounding box center [1495, 380] width 104 height 21
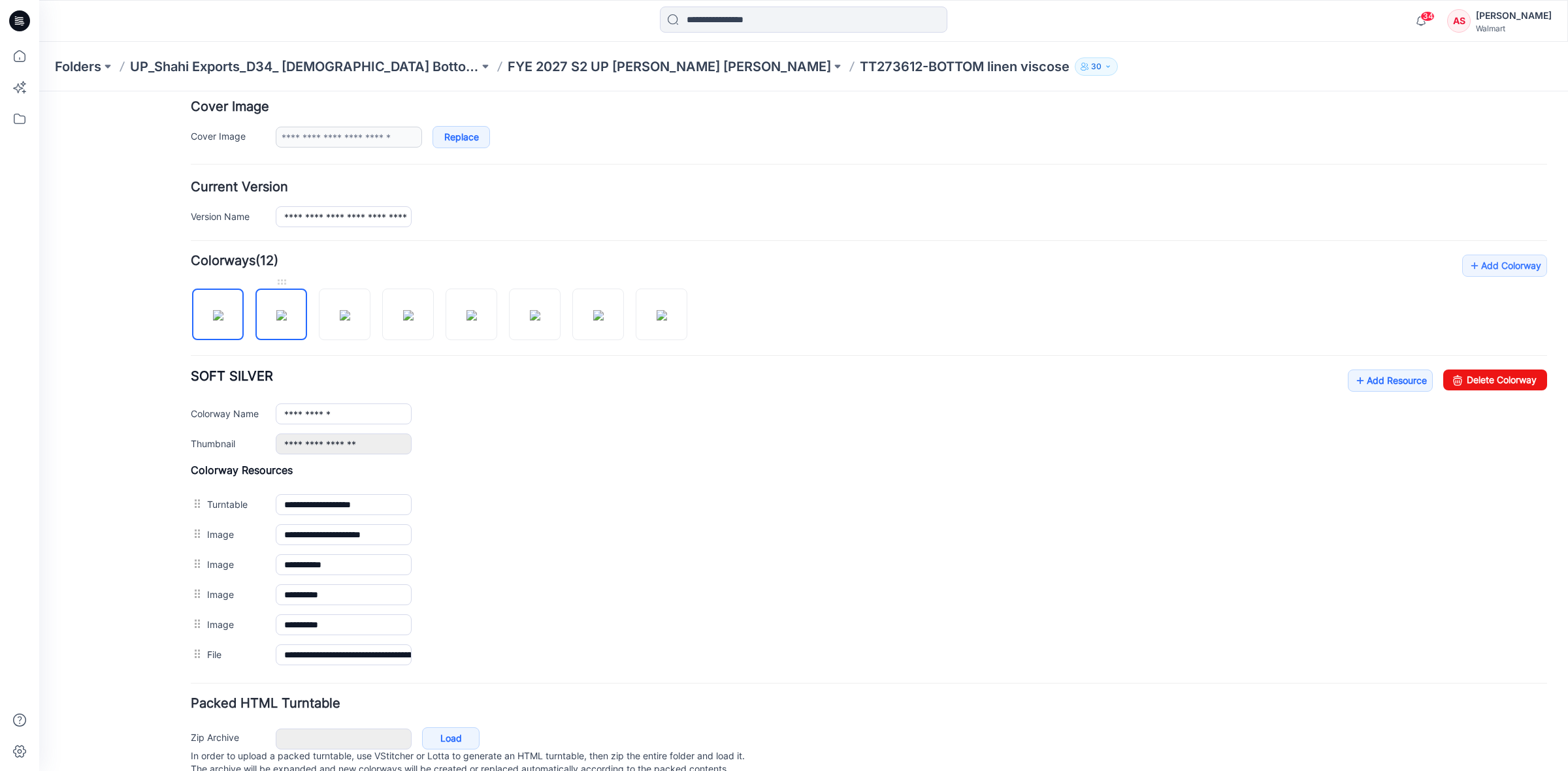
click at [278, 321] on img at bounding box center [282, 315] width 10 height 10
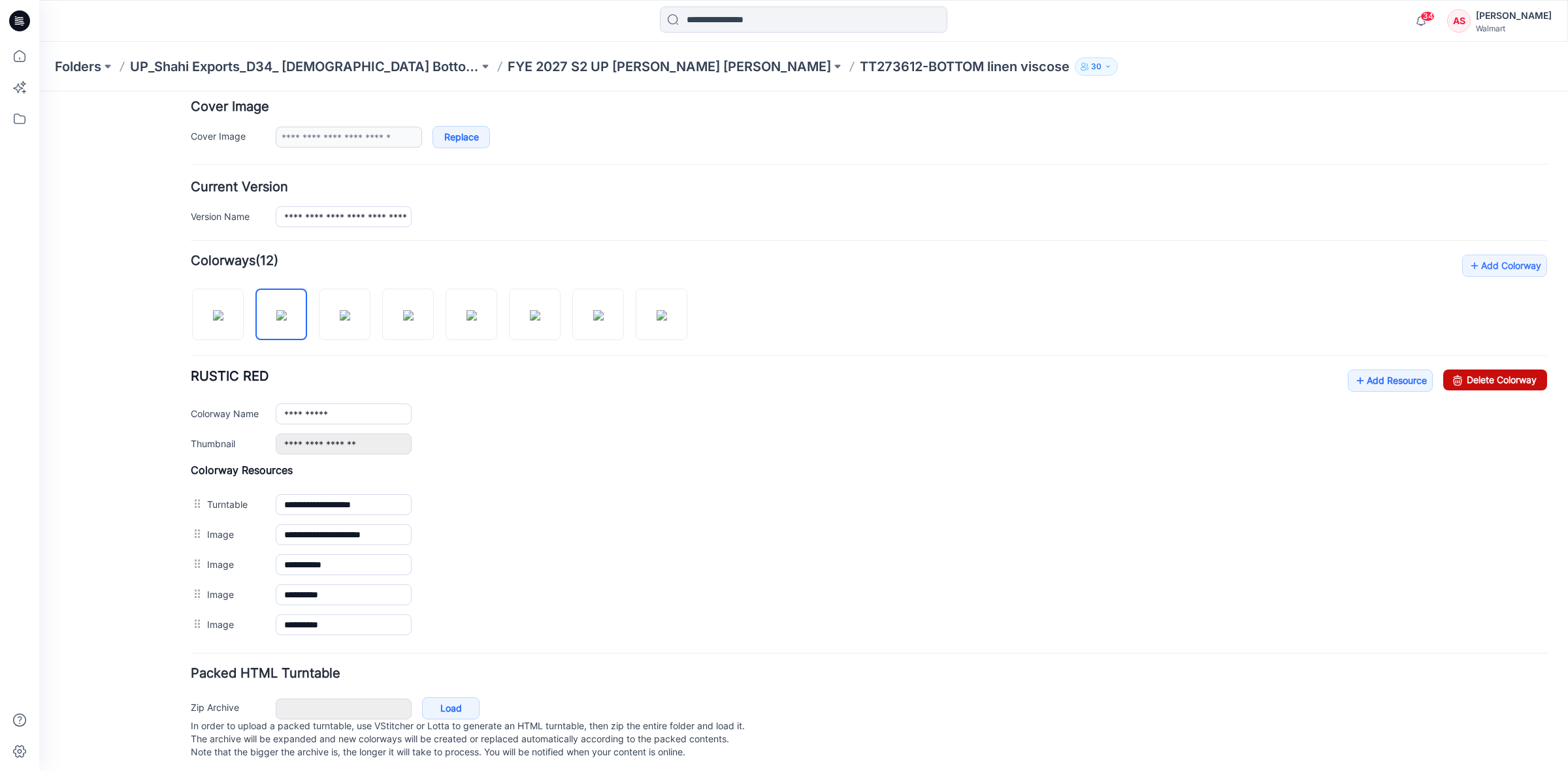
click at [1479, 390] on link "Delete Colorway" at bounding box center [1495, 380] width 104 height 21
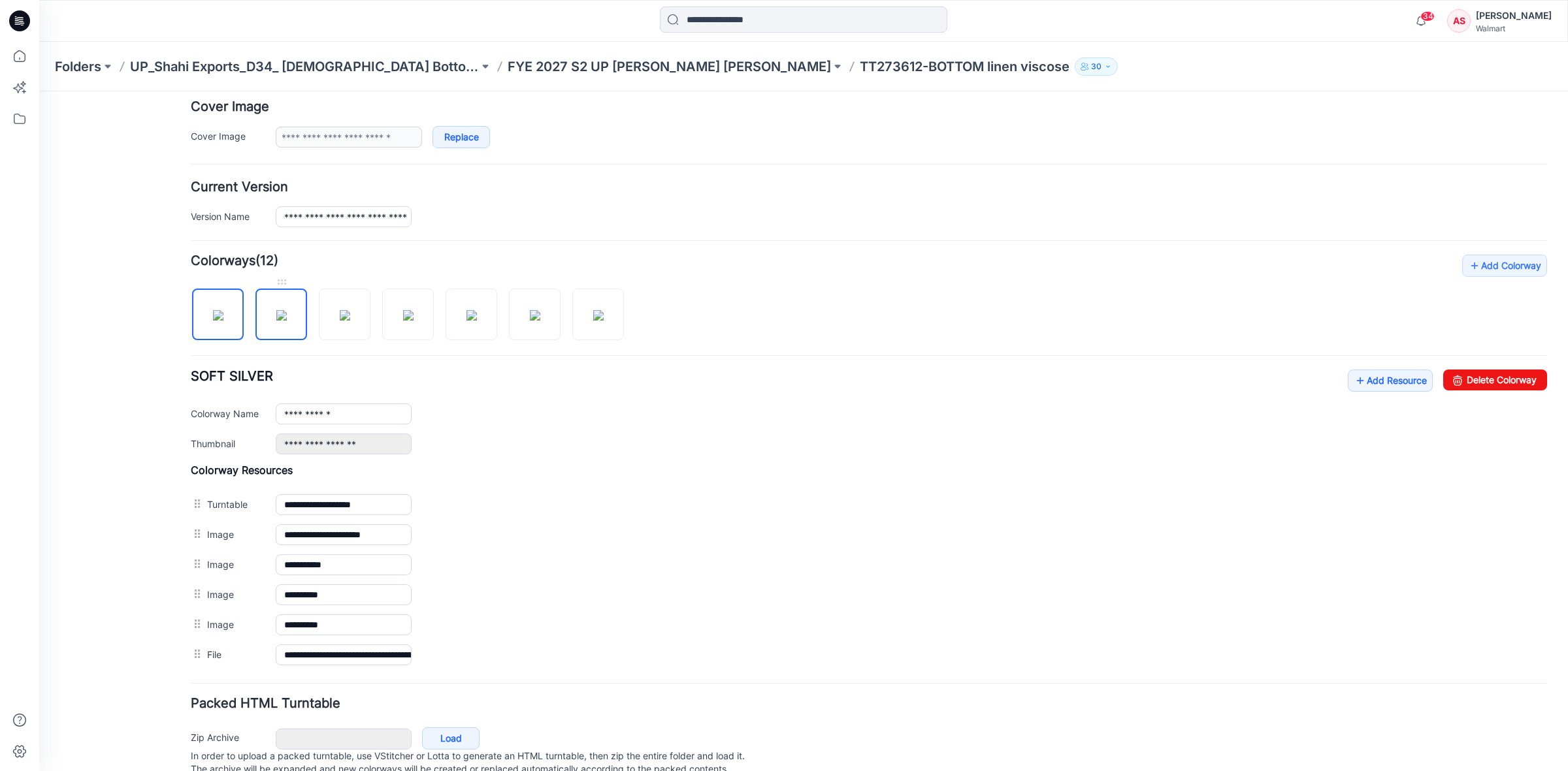
click at [277, 317] on img at bounding box center [282, 315] width 10 height 10
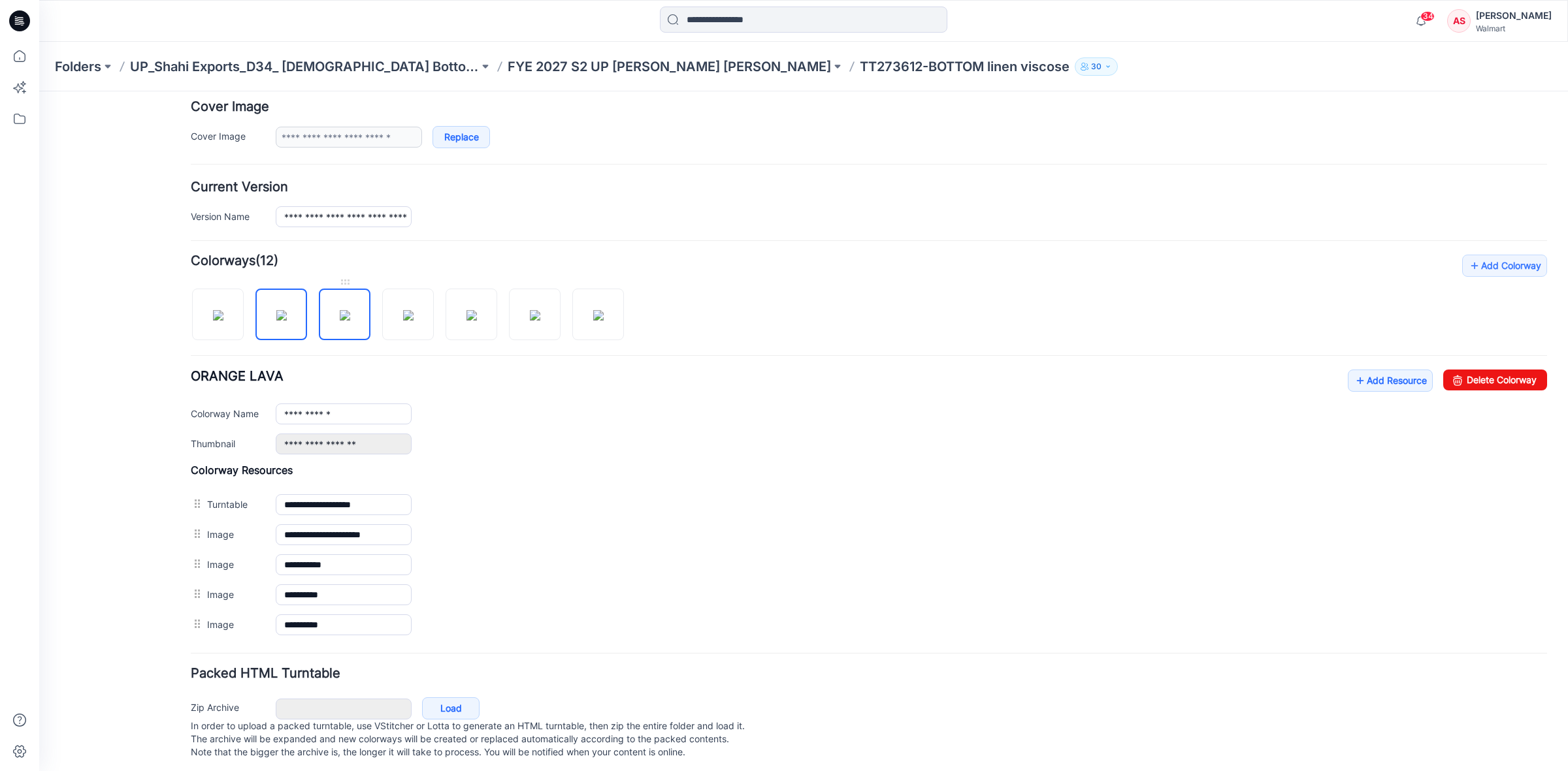
click at [344, 317] on img at bounding box center [344, 315] width 10 height 10
click at [1480, 377] on link "Delete Colorway" at bounding box center [1495, 380] width 104 height 21
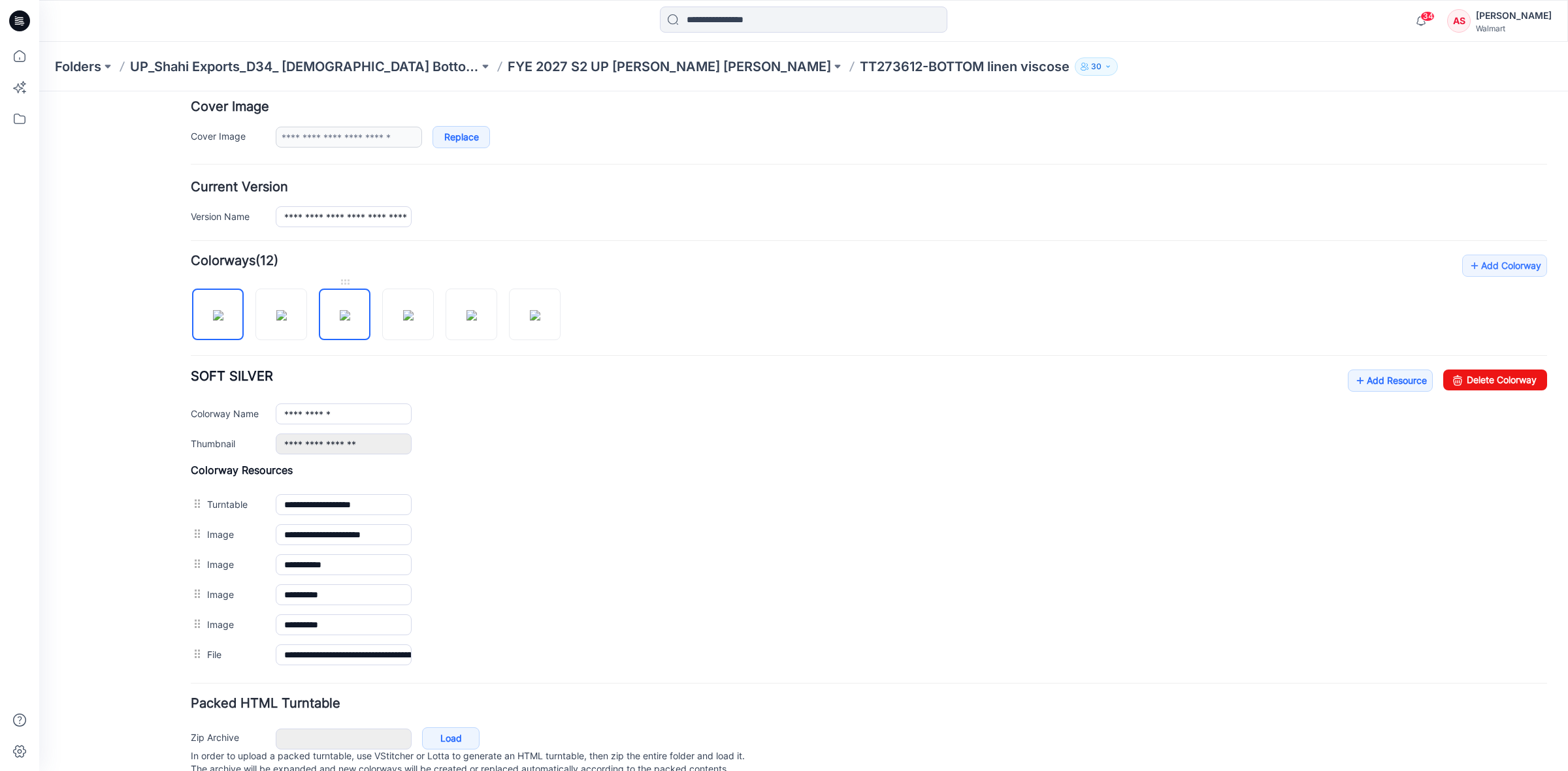
click at [341, 321] on img at bounding box center [344, 315] width 10 height 10
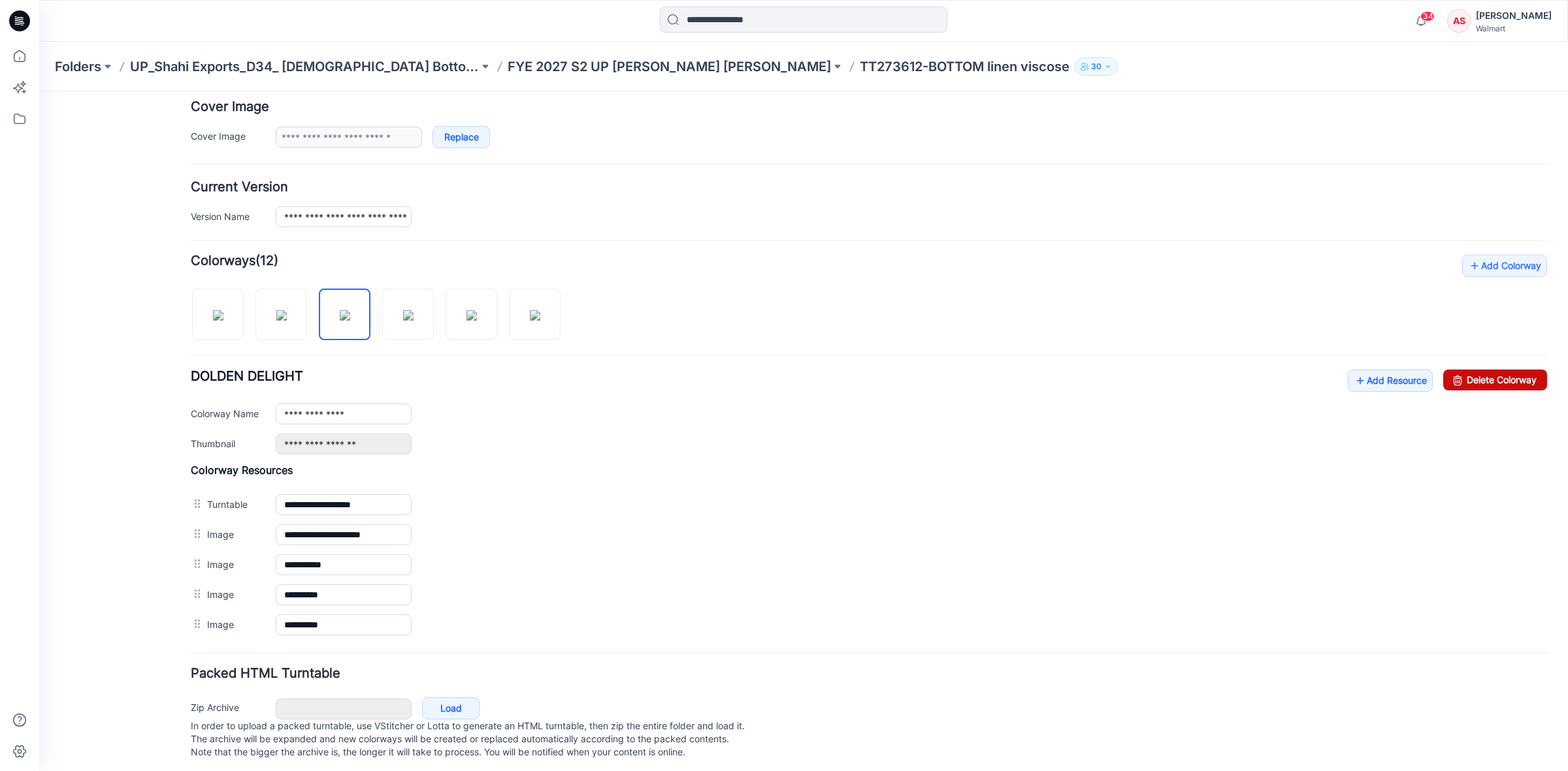
click at [1449, 381] on icon at bounding box center [1457, 380] width 18 height 21
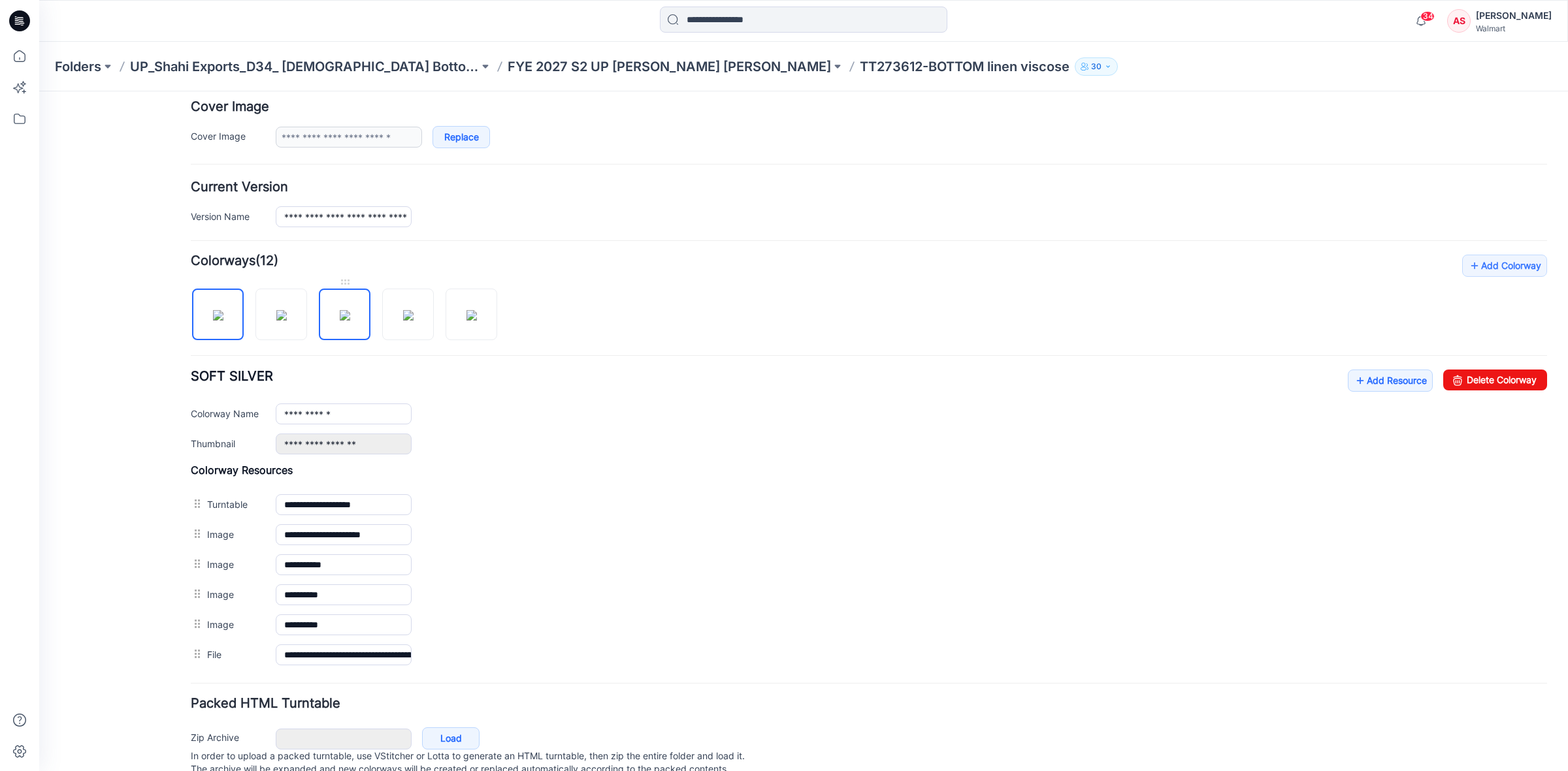
click at [340, 315] on img at bounding box center [344, 315] width 10 height 10
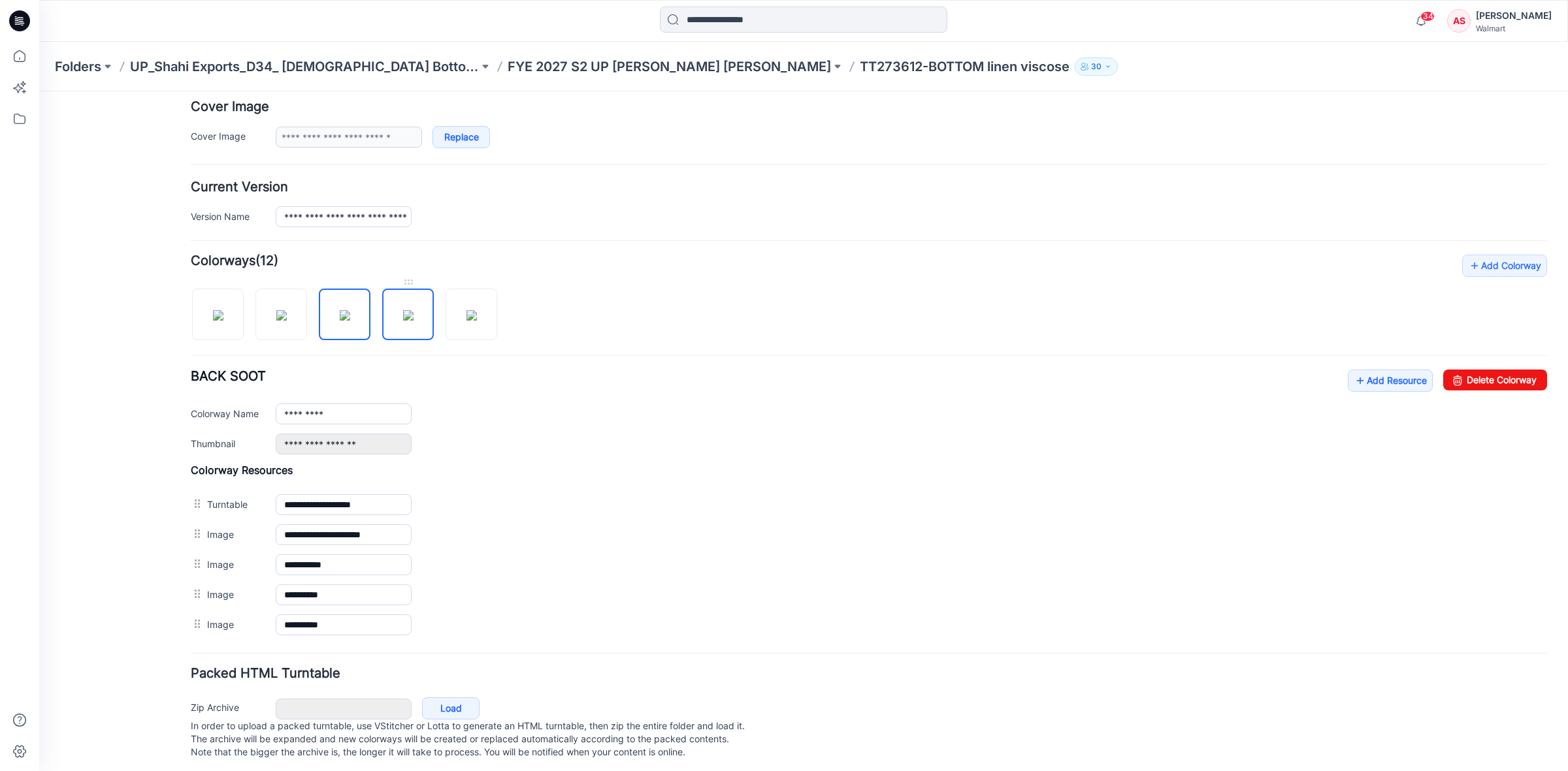
click at [412, 317] on img at bounding box center [408, 315] width 10 height 10
click at [466, 318] on img at bounding box center [471, 315] width 10 height 10
type input "*********"
click at [17, 27] on icon at bounding box center [20, 21] width 21 height 21
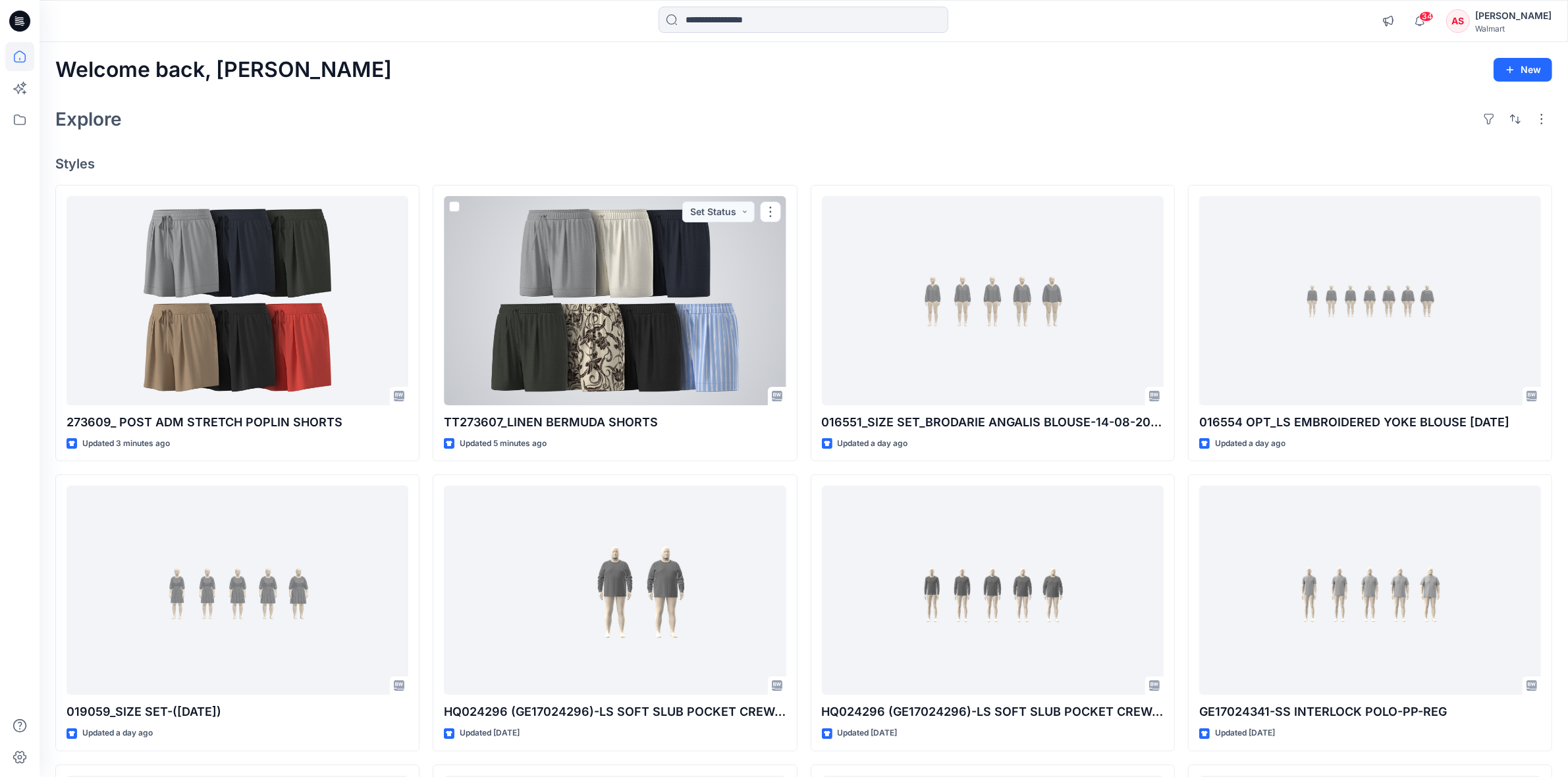
click at [560, 301] on div at bounding box center [614, 300] width 341 height 209
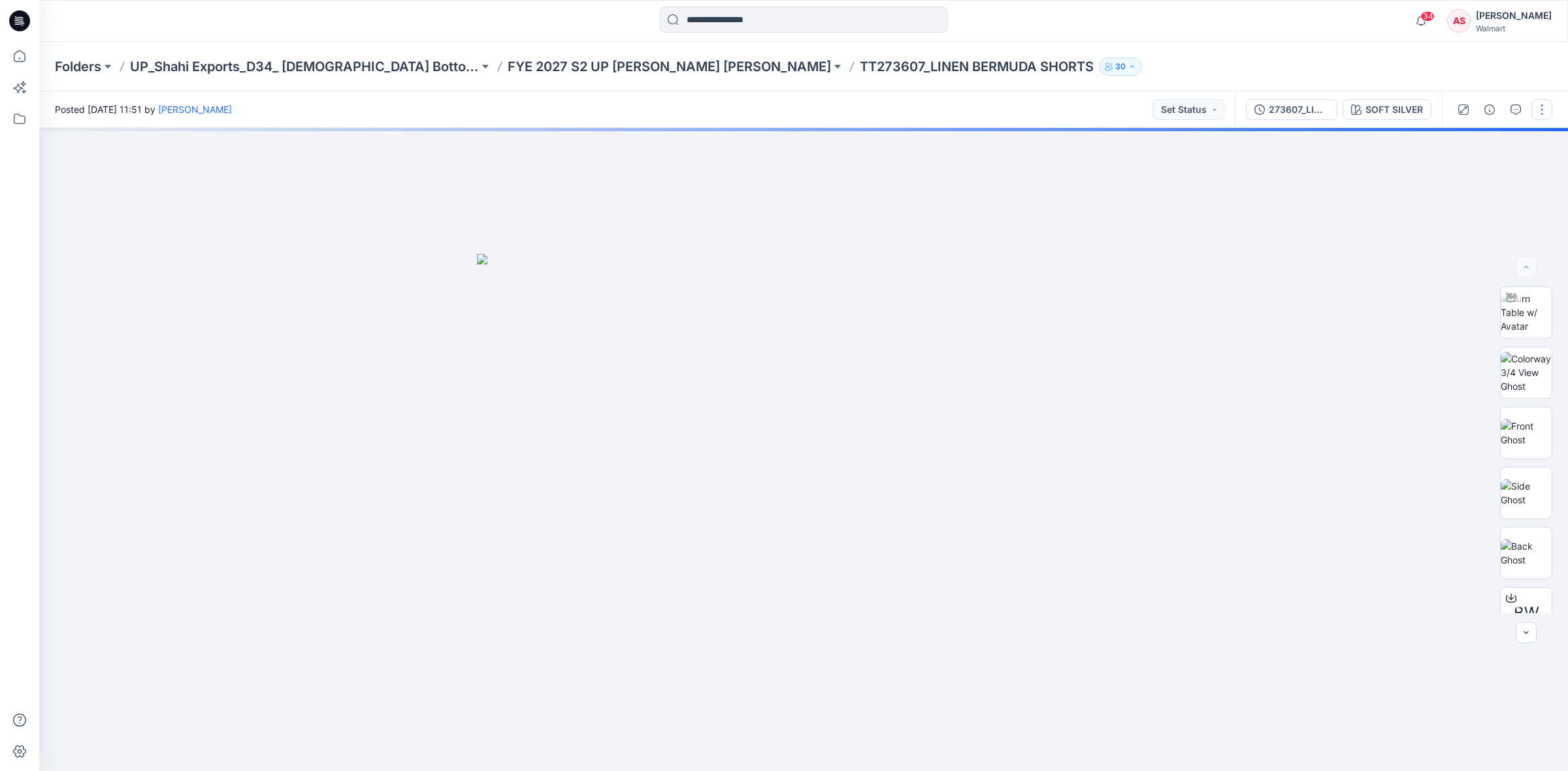
click at [1545, 110] on button "button" at bounding box center [1542, 110] width 21 height 21
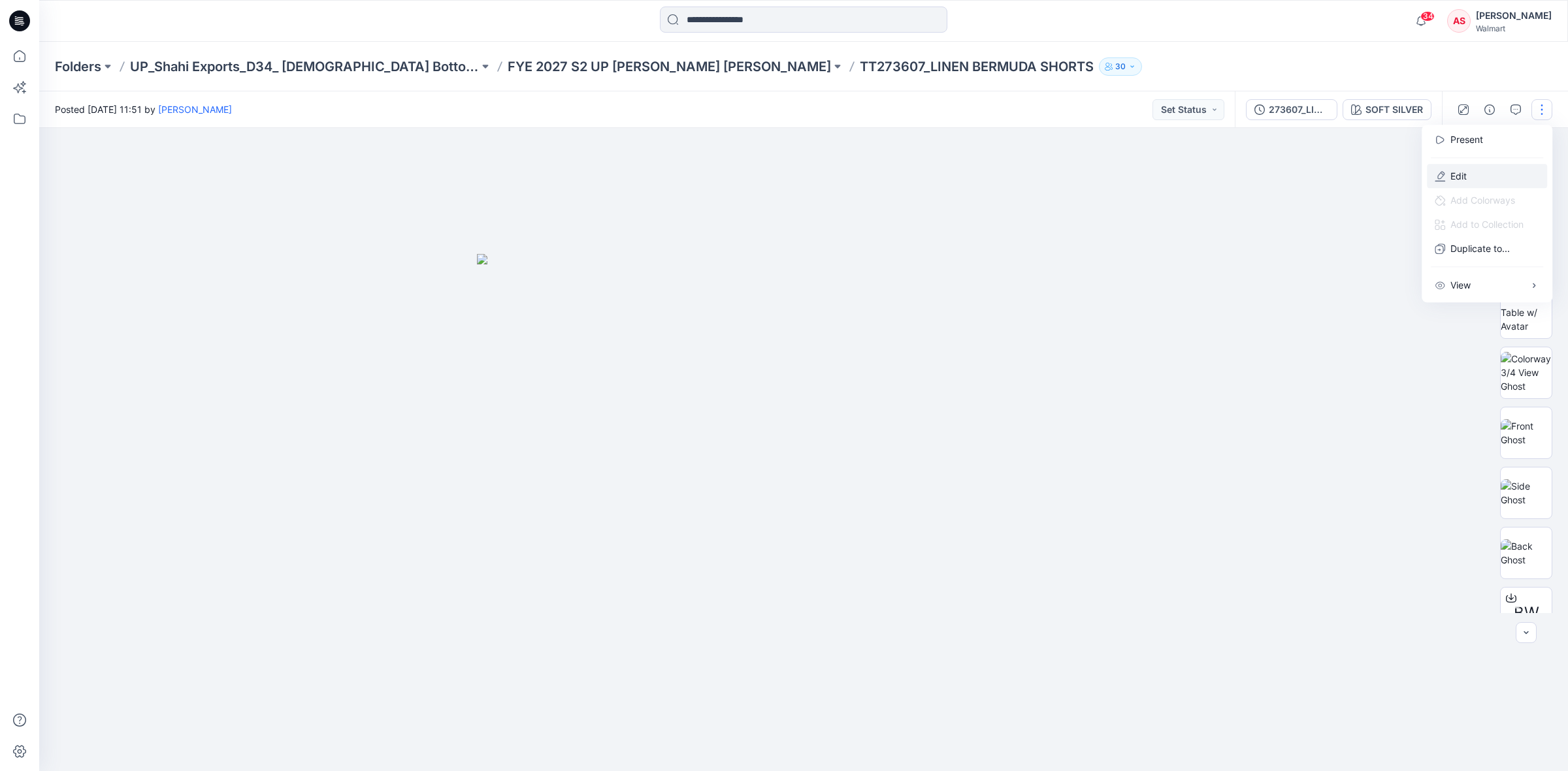
click at [1455, 175] on p "Edit" at bounding box center [1458, 175] width 16 height 14
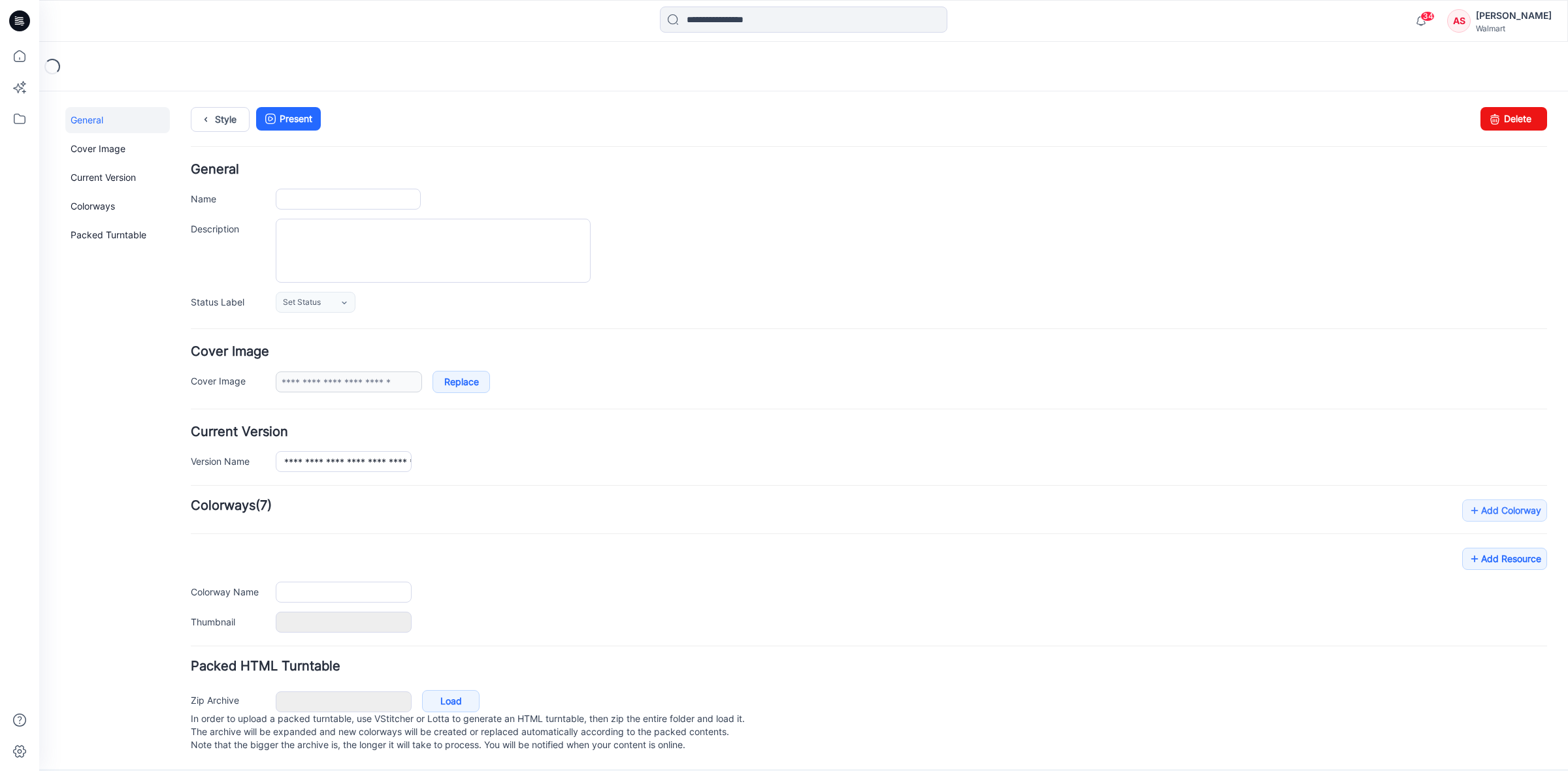
scroll to position [14, 0]
type input "**********"
type textarea "**********"
type input "**********"
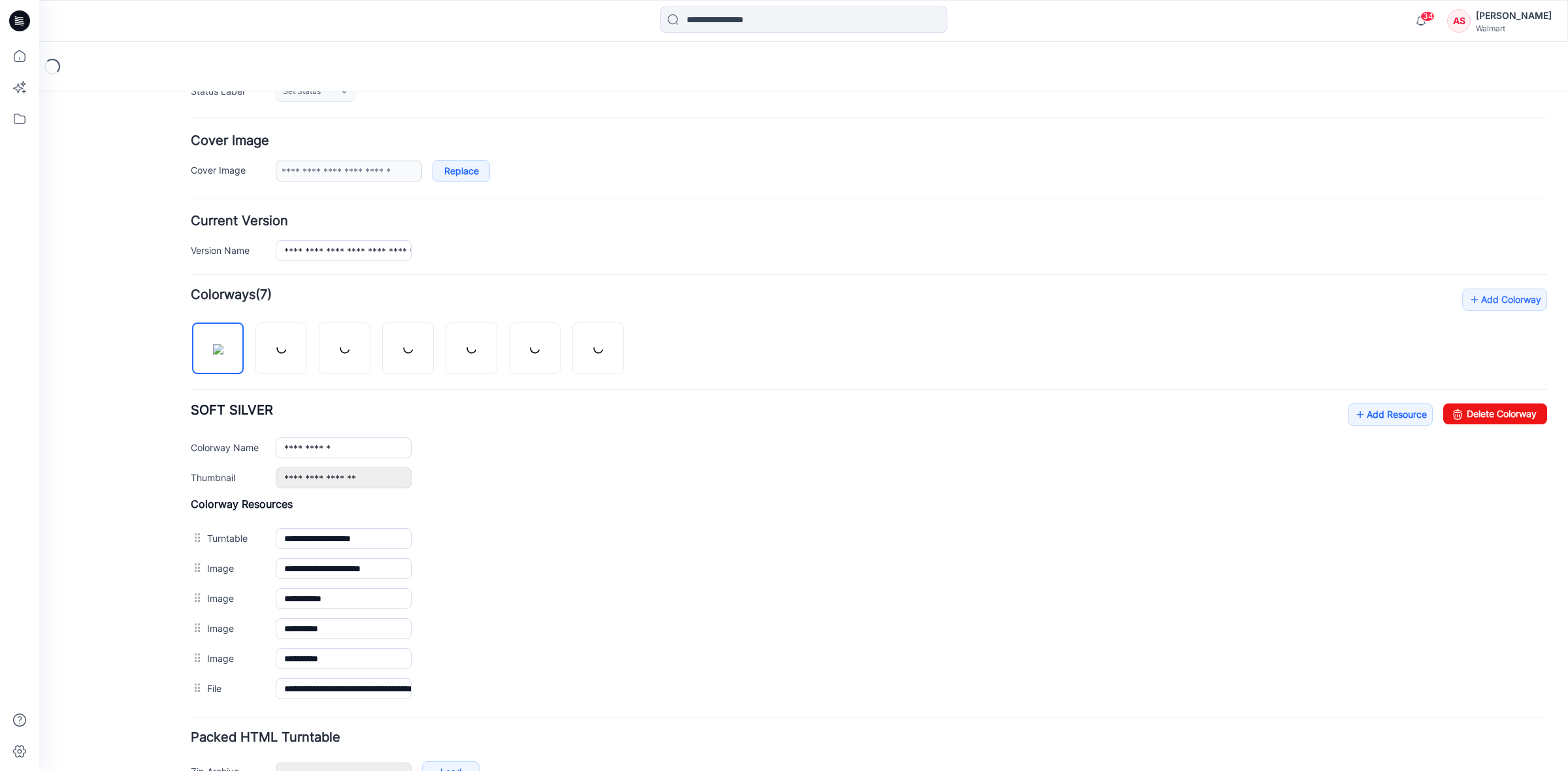
scroll to position [259, 0]
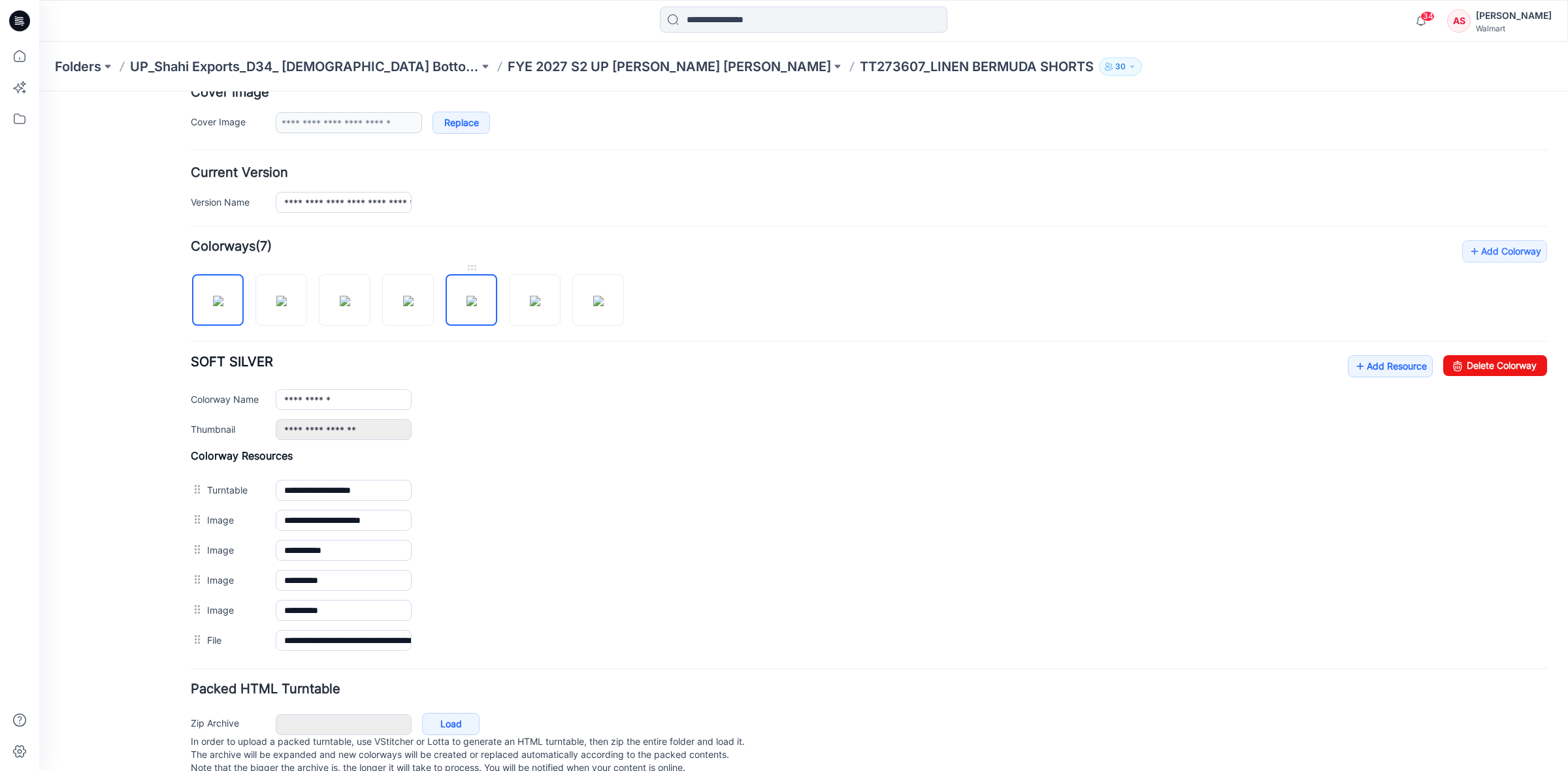
click at [477, 297] on img at bounding box center [471, 300] width 10 height 10
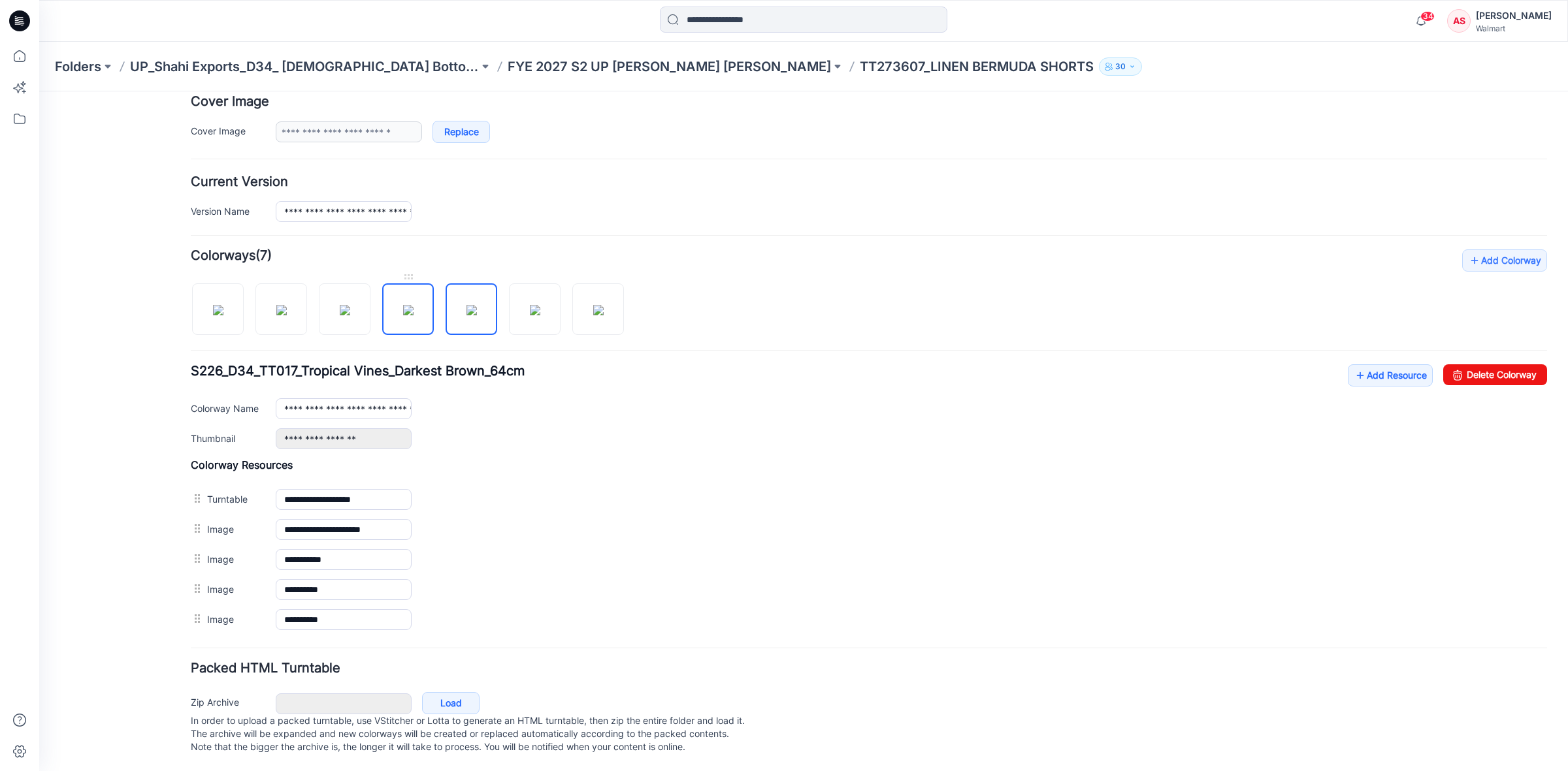
click at [414, 309] on img at bounding box center [408, 310] width 10 height 10
click at [593, 305] on img at bounding box center [598, 310] width 10 height 10
click at [466, 305] on img at bounding box center [471, 310] width 10 height 10
click at [406, 305] on img at bounding box center [408, 310] width 10 height 10
click at [350, 305] on img at bounding box center [344, 310] width 10 height 10
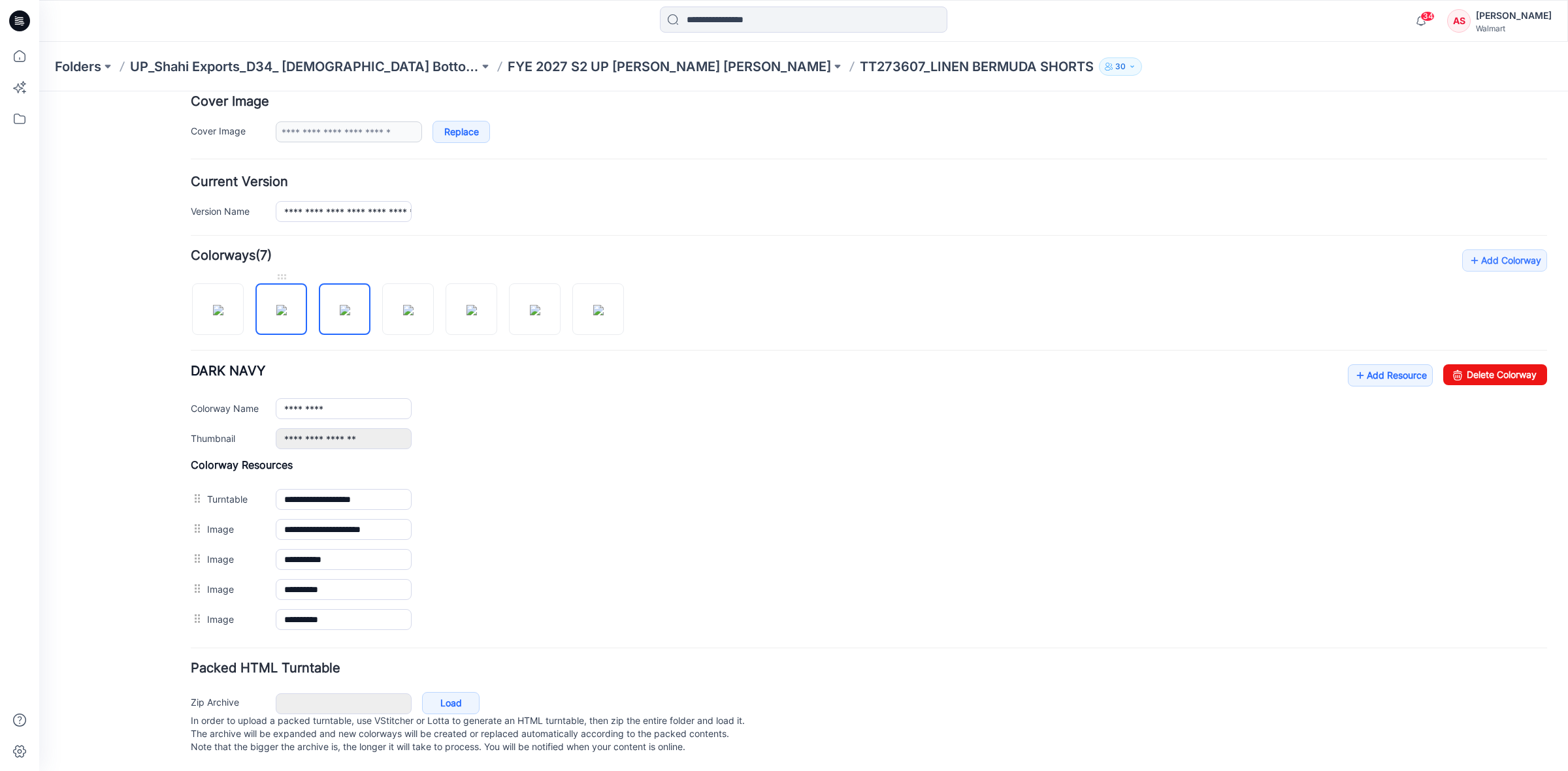
click at [284, 305] on img at bounding box center [282, 310] width 10 height 10
click at [349, 305] on img at bounding box center [344, 310] width 10 height 10
click at [603, 309] on img at bounding box center [598, 310] width 10 height 10
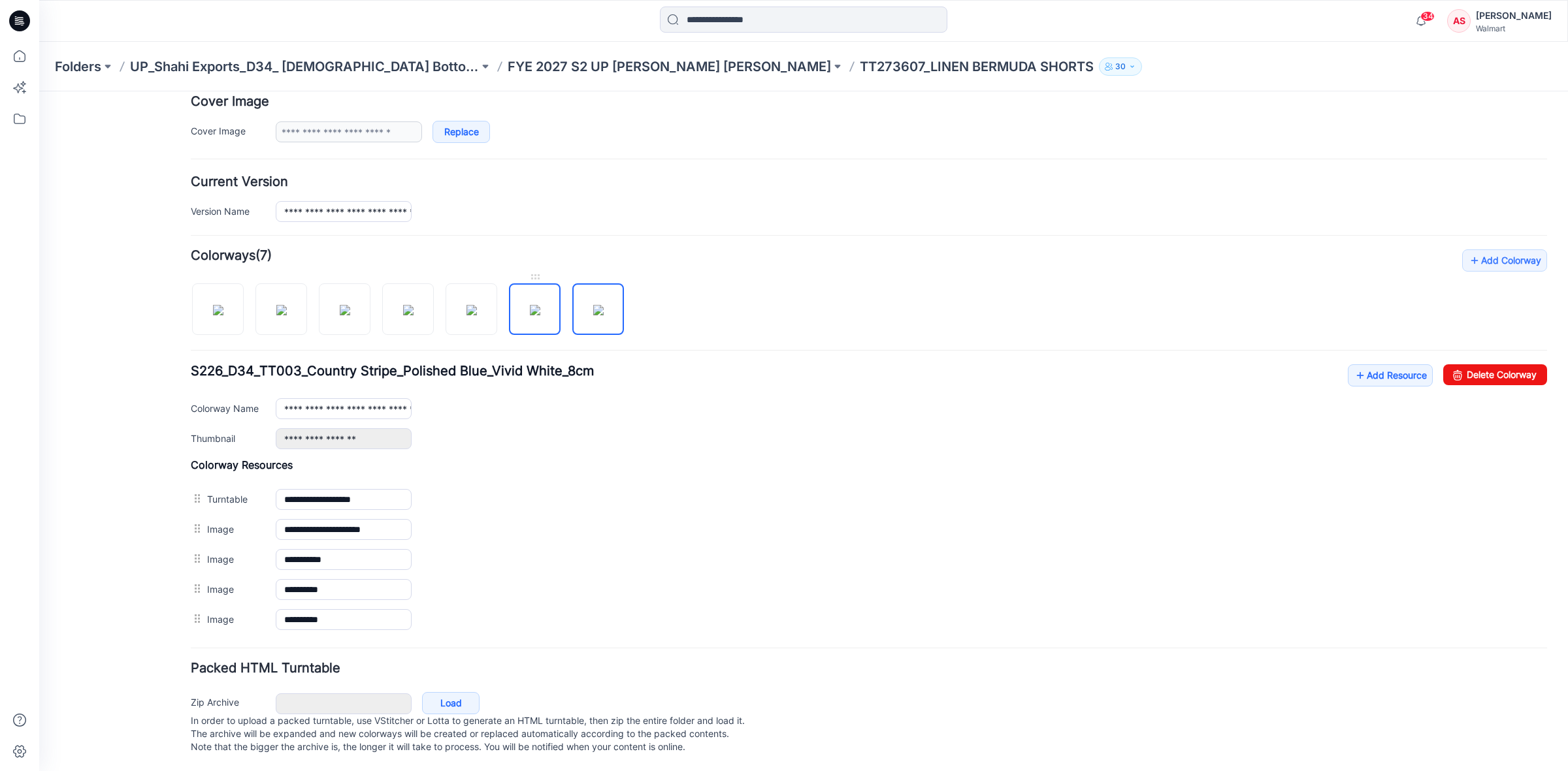
click at [532, 309] on img at bounding box center [535, 310] width 10 height 10
click at [474, 310] on img at bounding box center [471, 310] width 10 height 10
click at [405, 310] on img at bounding box center [408, 310] width 10 height 10
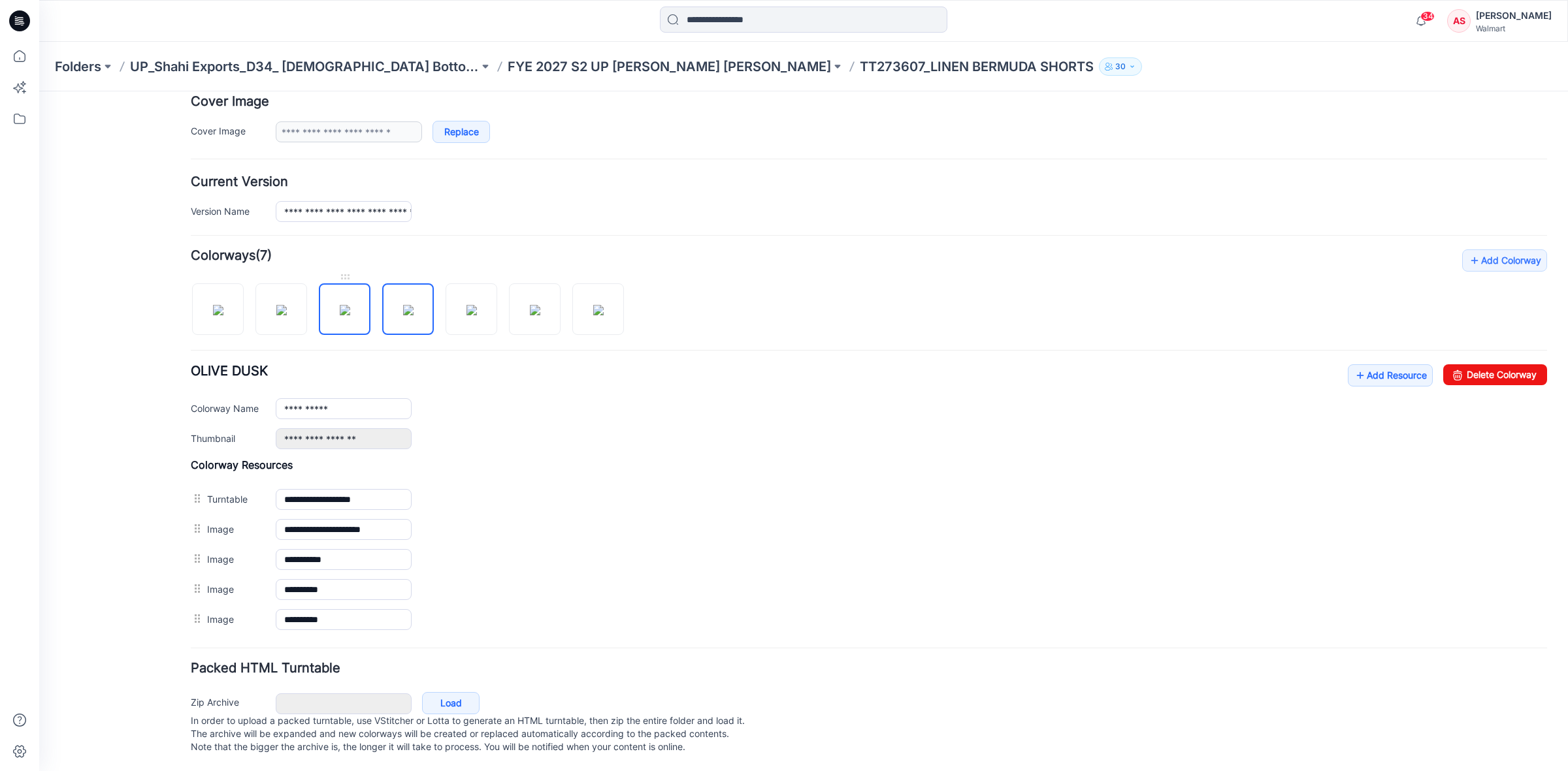
click at [348, 306] on img at bounding box center [344, 310] width 10 height 10
click at [279, 315] on img at bounding box center [282, 310] width 10 height 10
type input "**********"
click at [7, 15] on div at bounding box center [20, 21] width 42 height 42
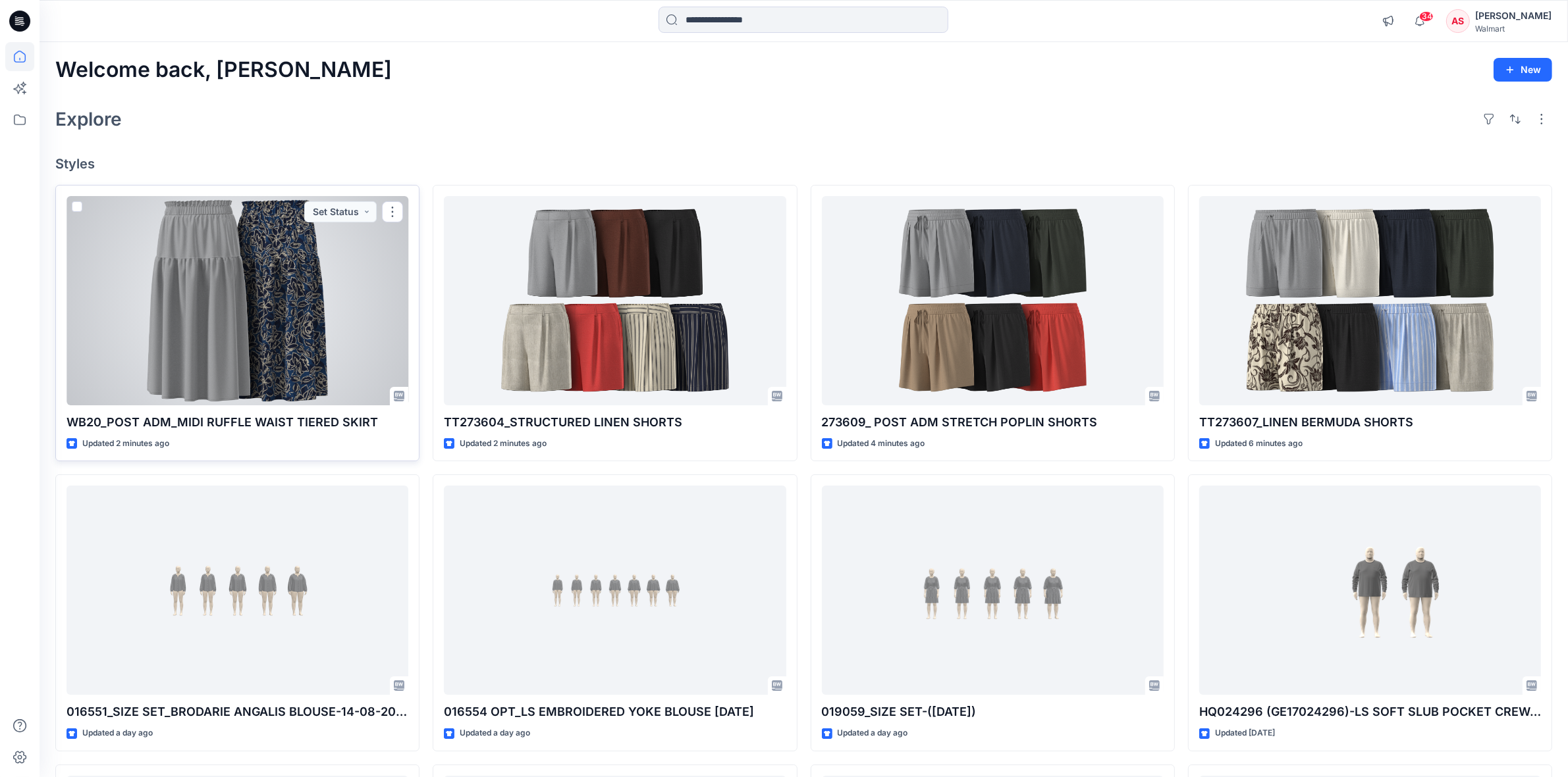
click at [257, 304] on div at bounding box center [236, 300] width 341 height 209
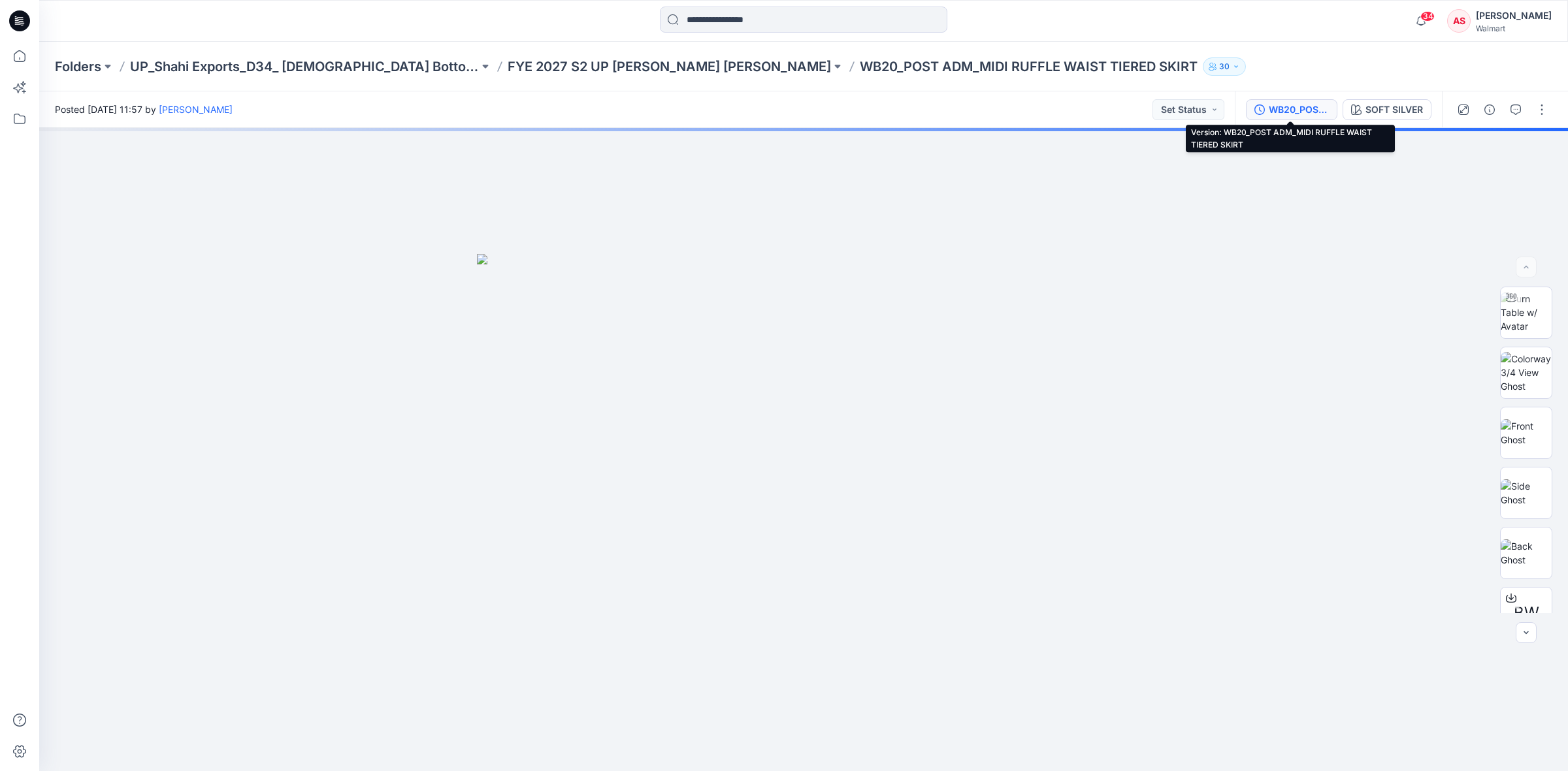
click at [1277, 106] on div "WB20_POST ADM_MIDI RUFFLE WAIST TIERED SKIRT" at bounding box center [1299, 109] width 60 height 14
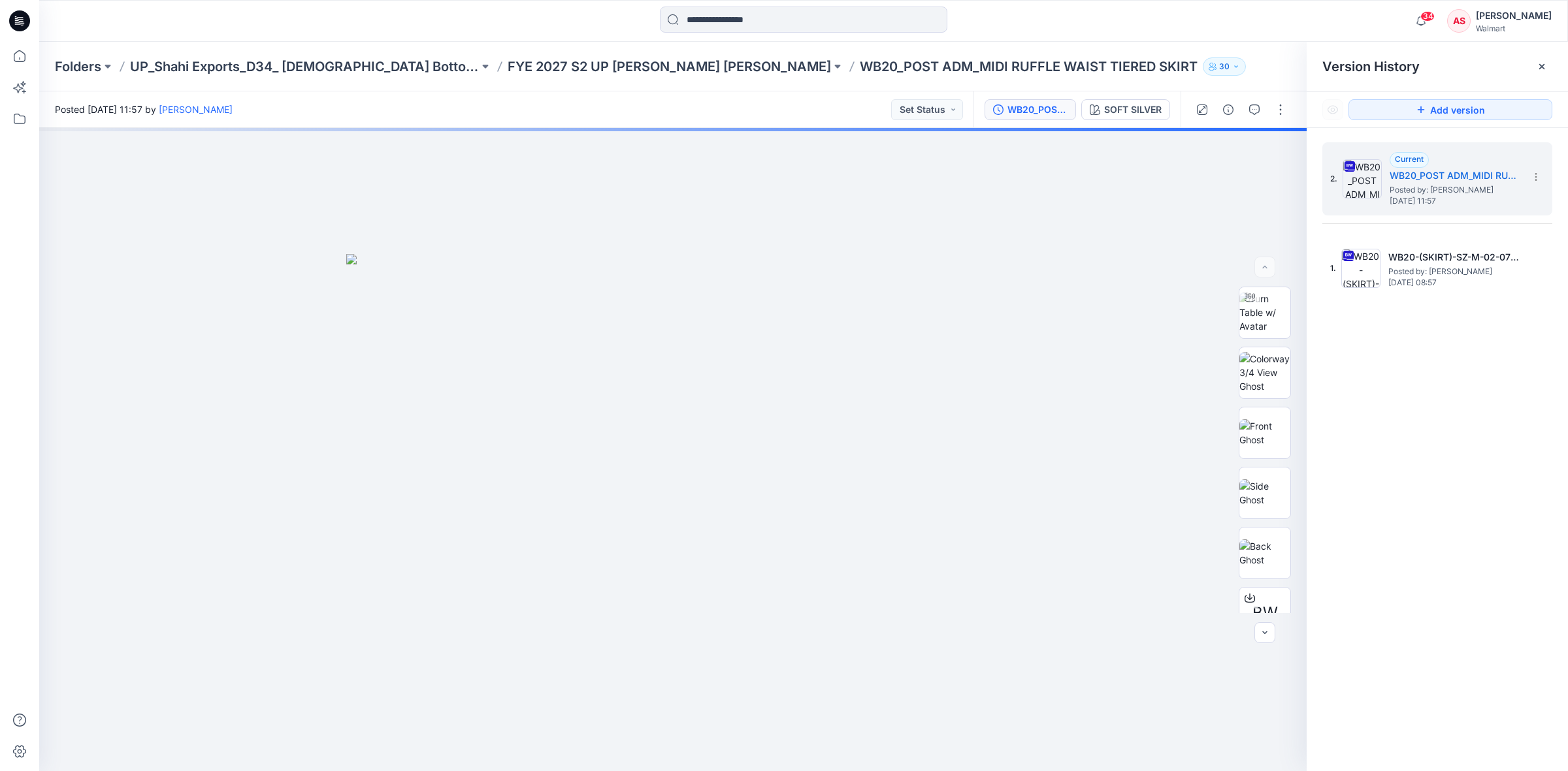
click at [23, 23] on icon at bounding box center [22, 23] width 5 height 1
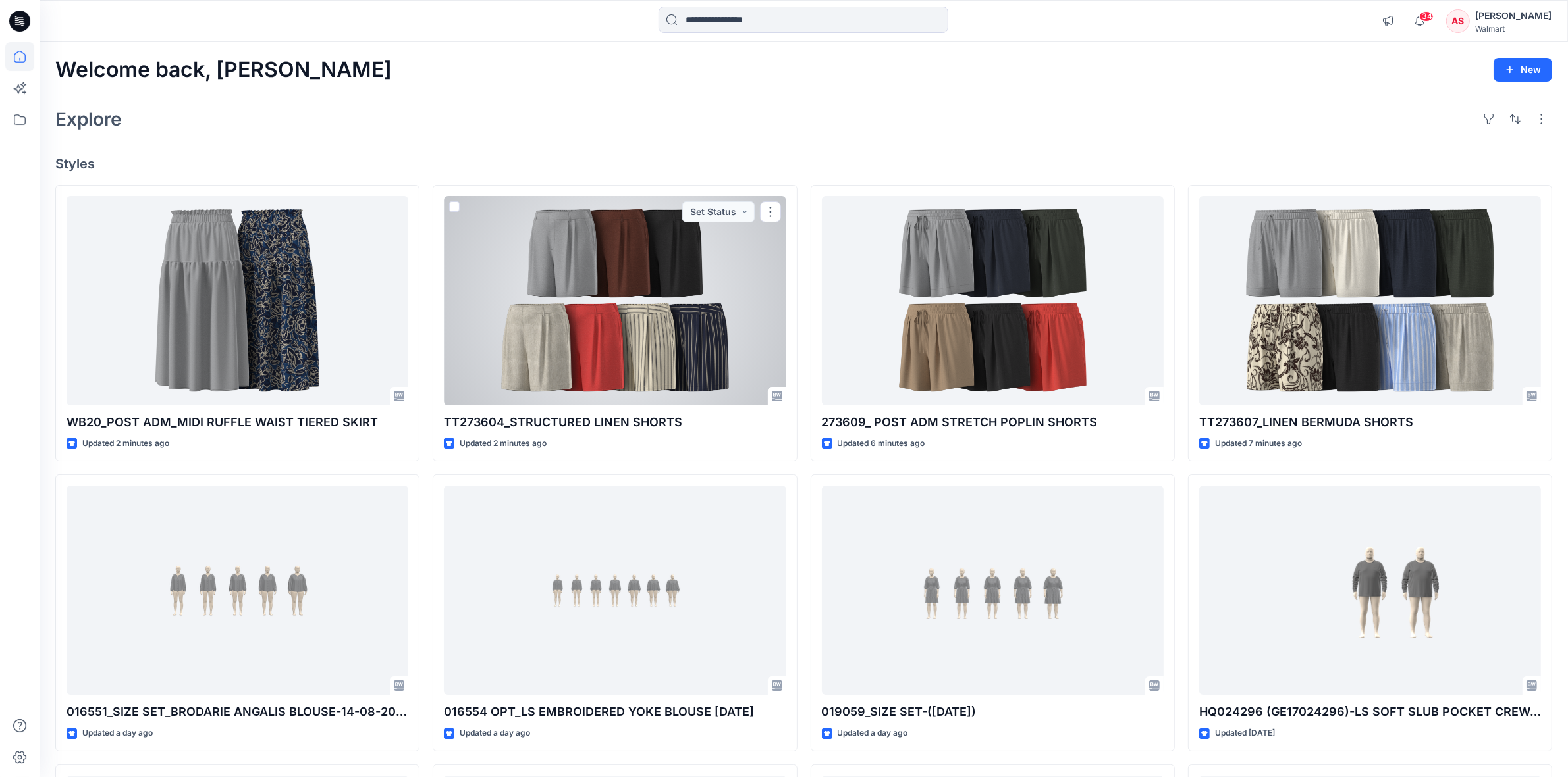
click at [549, 302] on div at bounding box center [614, 300] width 341 height 209
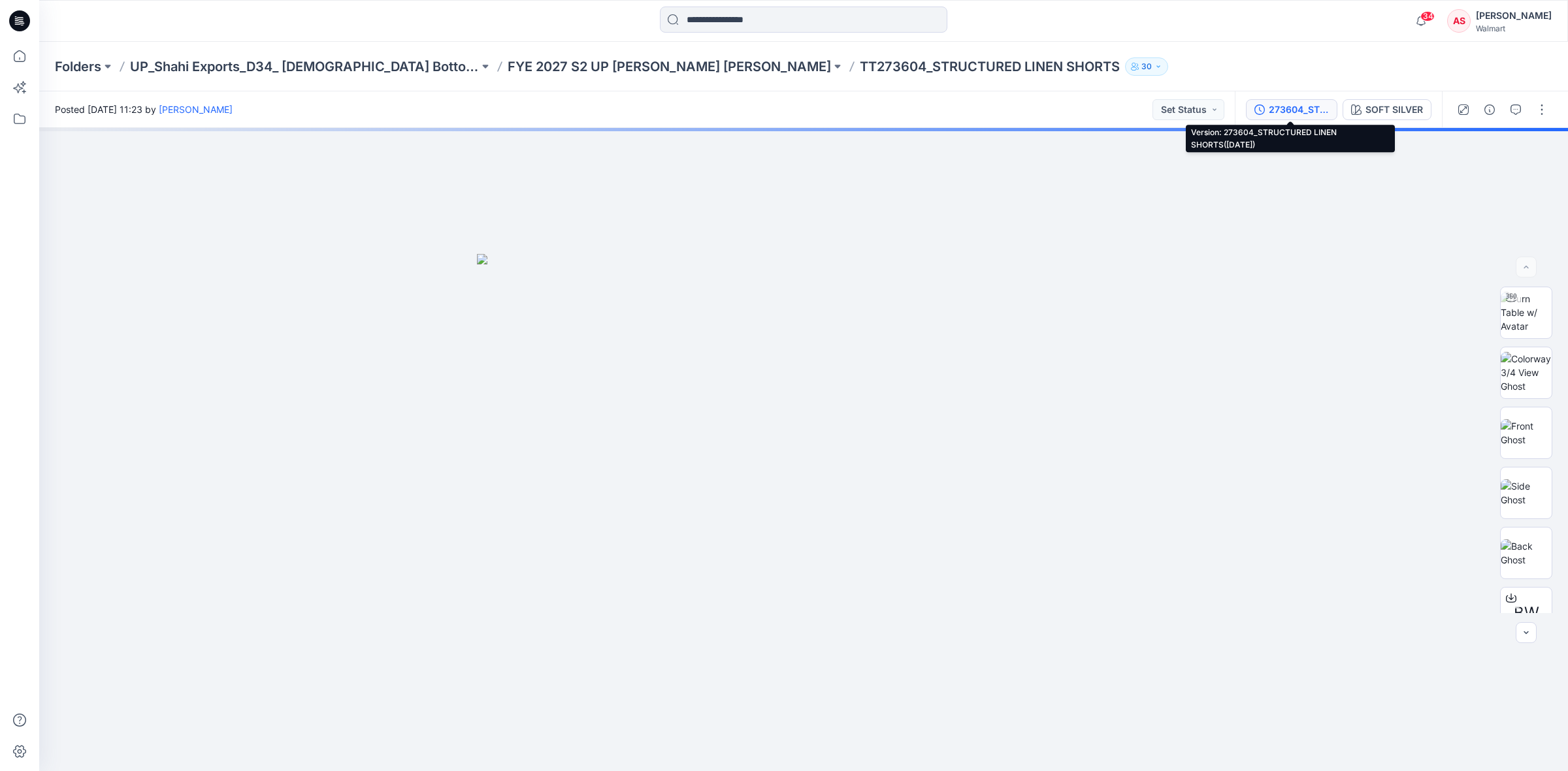
click at [1316, 106] on div "273604_STRUCTURED LINEN SHORTS([DATE])" at bounding box center [1299, 109] width 60 height 14
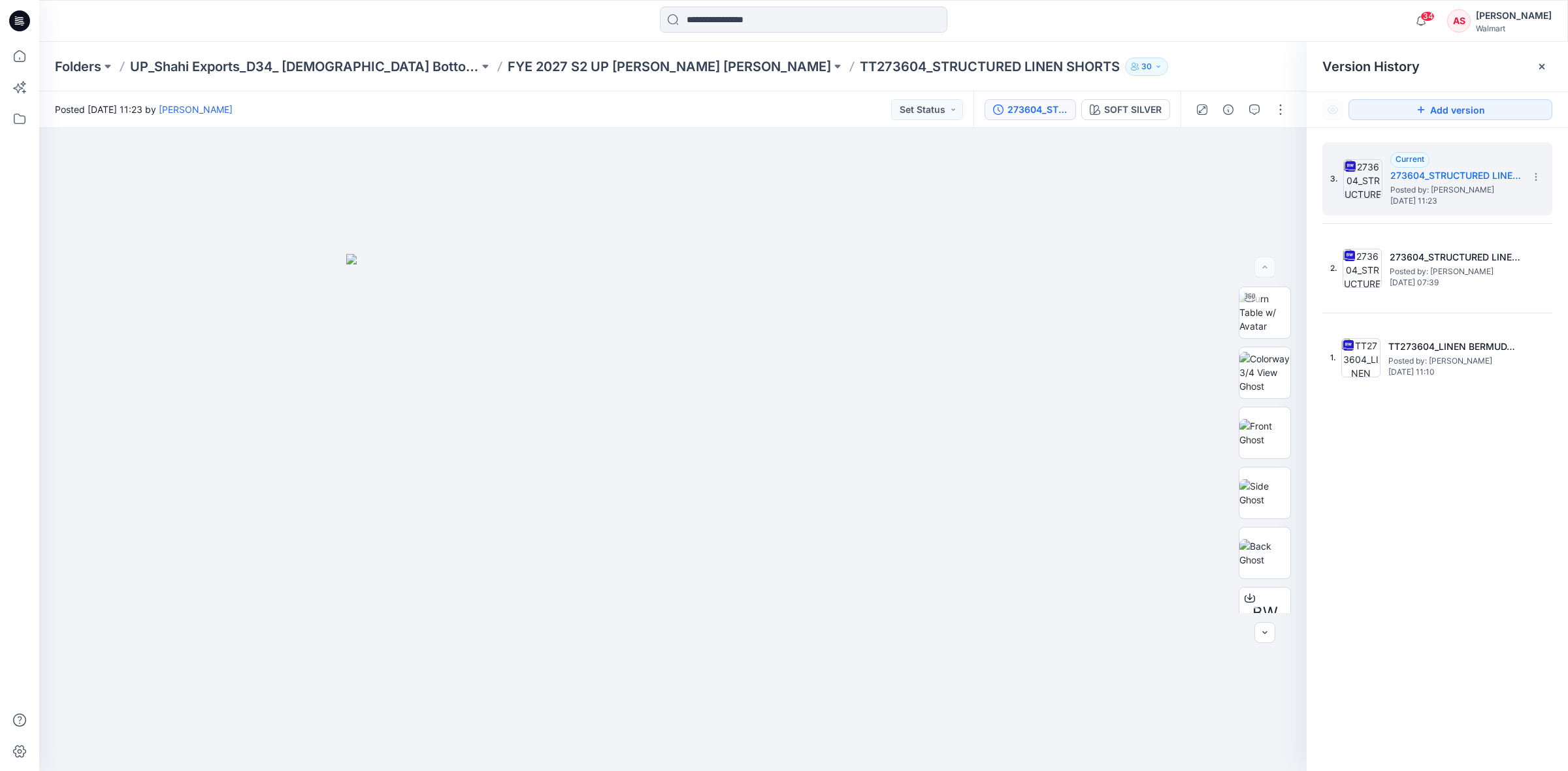
click at [17, 21] on icon at bounding box center [20, 21] width 21 height 21
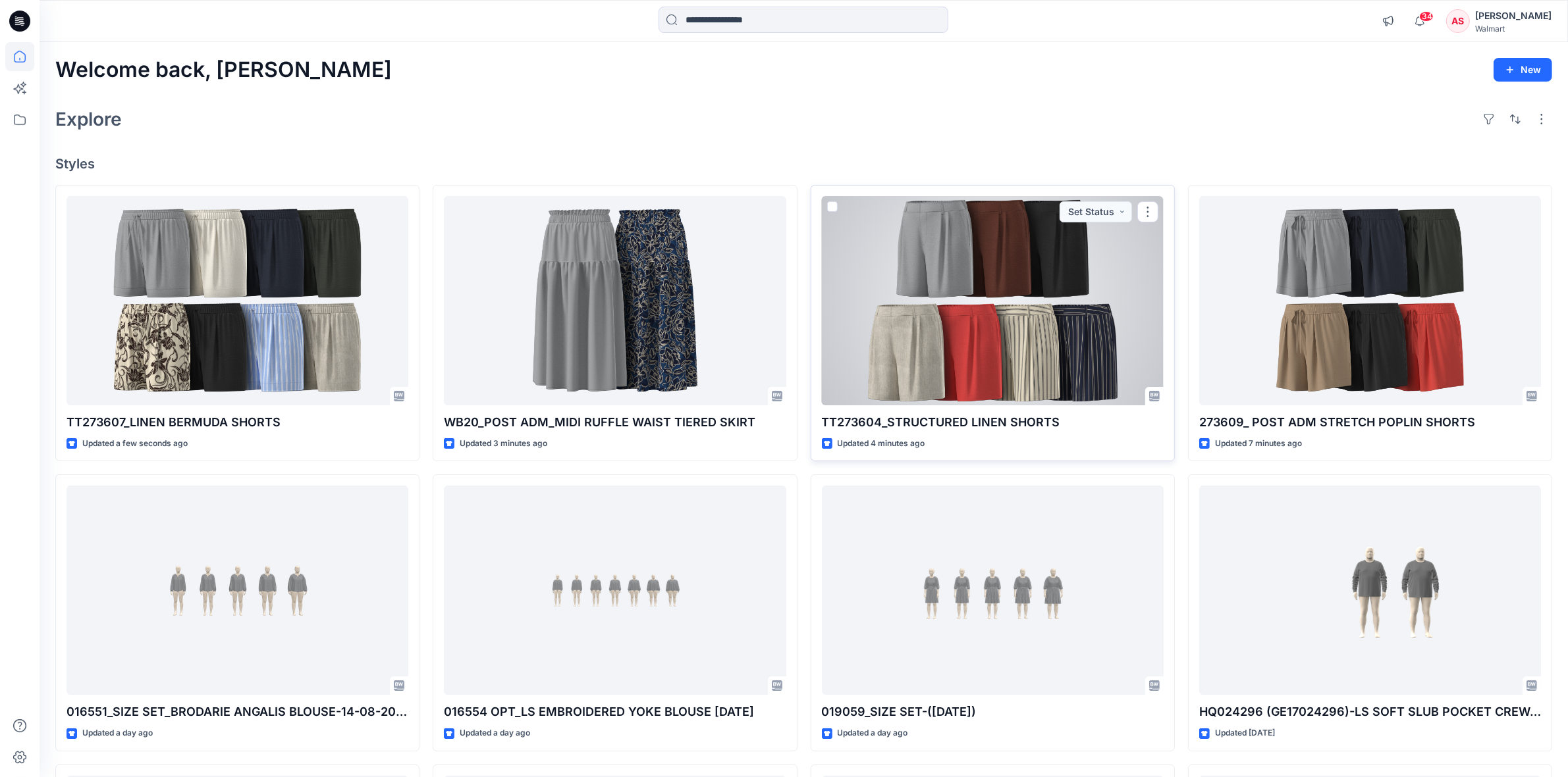
click at [950, 339] on div at bounding box center [992, 300] width 341 height 209
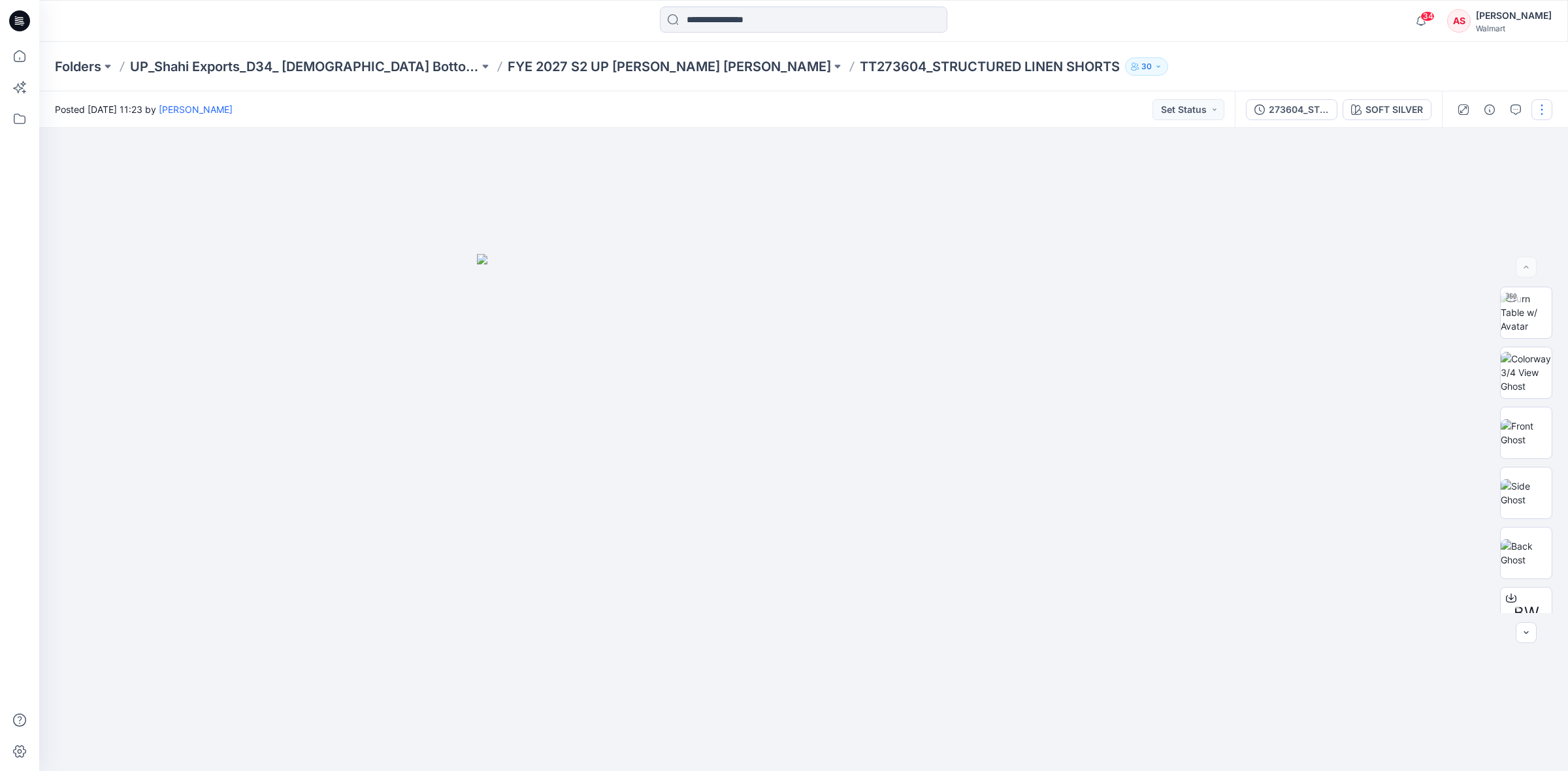
drag, startPoint x: 1540, startPoint y: 114, endPoint x: 1530, endPoint y: 113, distance: 10.0
click at [1540, 113] on button "button" at bounding box center [1542, 110] width 21 height 21
click at [1458, 171] on p "Edit" at bounding box center [1458, 175] width 16 height 14
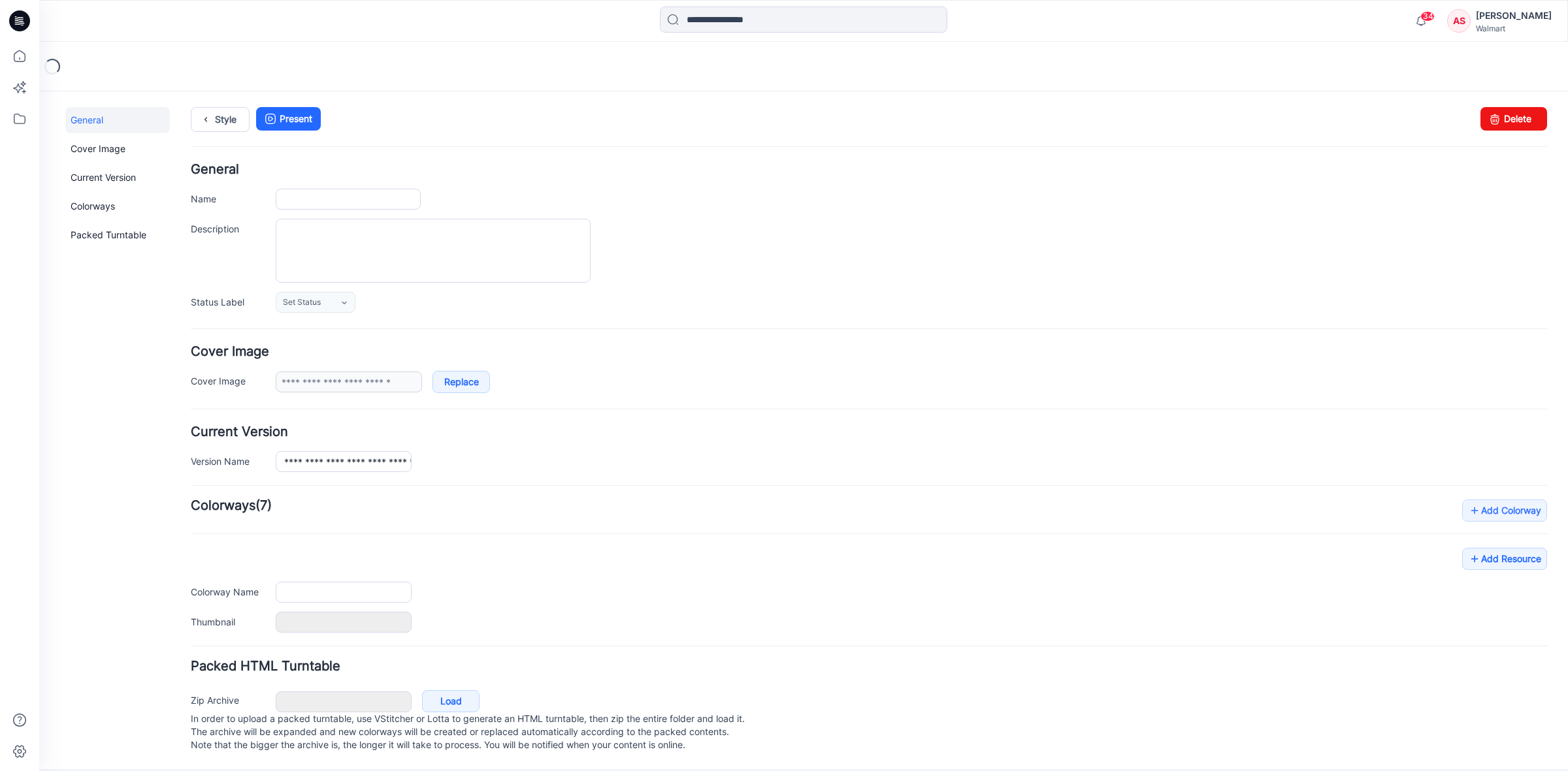
type input "**********"
type textarea "**********"
type input "**********"
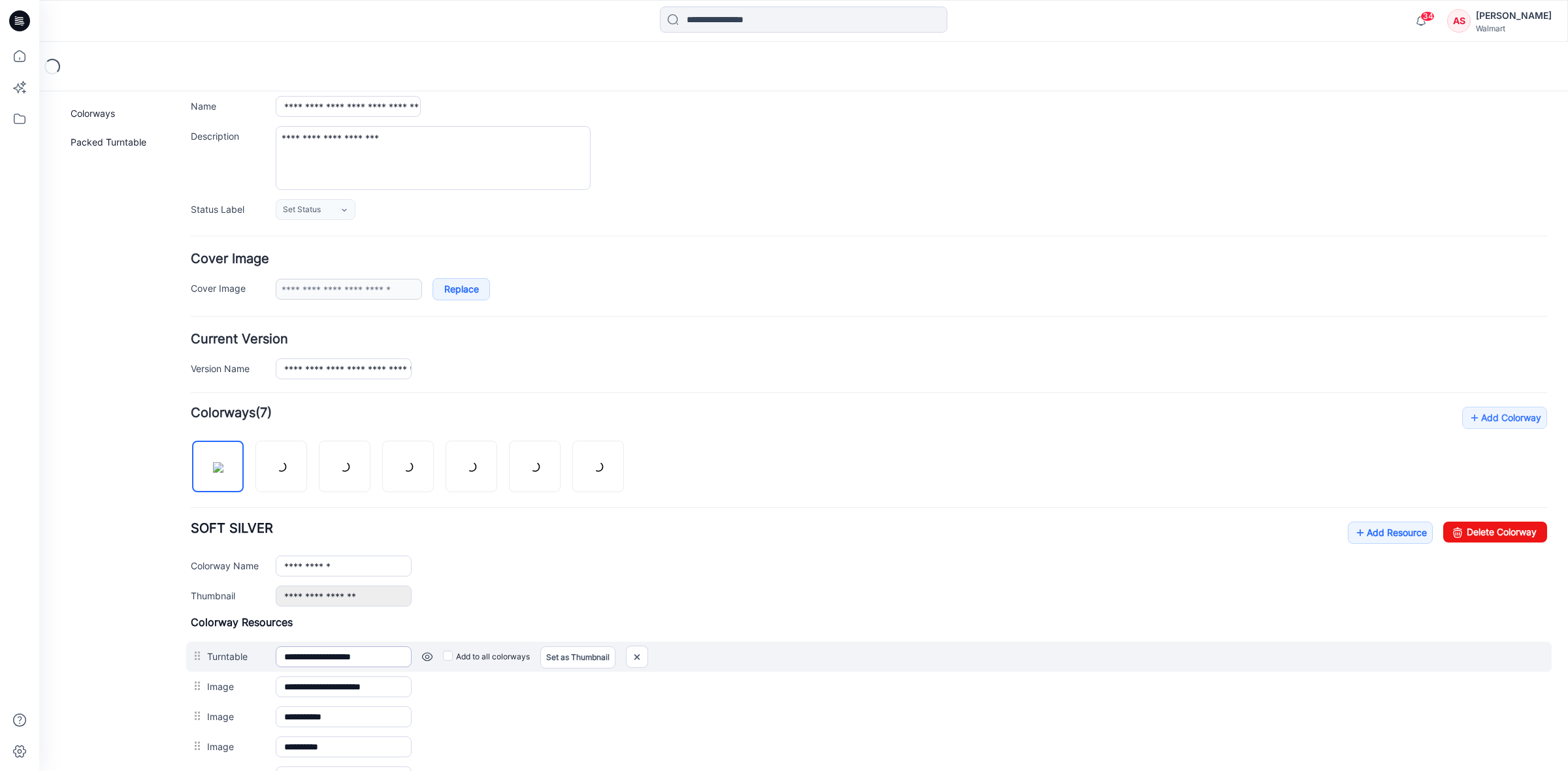
scroll to position [245, 0]
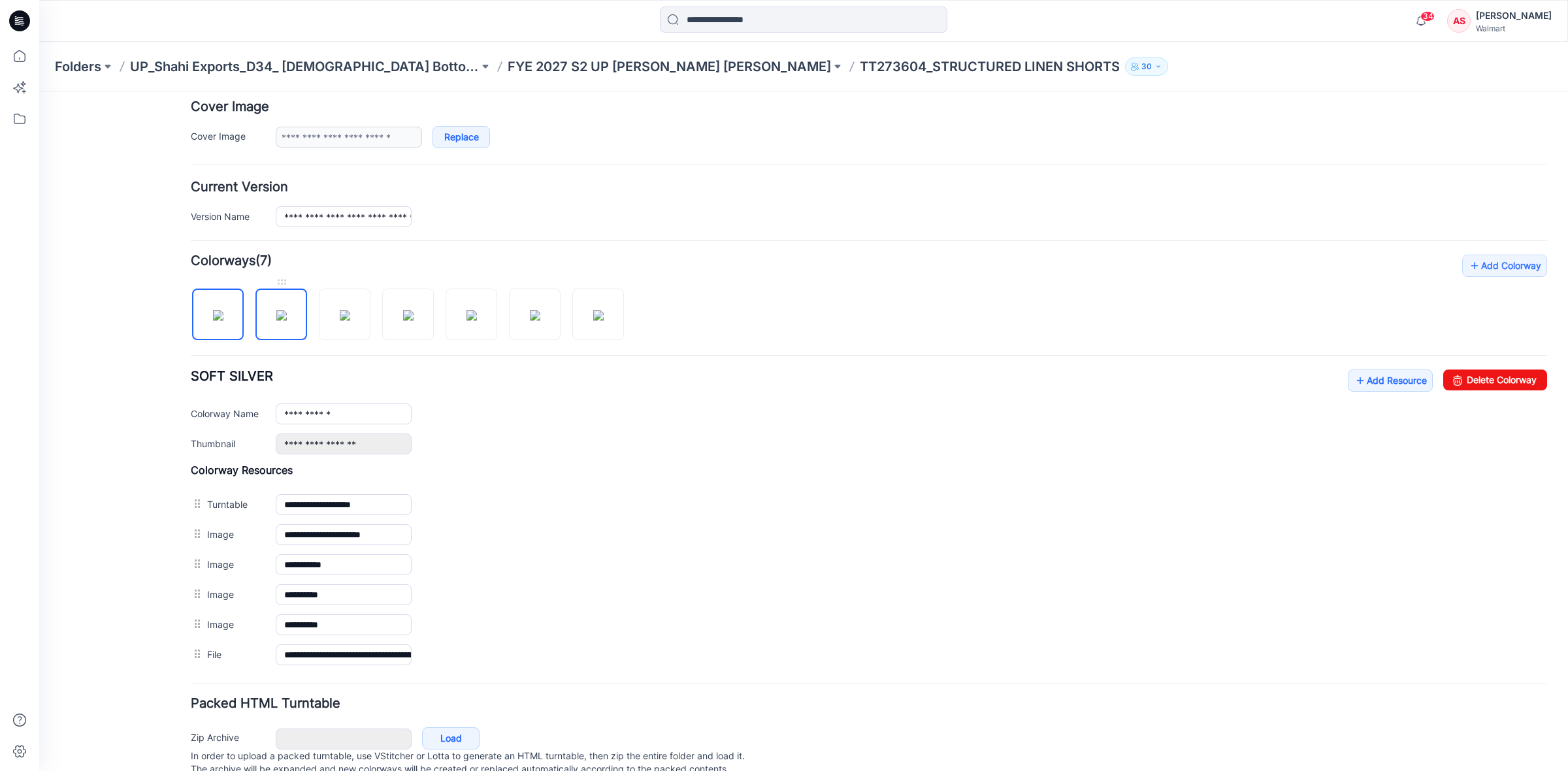
click at [287, 310] on img at bounding box center [282, 315] width 10 height 10
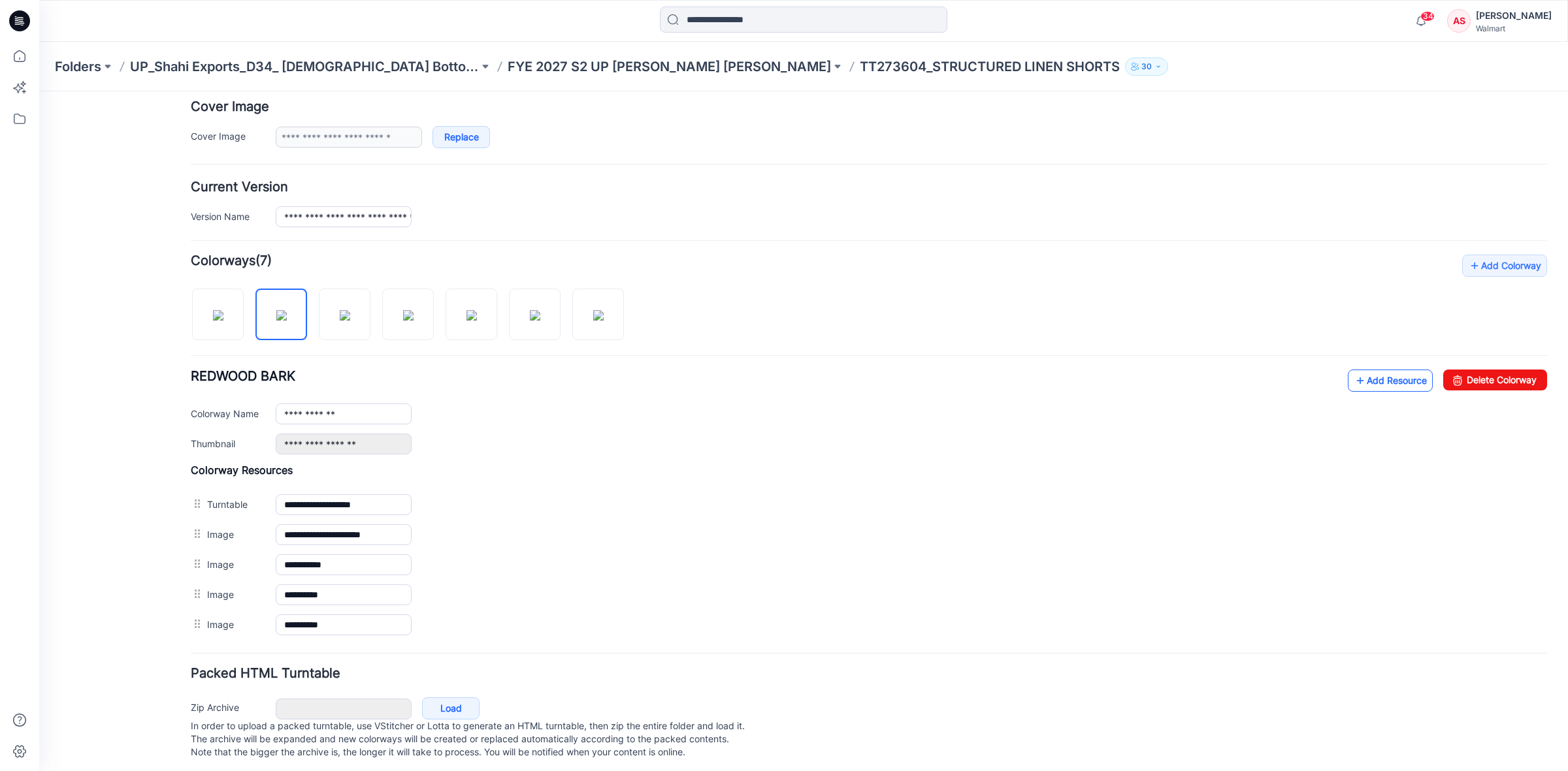
click at [1371, 386] on link "Add Resource" at bounding box center [1390, 381] width 85 height 23
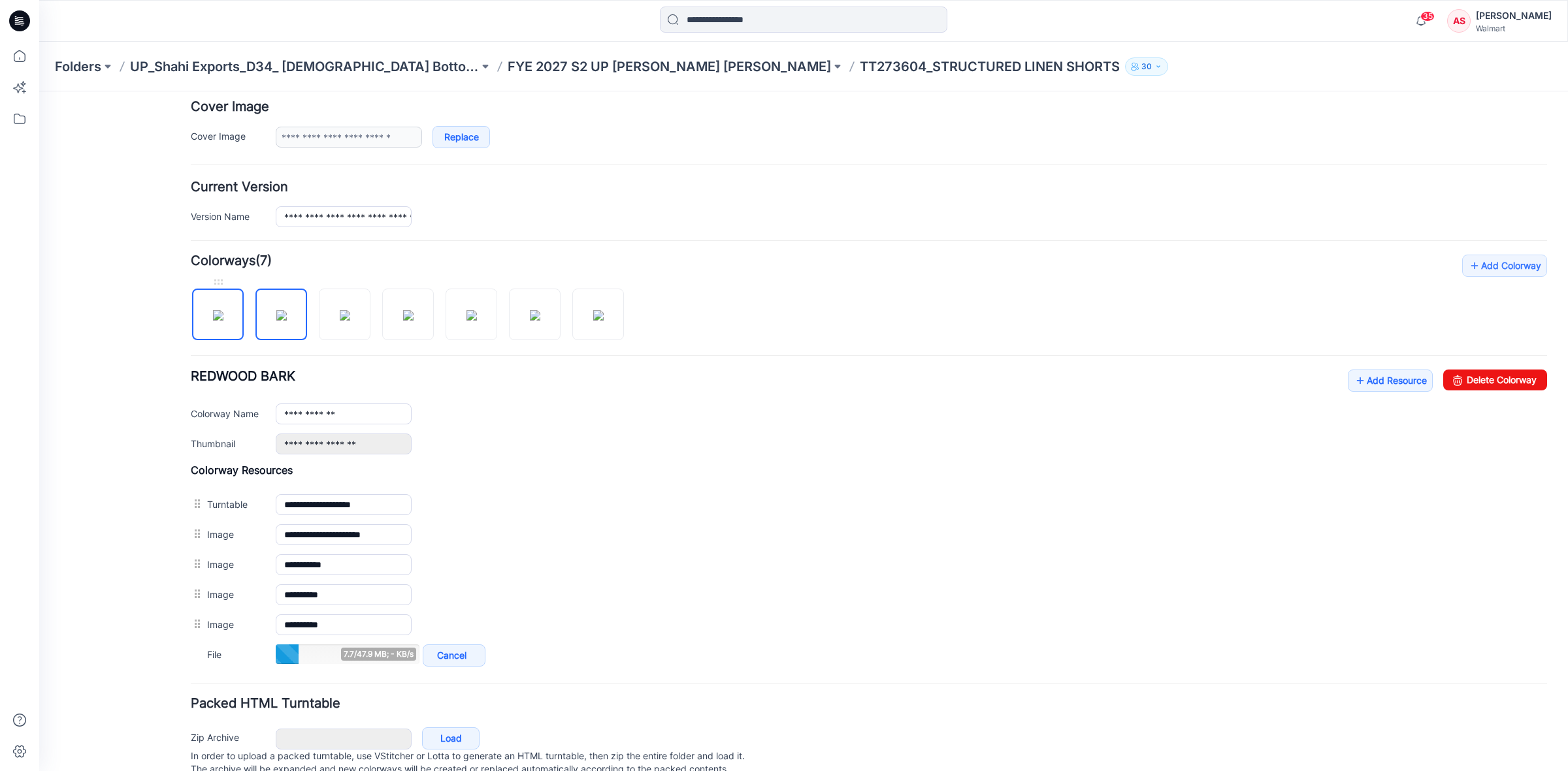
click at [216, 318] on img at bounding box center [218, 315] width 10 height 10
click at [278, 318] on img at bounding box center [282, 315] width 10 height 10
type input "**********"
click at [13, 23] on icon at bounding box center [20, 21] width 21 height 21
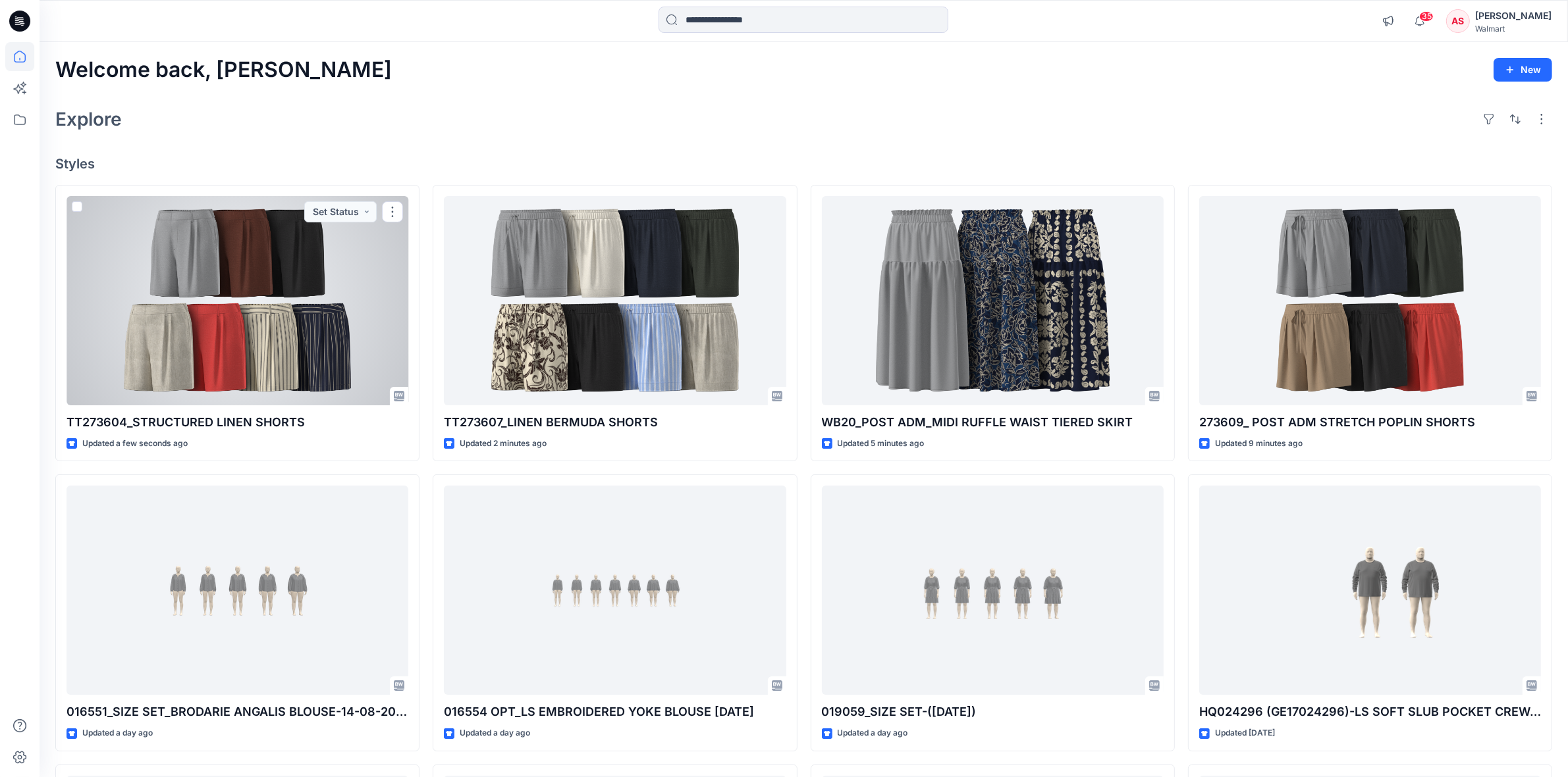
drag, startPoint x: 234, startPoint y: 281, endPoint x: 257, endPoint y: 283, distance: 23.1
click at [234, 281] on div at bounding box center [236, 300] width 341 height 209
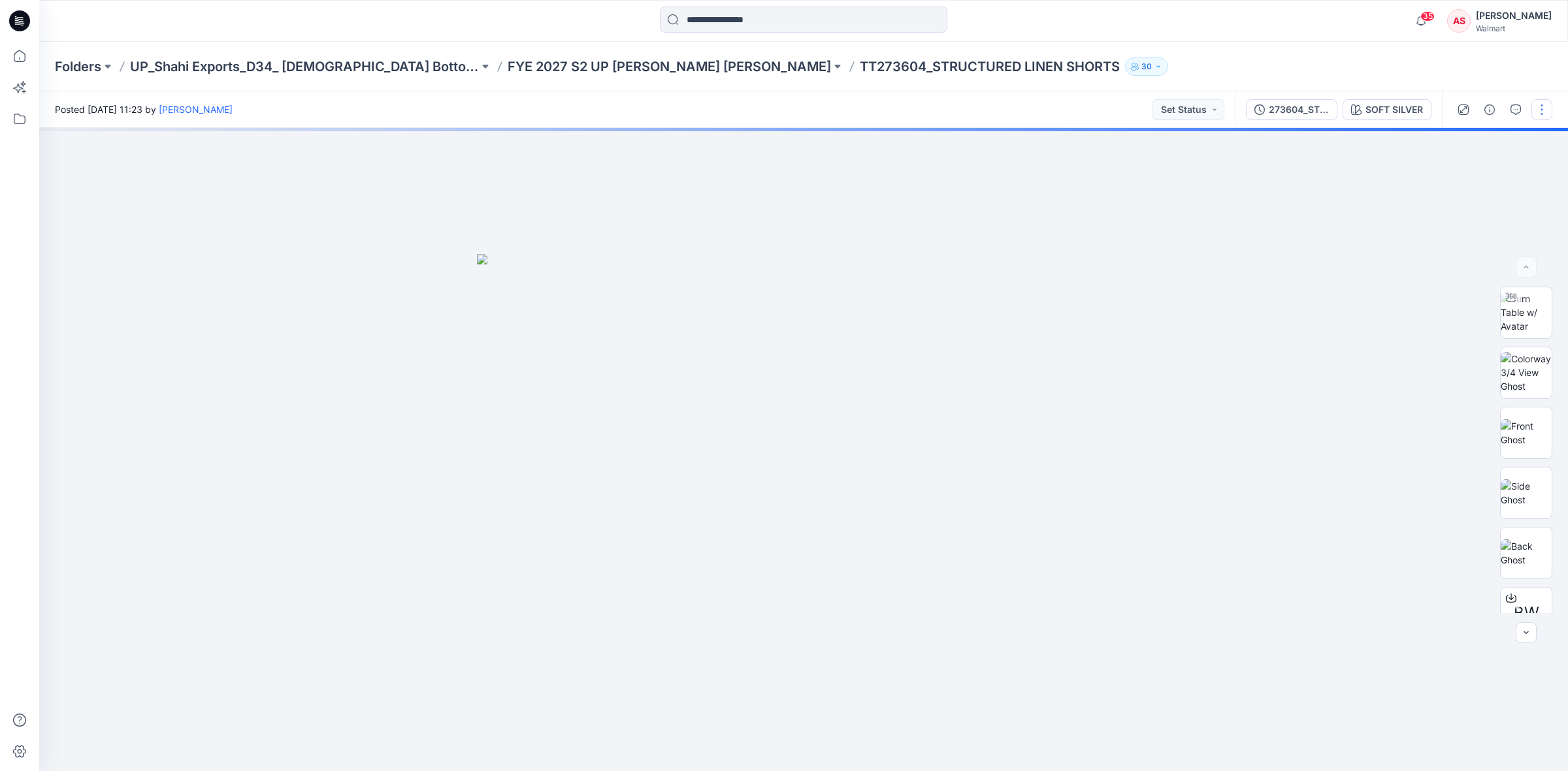
drag, startPoint x: 1537, startPoint y: 100, endPoint x: 1533, endPoint y: 124, distance: 24.3
click at [1537, 102] on button "button" at bounding box center [1542, 110] width 21 height 21
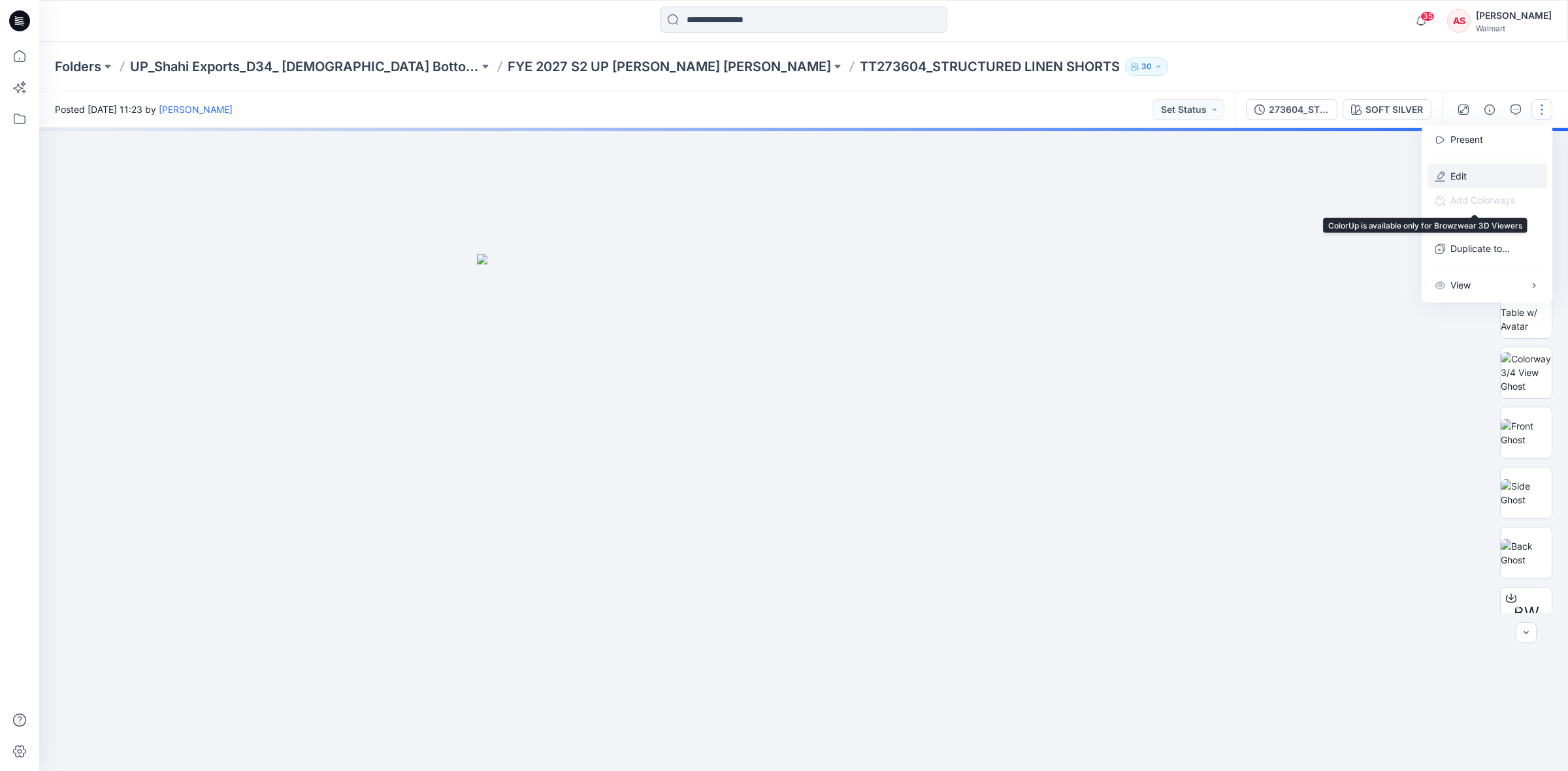
click at [1453, 177] on p "Edit" at bounding box center [1458, 175] width 16 height 14
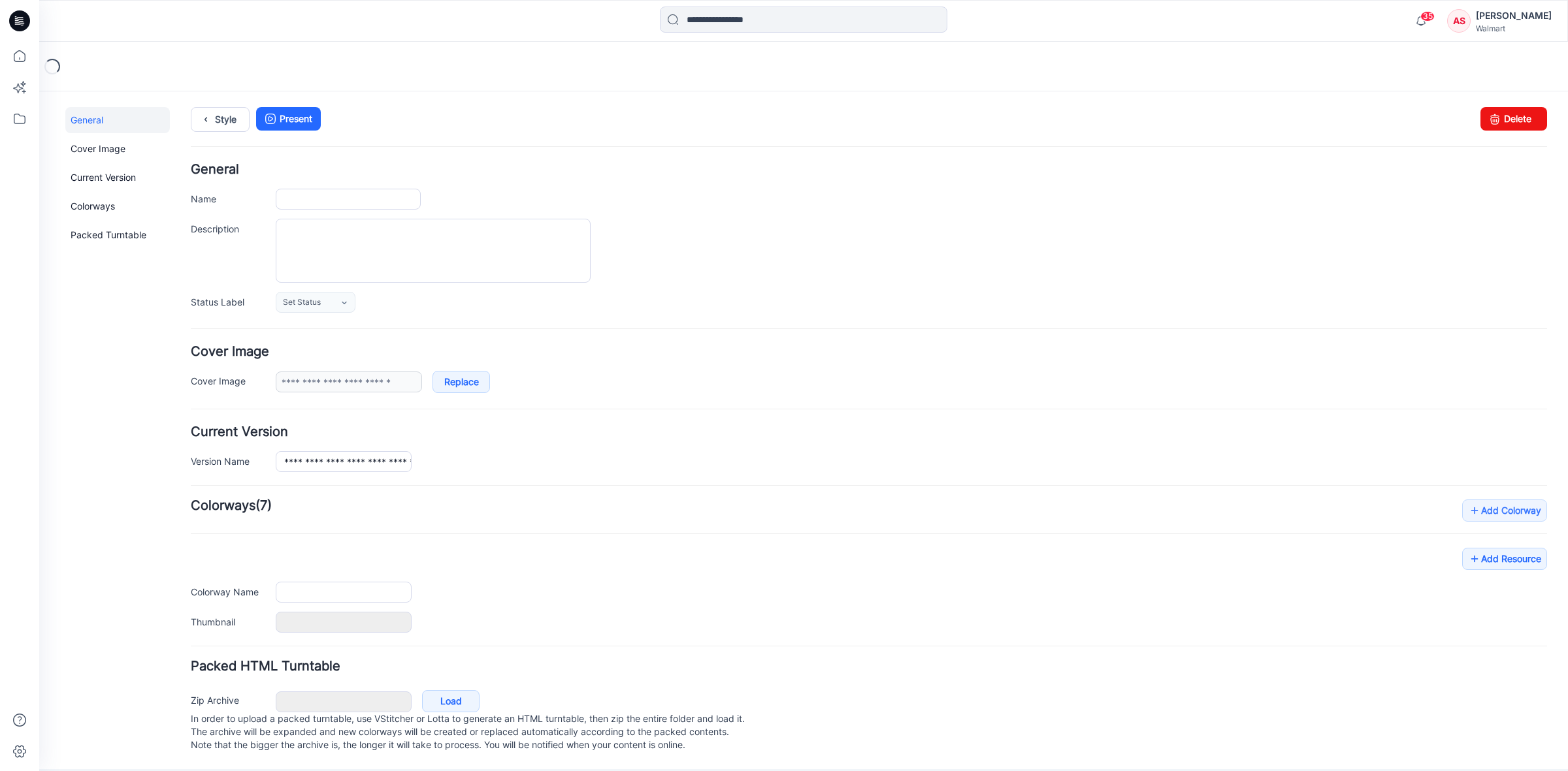
type input "**********"
type textarea "**********"
type input "**********"
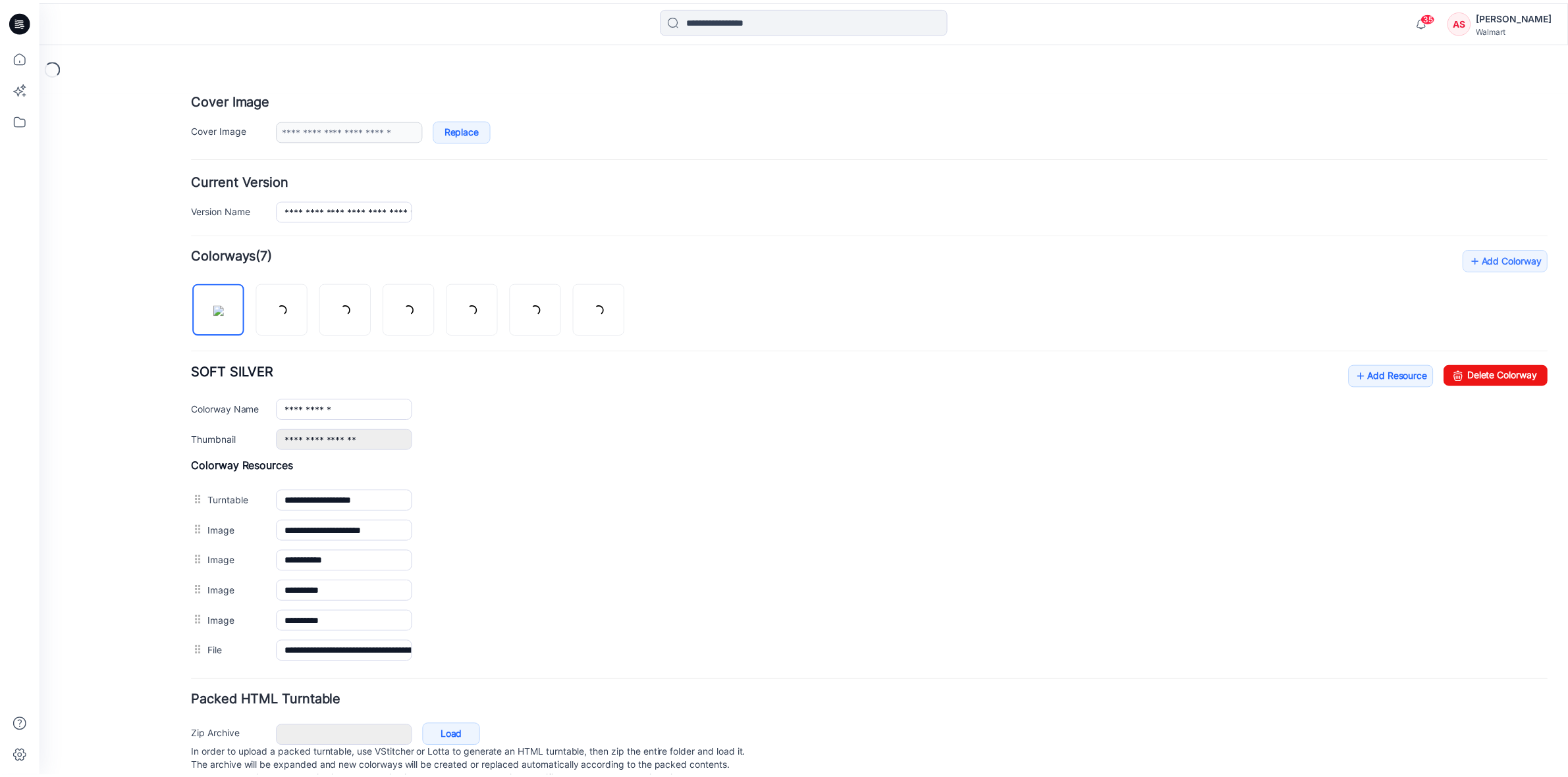
scroll to position [261, 0]
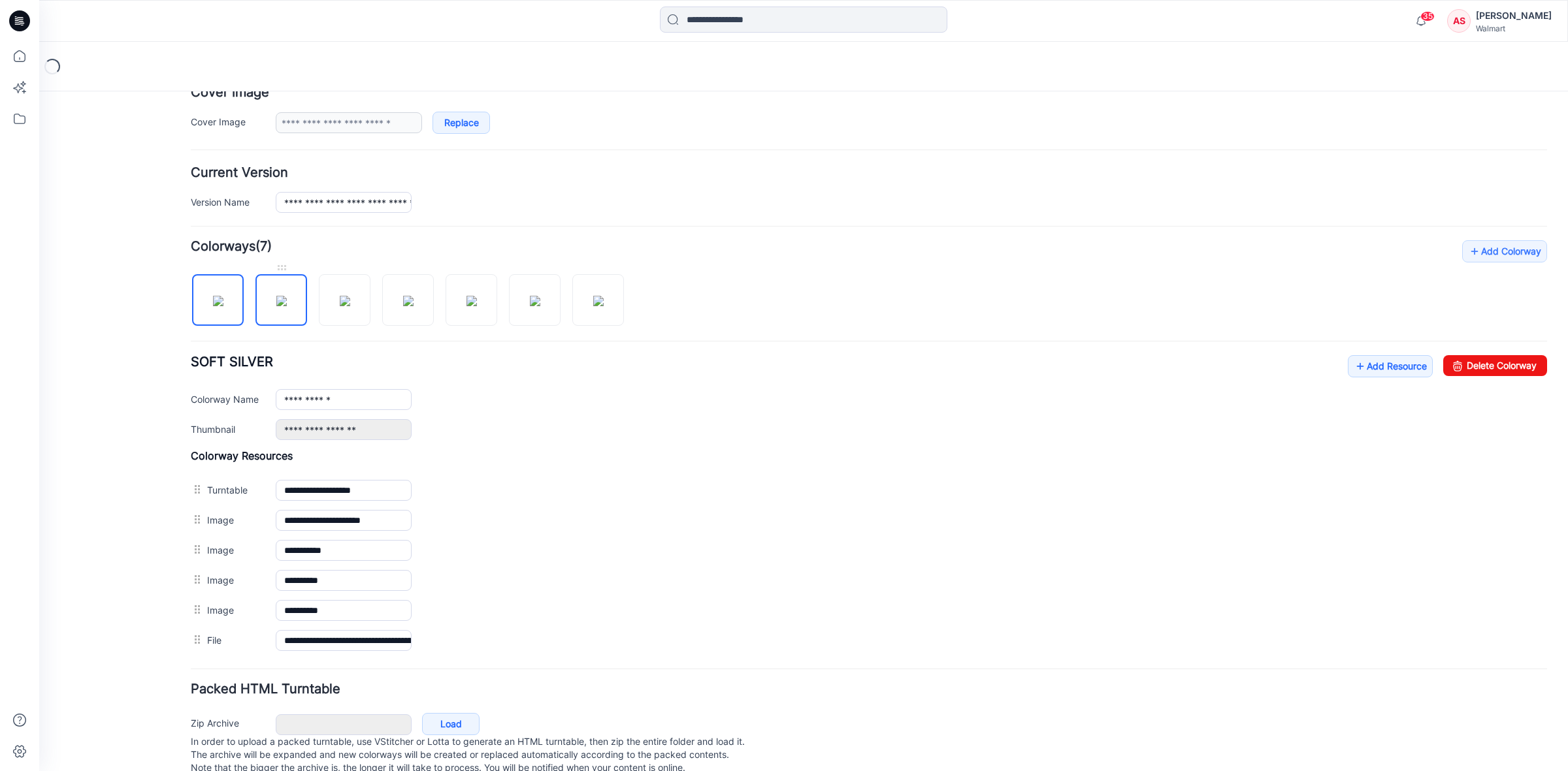
click at [282, 302] on img at bounding box center [282, 300] width 10 height 10
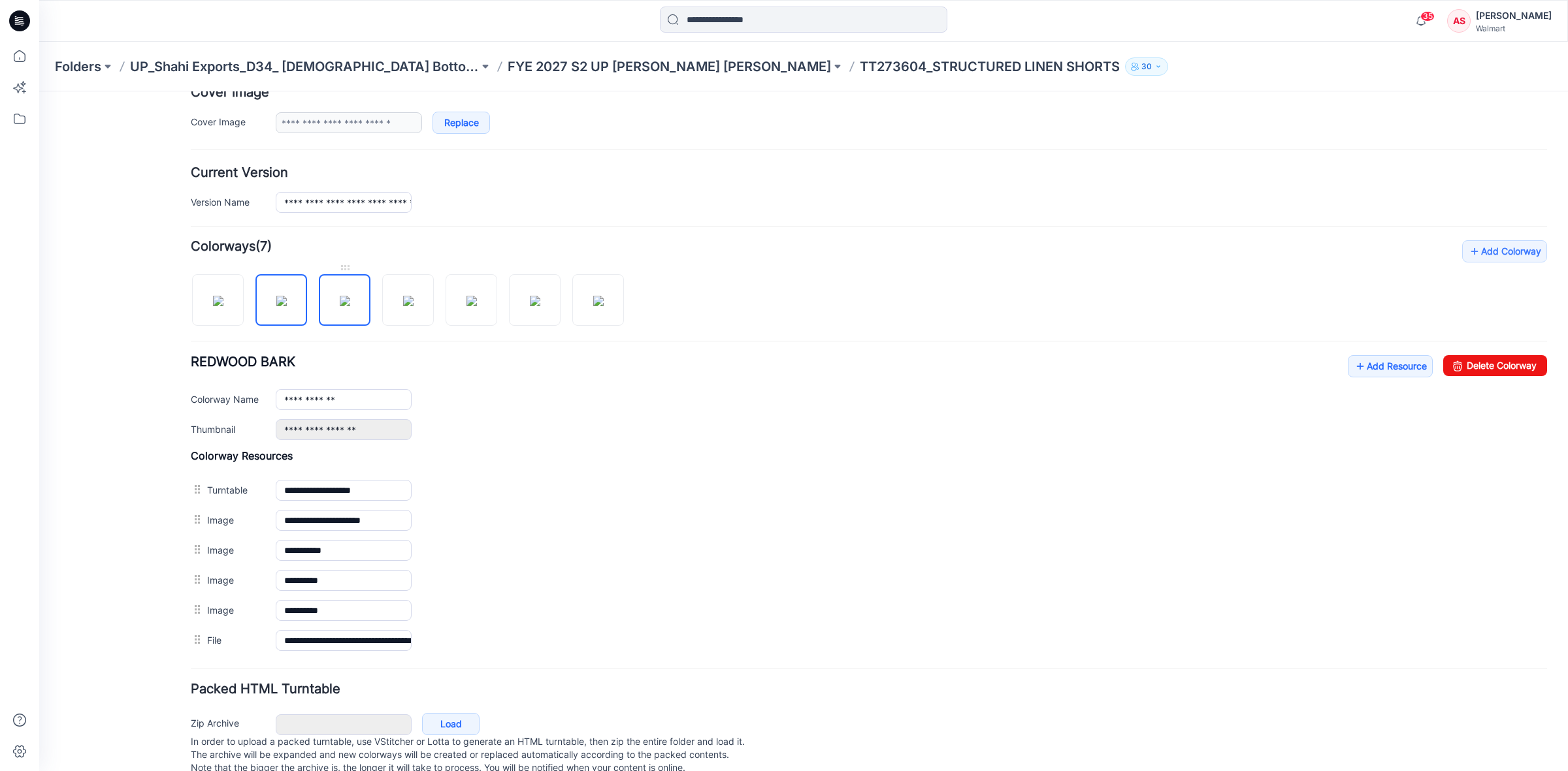
click at [348, 307] on img at bounding box center [344, 300] width 10 height 10
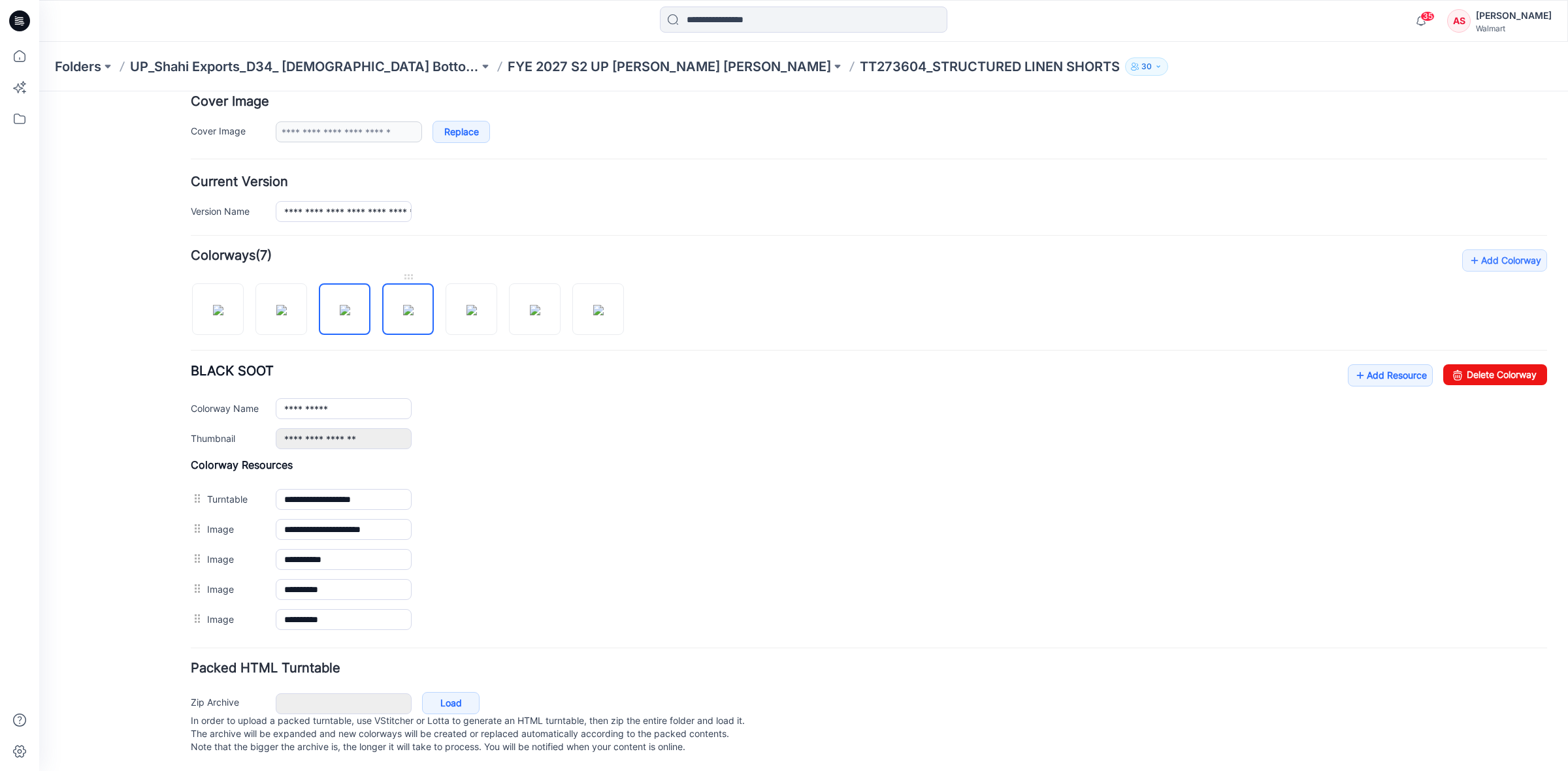
click at [407, 310] on img at bounding box center [408, 310] width 10 height 10
drag, startPoint x: 471, startPoint y: 282, endPoint x: 472, endPoint y: 299, distance: 17.0
click at [471, 305] on img at bounding box center [471, 310] width 10 height 10
click at [532, 305] on img at bounding box center [535, 310] width 10 height 10
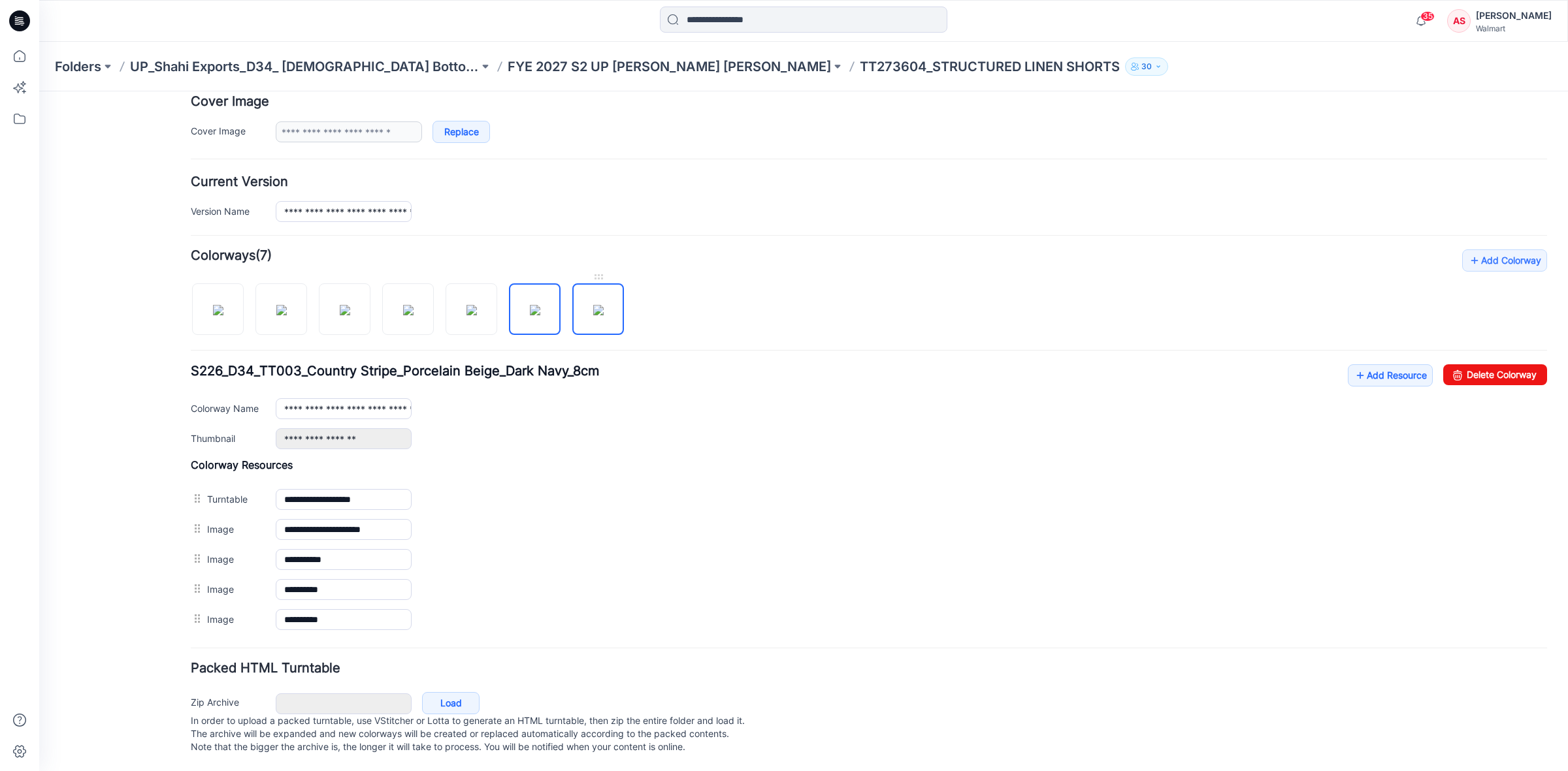
click at [600, 305] on img at bounding box center [598, 310] width 10 height 10
click at [281, 305] on img at bounding box center [282, 310] width 10 height 10
type input "**********"
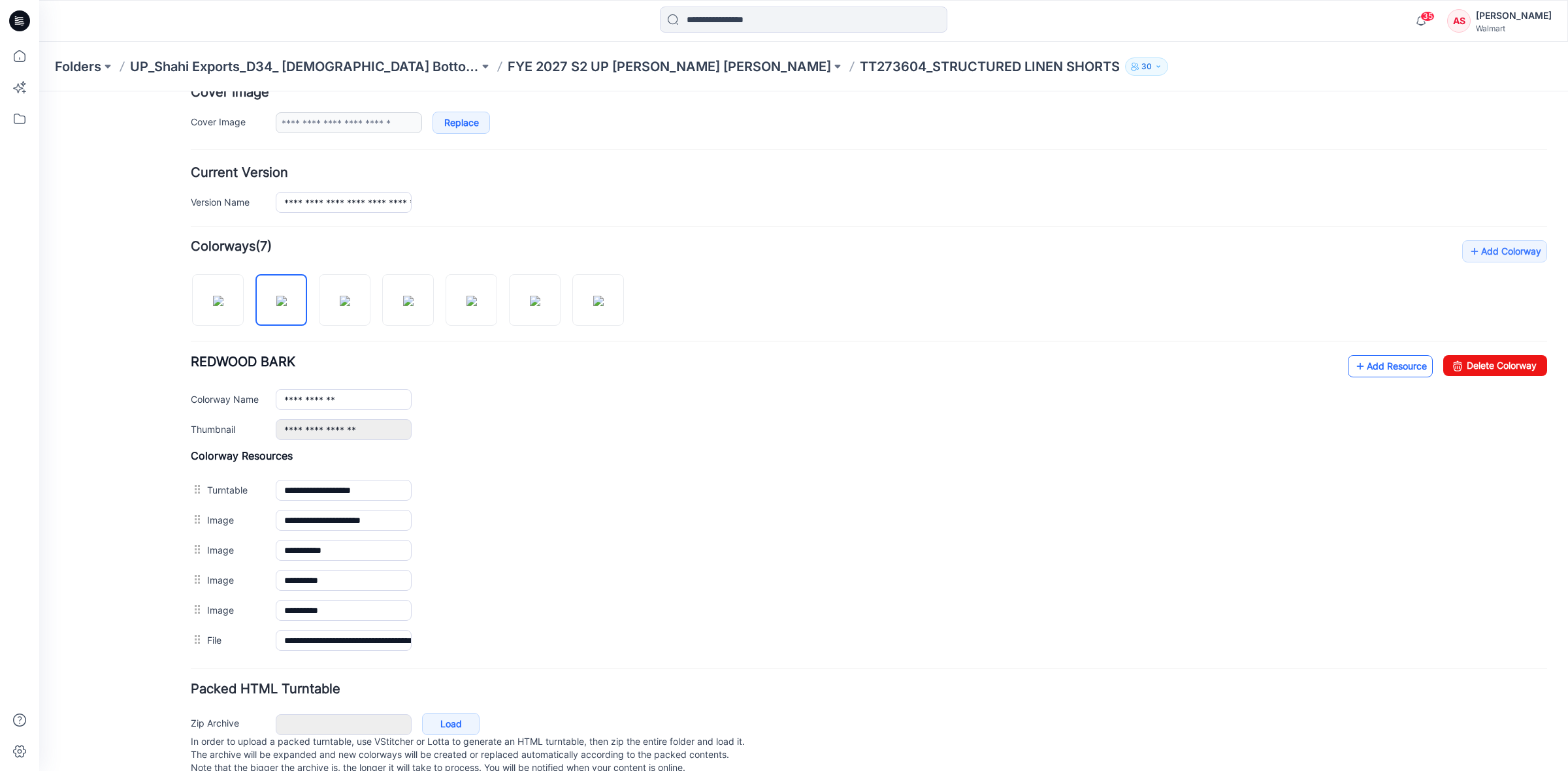
click at [1353, 366] on link "Add Resource" at bounding box center [1390, 367] width 85 height 23
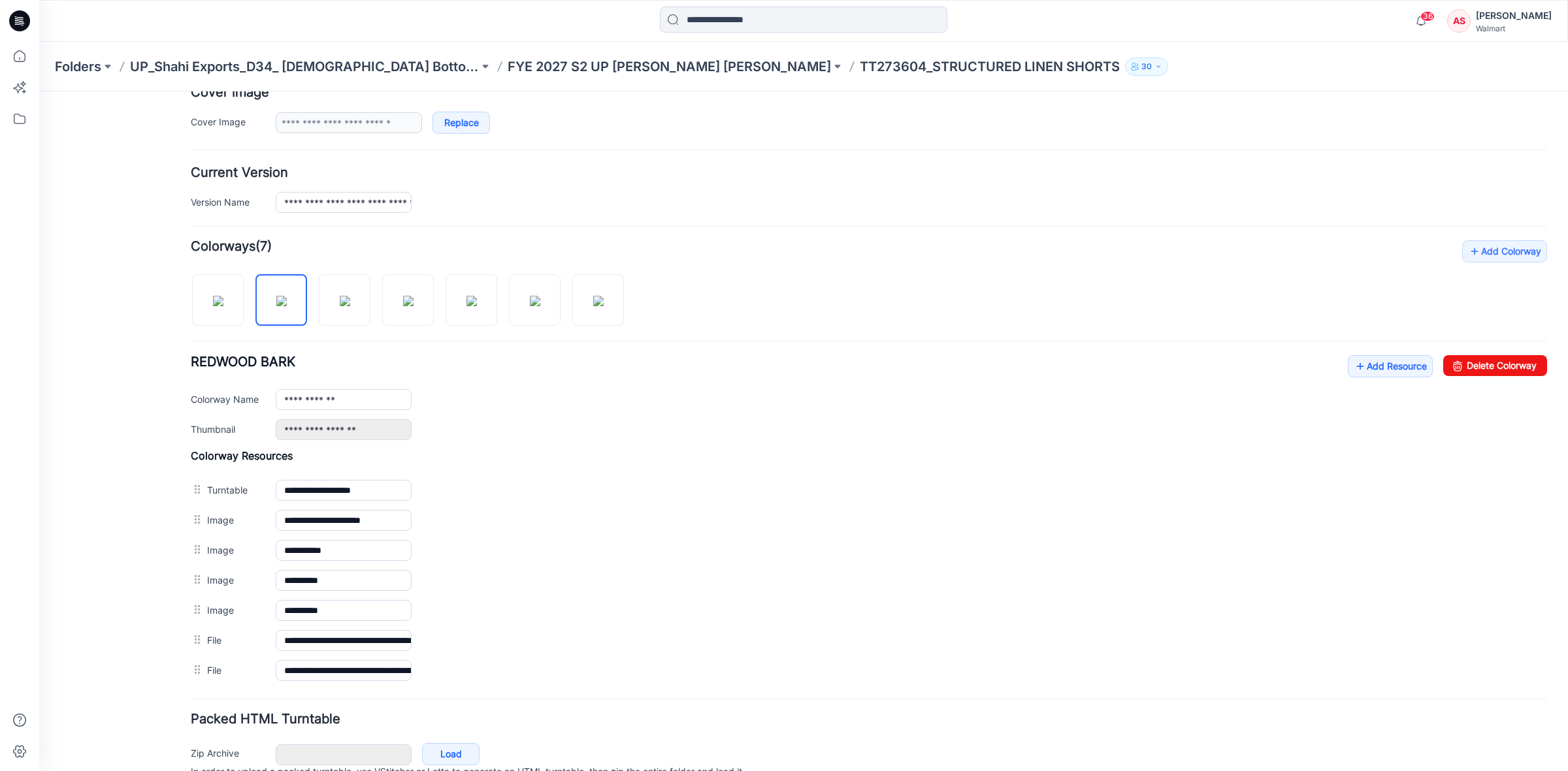
click at [20, 18] on icon at bounding box center [20, 17] width 7 height 1
